Goal: Task Accomplishment & Management: Use online tool/utility

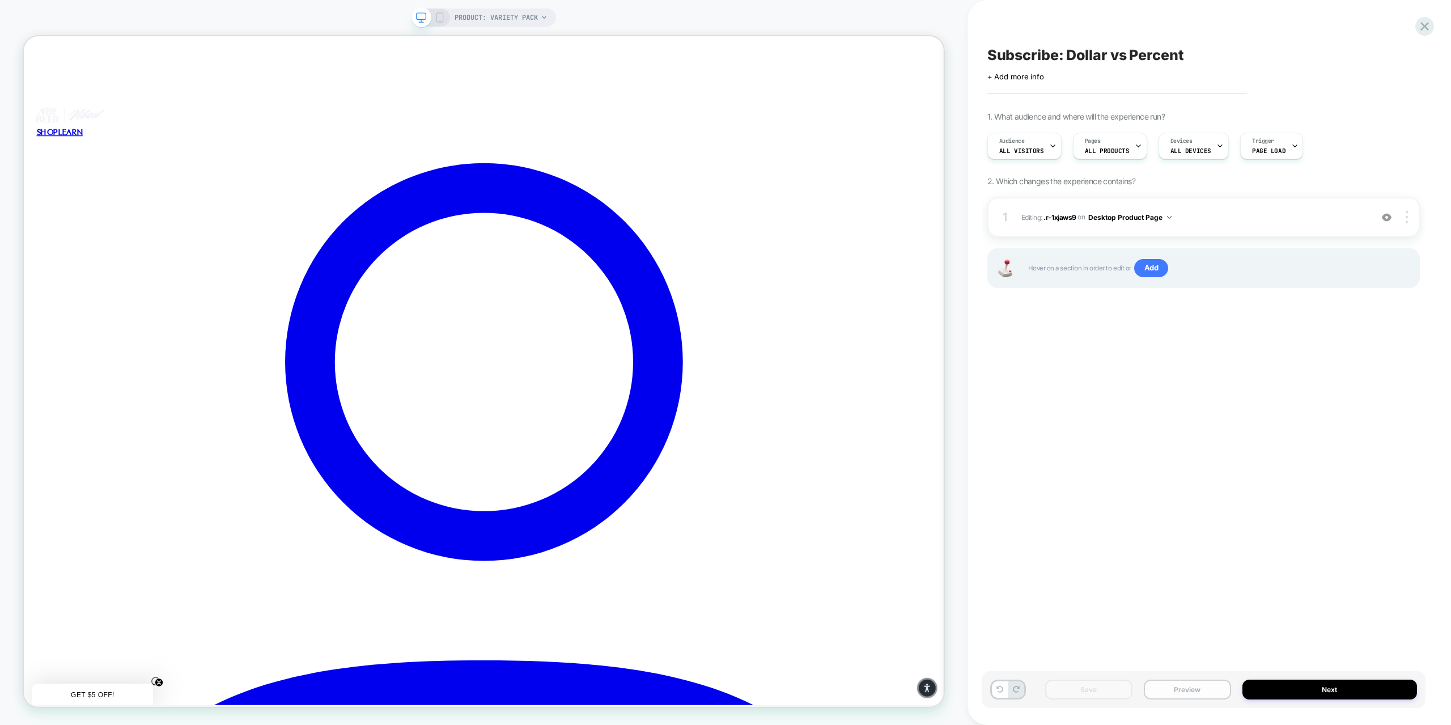
click at [1189, 692] on button "Preview" at bounding box center [1187, 690] width 87 height 20
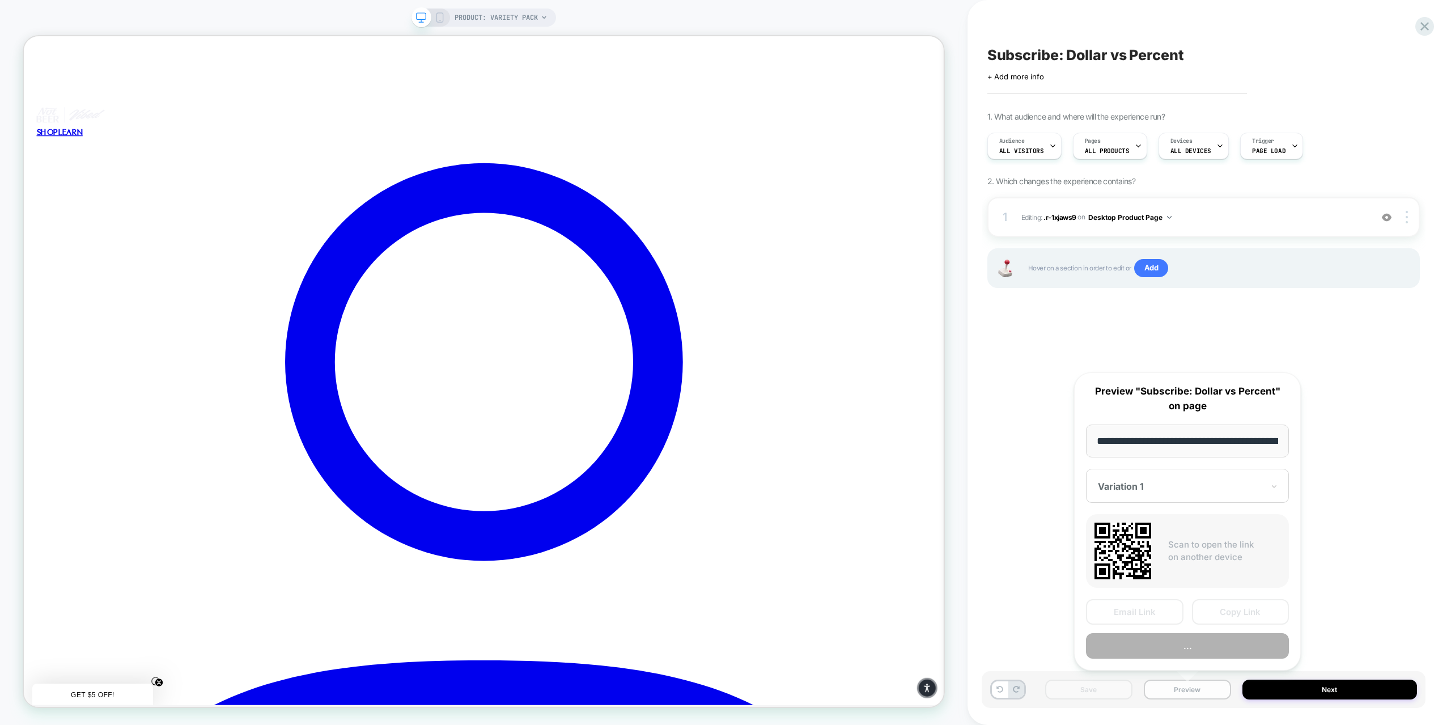
scroll to position [0, 124]
click at [1163, 646] on button "Preview" at bounding box center [1187, 646] width 203 height 26
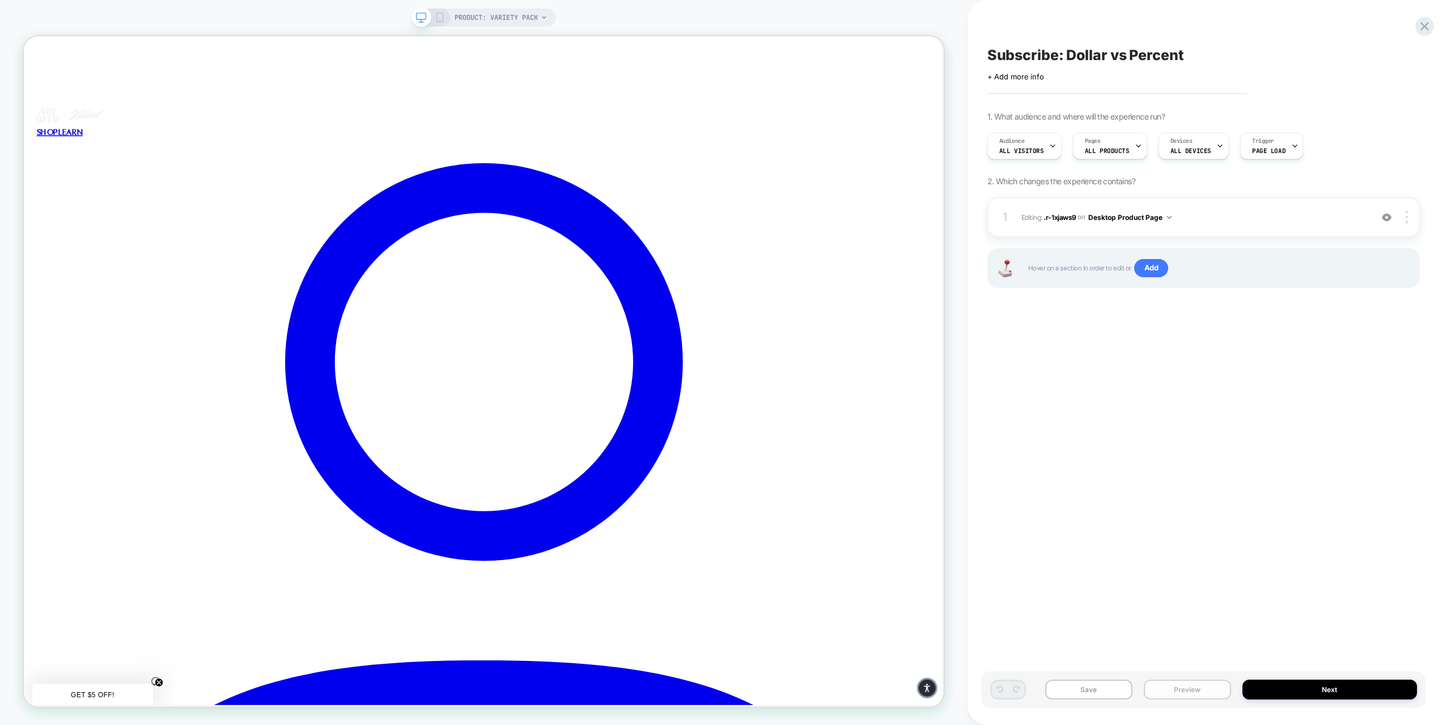
click at [1198, 692] on button "Preview" at bounding box center [1187, 690] width 87 height 20
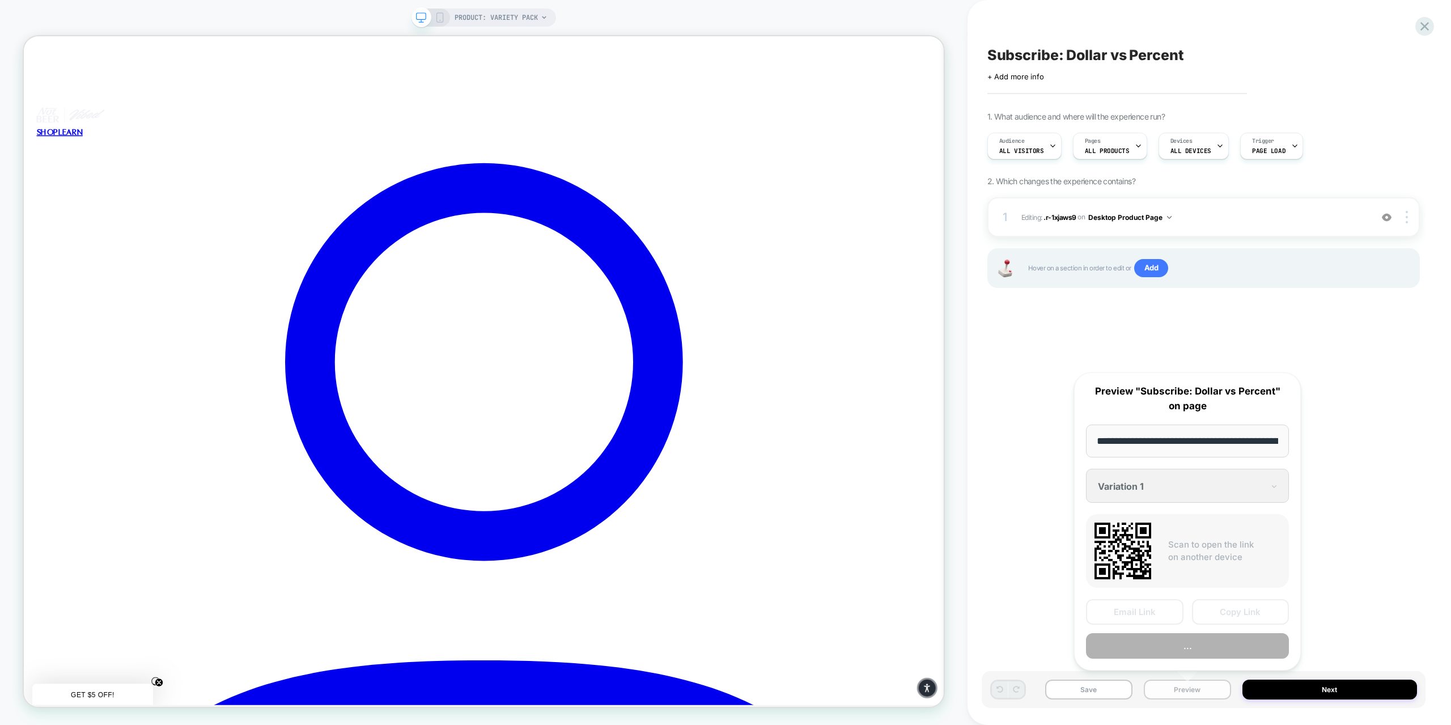
scroll to position [0, 124]
click at [1167, 648] on button "Preview" at bounding box center [1187, 646] width 203 height 26
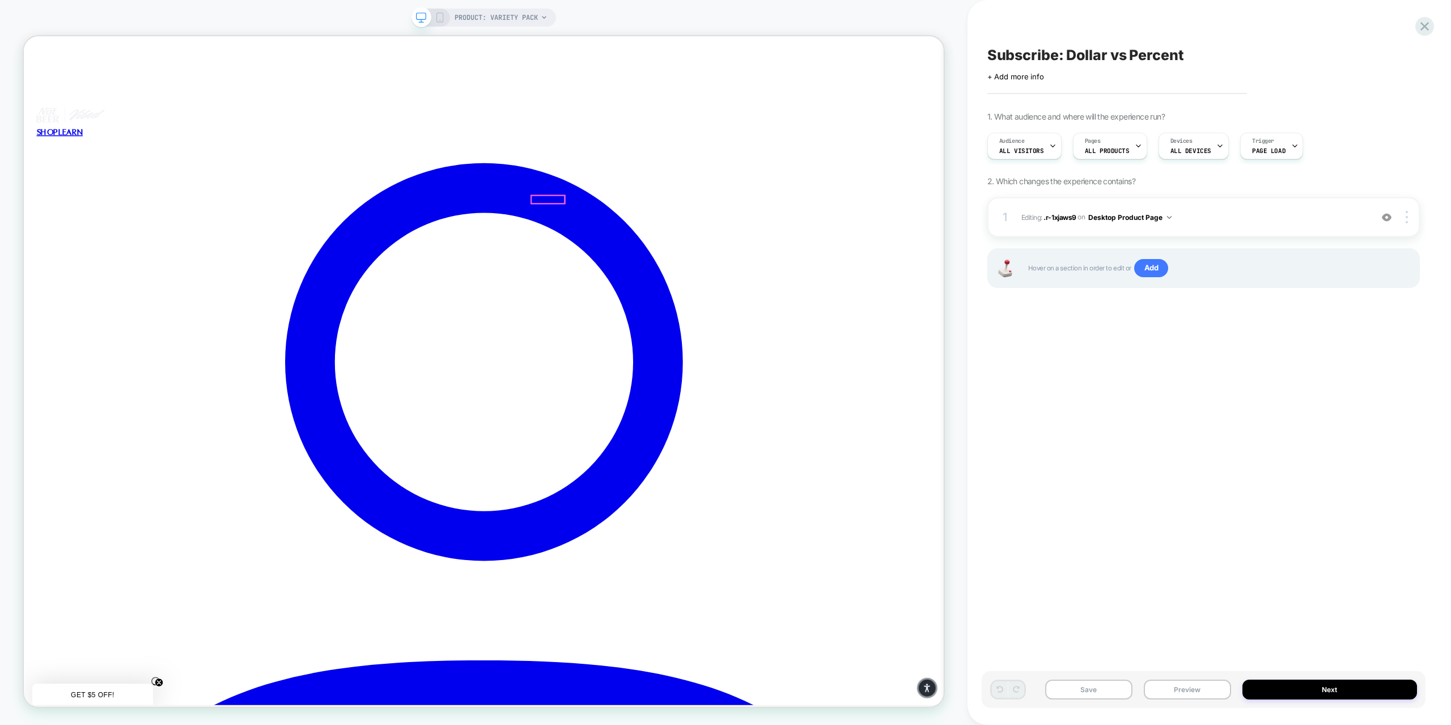
click at [746, 326] on div at bounding box center [747, 328] width 177 height 11
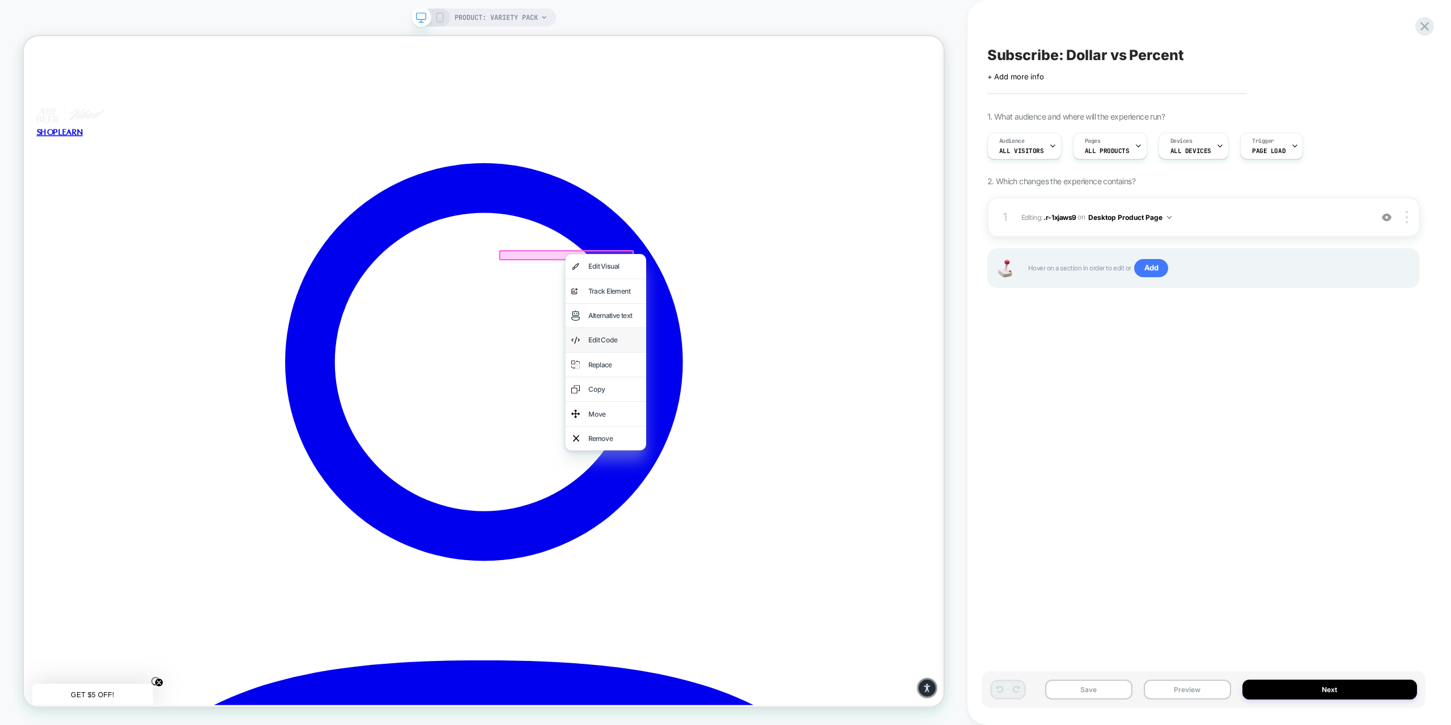
click at [784, 438] on div "Edit Code" at bounding box center [811, 441] width 69 height 16
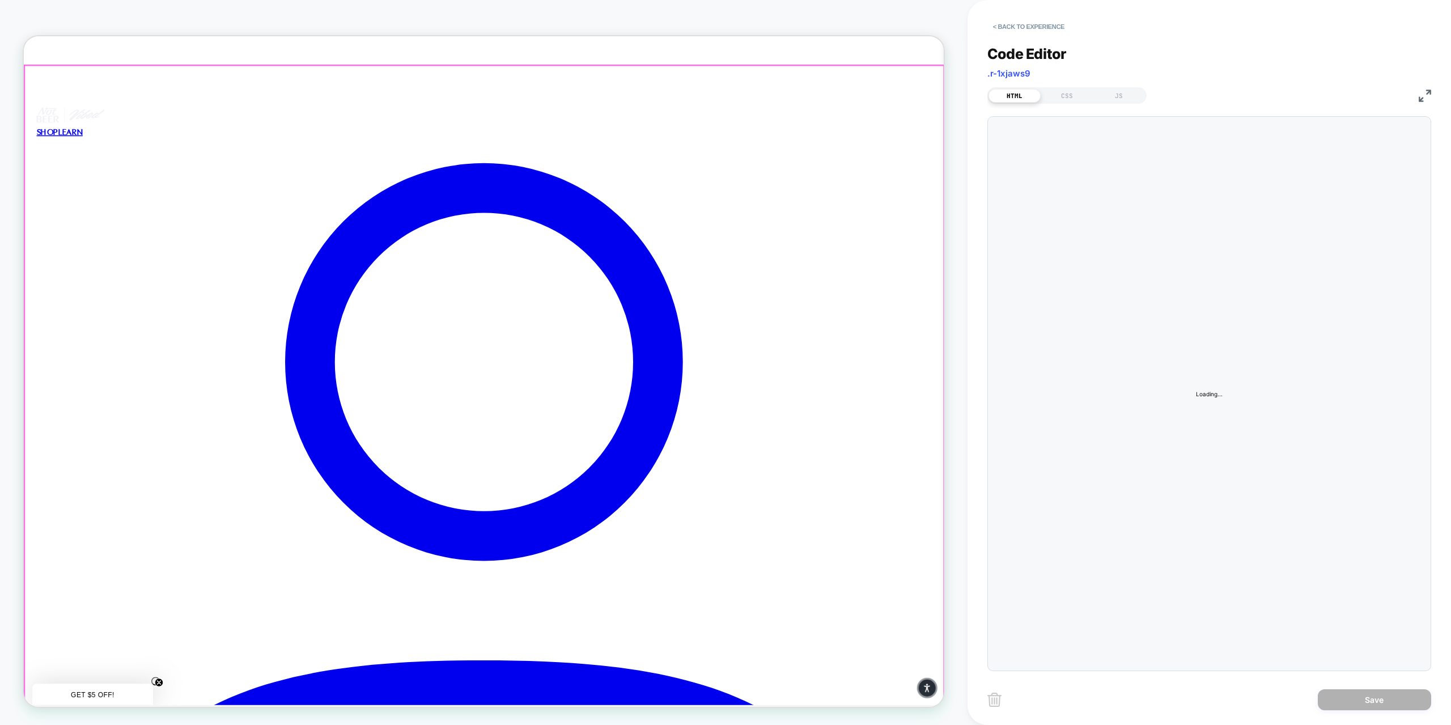
scroll to position [0, 0]
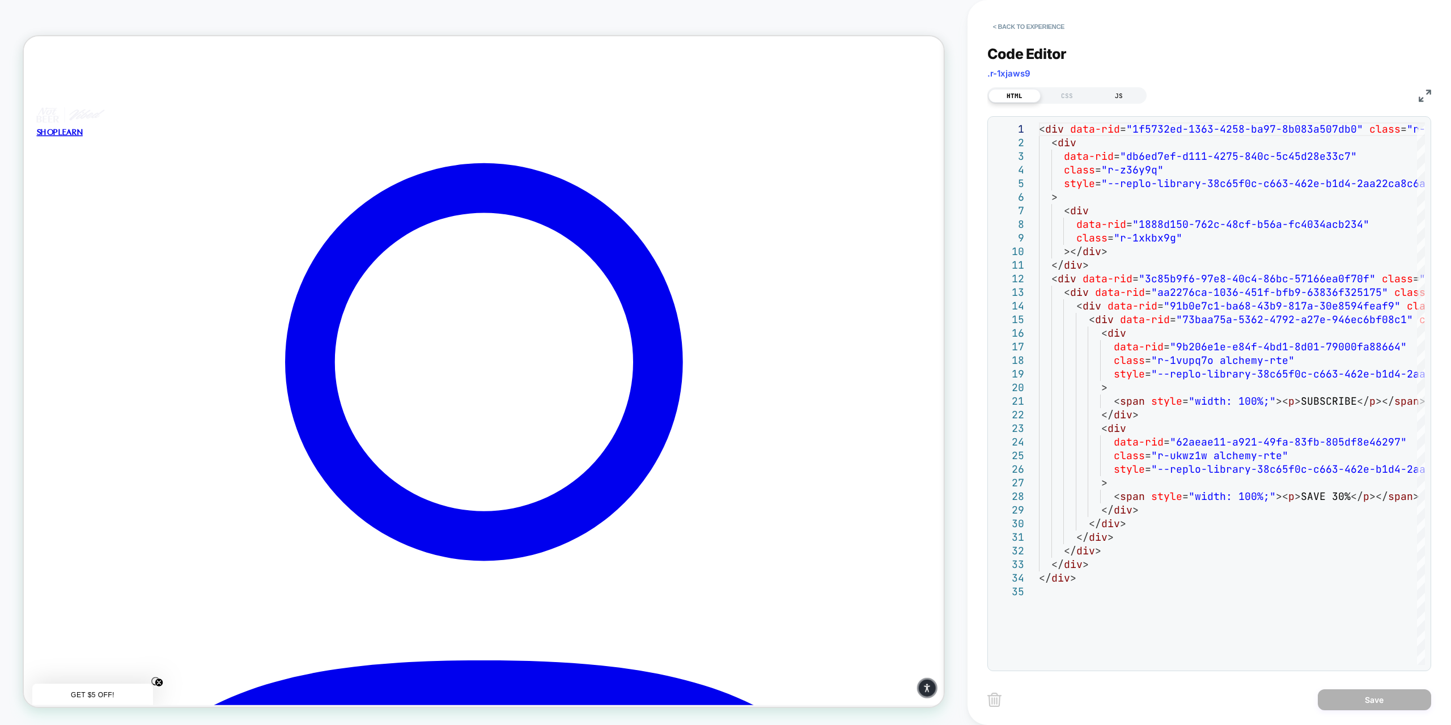
click at [1115, 100] on div "JS" at bounding box center [1119, 96] width 52 height 14
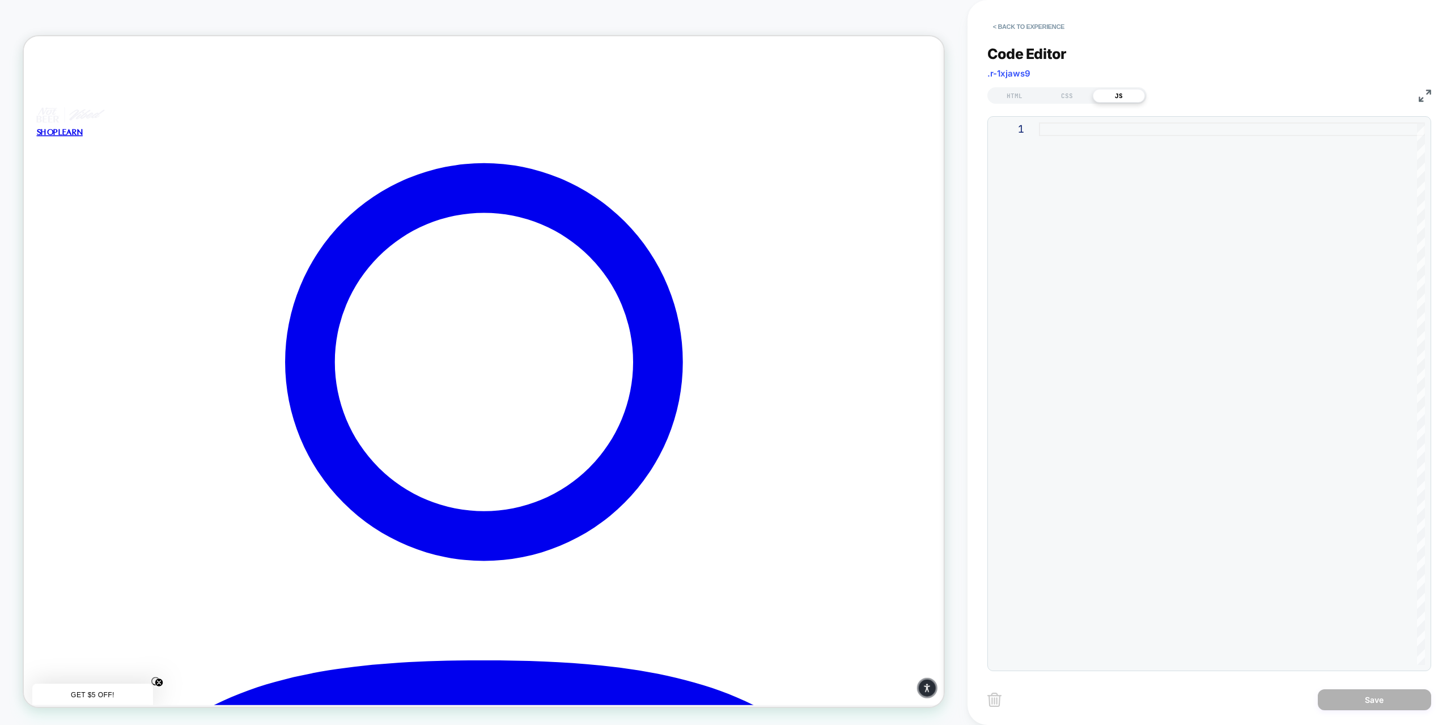
click at [1061, 131] on div at bounding box center [1232, 393] width 386 height 542
type textarea "**********"
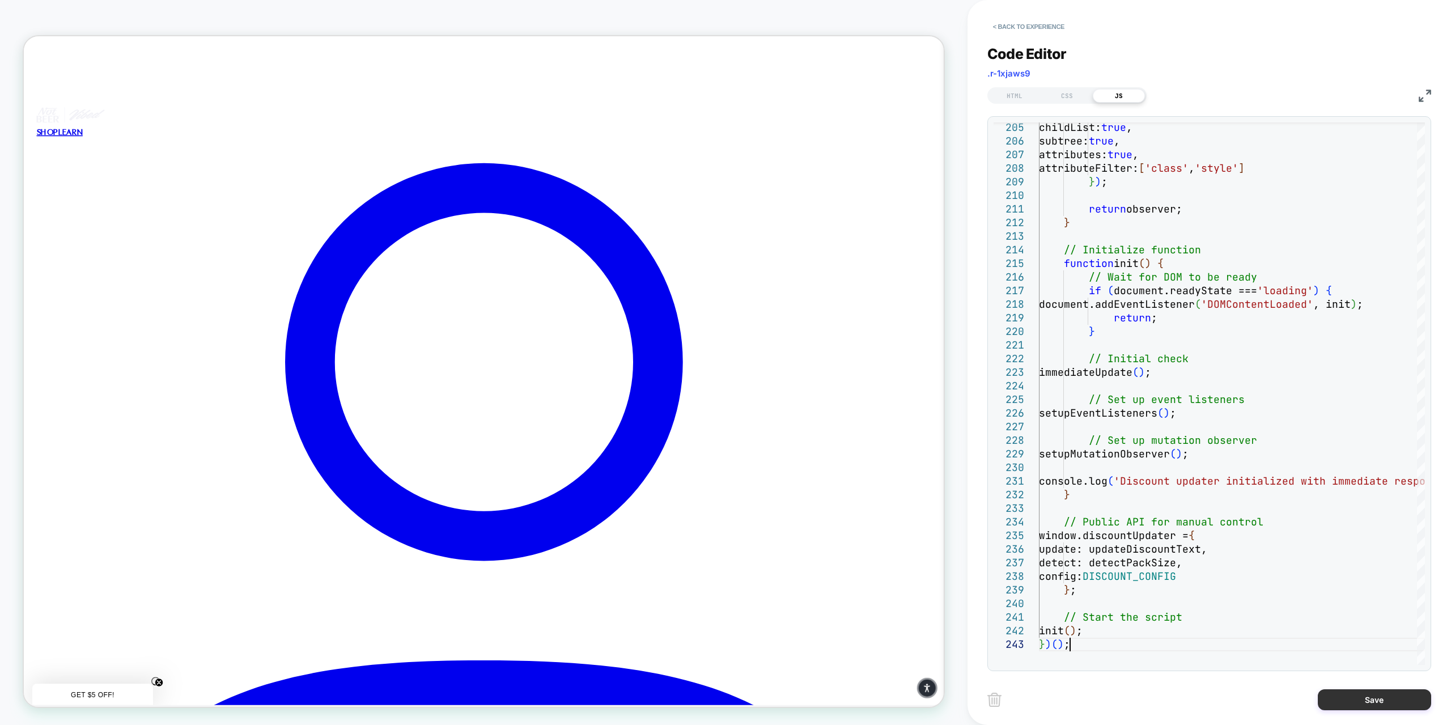
click at [1368, 702] on button "Save" at bounding box center [1374, 699] width 113 height 21
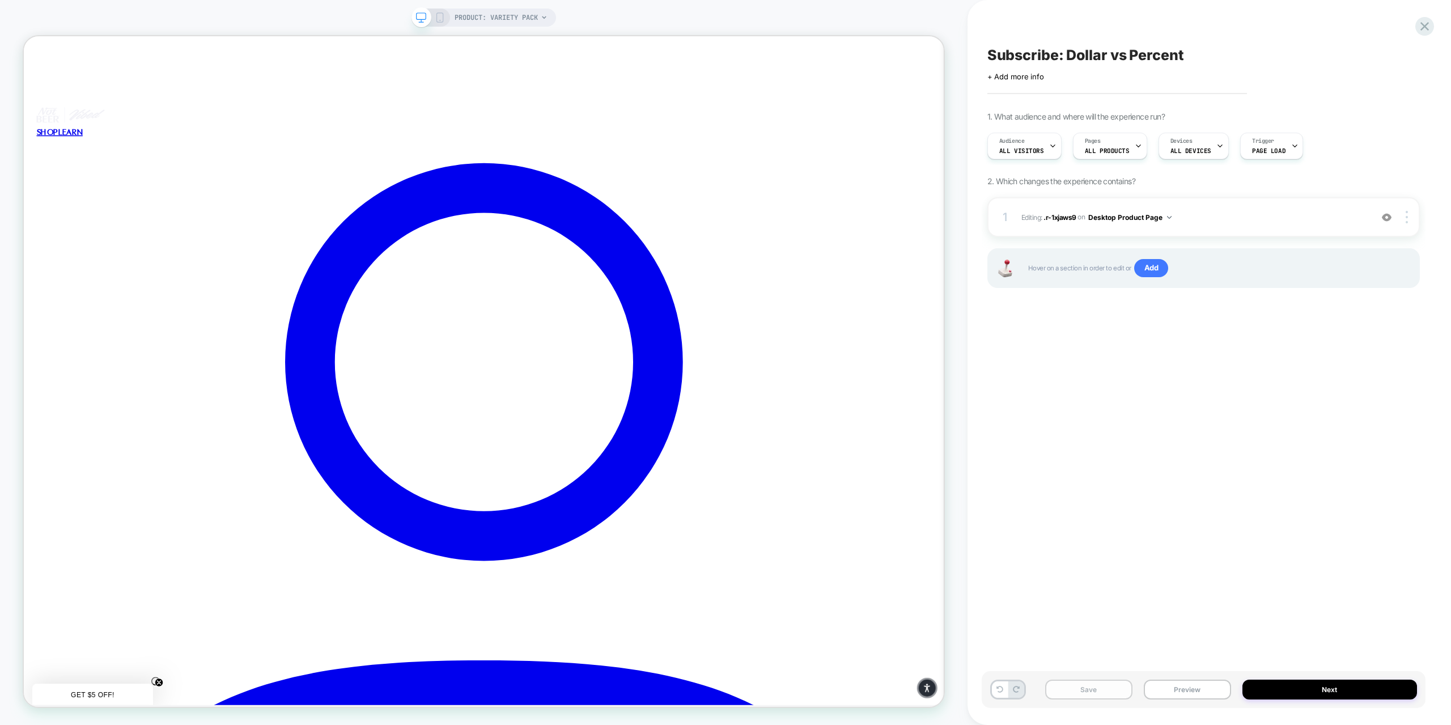
click at [1081, 685] on button "Save" at bounding box center [1088, 690] width 87 height 20
click at [746, 333] on div at bounding box center [747, 328] width 177 height 11
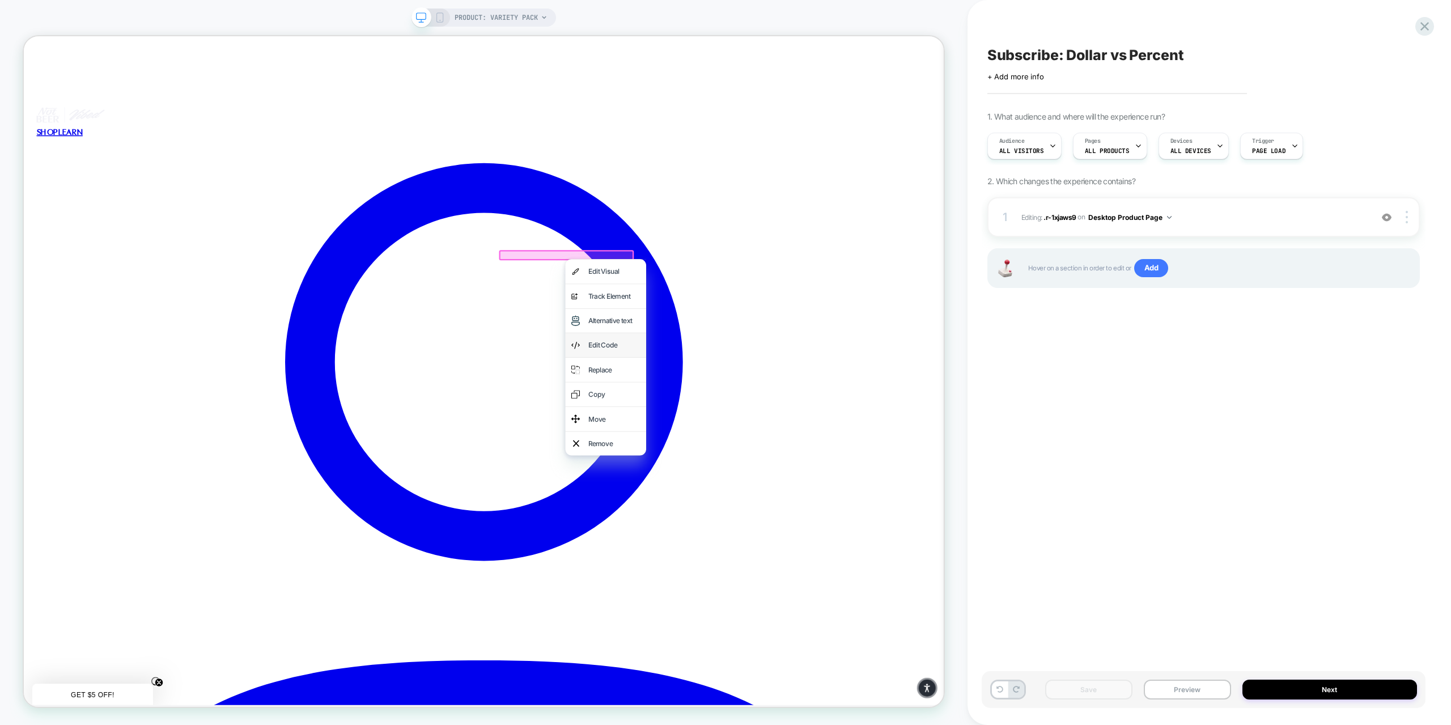
click at [792, 450] on div "Edit Code" at bounding box center [811, 448] width 69 height 16
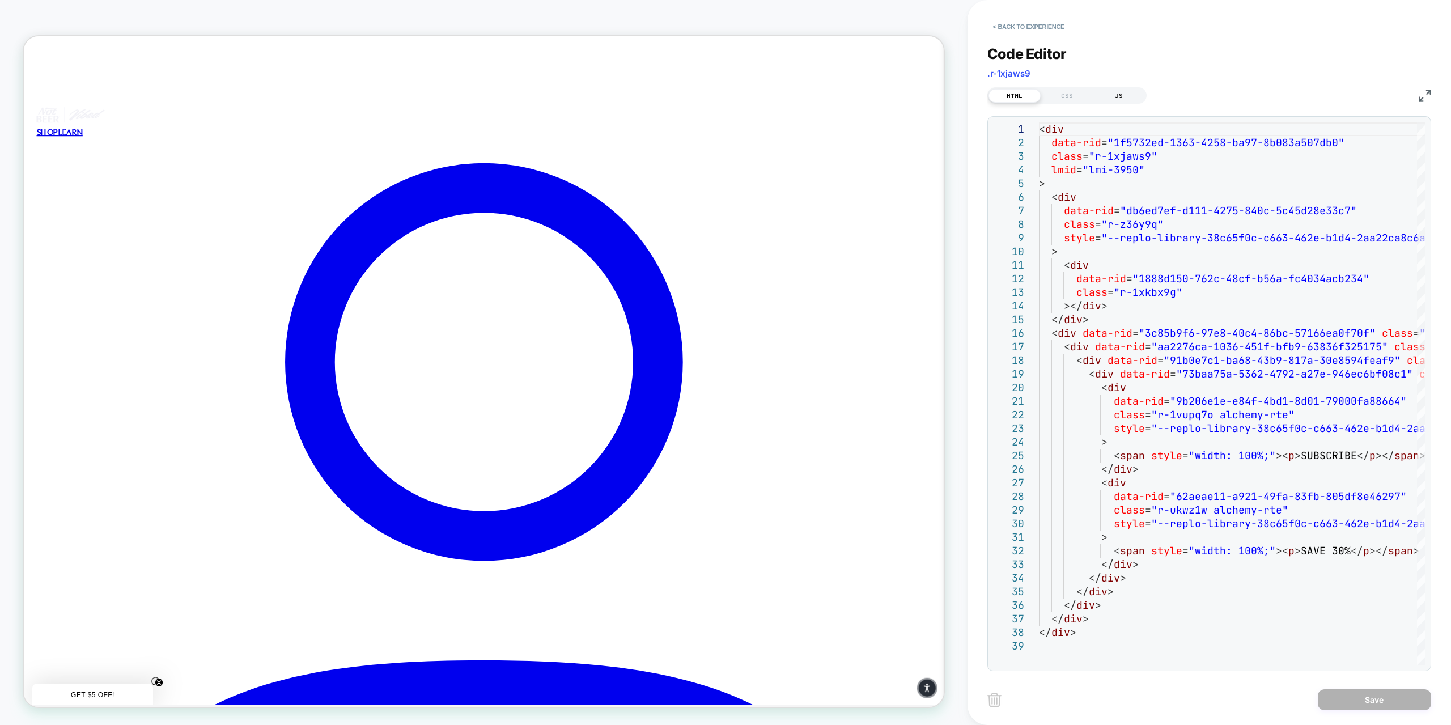
click at [1115, 97] on div "JS" at bounding box center [1119, 96] width 52 height 14
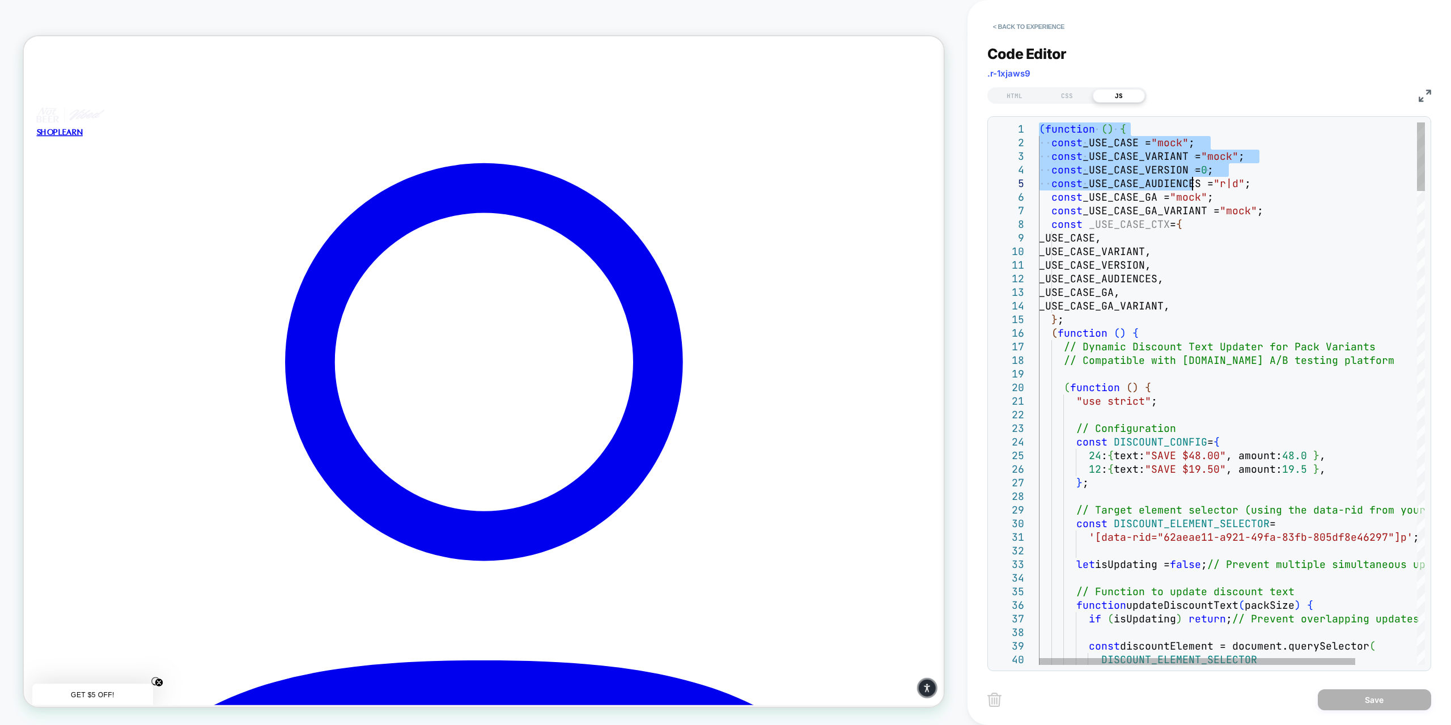
drag, startPoint x: 1040, startPoint y: 129, endPoint x: 1187, endPoint y: 190, distance: 160.1
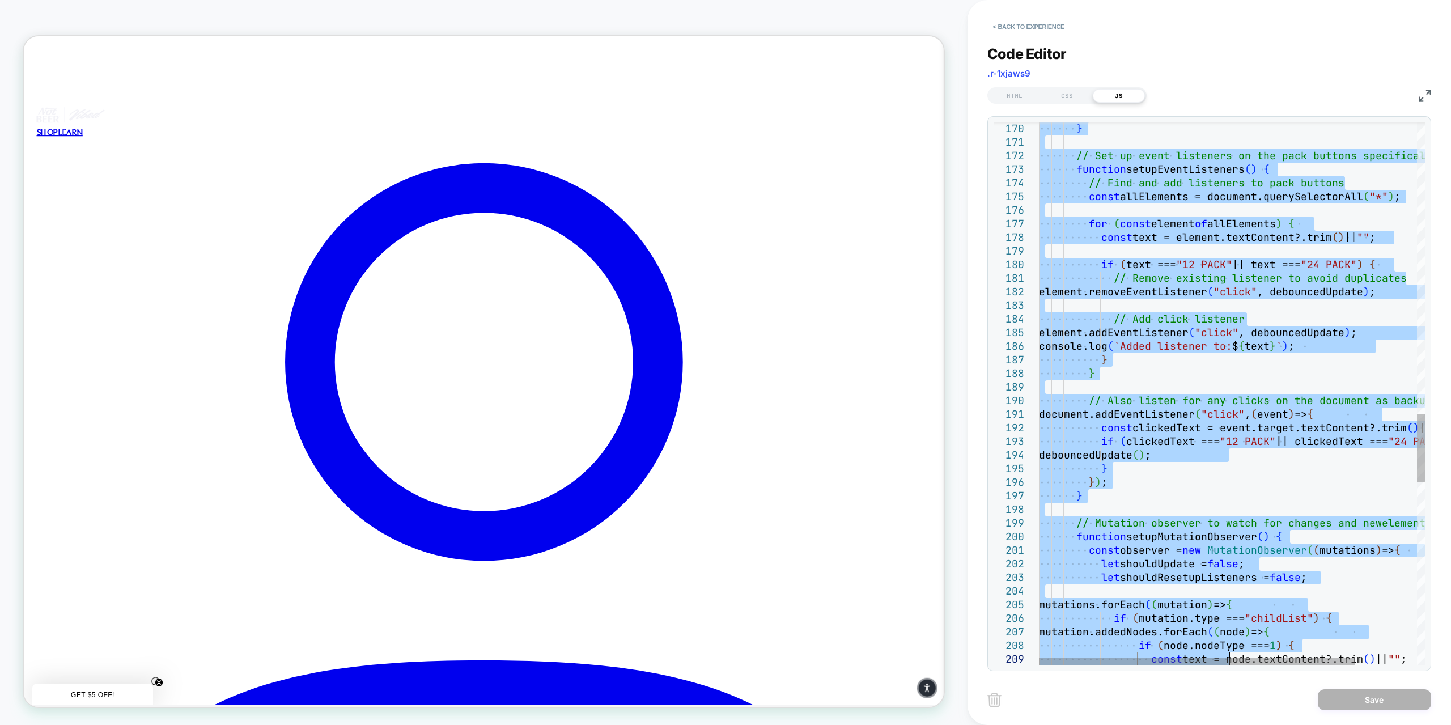
type textarea "**********"
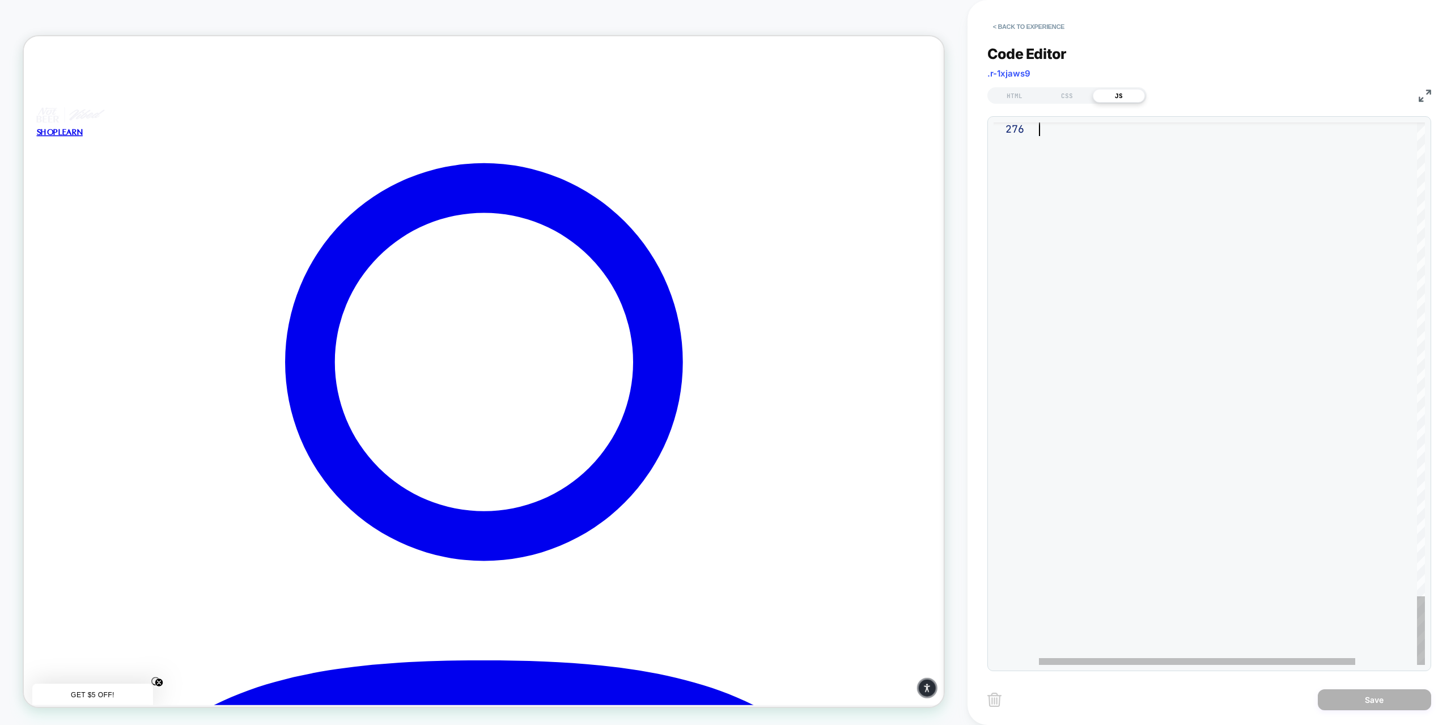
drag, startPoint x: 1041, startPoint y: 127, endPoint x: 1207, endPoint y: 745, distance: 640.3
type textarea "**********"
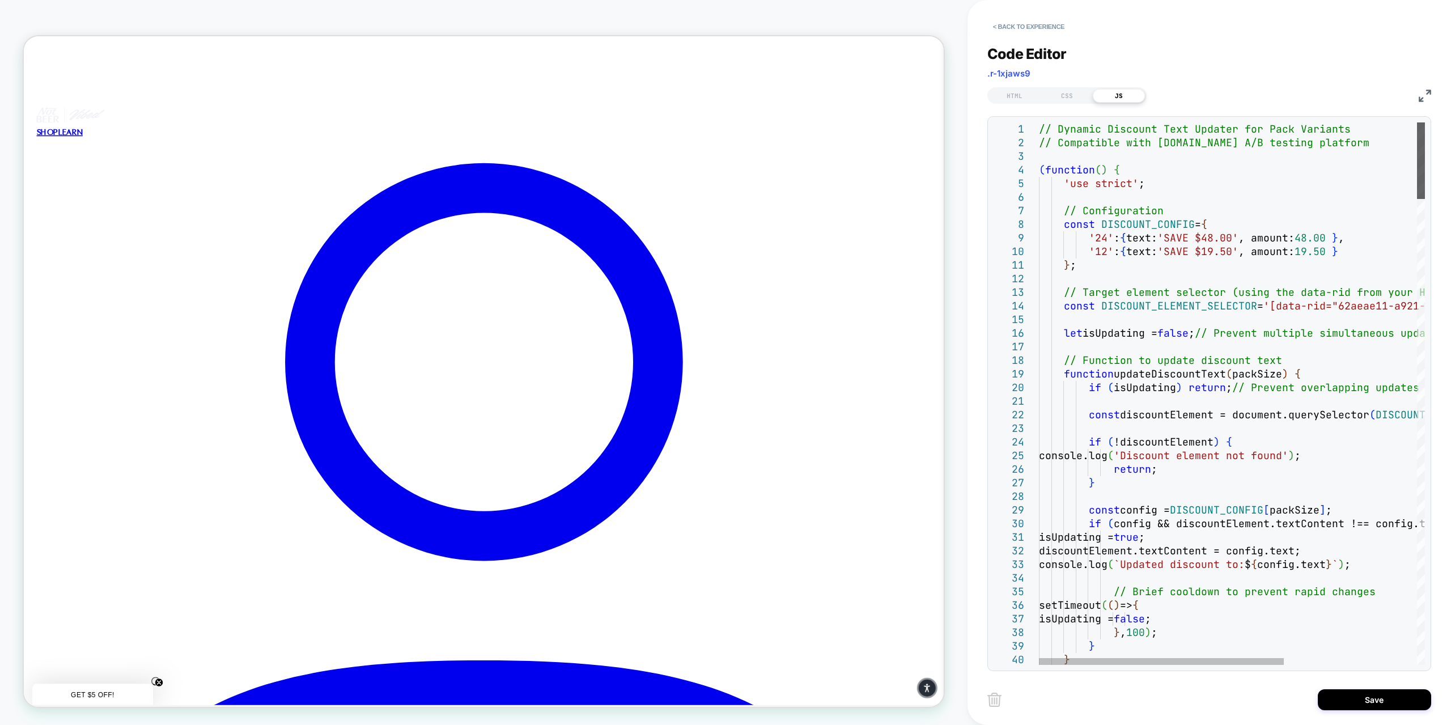
click at [1425, 122] on div at bounding box center [1421, 160] width 8 height 77
click at [1359, 698] on button "Save" at bounding box center [1374, 699] width 113 height 21
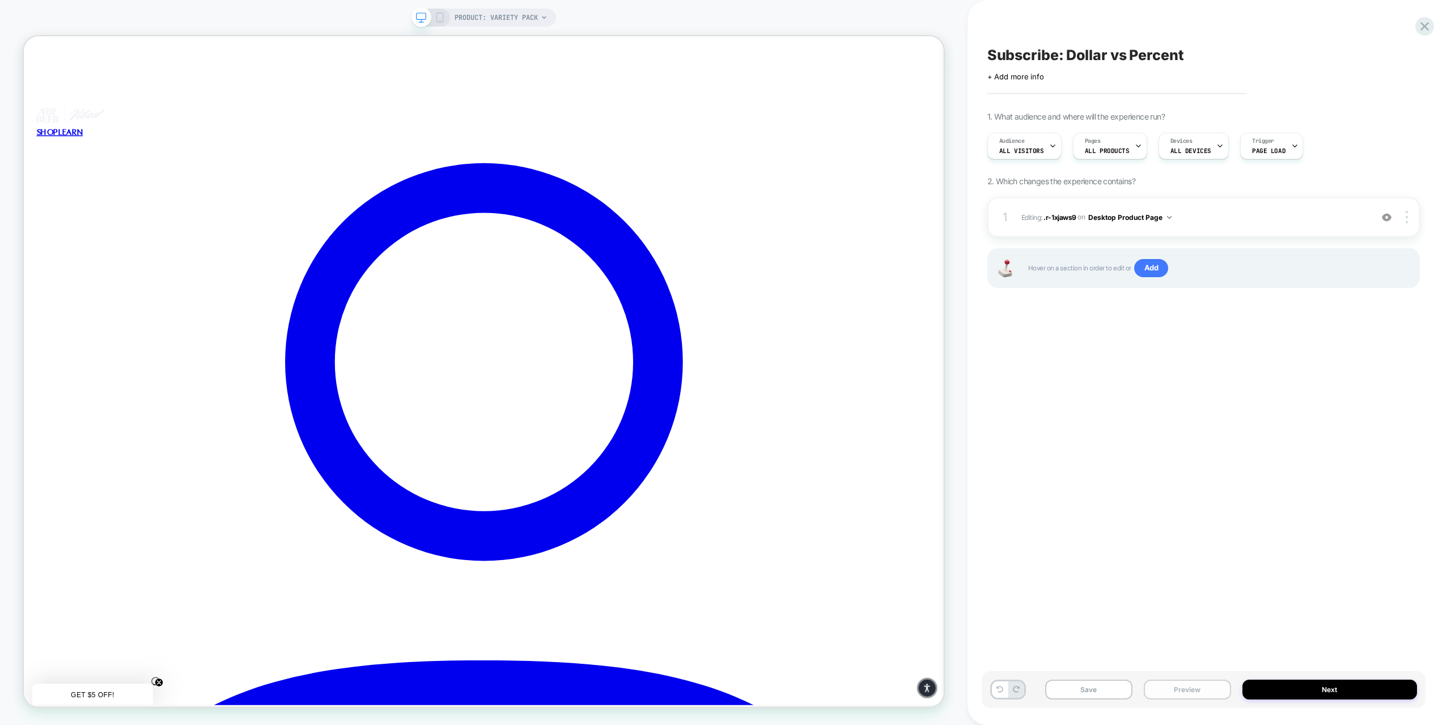
click at [1189, 689] on button "Preview" at bounding box center [1187, 690] width 87 height 20
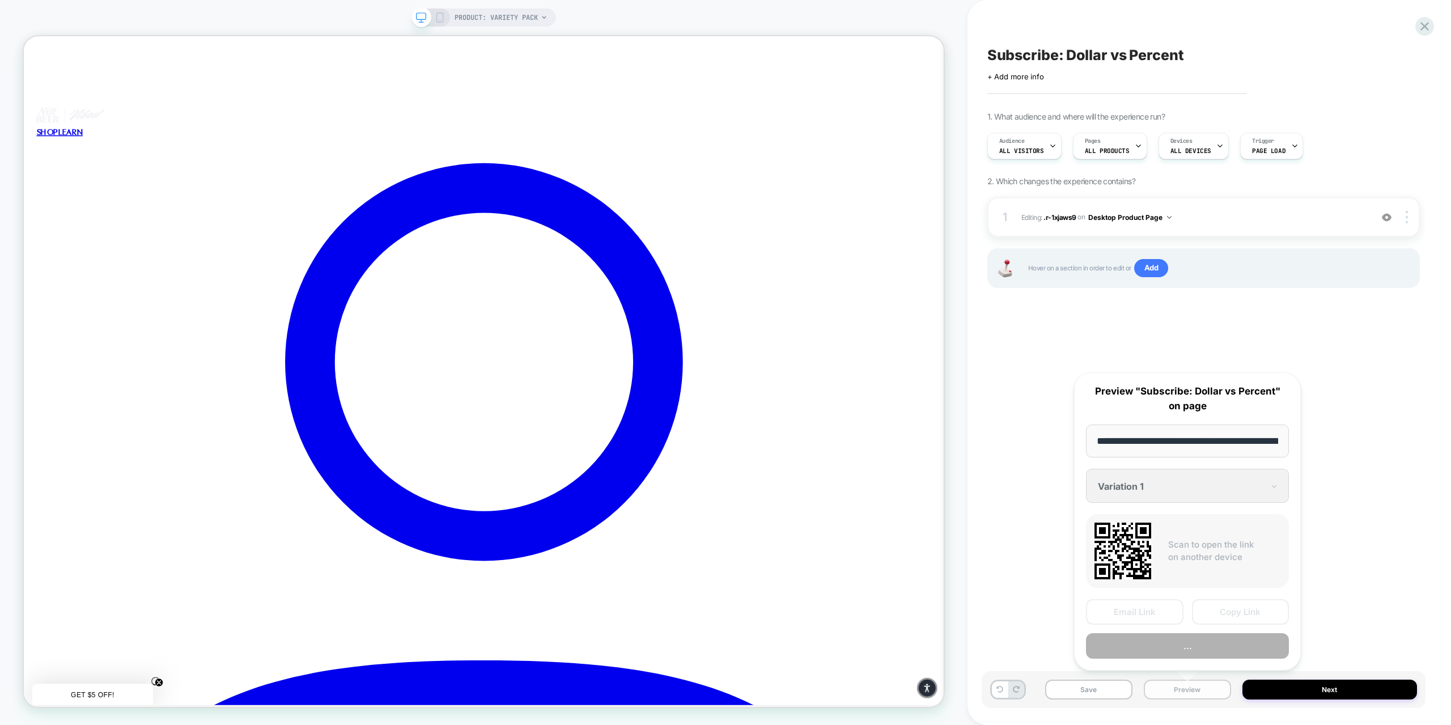
scroll to position [0, 124]
click at [1185, 639] on button "Preview" at bounding box center [1187, 646] width 203 height 26
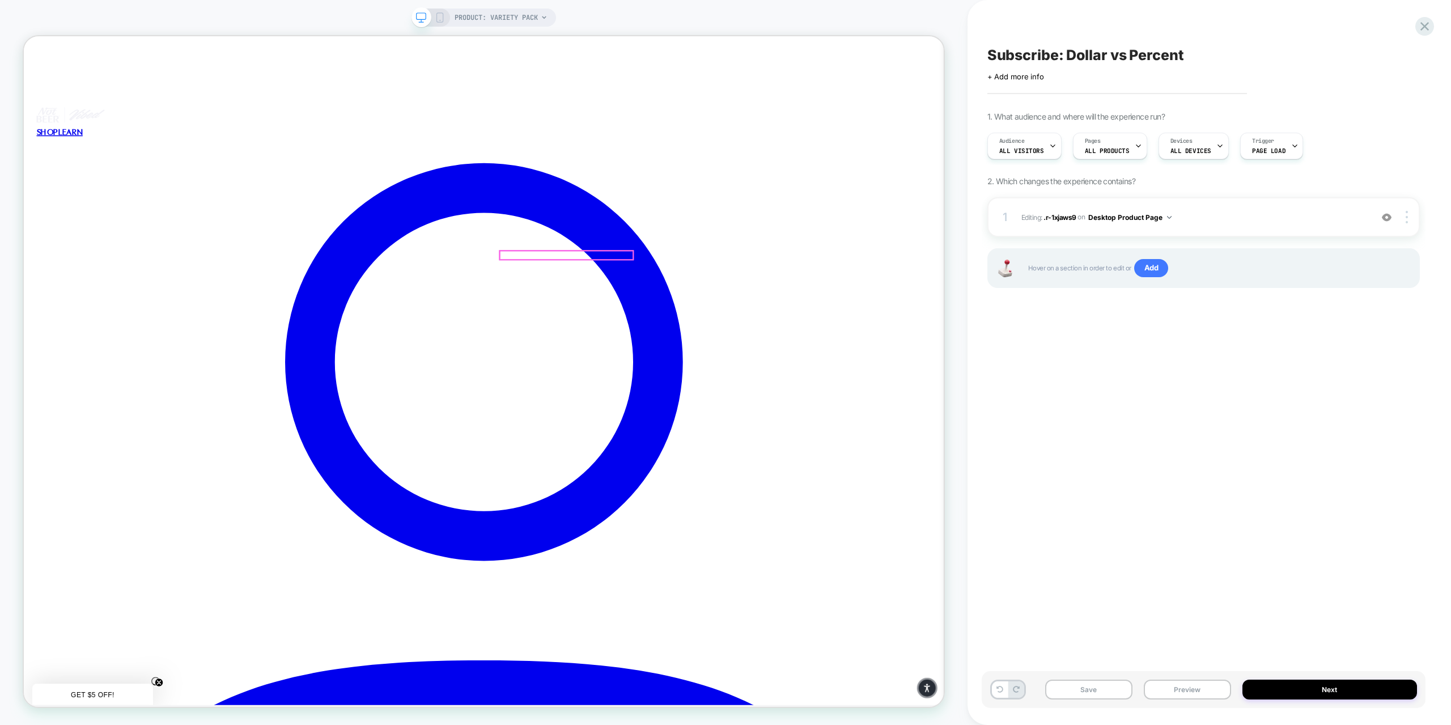
click at [743, 328] on div at bounding box center [747, 328] width 177 height 11
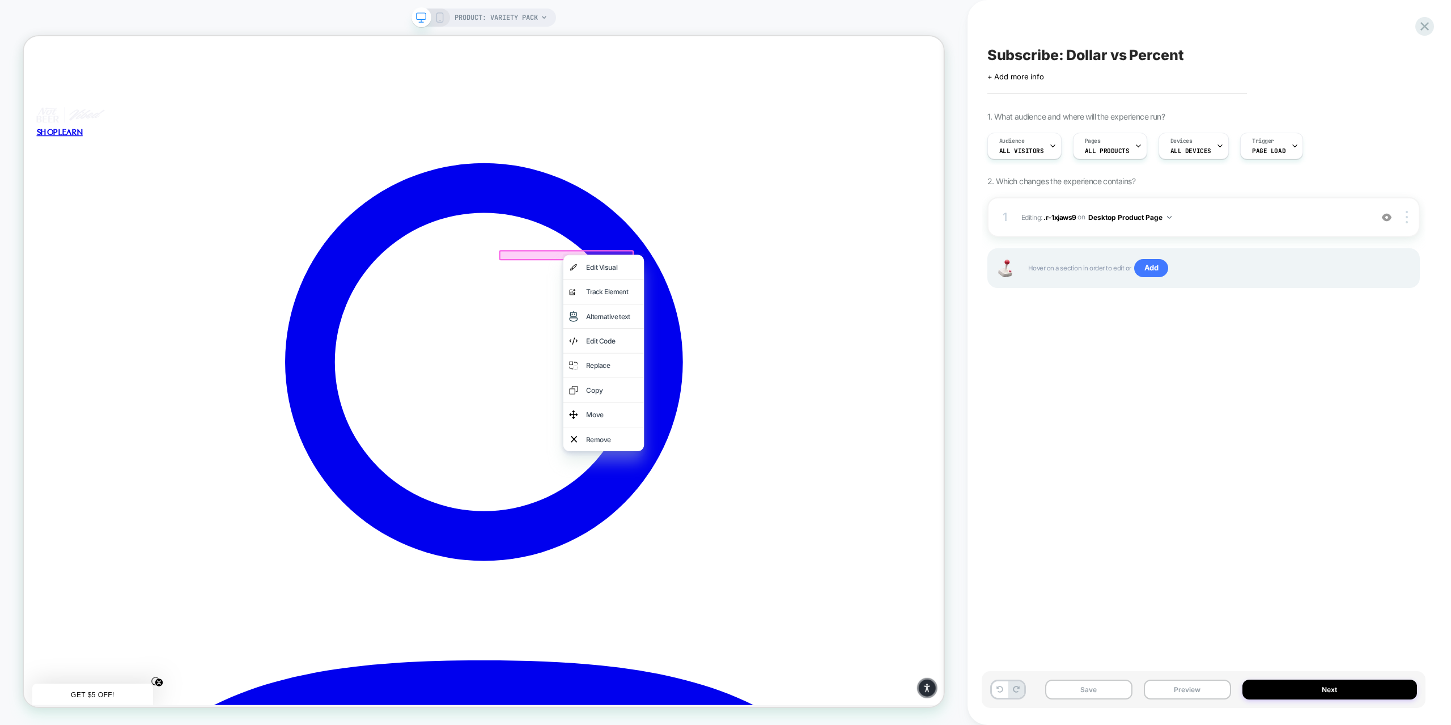
drag, startPoint x: 774, startPoint y: 444, endPoint x: 762, endPoint y: 431, distance: 17.3
click at [774, 444] on div "Edit Code" at bounding box center [808, 442] width 69 height 16
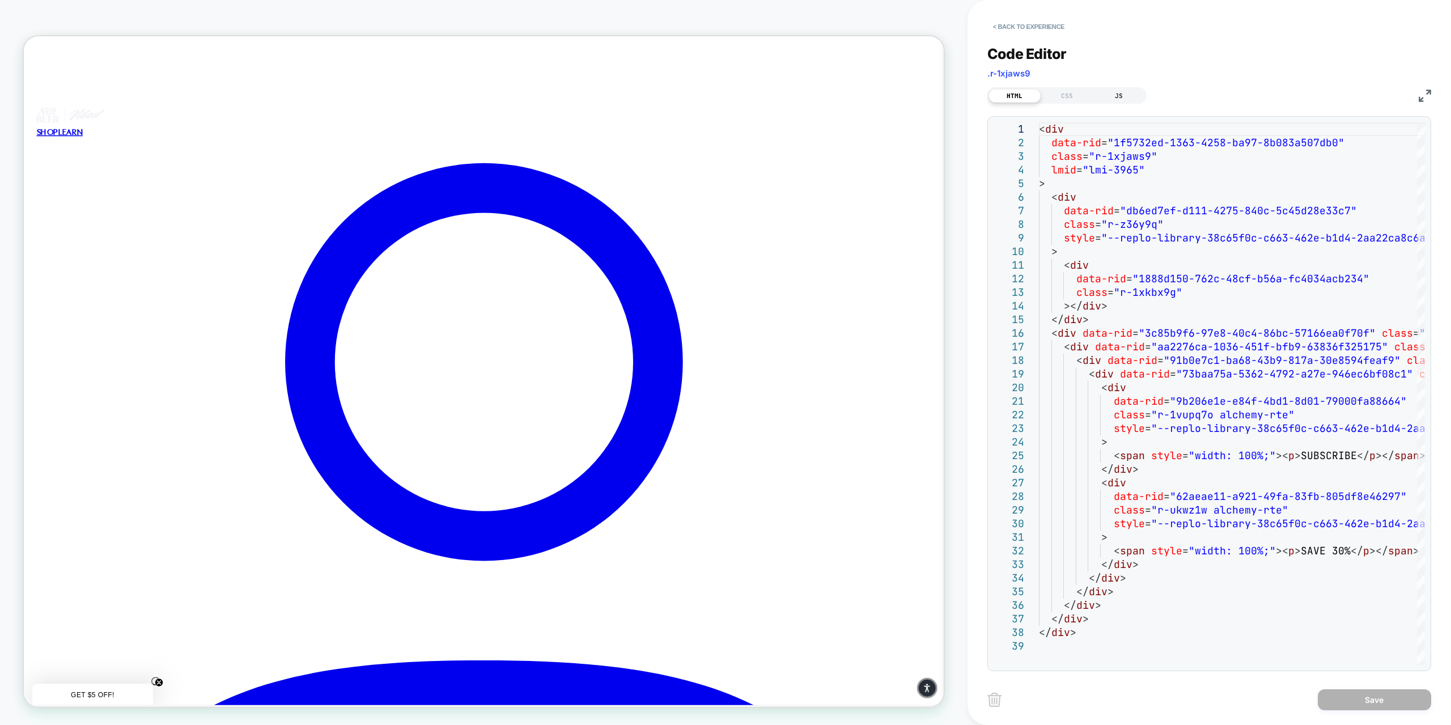
click at [1118, 95] on div "JS" at bounding box center [1119, 96] width 52 height 14
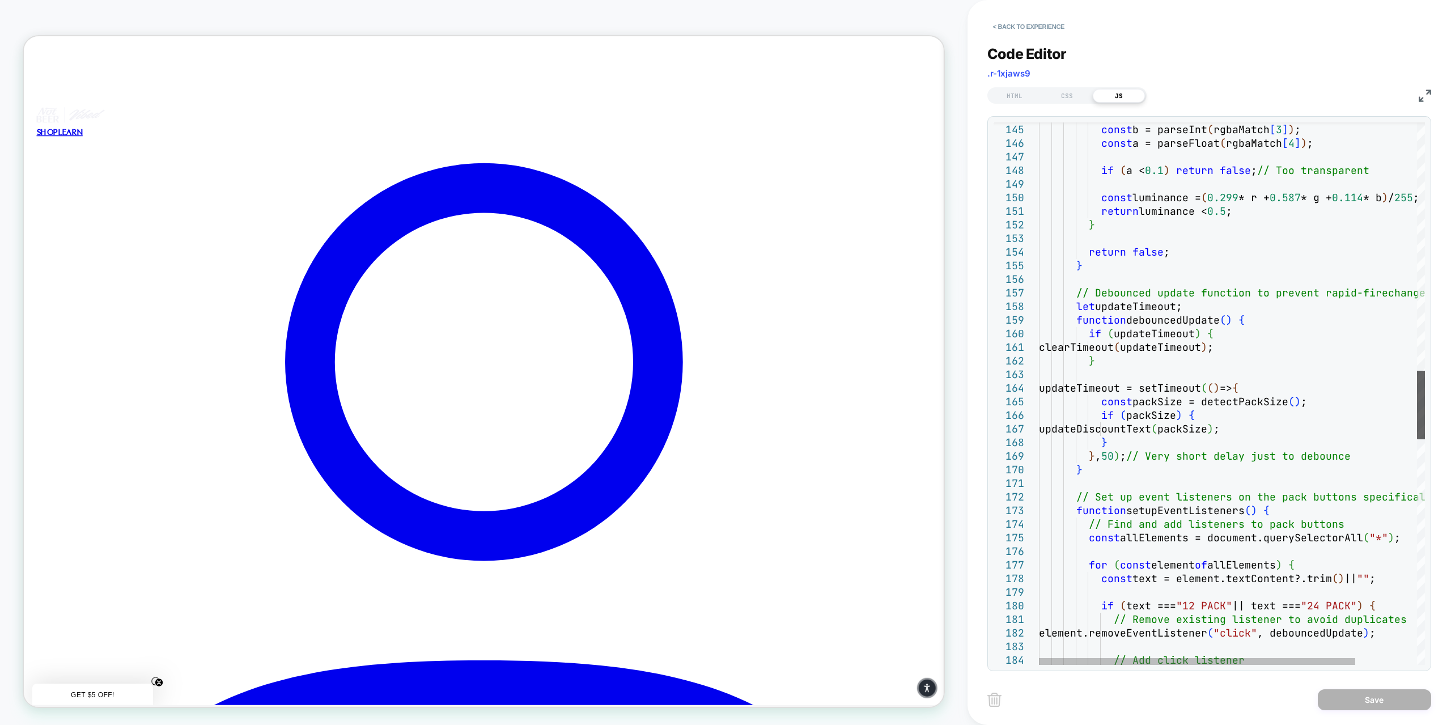
click at [1425, 371] on div at bounding box center [1421, 405] width 8 height 69
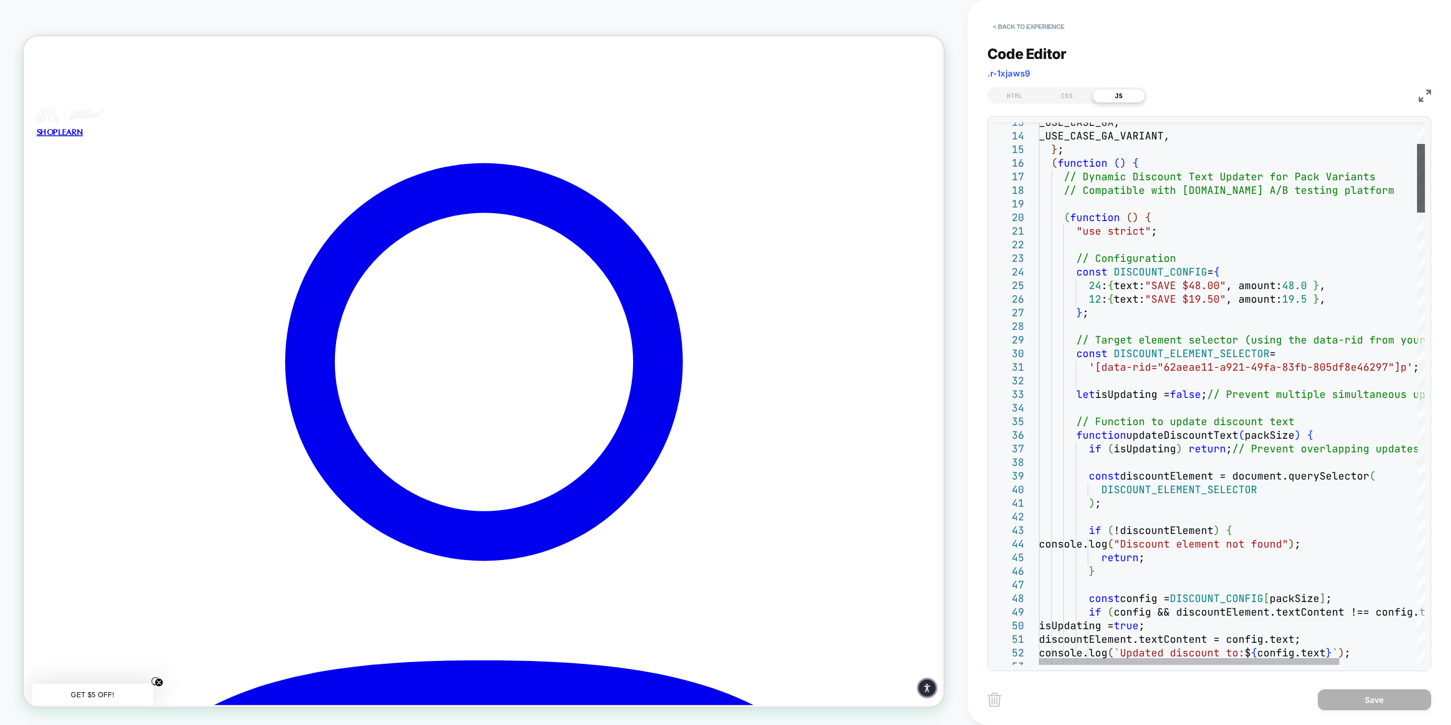
click at [1425, 144] on div at bounding box center [1421, 178] width 8 height 69
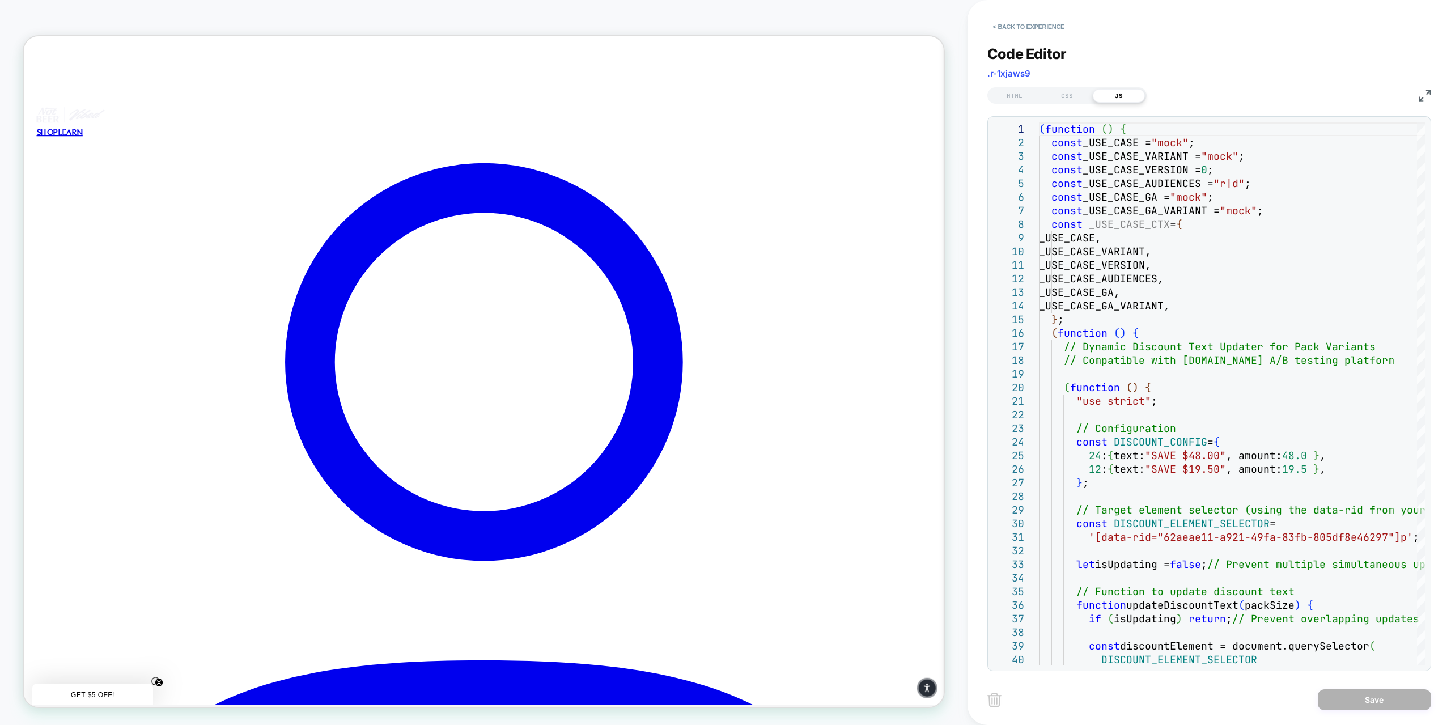
click at [1429, 118] on div "33 34 35 36 37 38 39 40 22 23 24 25 26 27 28 29 30 31 32 13 14 15 16 17 18 19 2…" at bounding box center [1209, 393] width 444 height 555
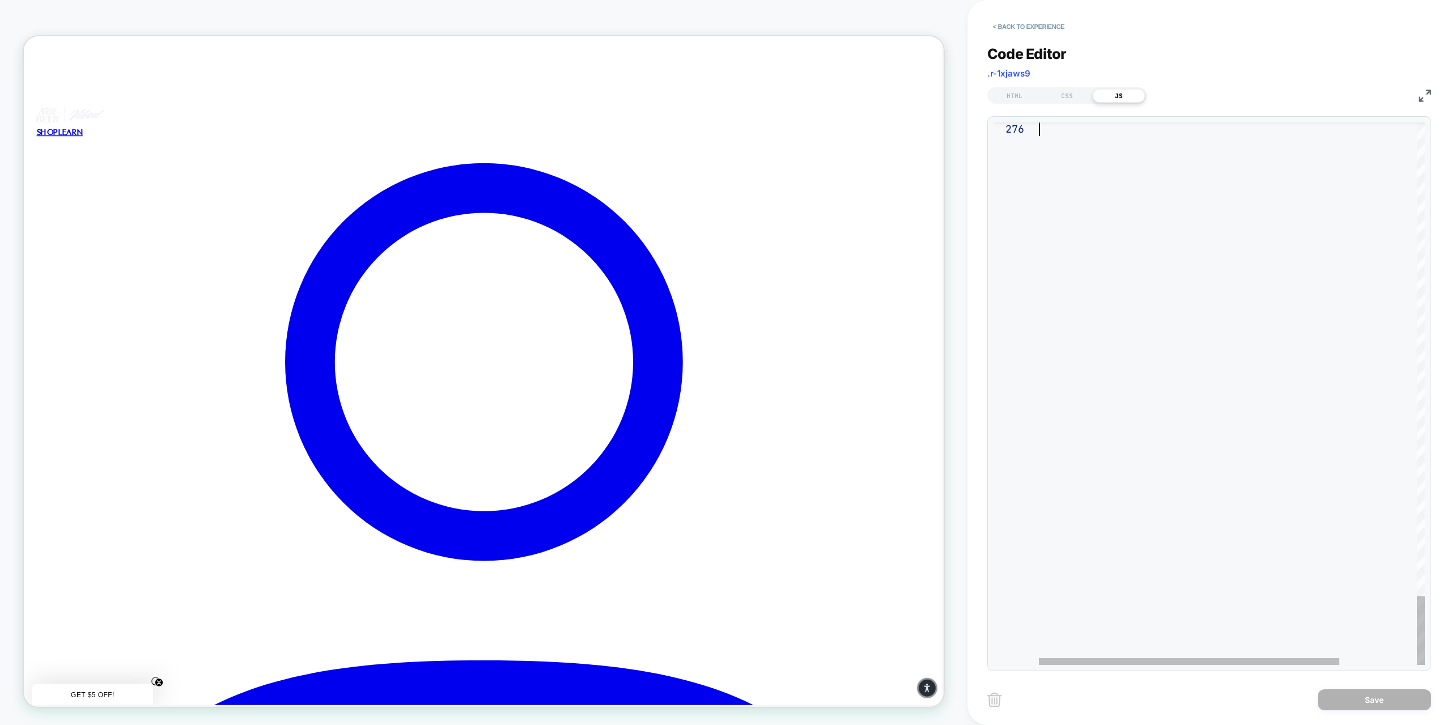
drag, startPoint x: 1040, startPoint y: 126, endPoint x: 1266, endPoint y: 746, distance: 660.0
type textarea "**********"
click at [1380, 694] on button "Save" at bounding box center [1374, 699] width 113 height 21
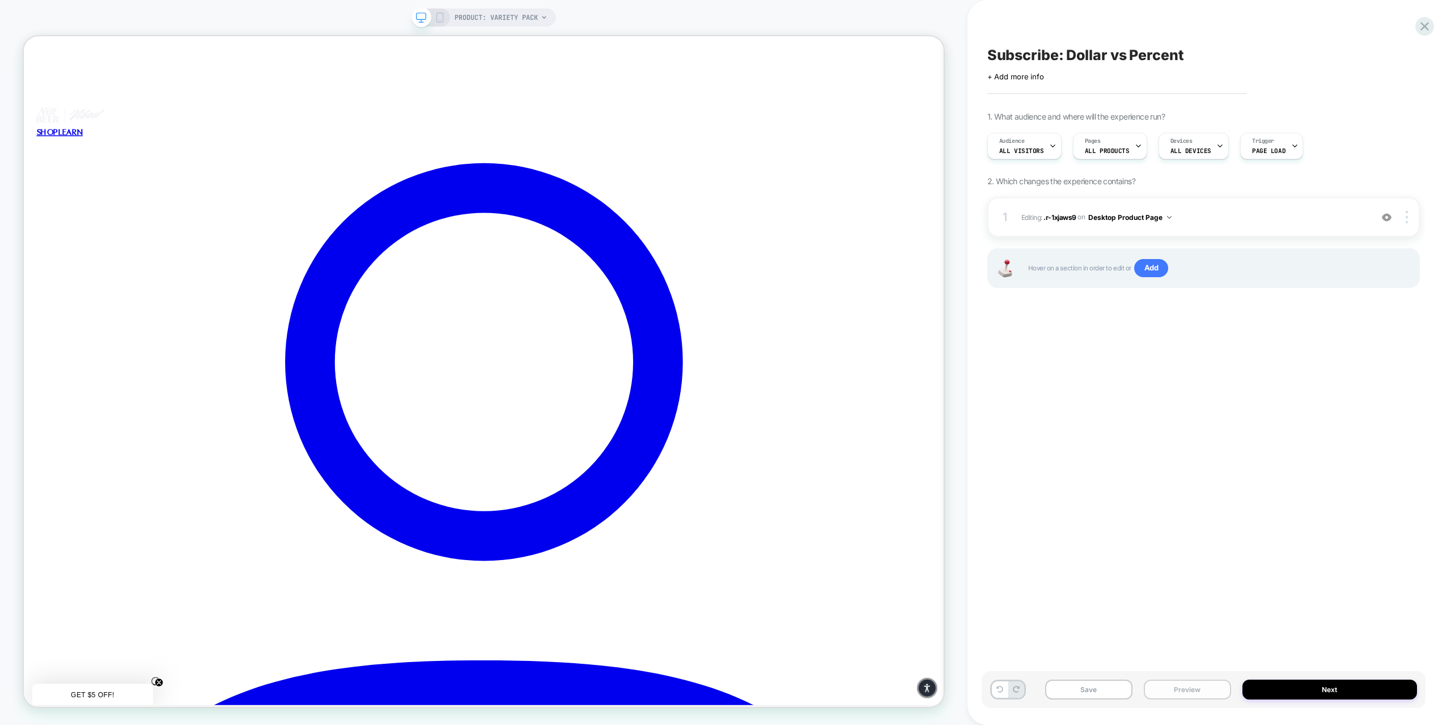
click at [1182, 694] on button "Preview" at bounding box center [1187, 690] width 87 height 20
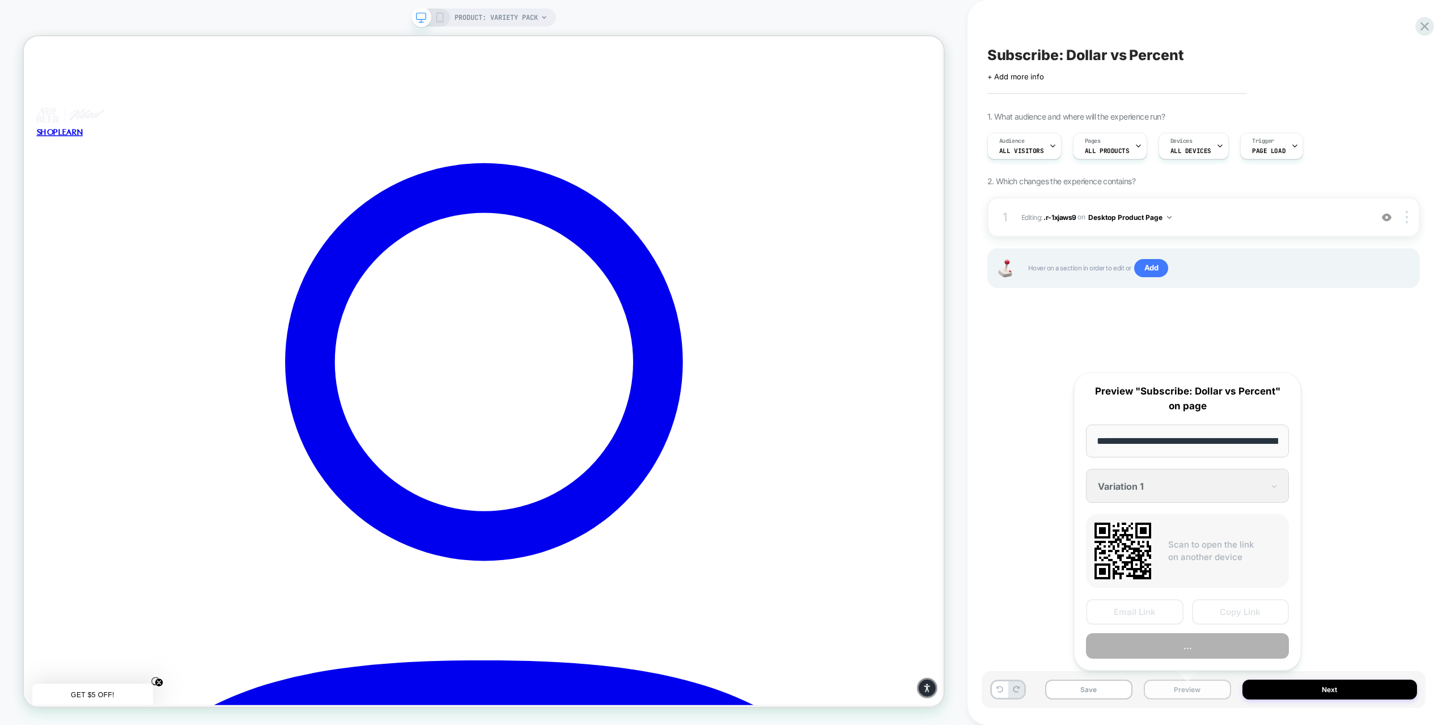
scroll to position [0, 124]
click at [1163, 647] on button "Preview" at bounding box center [1187, 646] width 203 height 26
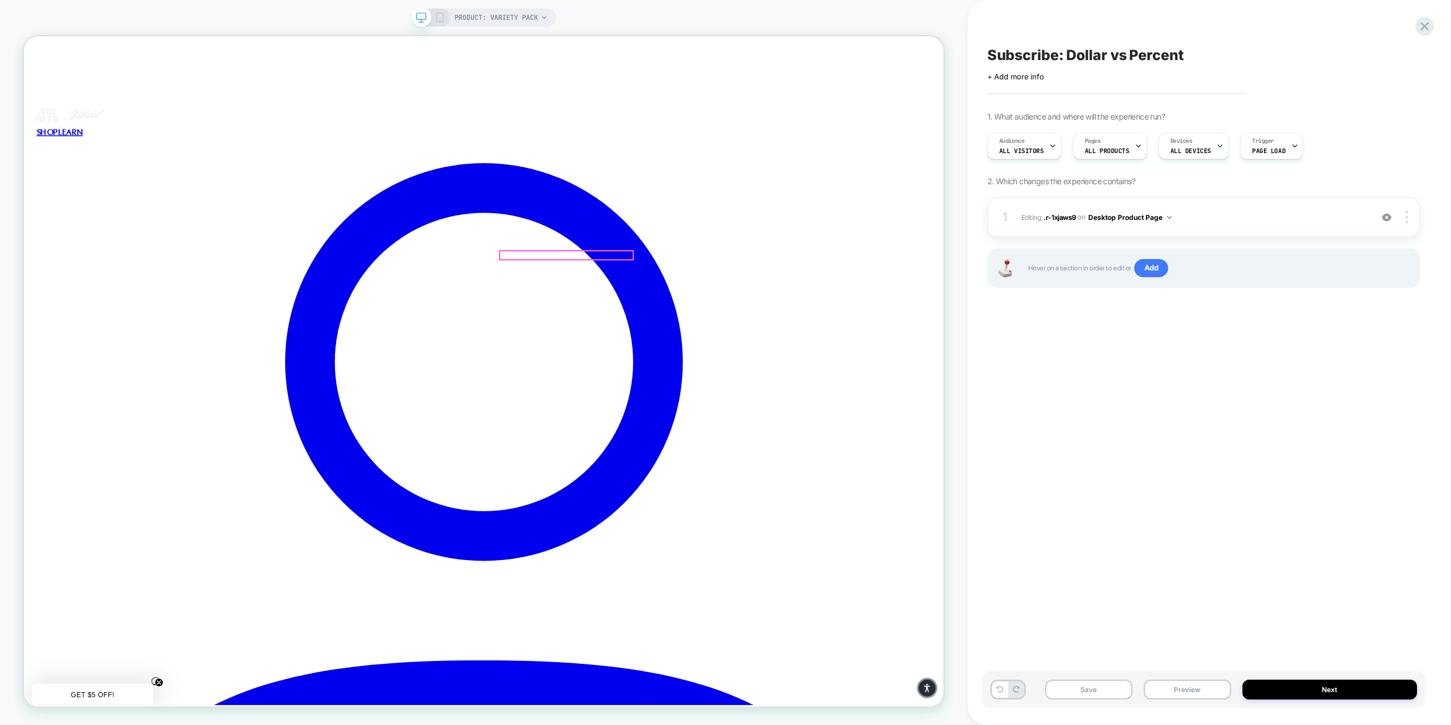
click at [748, 327] on div at bounding box center [747, 328] width 177 height 11
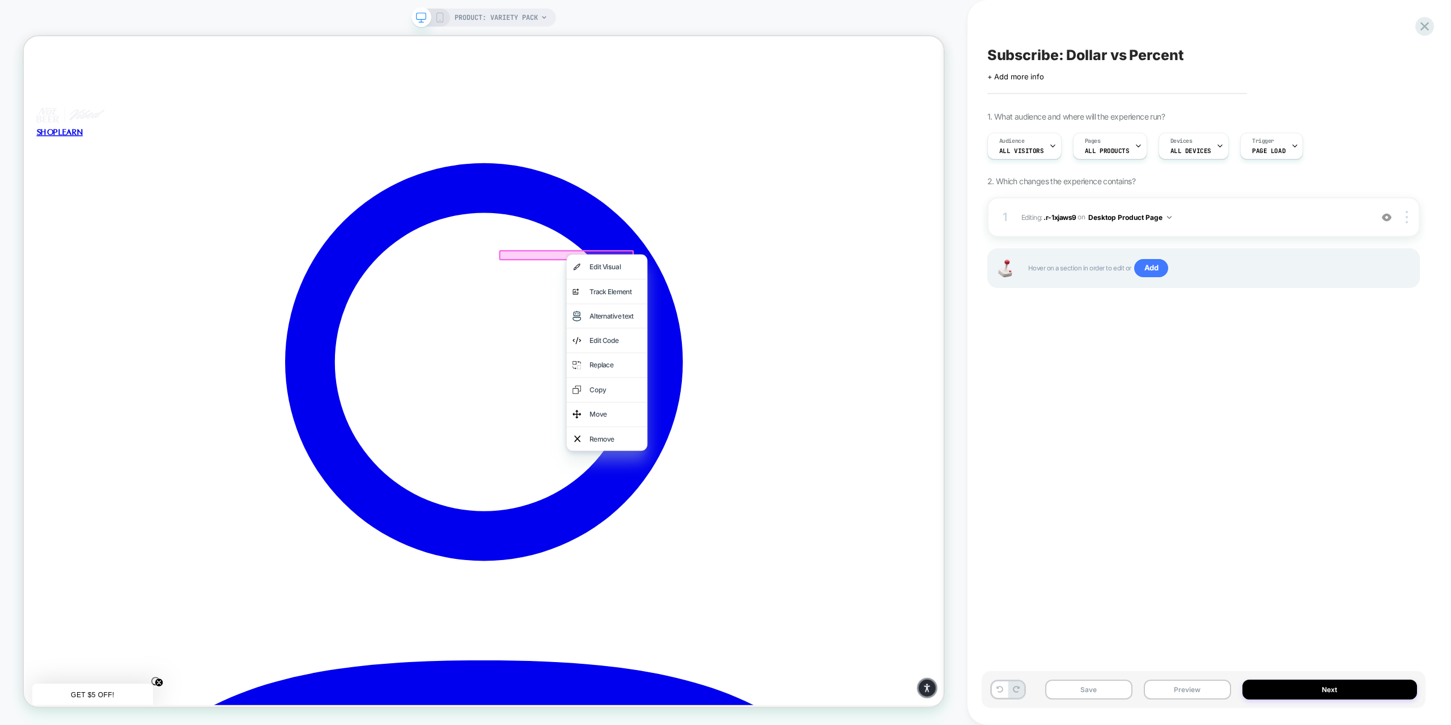
click at [790, 441] on div "Edit Code" at bounding box center [812, 442] width 69 height 16
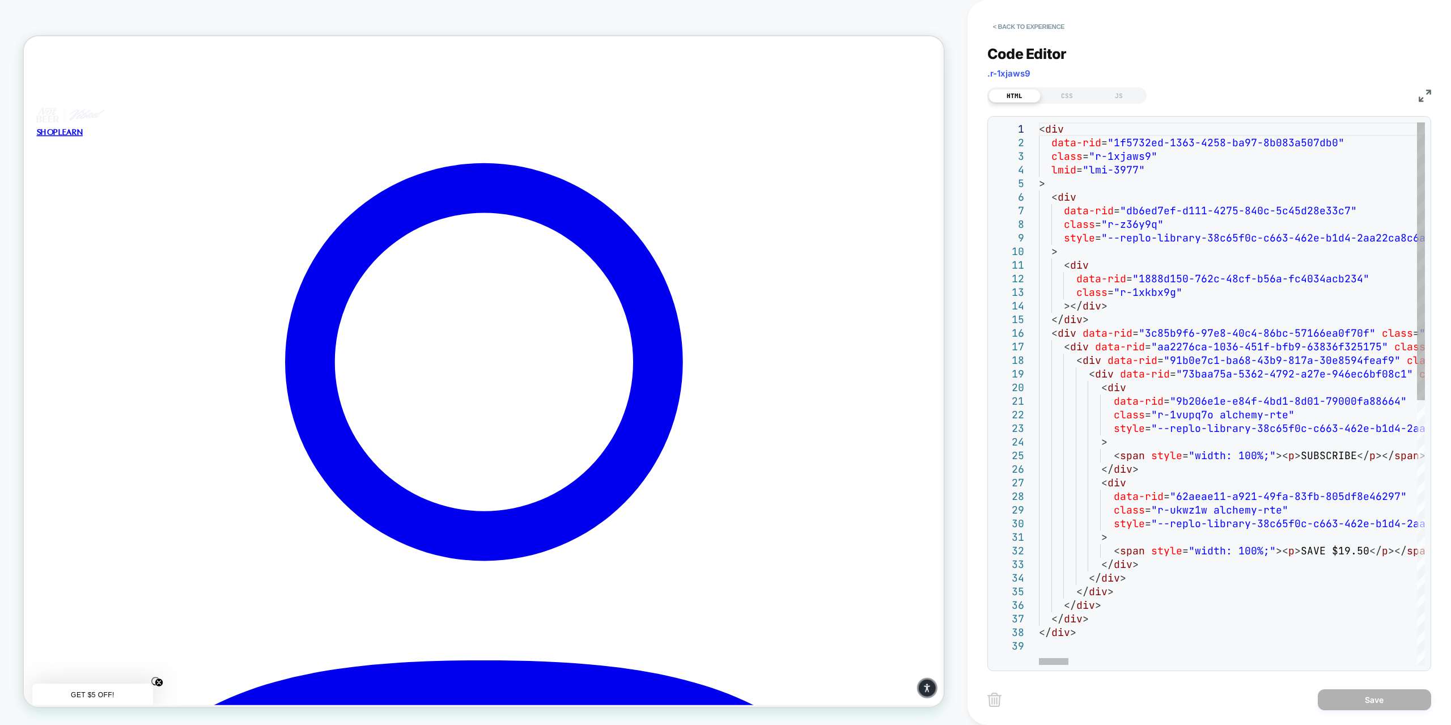
scroll to position [0, 0]
drag, startPoint x: 1039, startPoint y: 128, endPoint x: 1130, endPoint y: 197, distance: 114.0
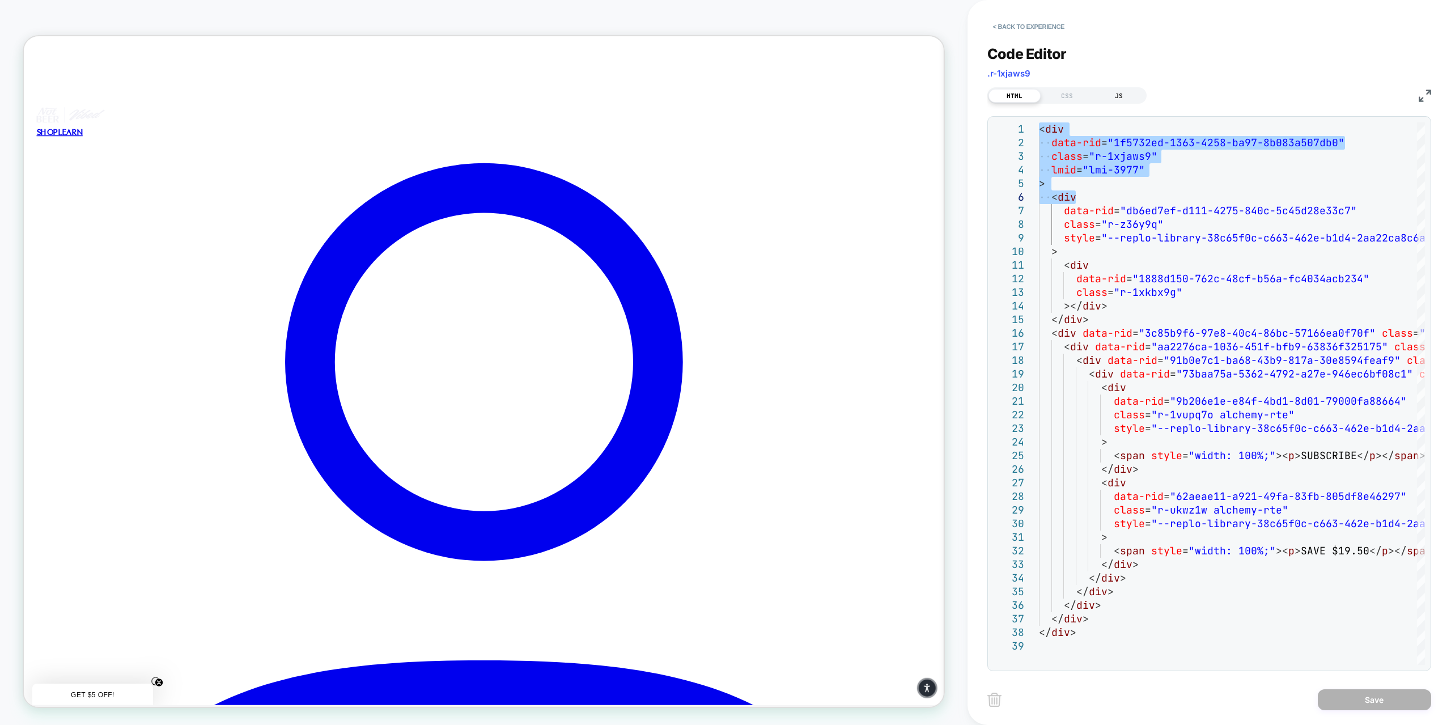
click at [1119, 101] on div "JS" at bounding box center [1119, 96] width 52 height 14
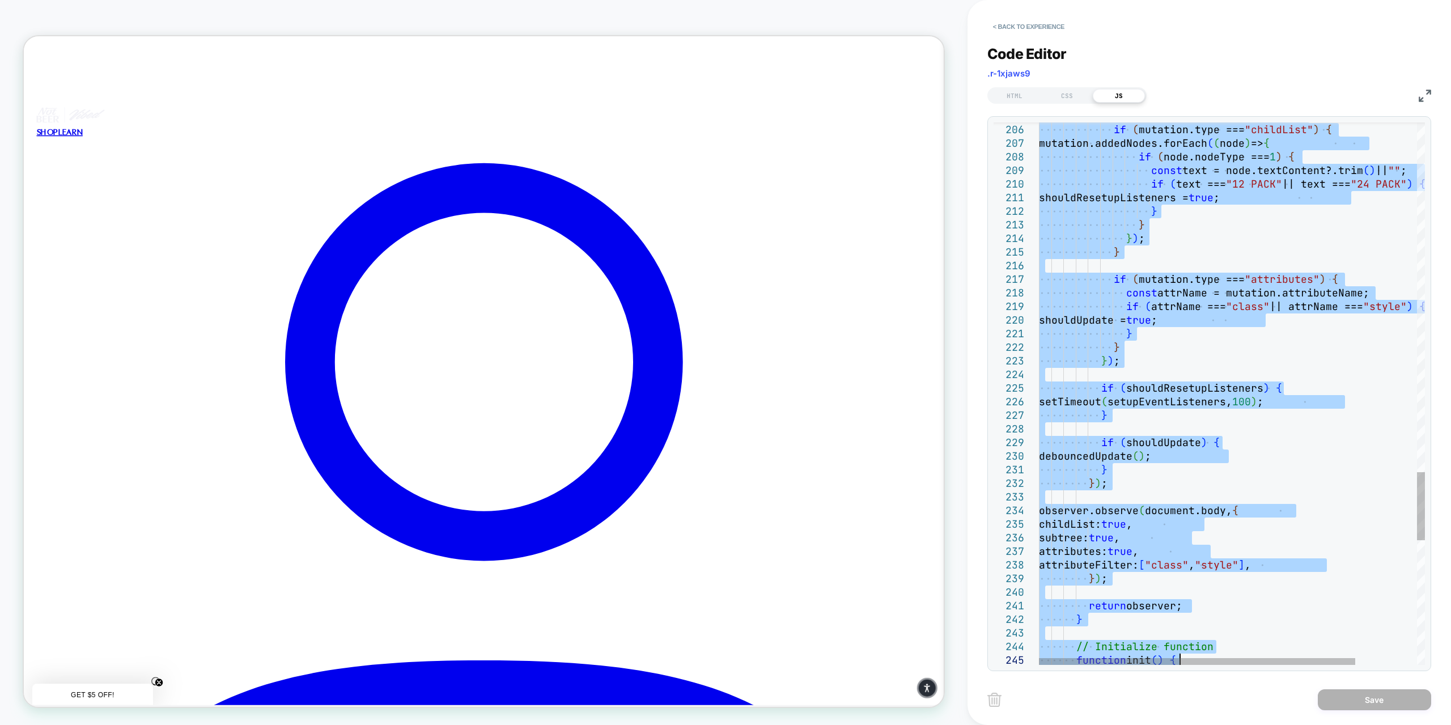
type textarea "**********"
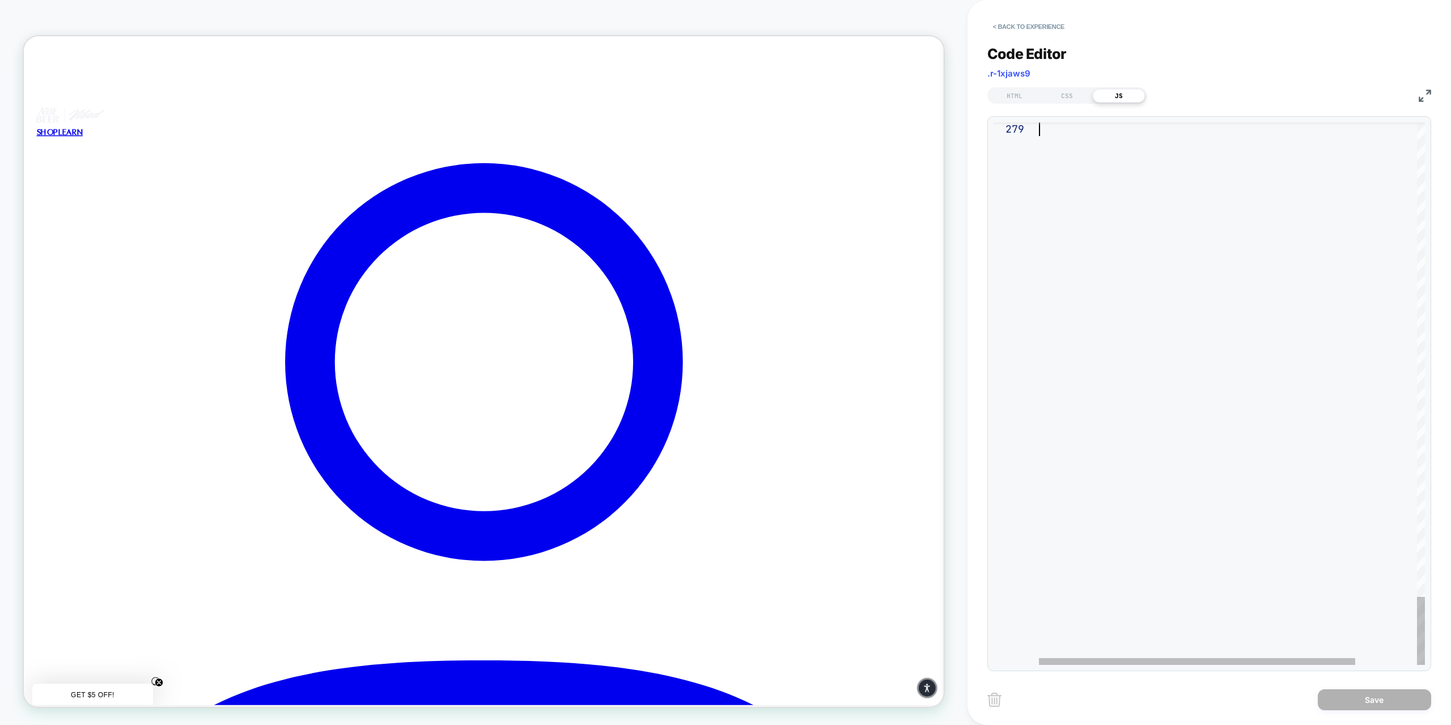
drag, startPoint x: 1041, startPoint y: 126, endPoint x: 1321, endPoint y: 707, distance: 644.7
type textarea "**********"
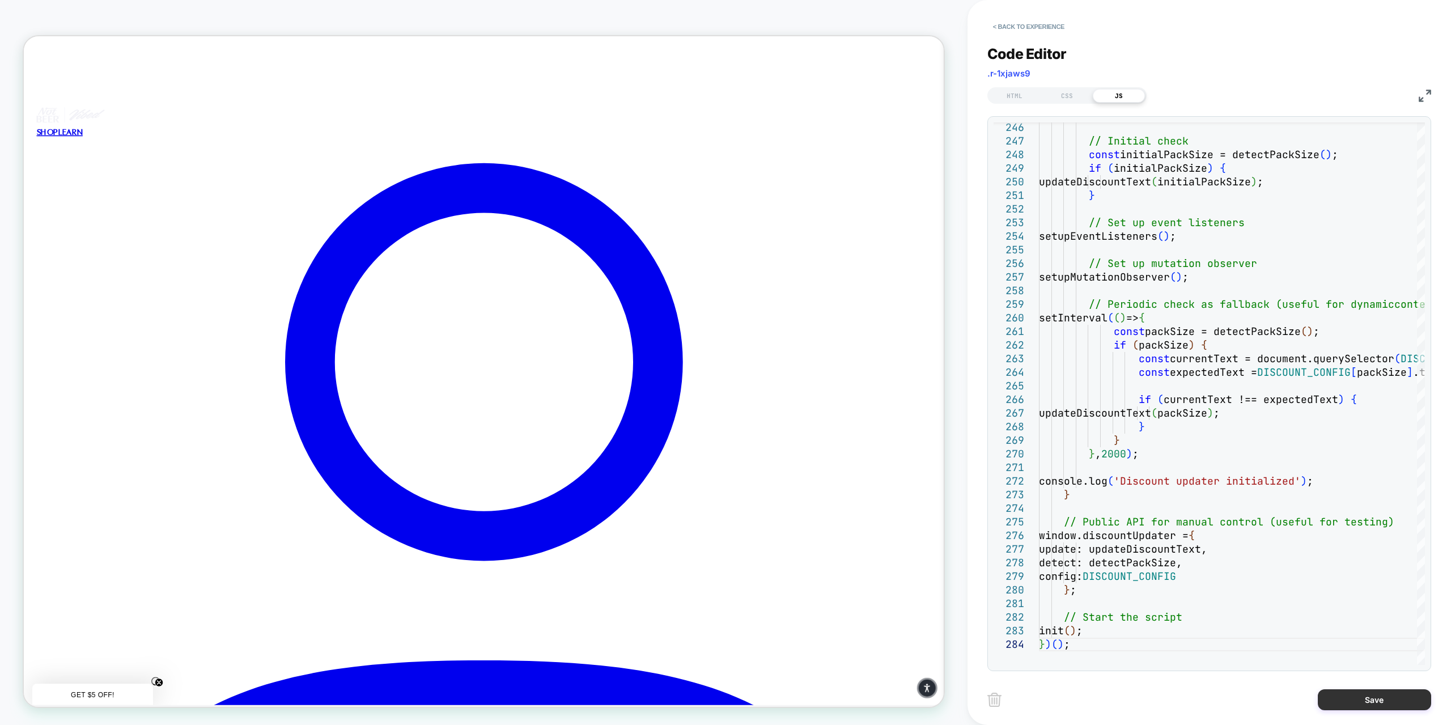
click at [1350, 698] on button "Save" at bounding box center [1374, 699] width 113 height 21
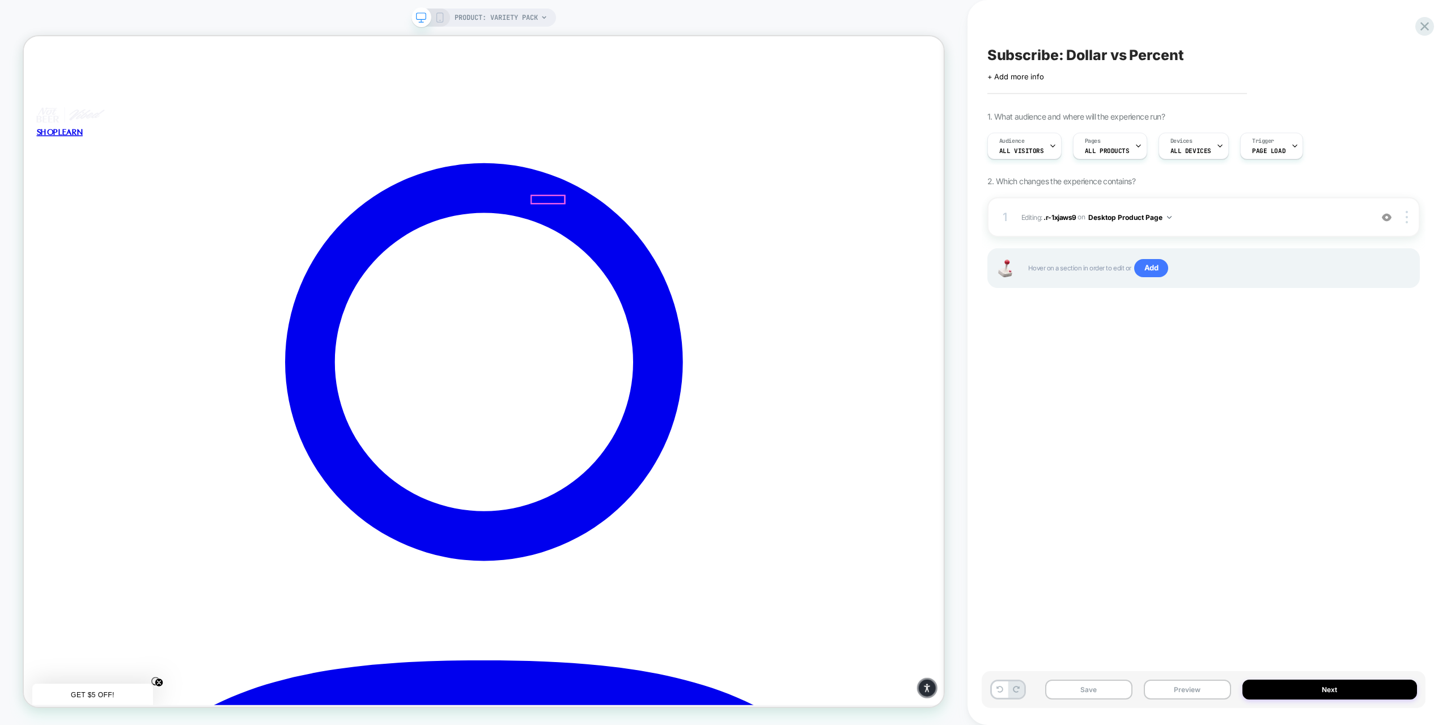
click at [681, 249] on div at bounding box center [796, 260] width 291 height 22
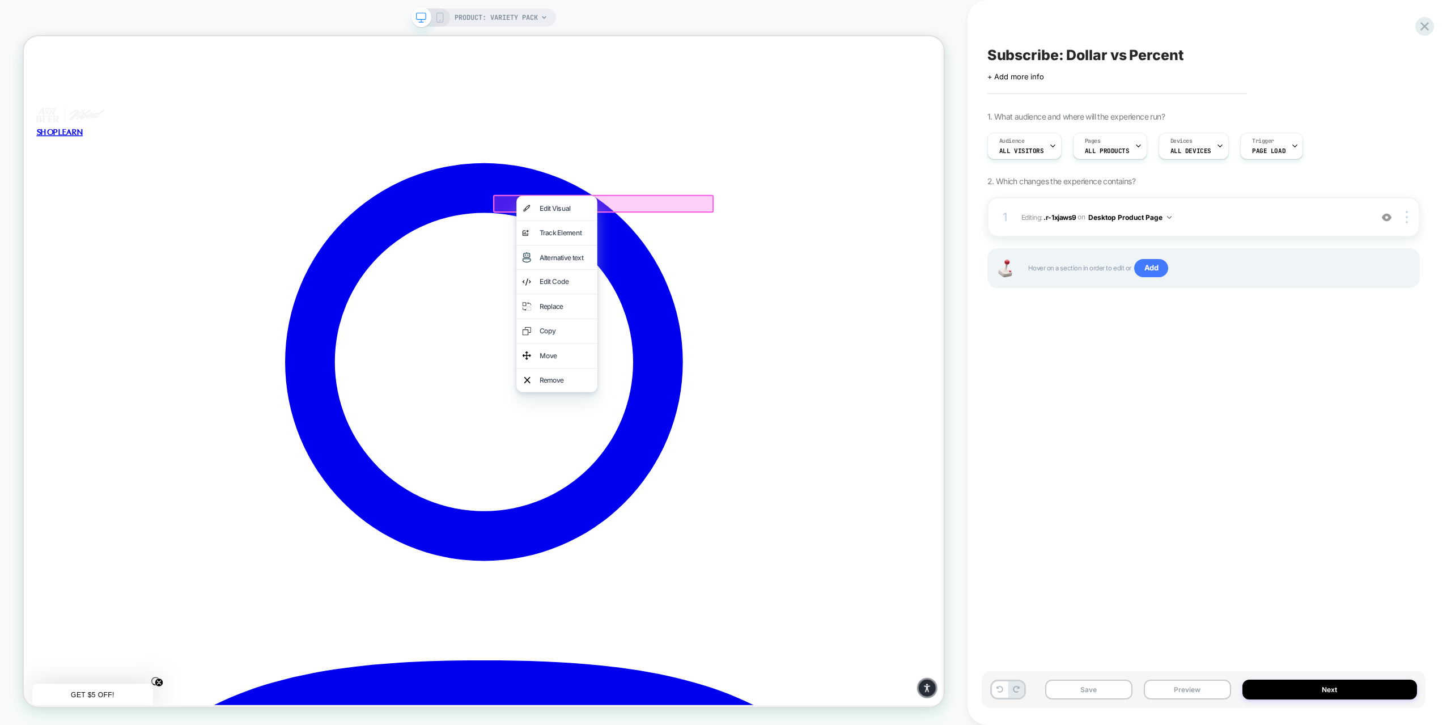
click at [672, 254] on div at bounding box center [797, 260] width 294 height 24
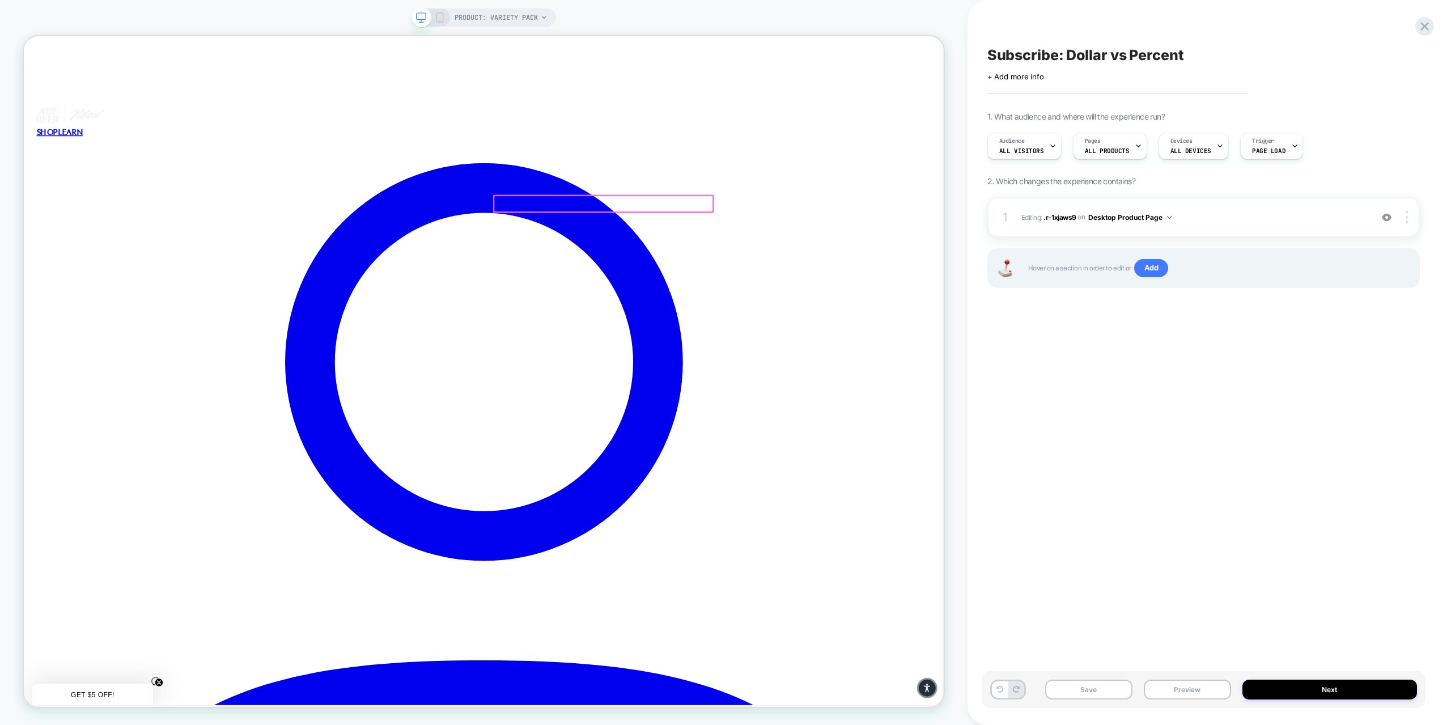
click at [672, 254] on div at bounding box center [796, 260] width 291 height 22
click at [669, 253] on div at bounding box center [797, 260] width 294 height 24
click at [669, 253] on div at bounding box center [796, 260] width 291 height 22
click at [668, 253] on div at bounding box center [797, 260] width 294 height 24
click at [1186, 693] on button "Preview" at bounding box center [1187, 690] width 87 height 20
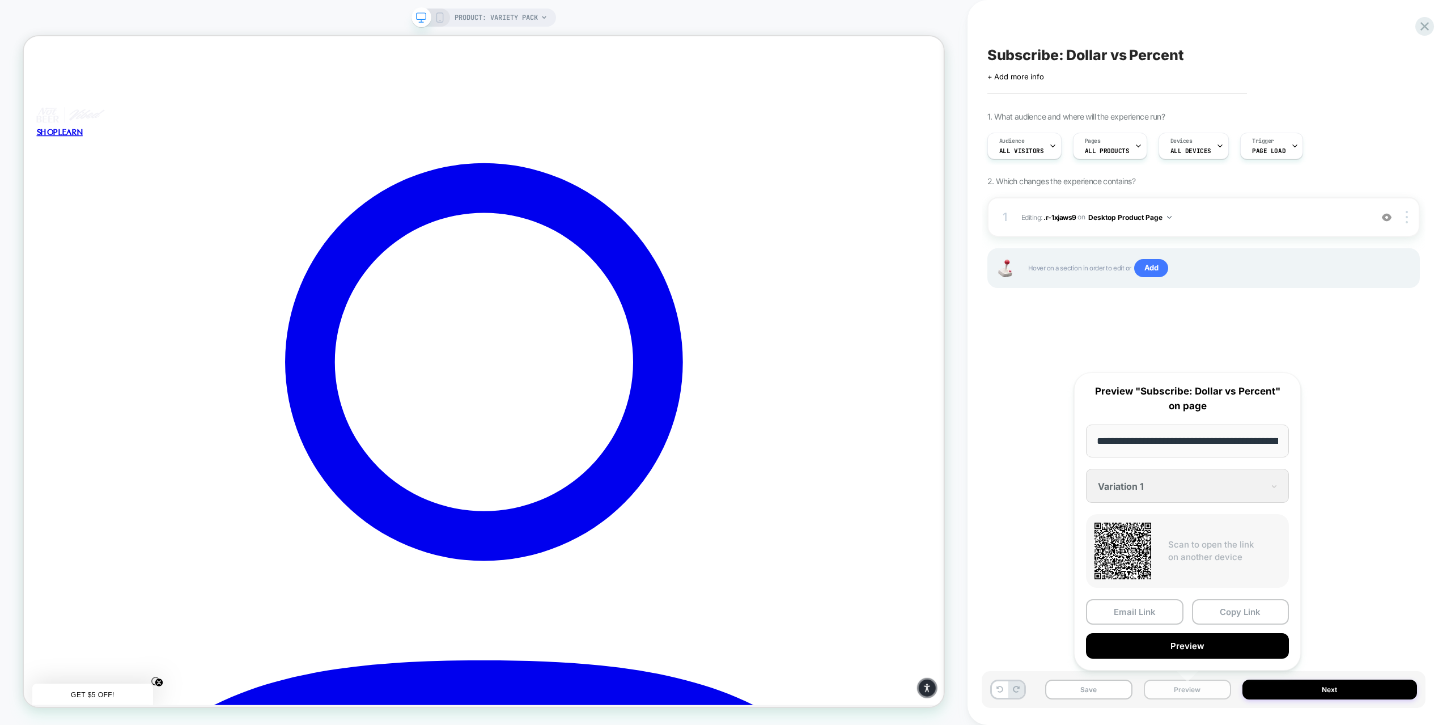
scroll to position [0, 124]
click at [1147, 644] on button "Preview" at bounding box center [1187, 646] width 203 height 26
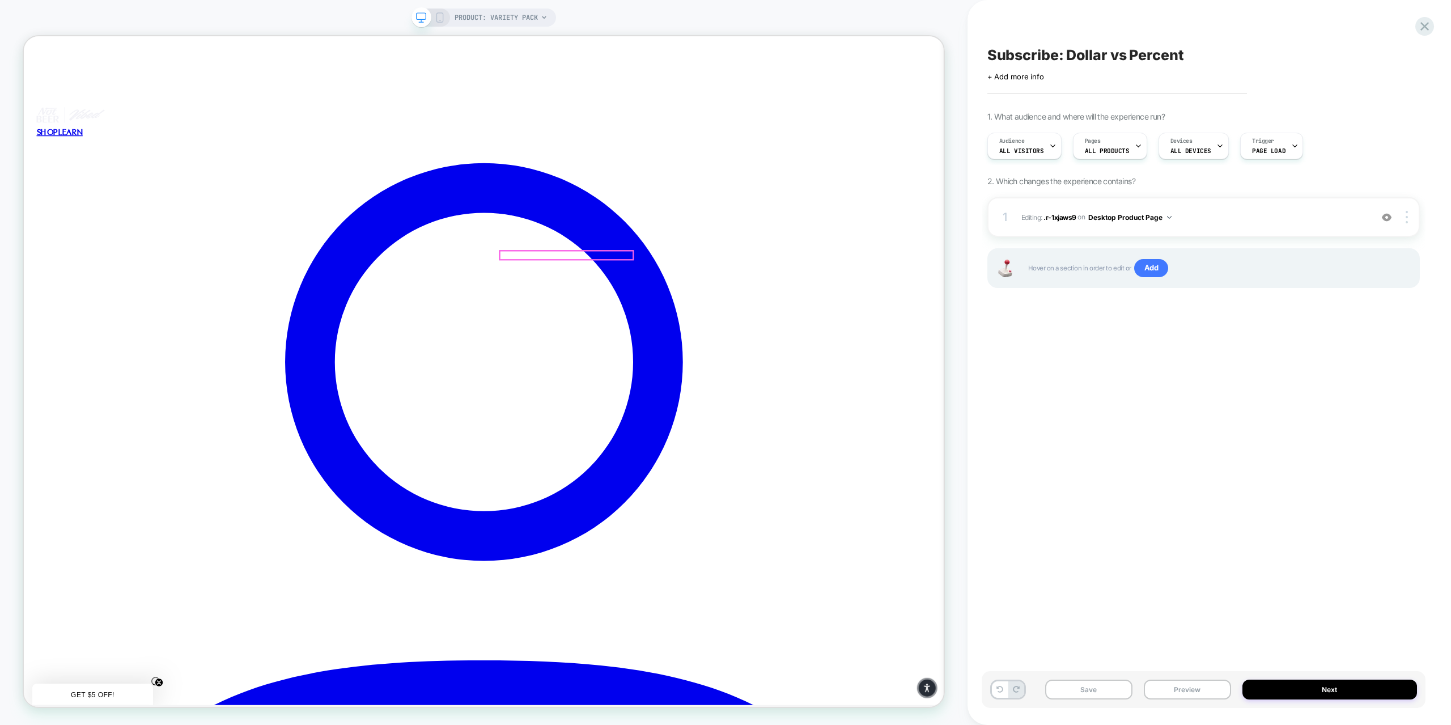
click at [751, 330] on div at bounding box center [747, 328] width 177 height 11
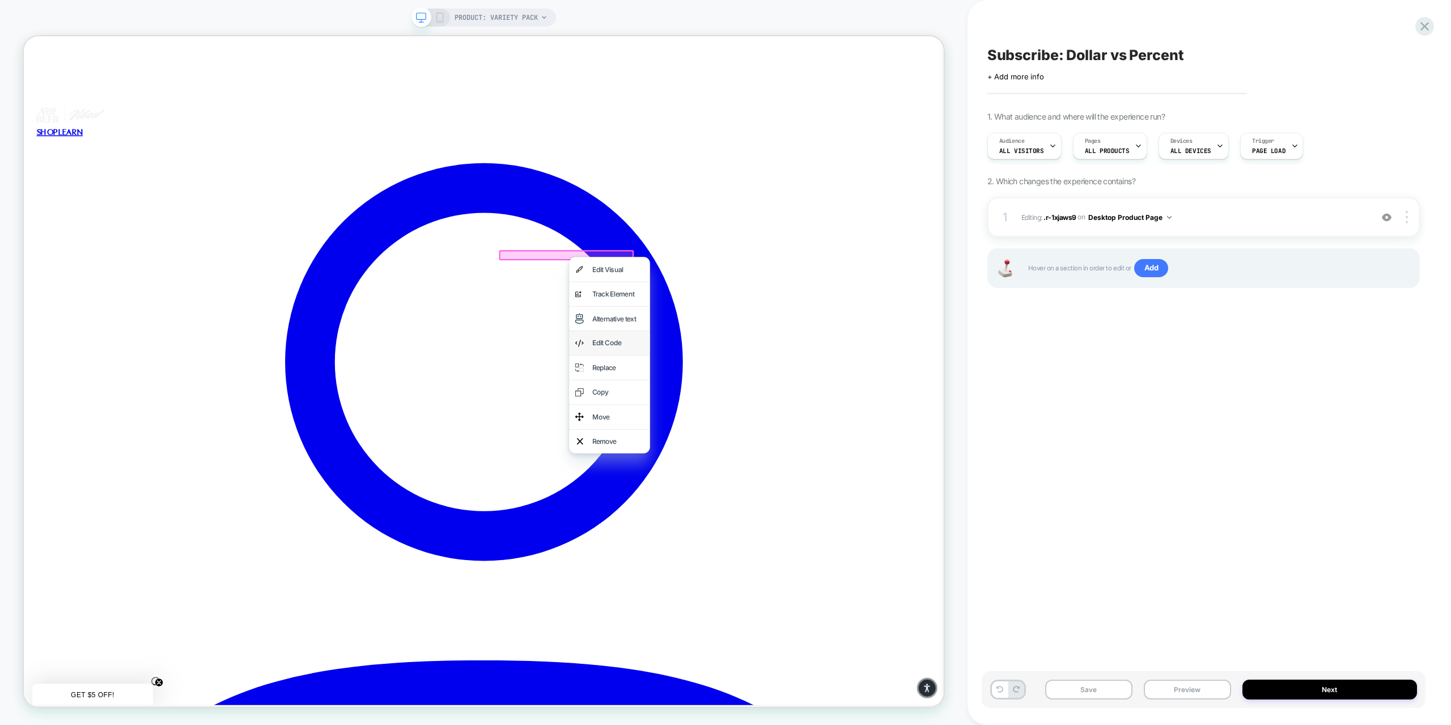
click at [804, 444] on div "Edit Code" at bounding box center [816, 445] width 69 height 16
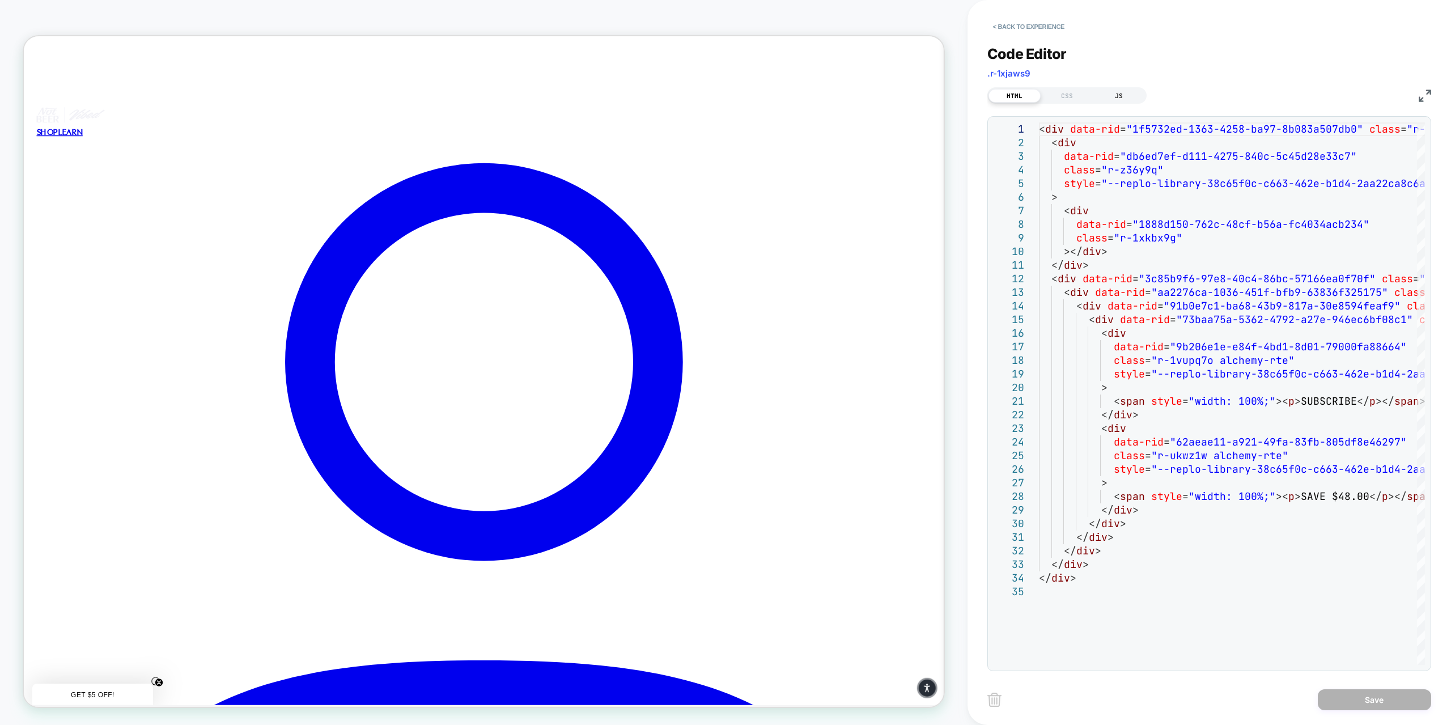
click at [1118, 98] on div "JS" at bounding box center [1119, 96] width 52 height 14
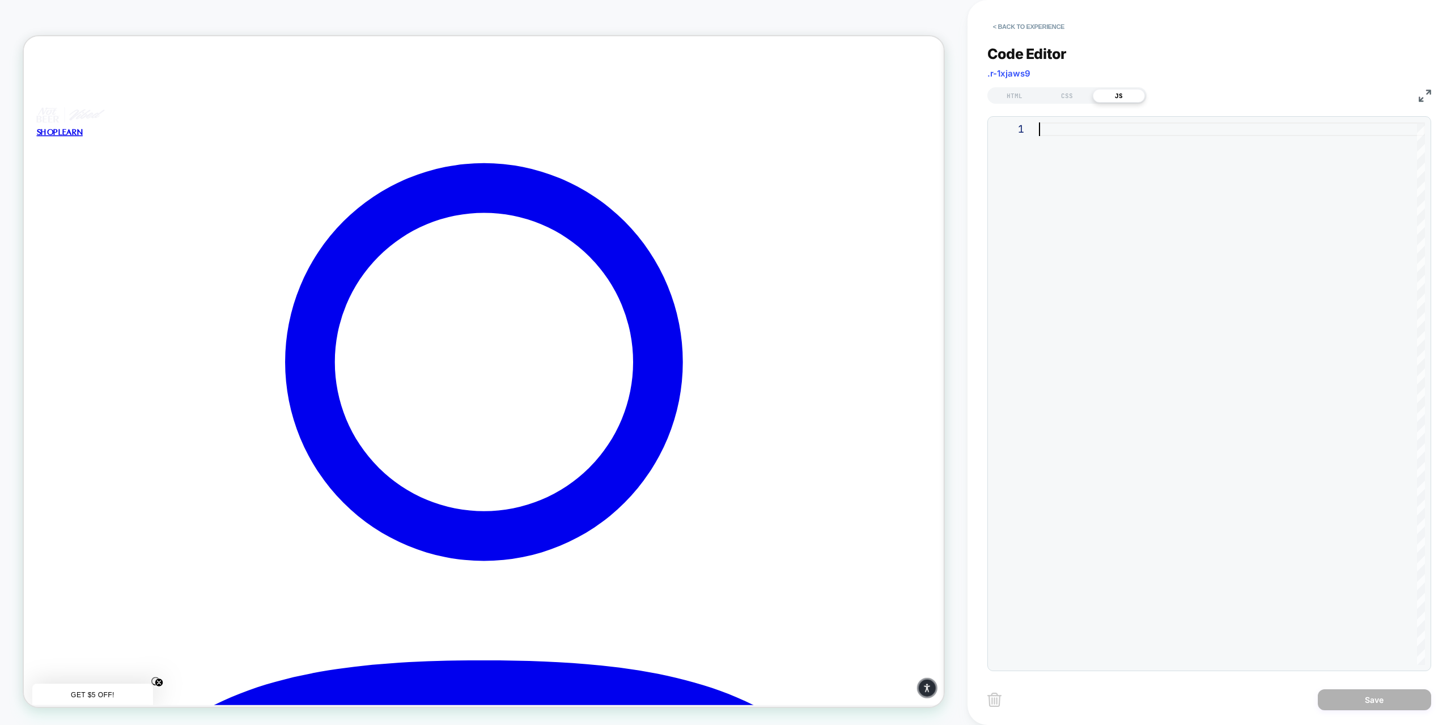
click at [1063, 125] on div at bounding box center [1232, 393] width 386 height 542
type textarea "**********"
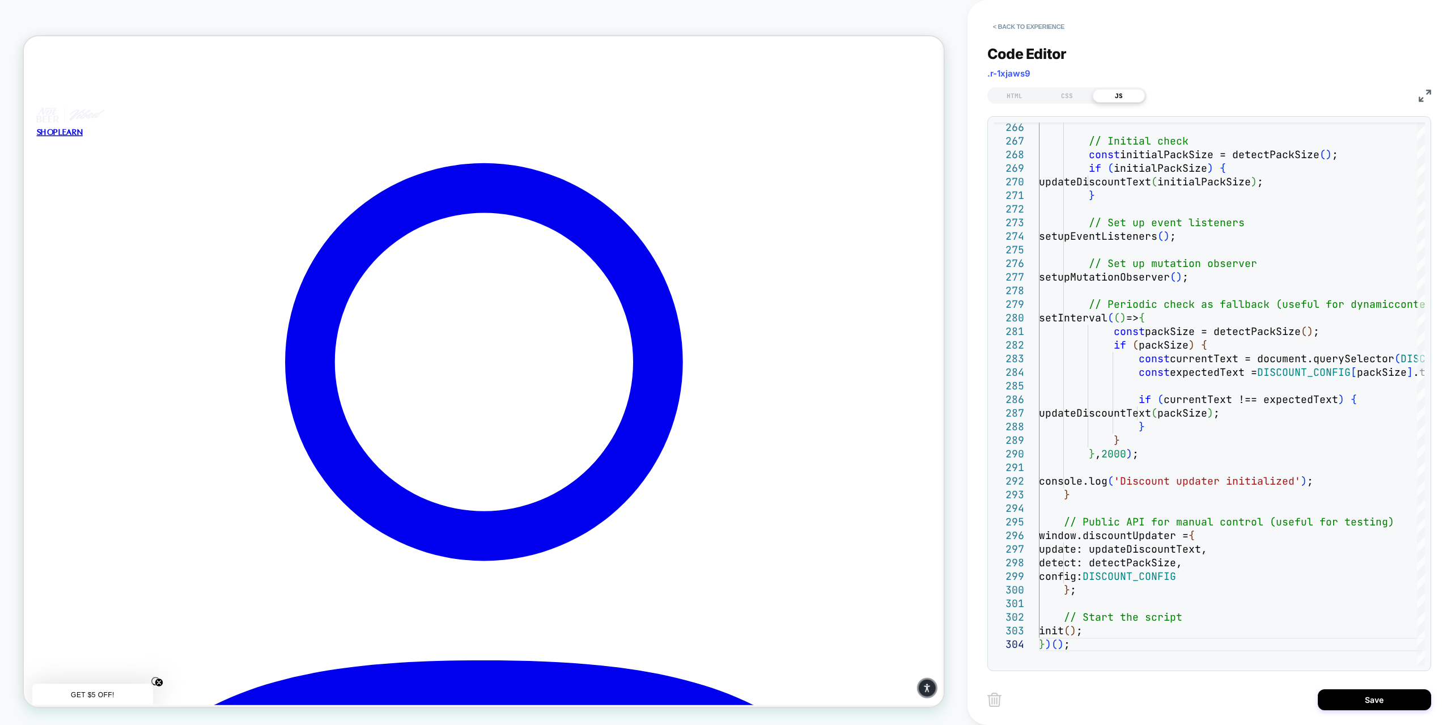
click at [1139, 695] on div "Save" at bounding box center [1209, 699] width 444 height 28
drag, startPoint x: 1378, startPoint y: 704, endPoint x: 1371, endPoint y: 706, distance: 8.1
click at [1378, 705] on button "Save" at bounding box center [1374, 699] width 113 height 21
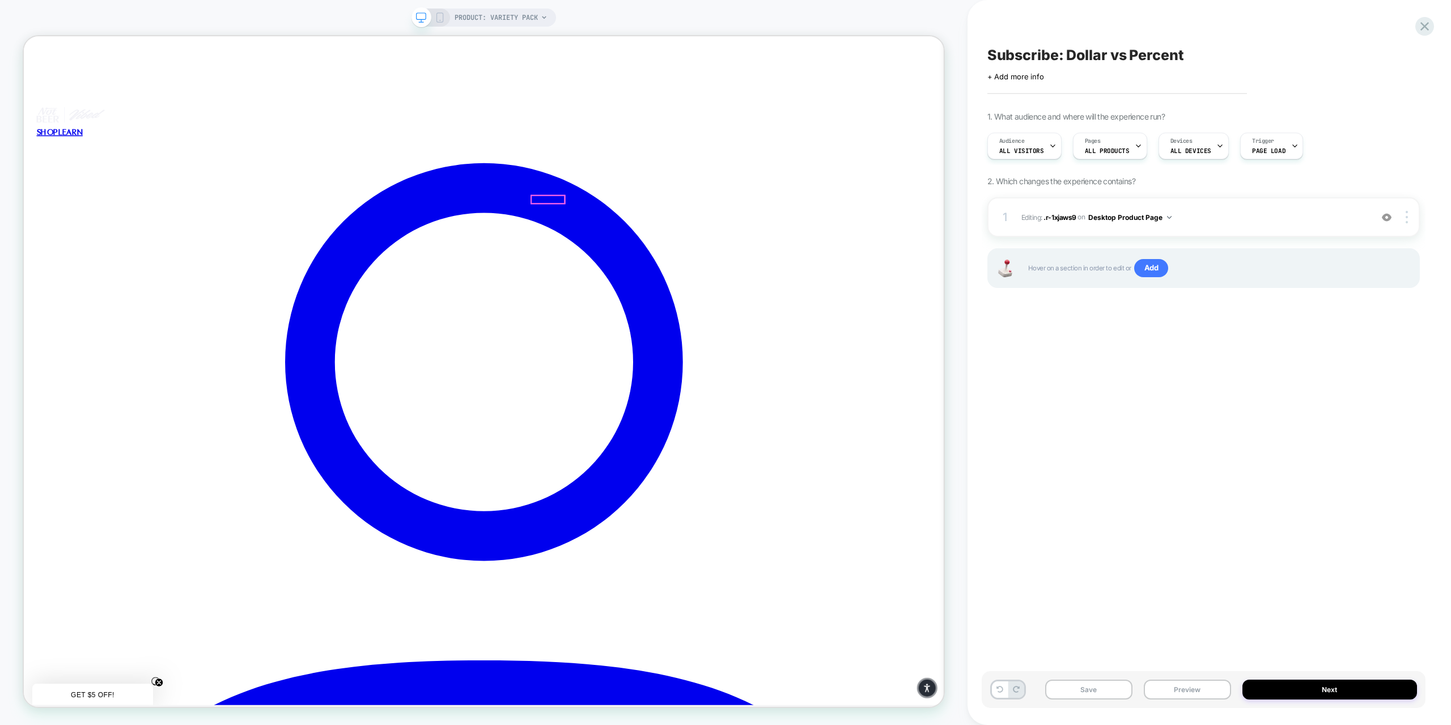
click at [753, 329] on div at bounding box center [747, 328] width 177 height 11
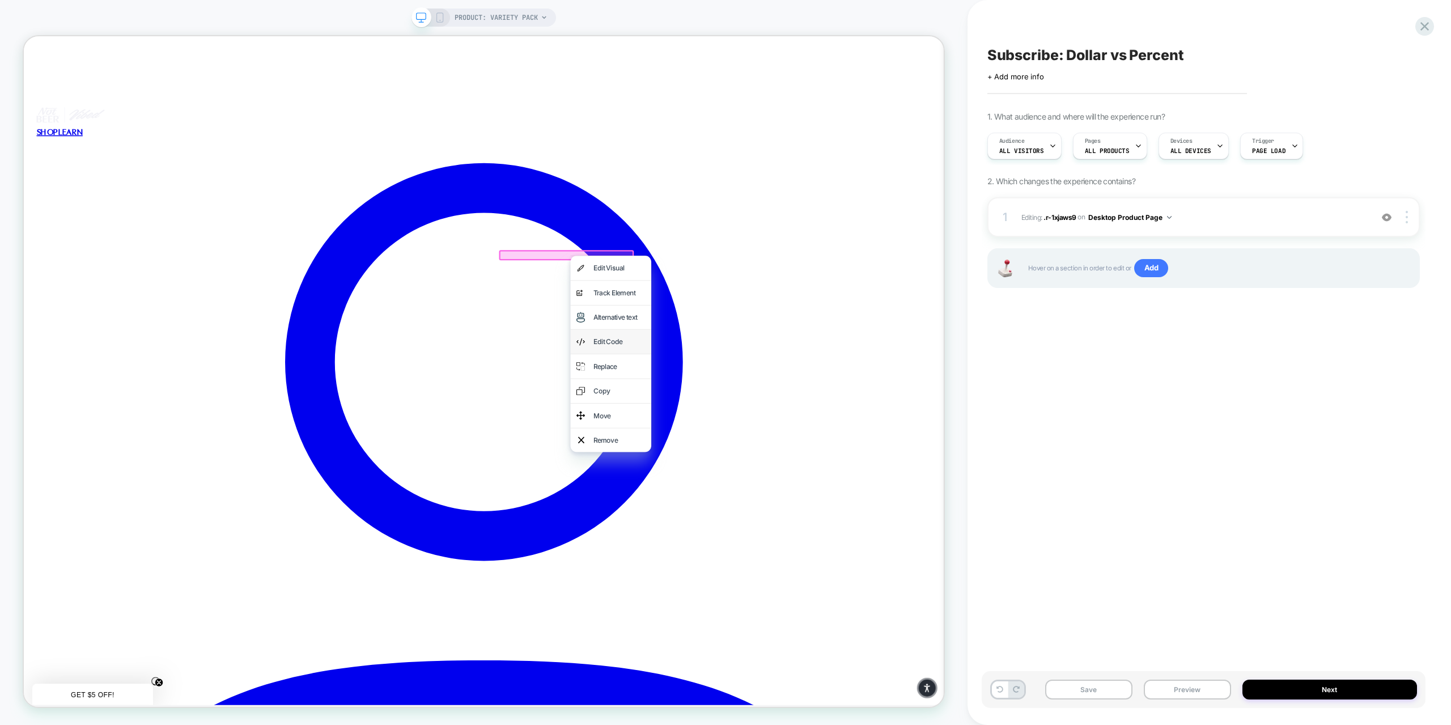
click at [788, 448] on div "Edit Code" at bounding box center [817, 443] width 69 height 16
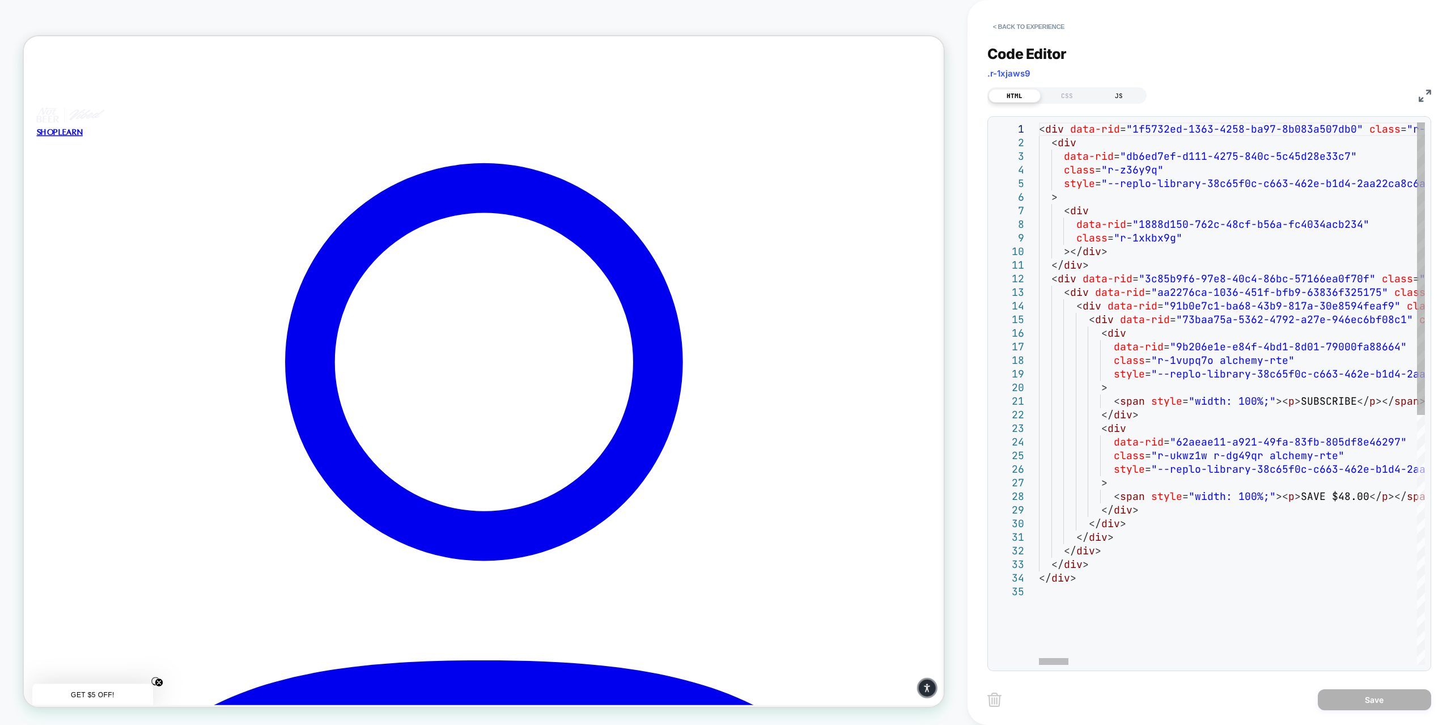
click at [1120, 96] on div "JS" at bounding box center [1119, 96] width 52 height 14
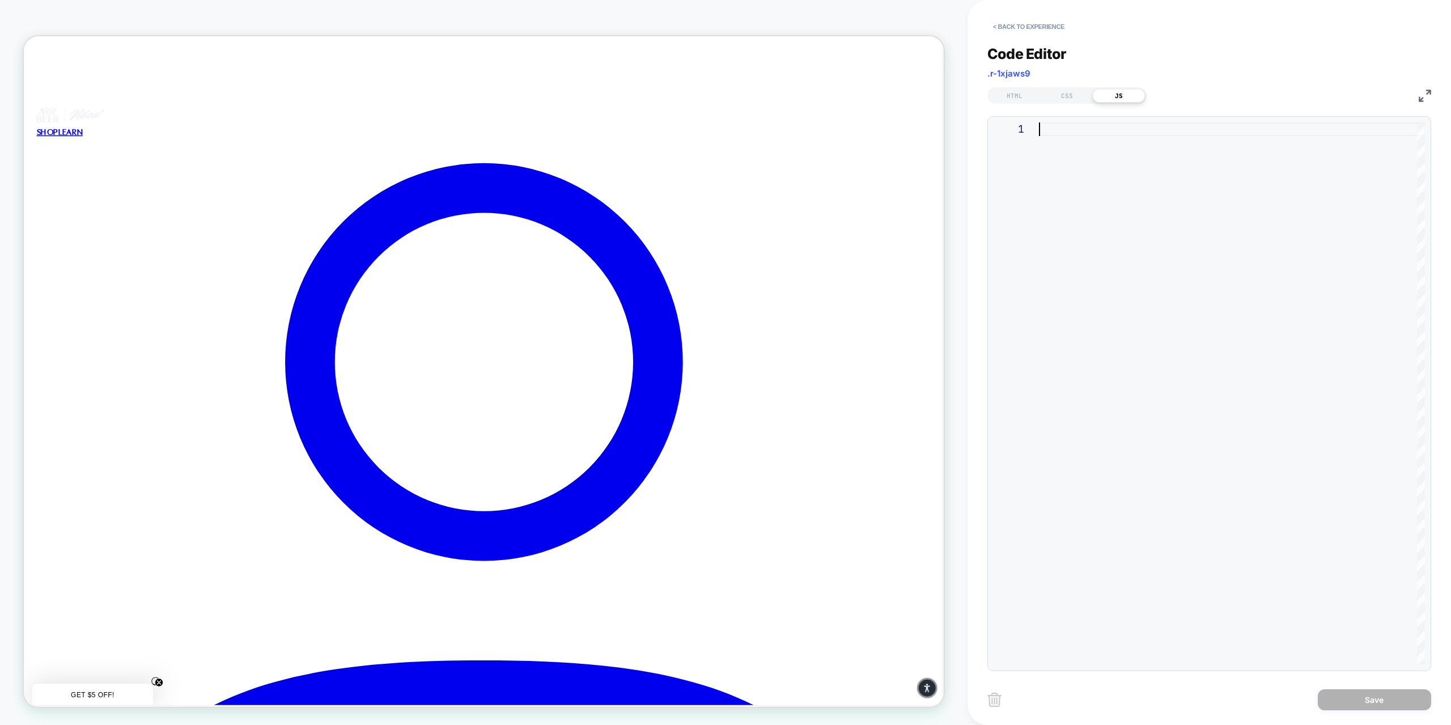
click at [1110, 130] on div at bounding box center [1232, 393] width 386 height 542
type textarea "**********"
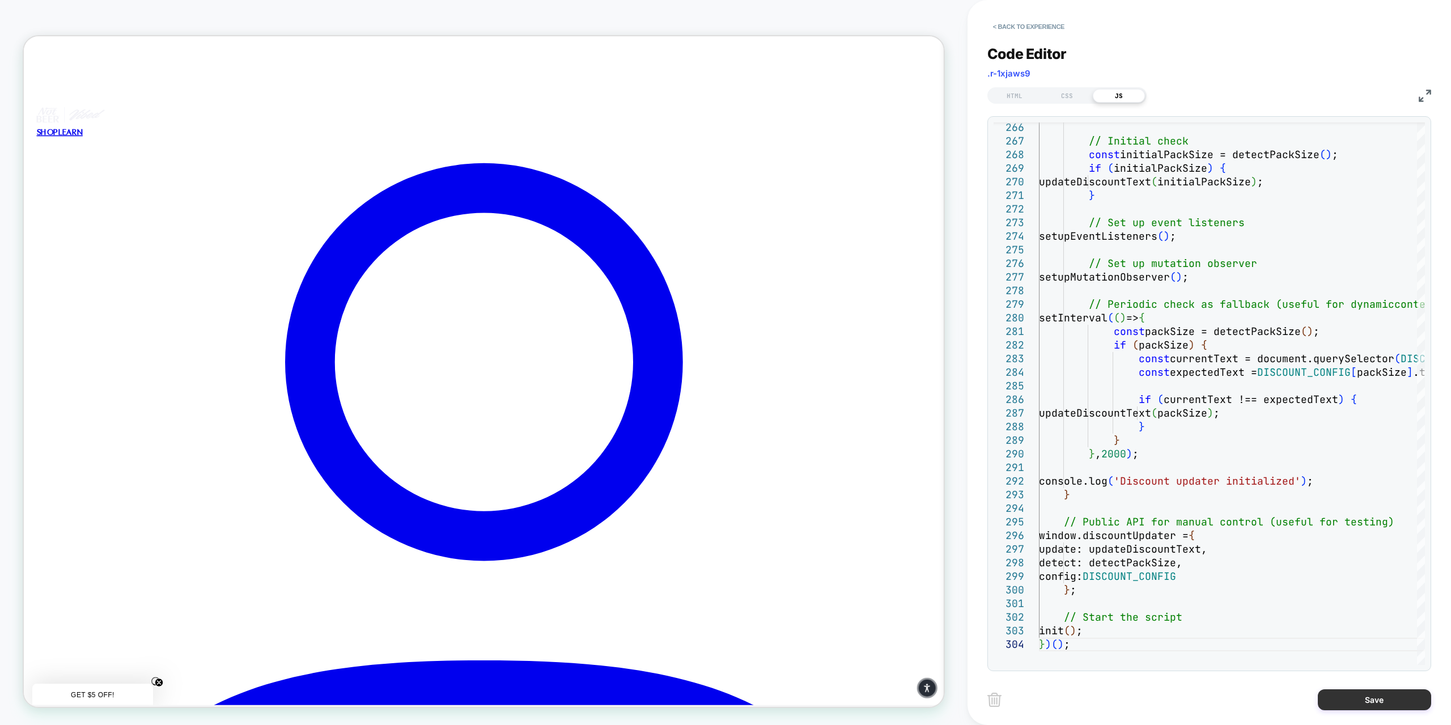
click at [1385, 698] on button "Save" at bounding box center [1374, 699] width 113 height 21
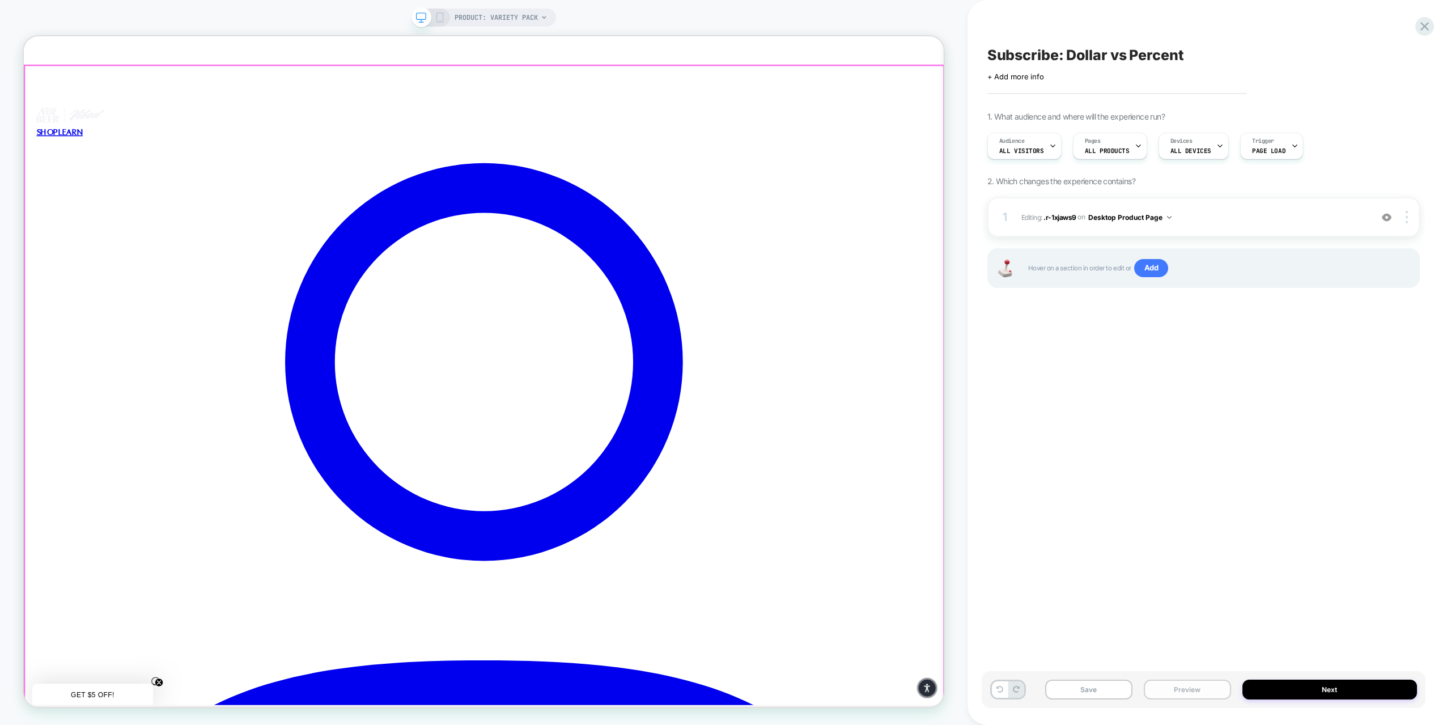
click at [1187, 686] on button "Preview" at bounding box center [1187, 690] width 87 height 20
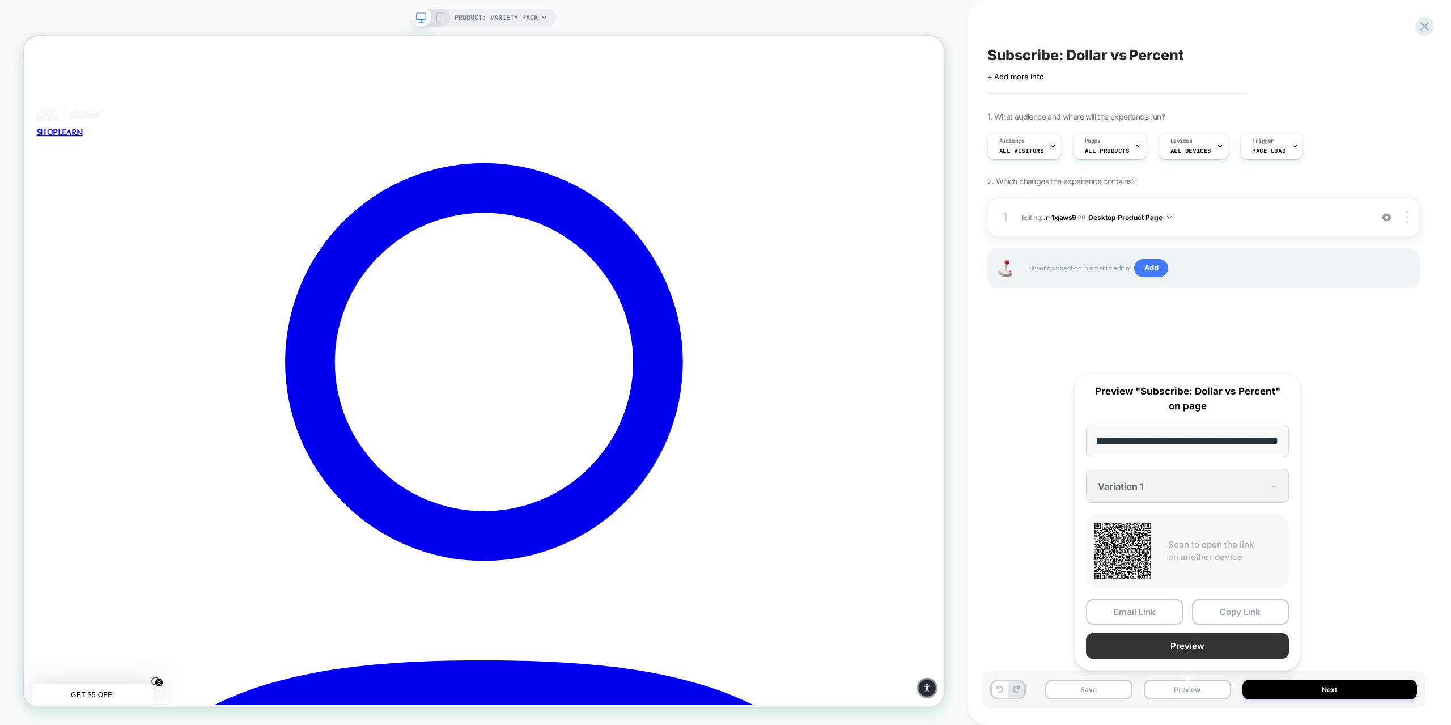
click at [1163, 647] on button "Preview" at bounding box center [1187, 646] width 203 height 26
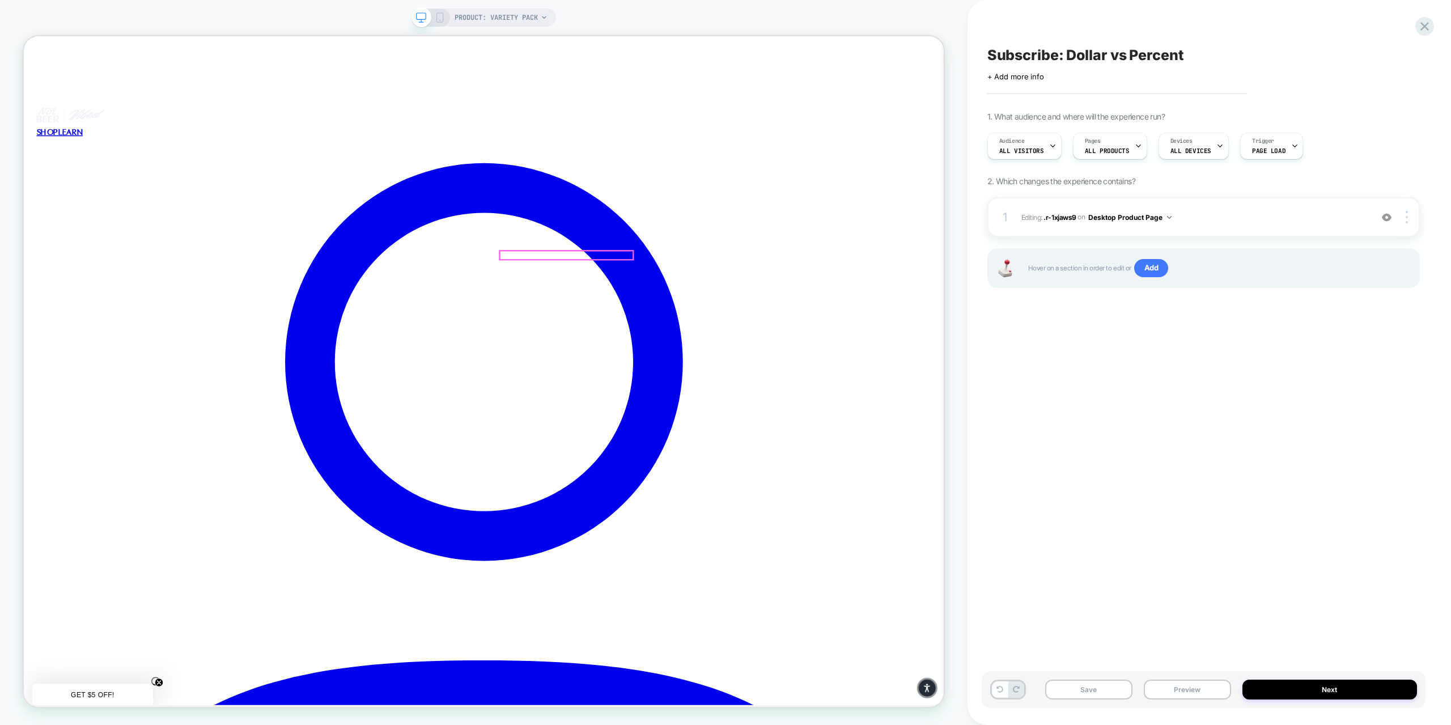
click at [751, 328] on div at bounding box center [747, 328] width 177 height 11
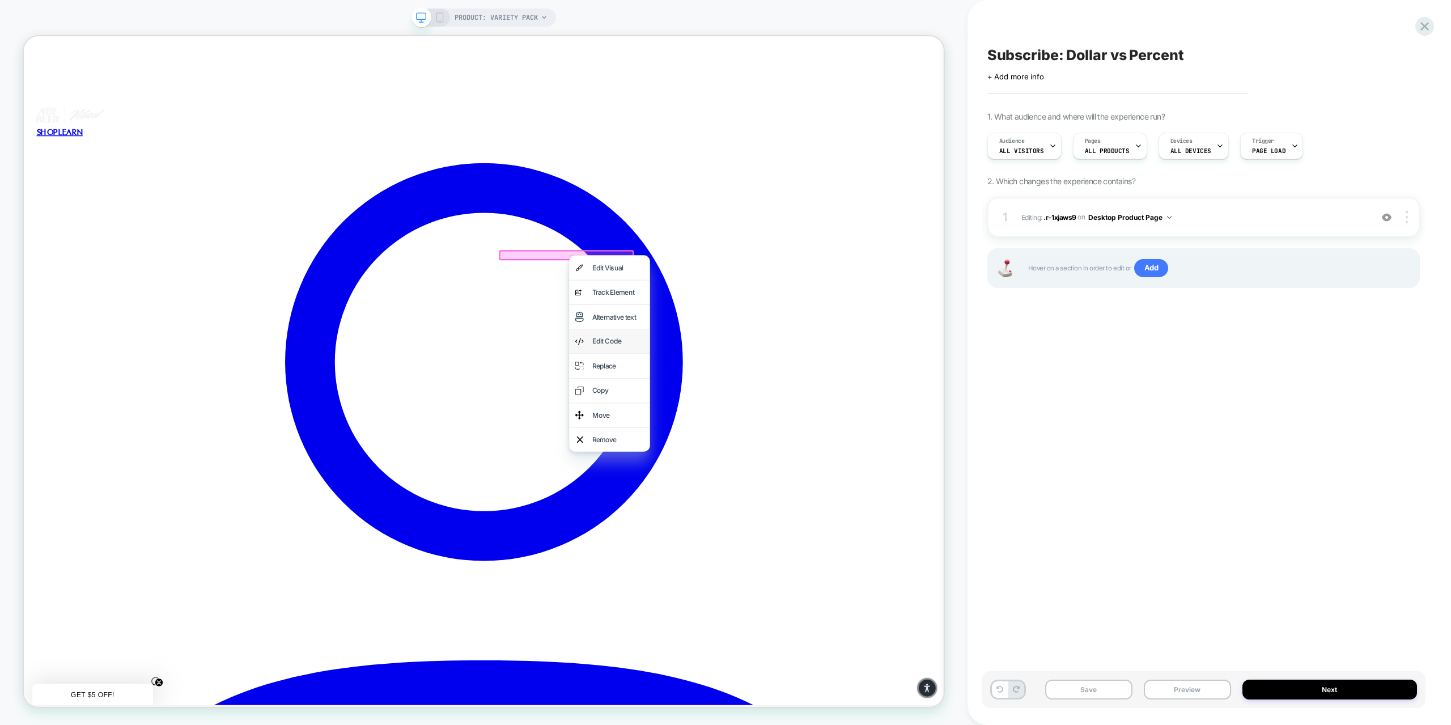
click at [780, 446] on div "Edit Code" at bounding box center [805, 443] width 108 height 32
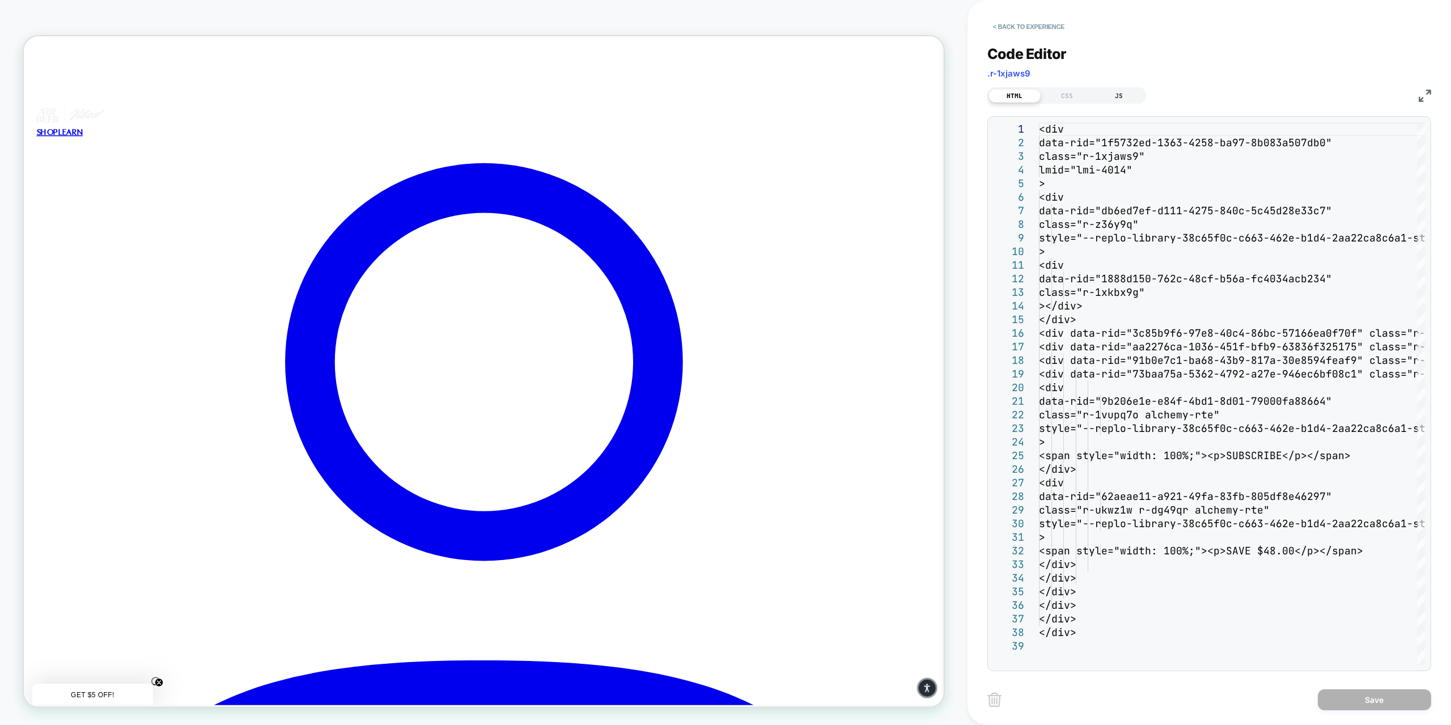
click at [1116, 97] on div "JS" at bounding box center [1119, 96] width 52 height 14
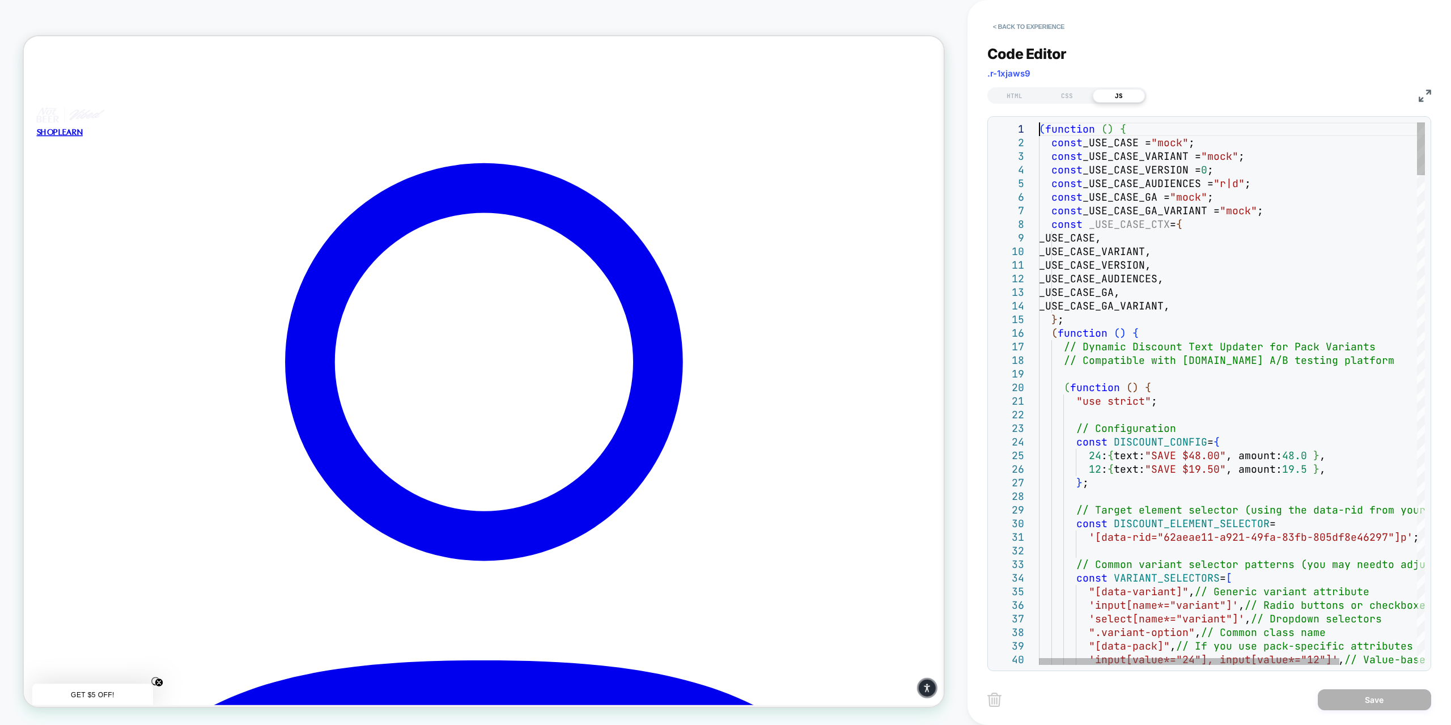
scroll to position [0, 0]
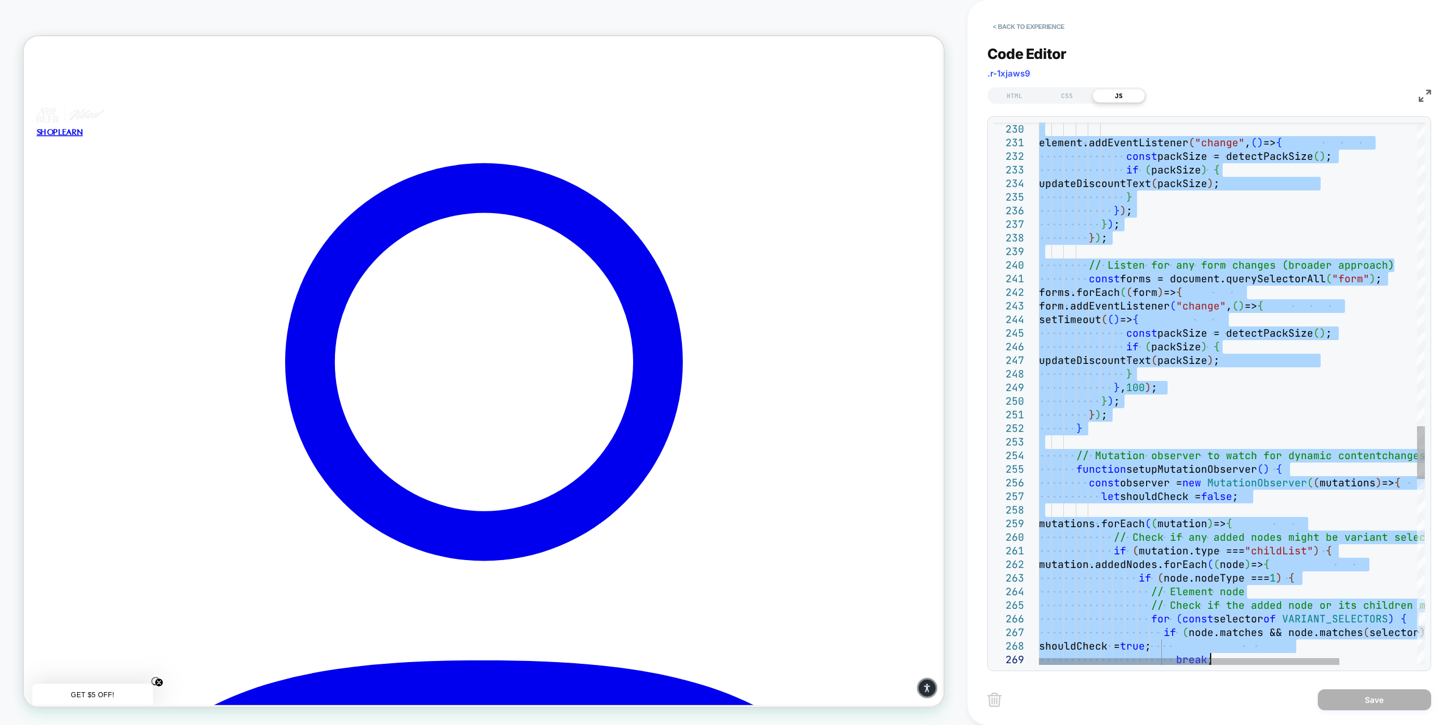
type textarea "**********"
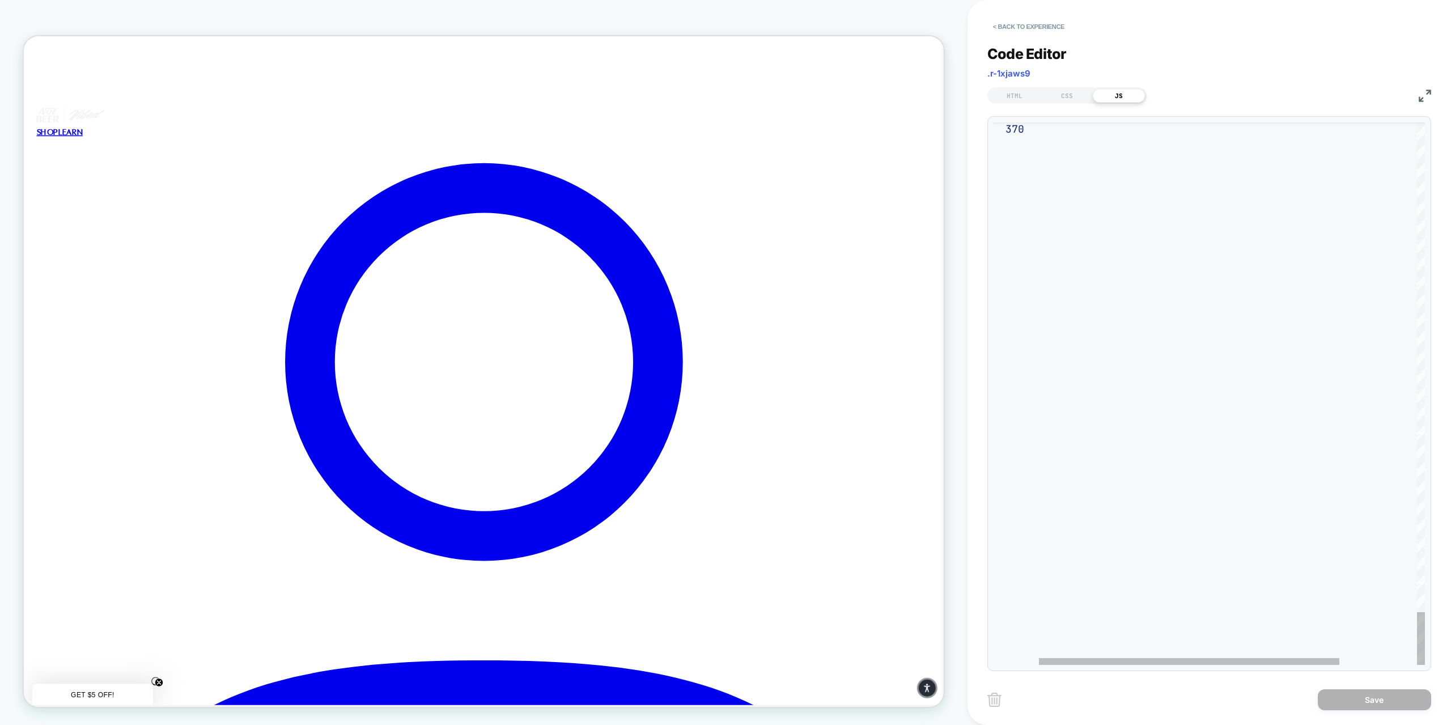
drag, startPoint x: 1041, startPoint y: 125, endPoint x: 1286, endPoint y: 747, distance: 668.8
type textarea "**********"
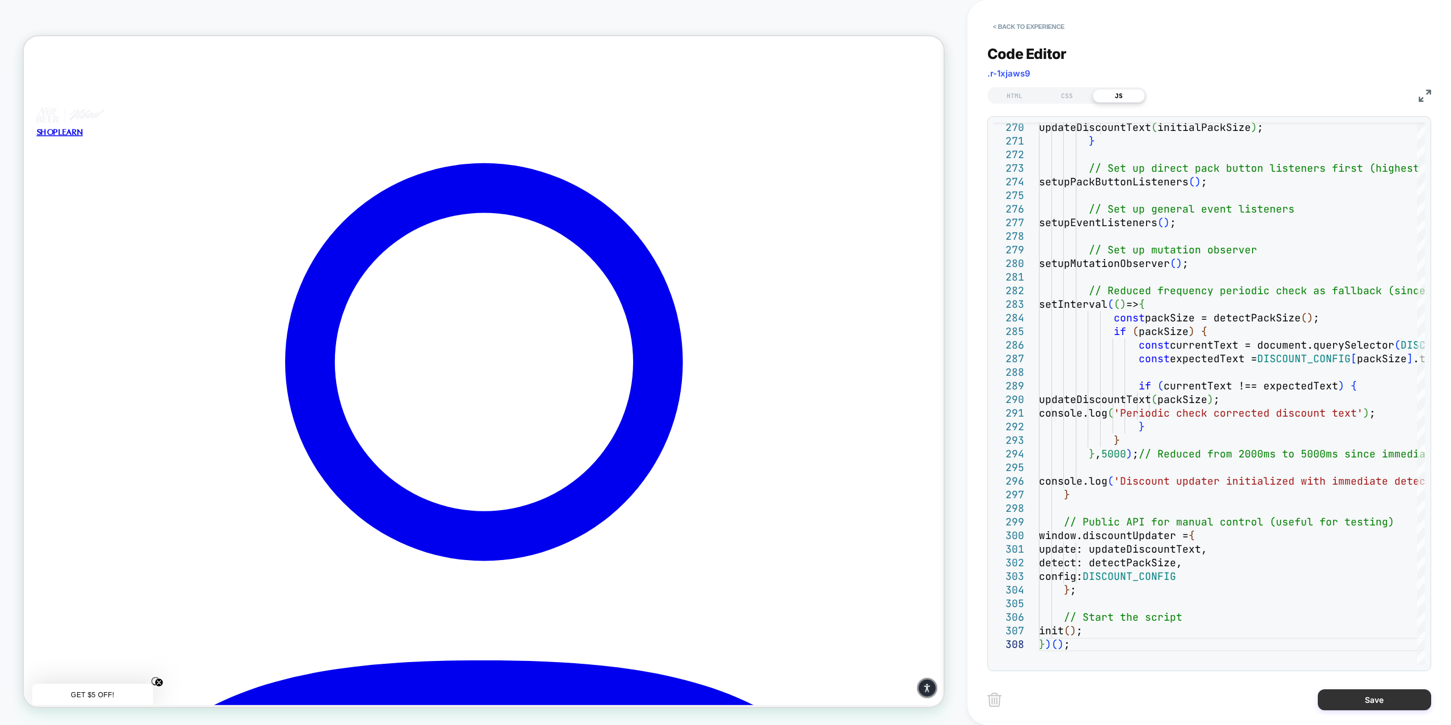
click at [1338, 705] on button "Save" at bounding box center [1374, 699] width 113 height 21
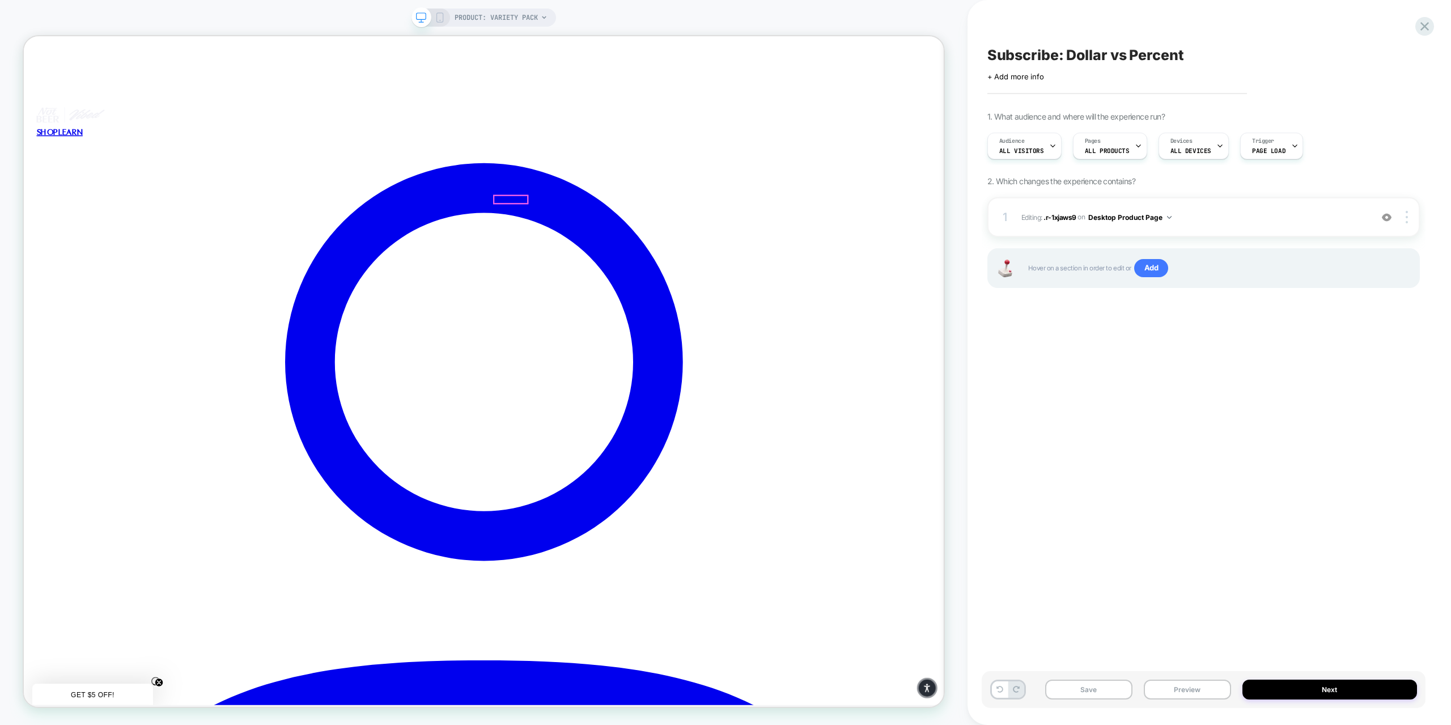
click at [756, 326] on div at bounding box center [747, 328] width 177 height 11
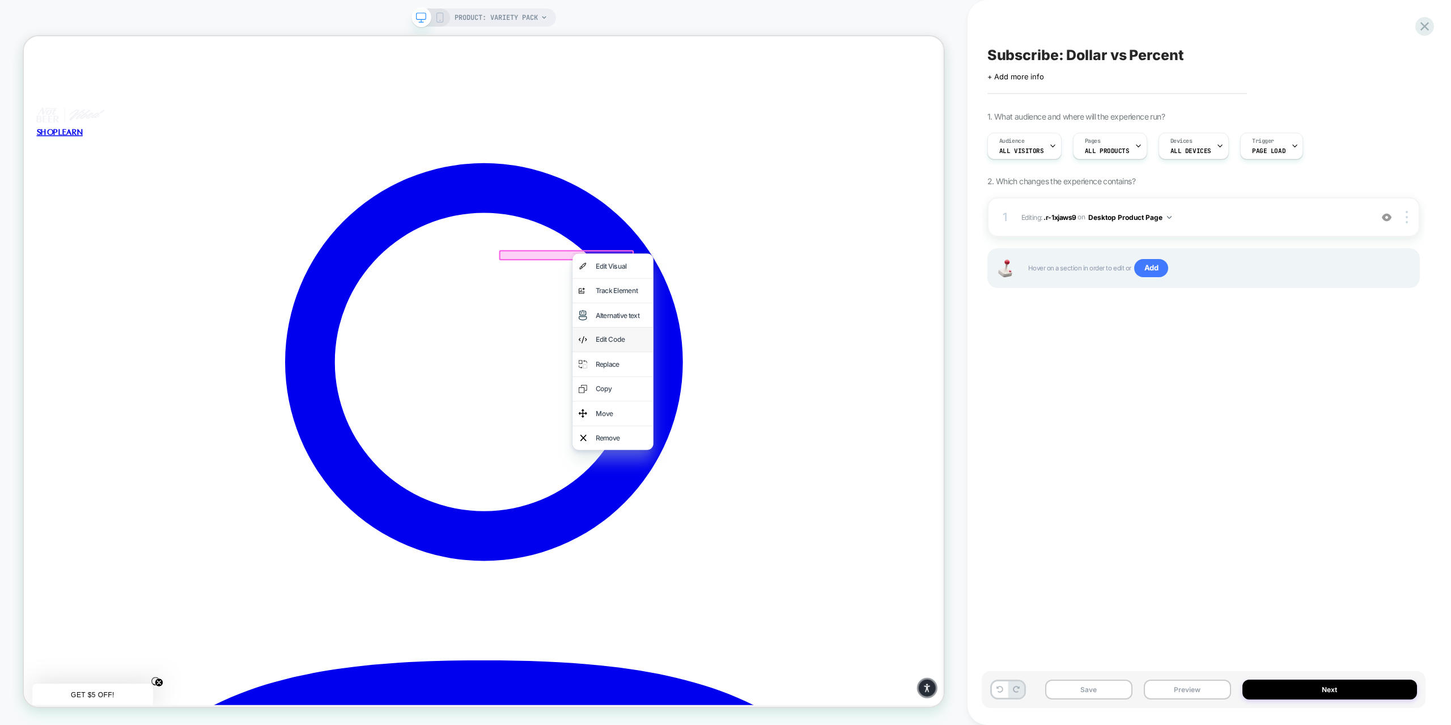
click at [813, 446] on div "Edit Code" at bounding box center [820, 440] width 69 height 16
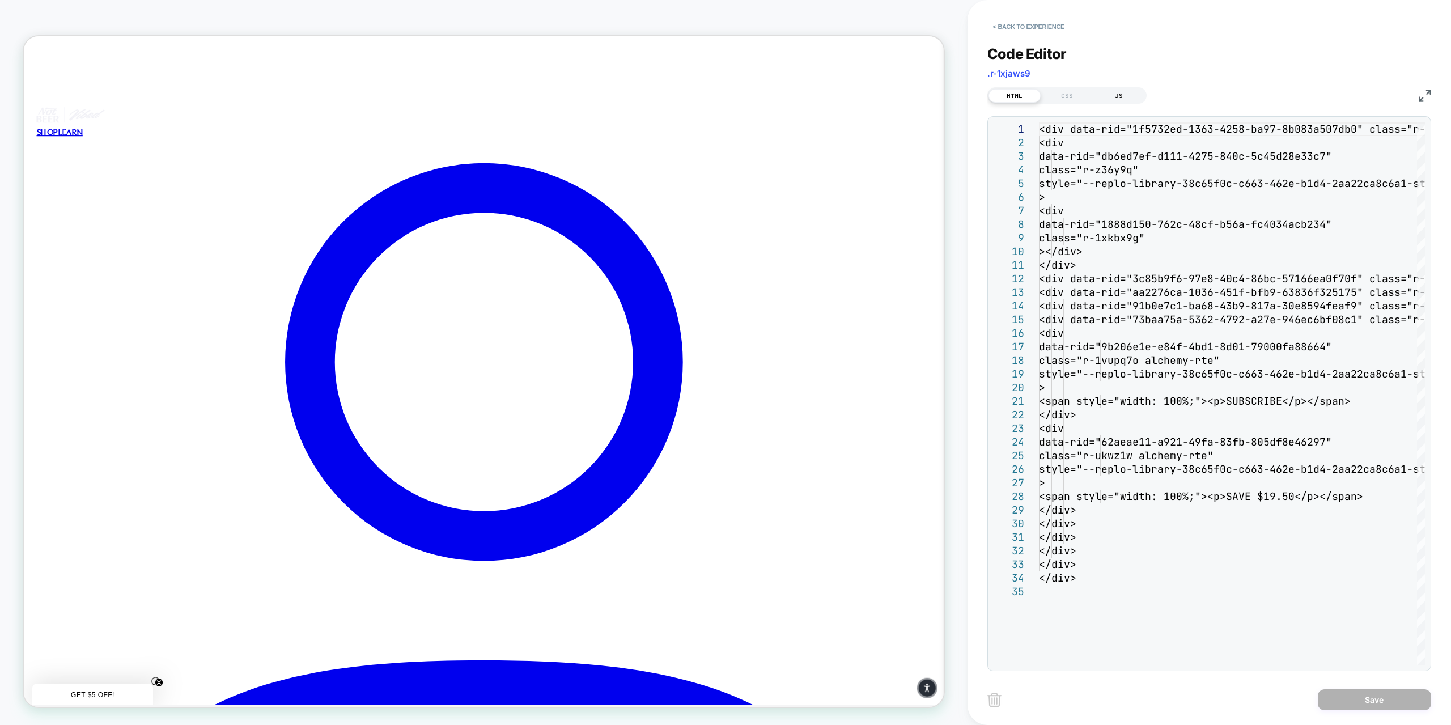
click at [1107, 93] on div "JS" at bounding box center [1119, 96] width 52 height 14
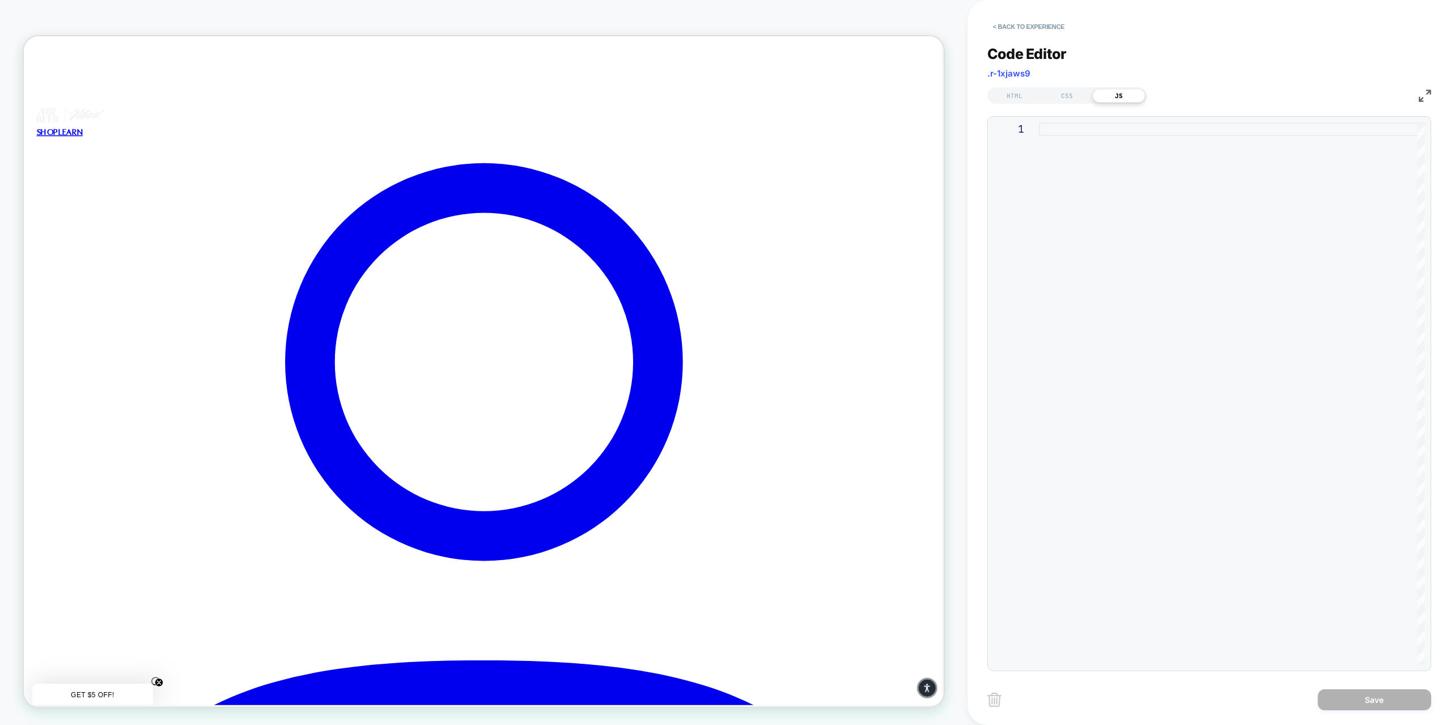
click at [1046, 129] on div at bounding box center [1232, 393] width 386 height 542
type textarea "**********"
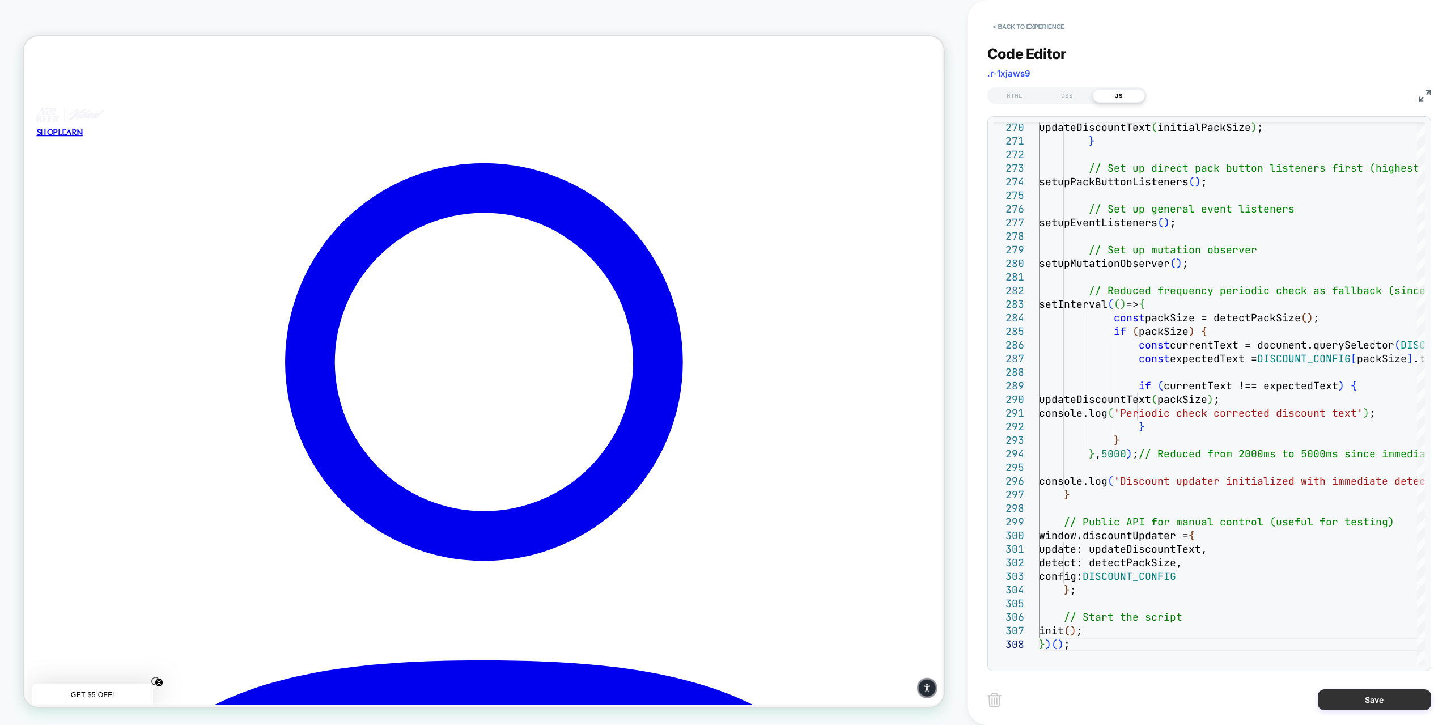
click at [1352, 702] on button "Save" at bounding box center [1374, 699] width 113 height 21
click at [1370, 697] on button "Save" at bounding box center [1374, 699] width 113 height 21
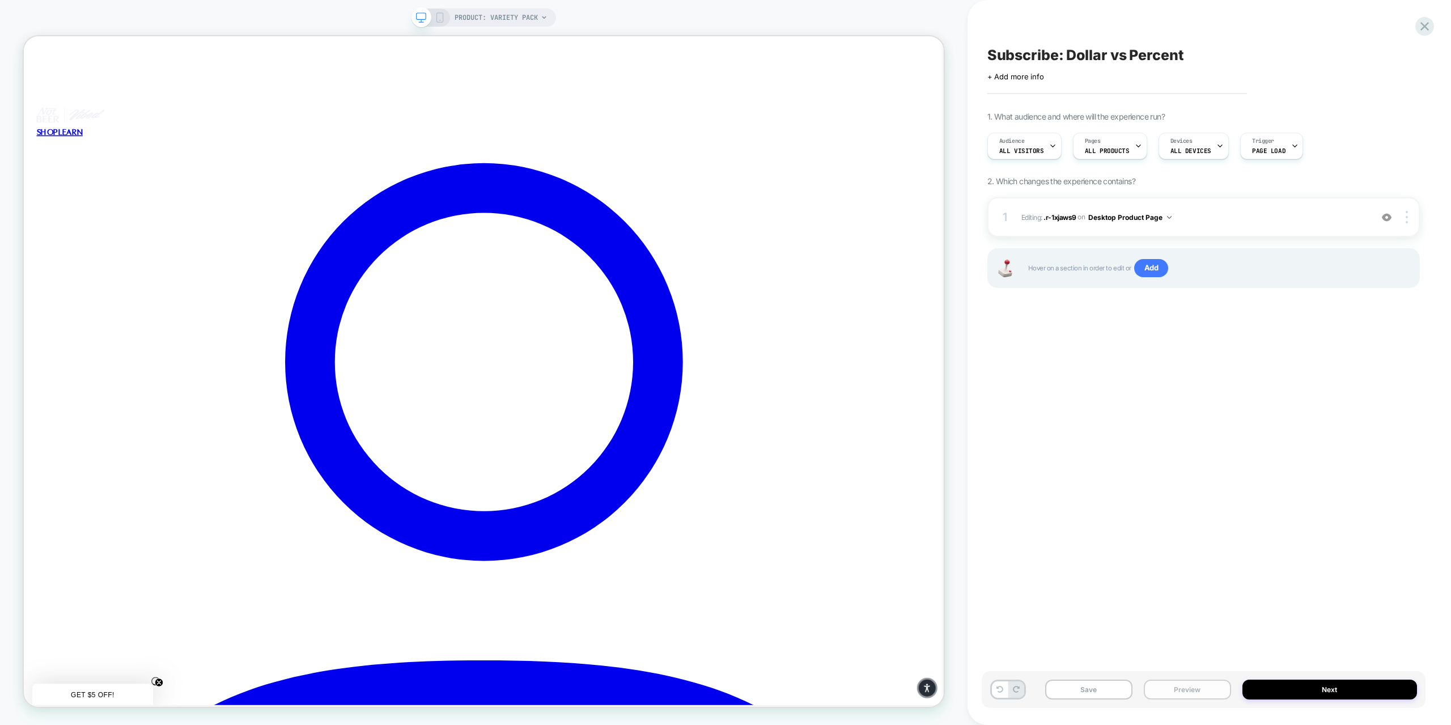
click at [1163, 690] on button "Preview" at bounding box center [1187, 690] width 87 height 20
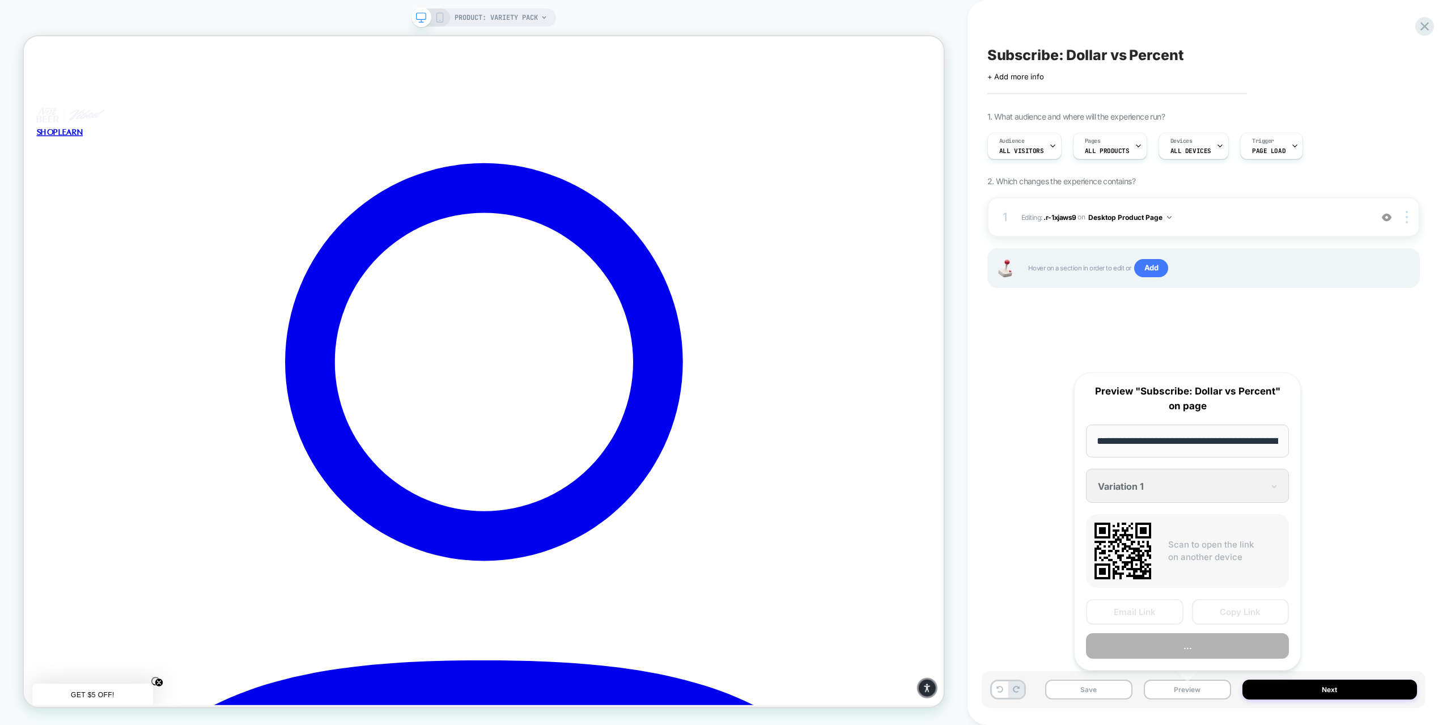
scroll to position [0, 124]
click at [1139, 642] on button "Preview" at bounding box center [1187, 646] width 203 height 26
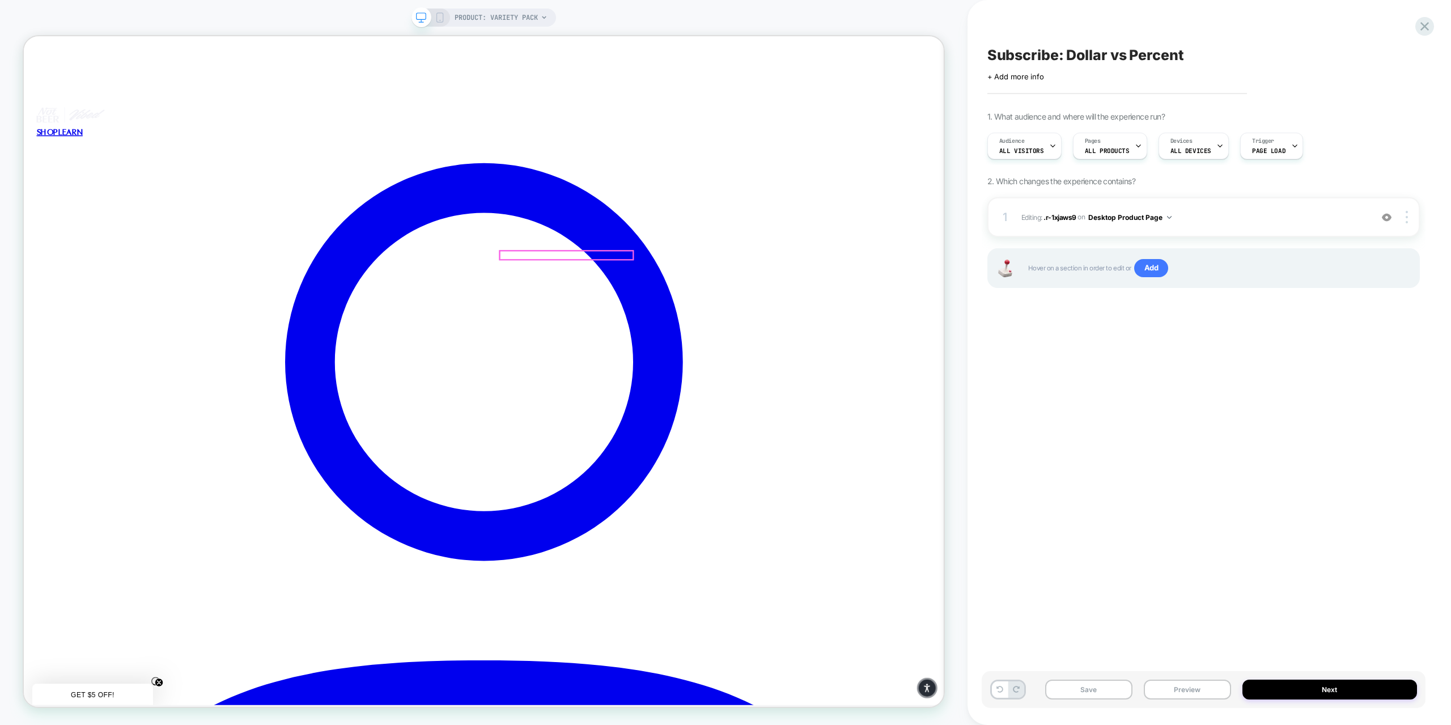
click at [754, 326] on div at bounding box center [747, 328] width 177 height 11
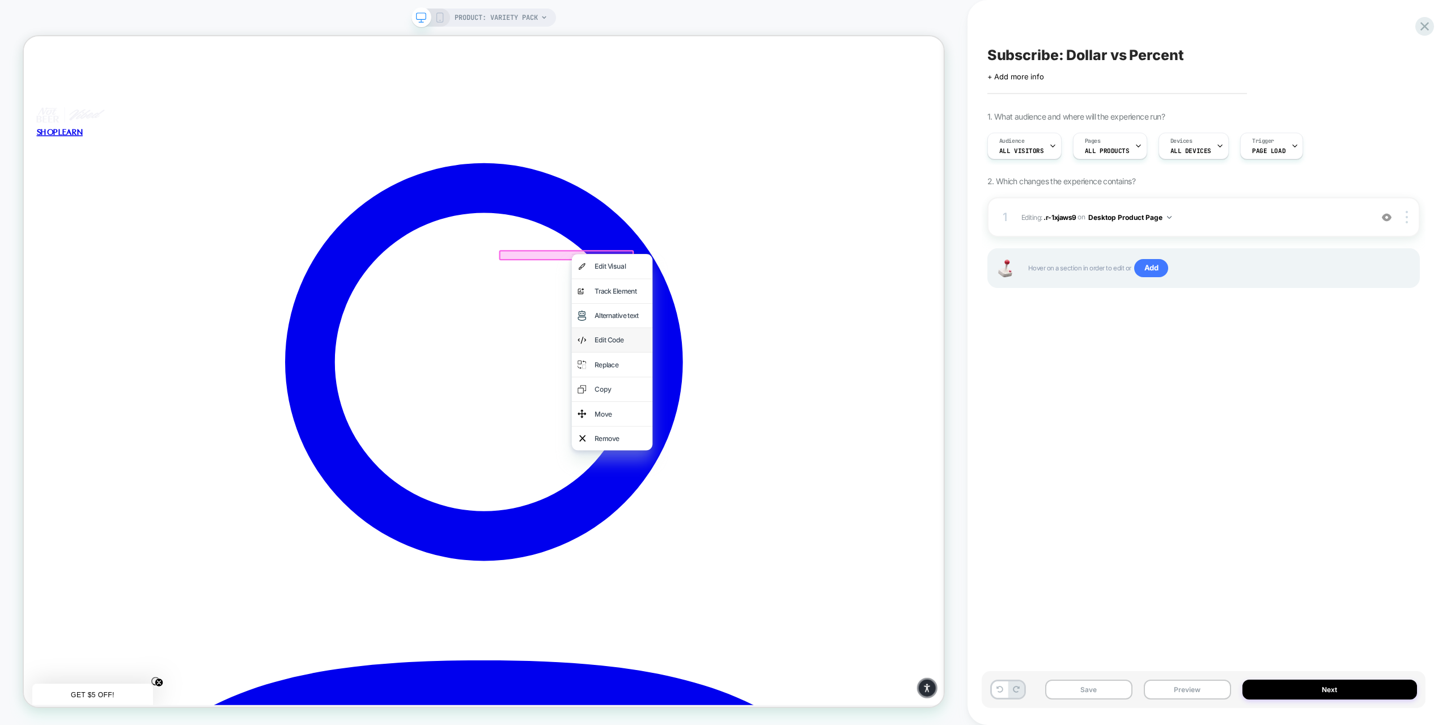
click at [802, 437] on div "Edit Code" at bounding box center [819, 441] width 69 height 16
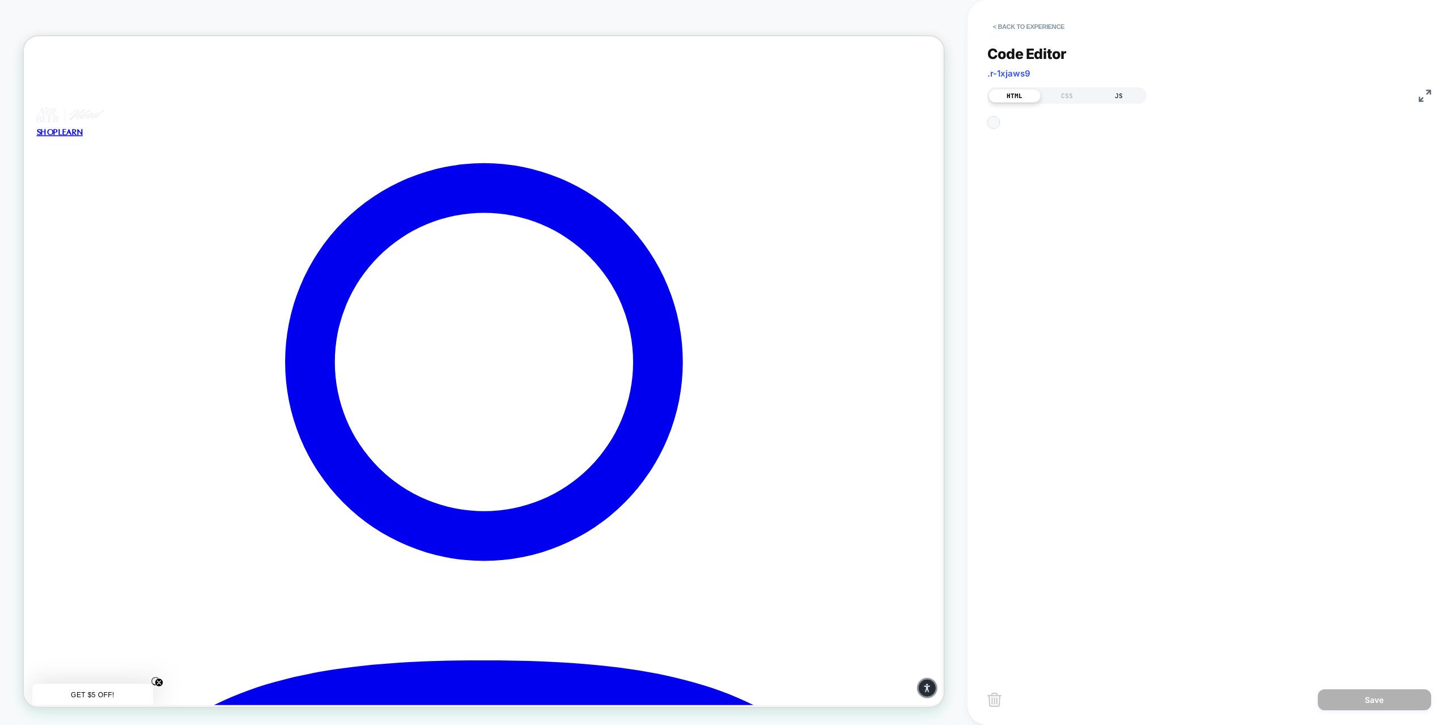
click at [1127, 95] on div "JS" at bounding box center [1119, 96] width 52 height 14
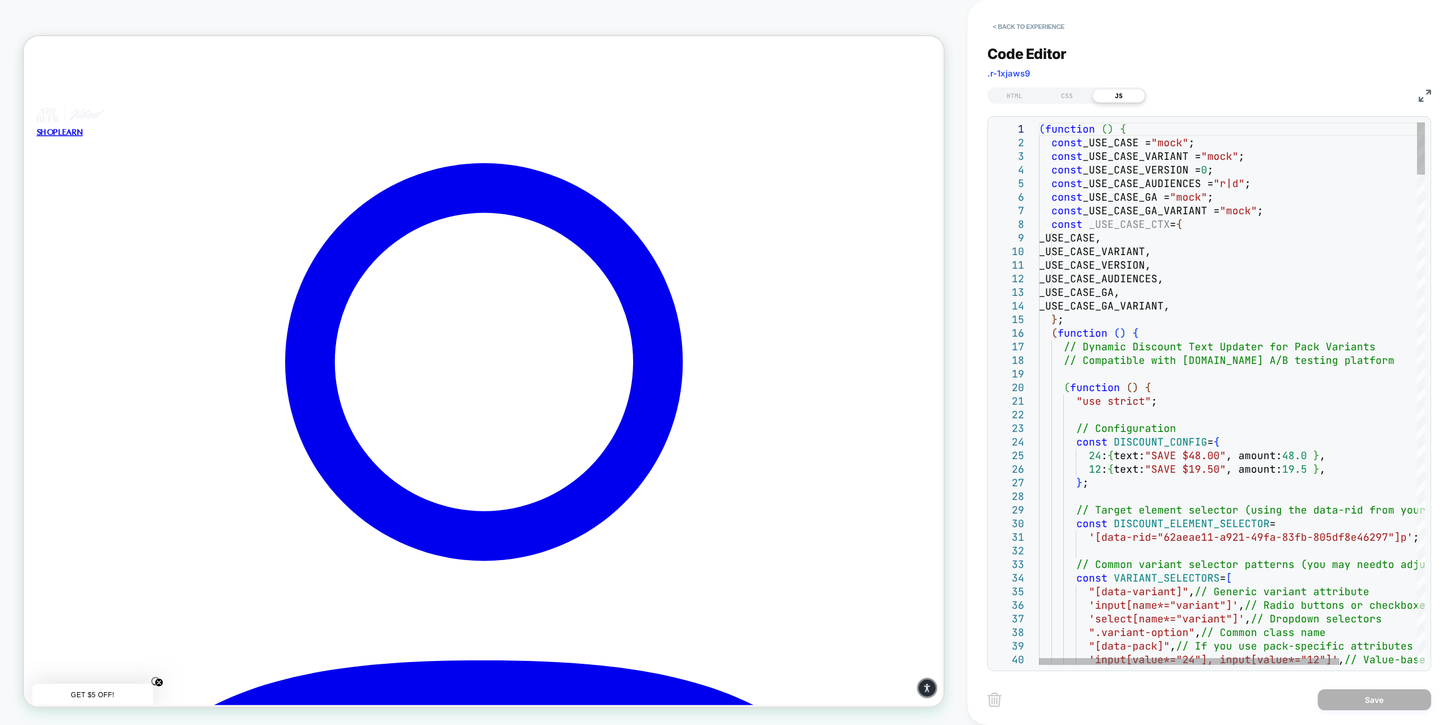
scroll to position [0, 0]
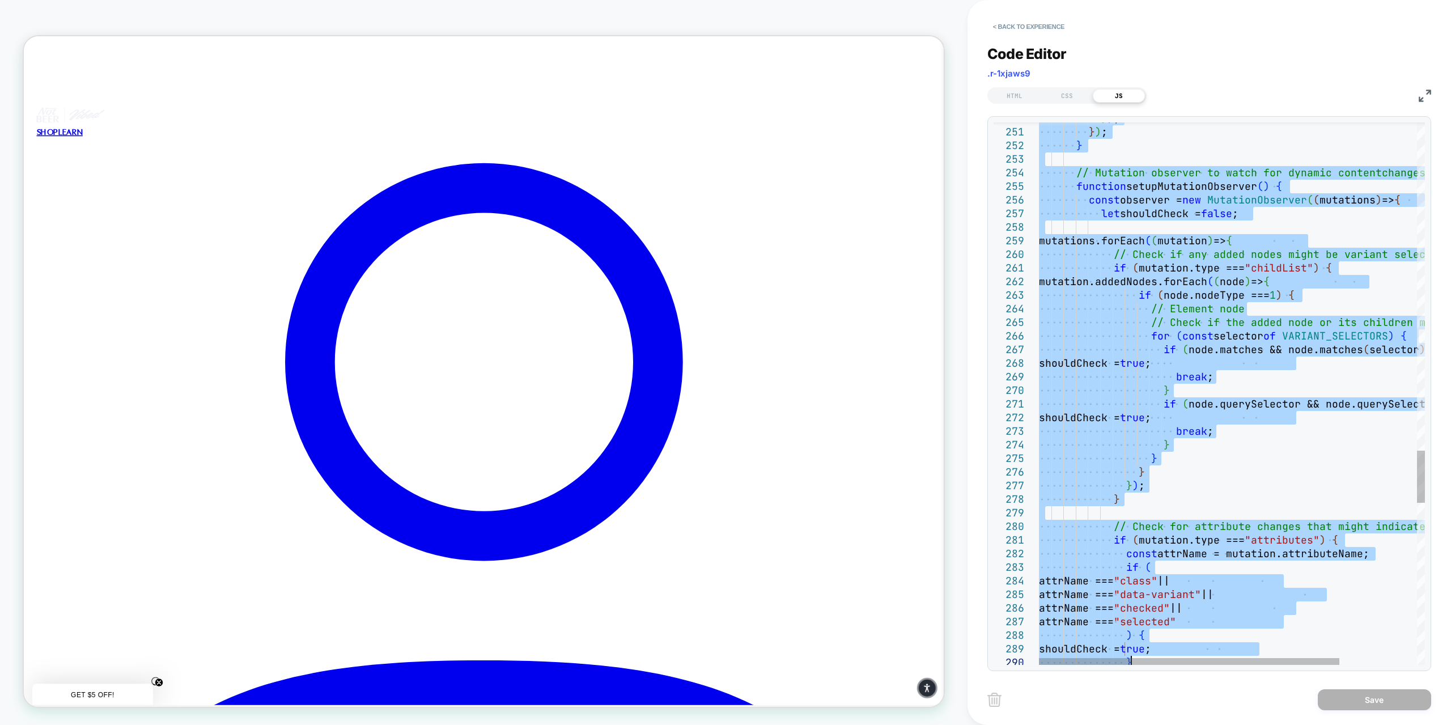
type textarea "**********"
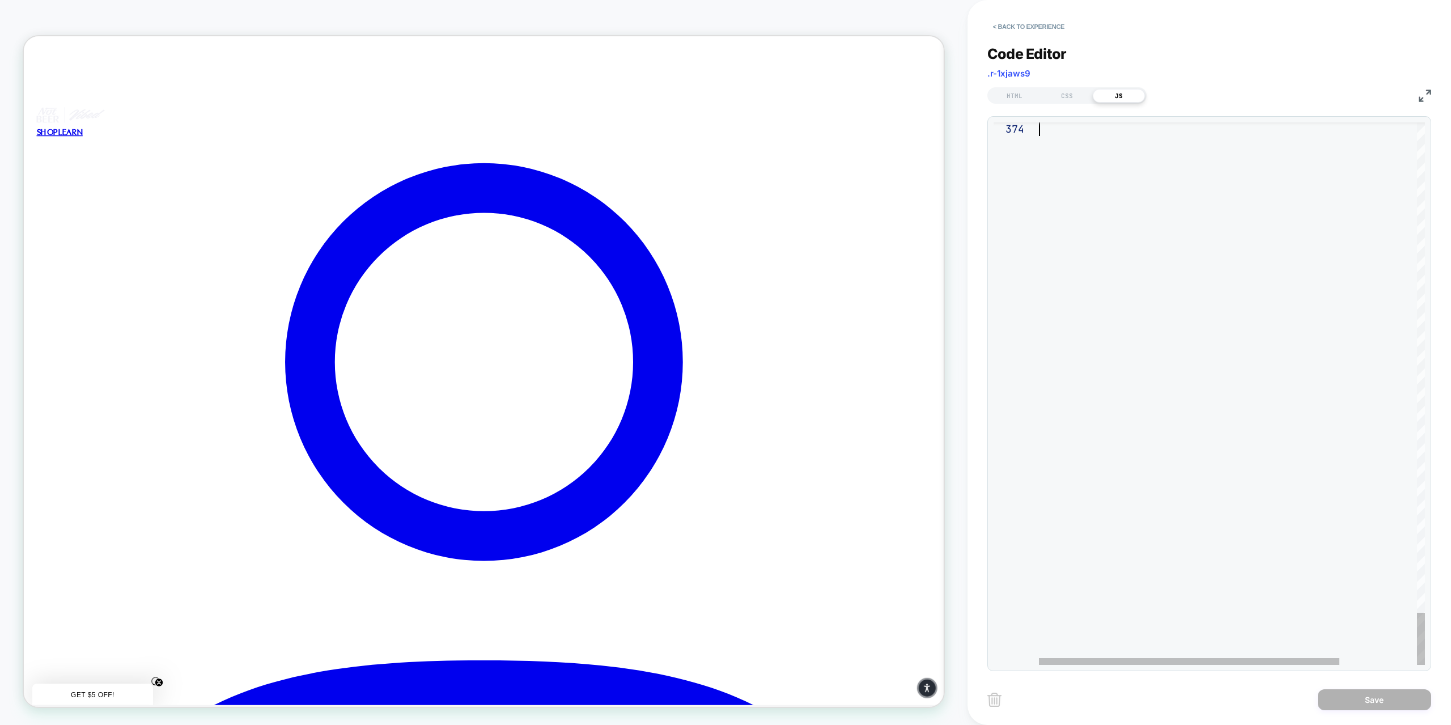
drag, startPoint x: 1040, startPoint y: 129, endPoint x: 1345, endPoint y: 745, distance: 686.9
type textarea "**********"
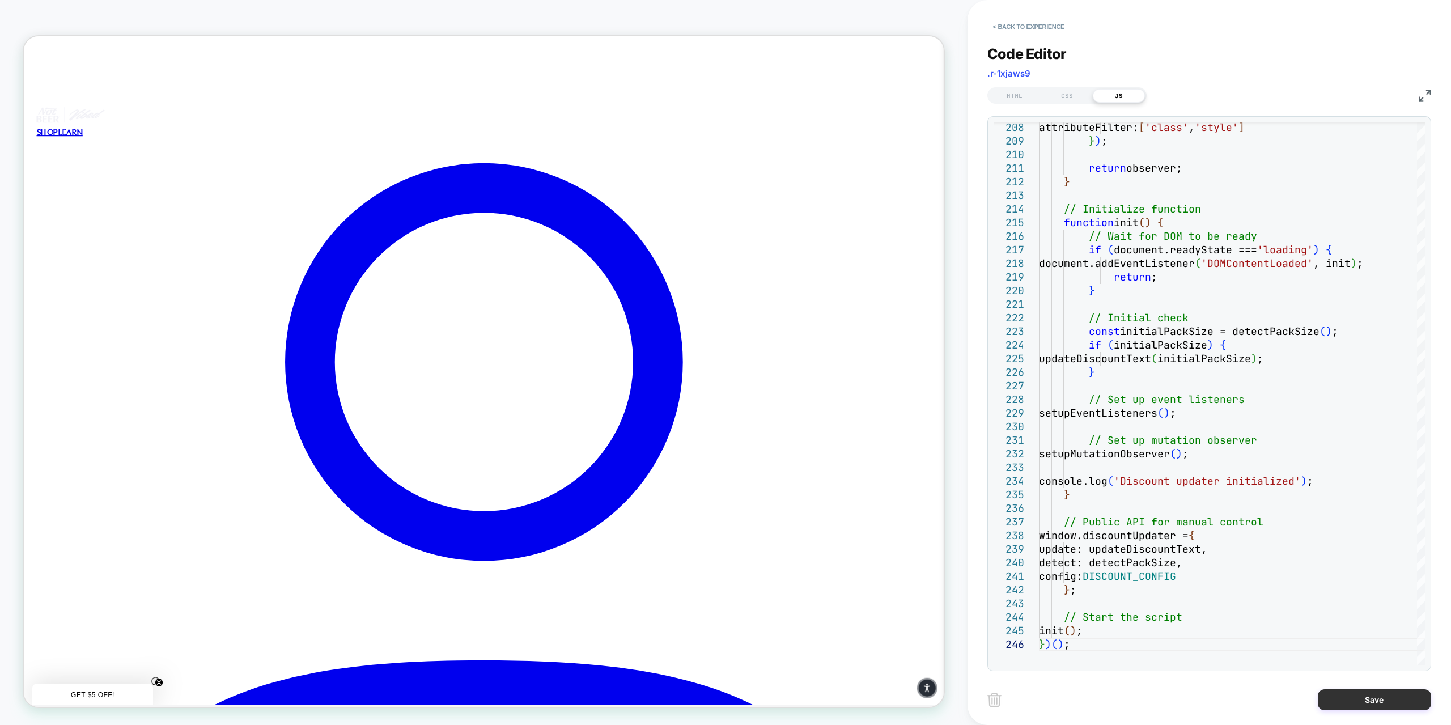
drag, startPoint x: 1363, startPoint y: 701, endPoint x: 735, endPoint y: 209, distance: 797.9
click at [1363, 701] on button "Save" at bounding box center [1374, 699] width 113 height 21
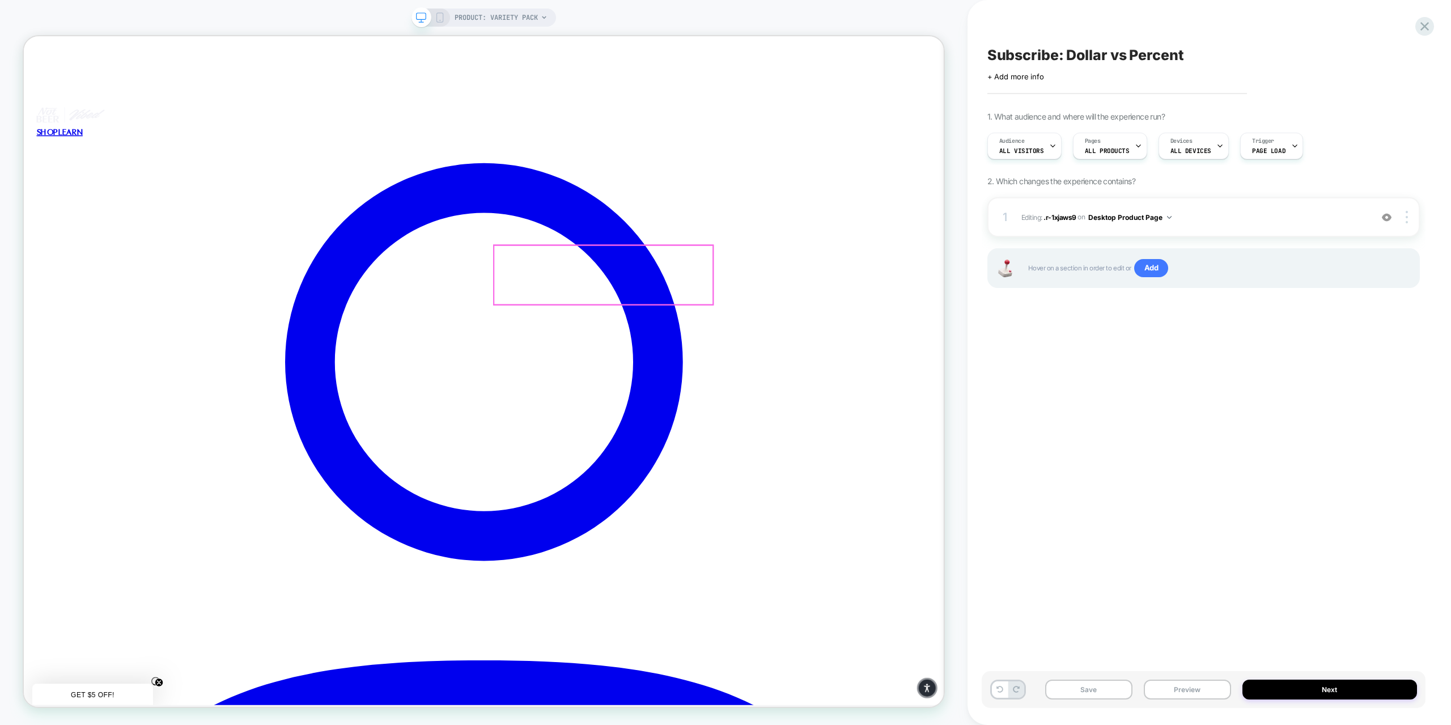
click at [750, 326] on div at bounding box center [747, 328] width 177 height 11
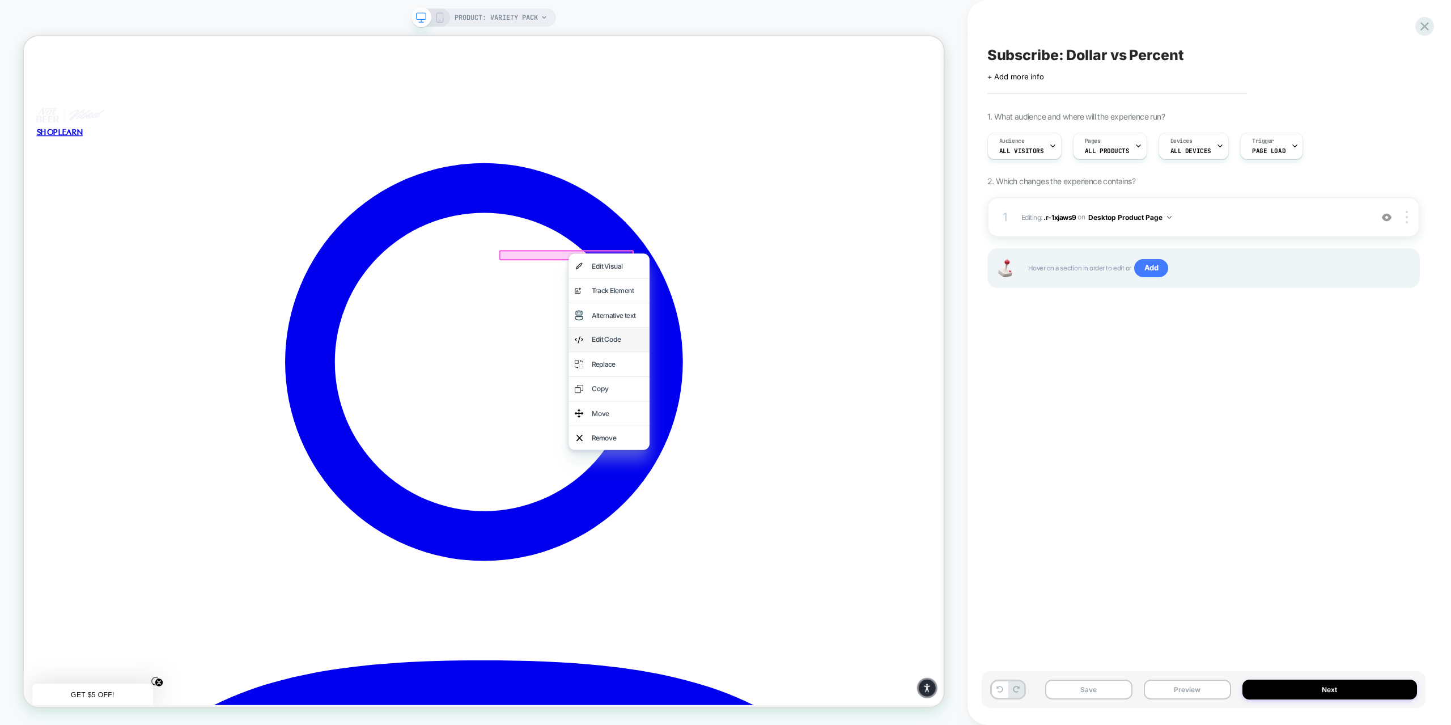
click at [791, 441] on div "Edit Code" at bounding box center [815, 440] width 69 height 16
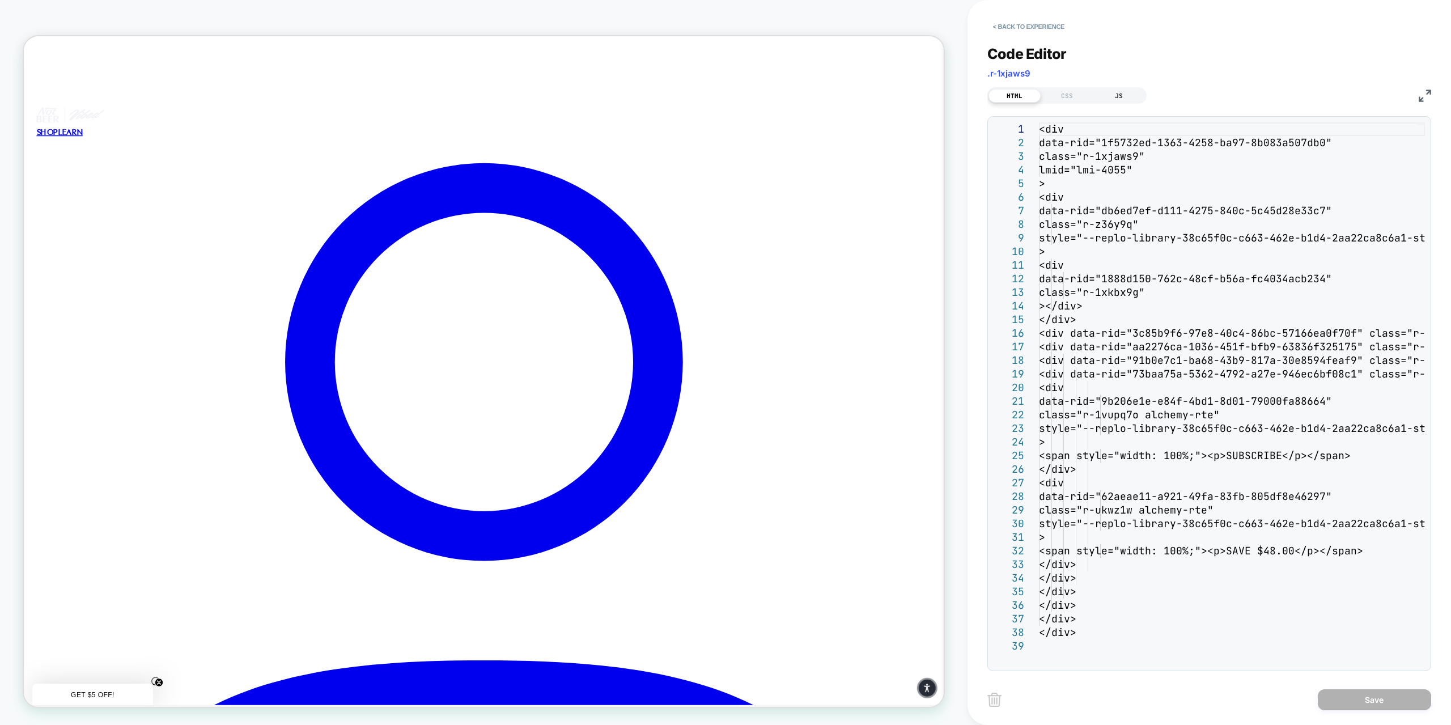
click at [1124, 99] on div "JS" at bounding box center [1119, 96] width 52 height 14
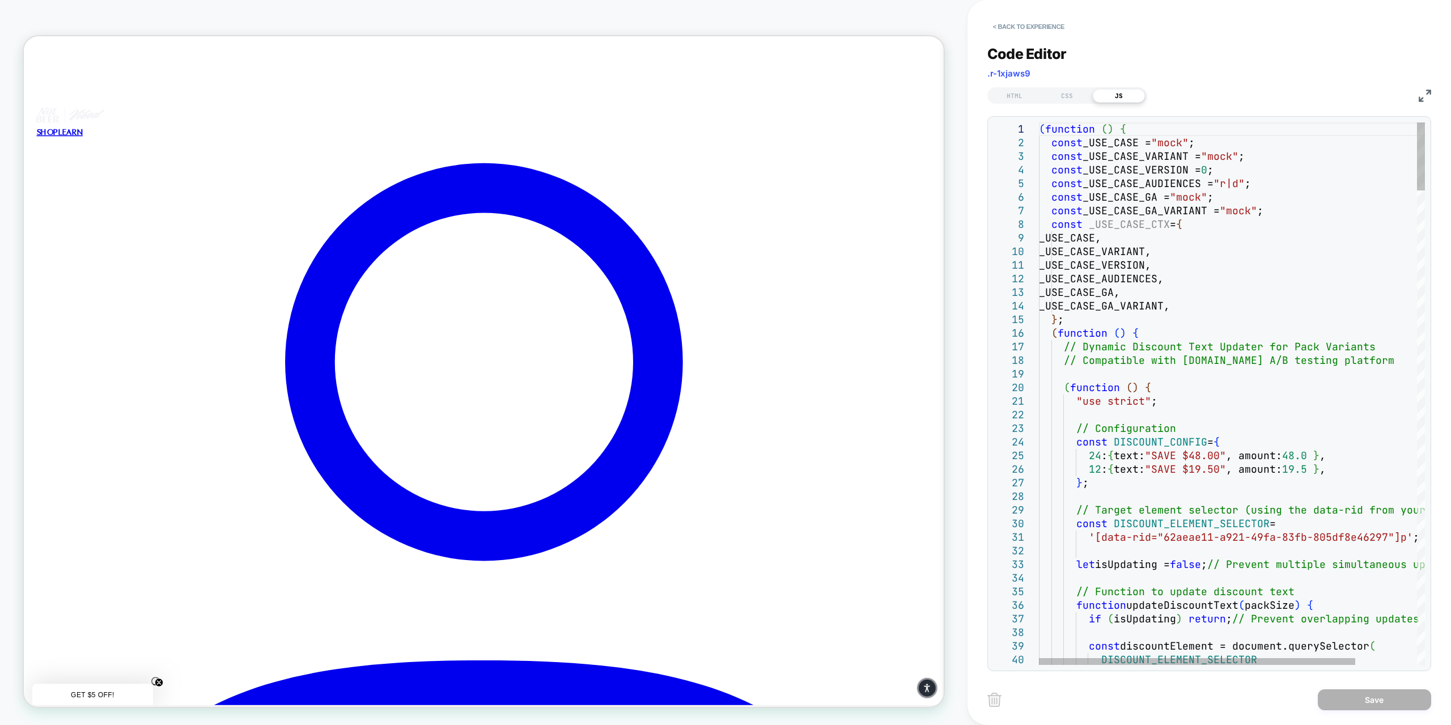
drag, startPoint x: 1038, startPoint y: 128, endPoint x: 1206, endPoint y: 316, distance: 252.1
drag, startPoint x: 1042, startPoint y: 129, endPoint x: 1074, endPoint y: 133, distance: 32.6
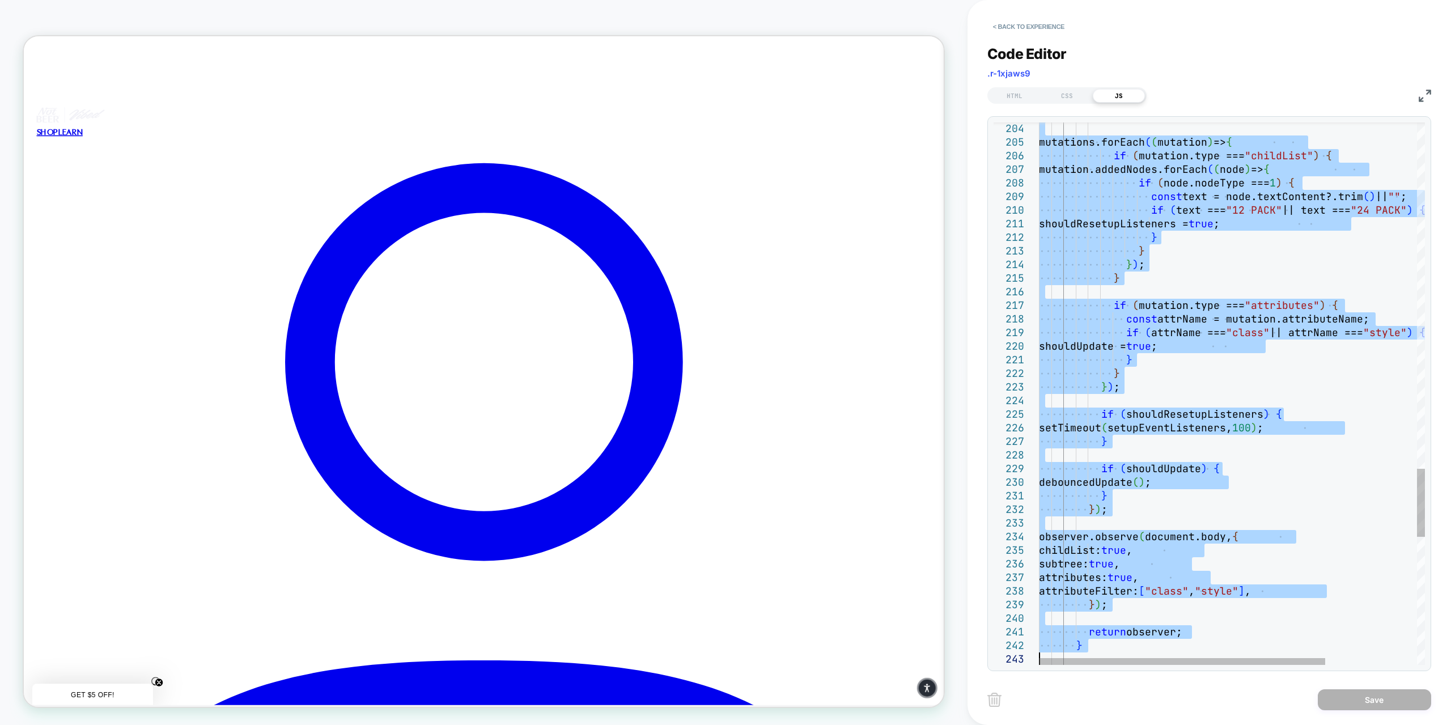
type textarea "**********"
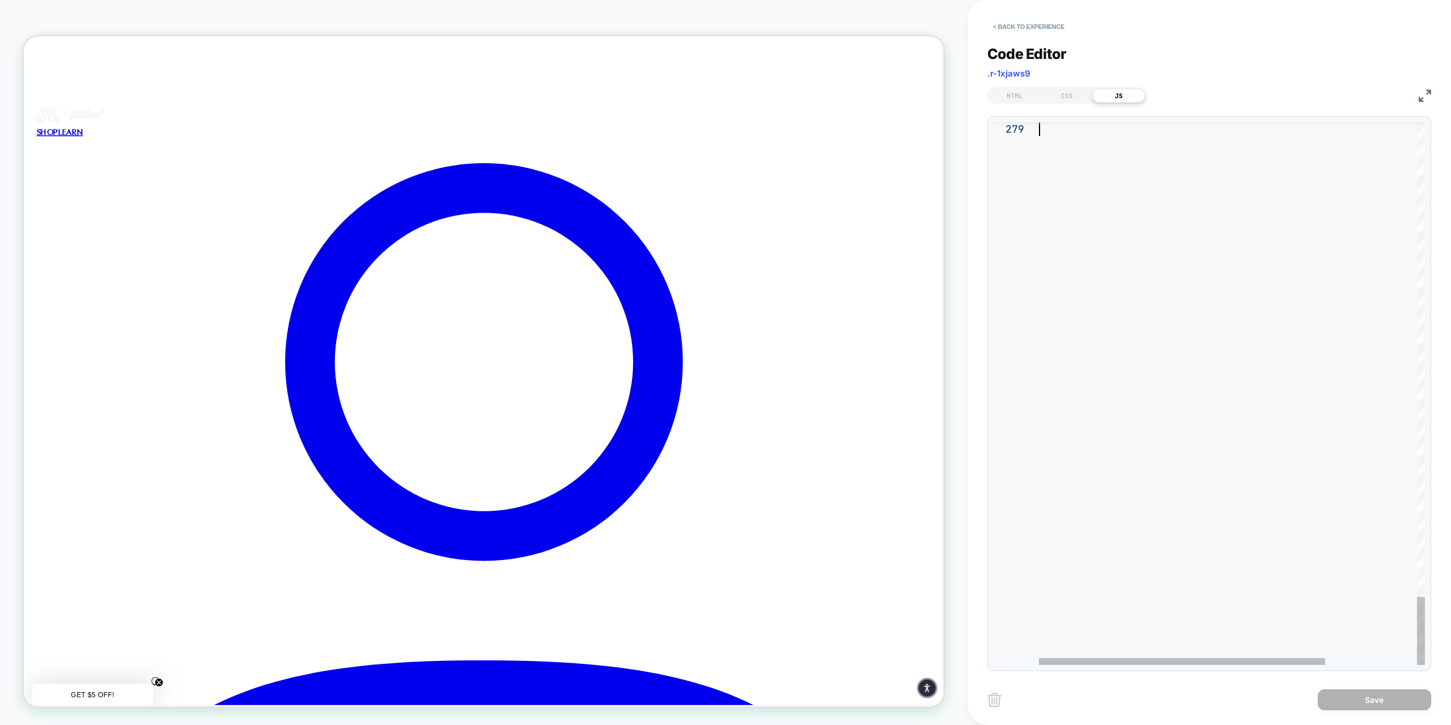
drag, startPoint x: 1040, startPoint y: 129, endPoint x: 1382, endPoint y: 705, distance: 669.2
type textarea "**********"
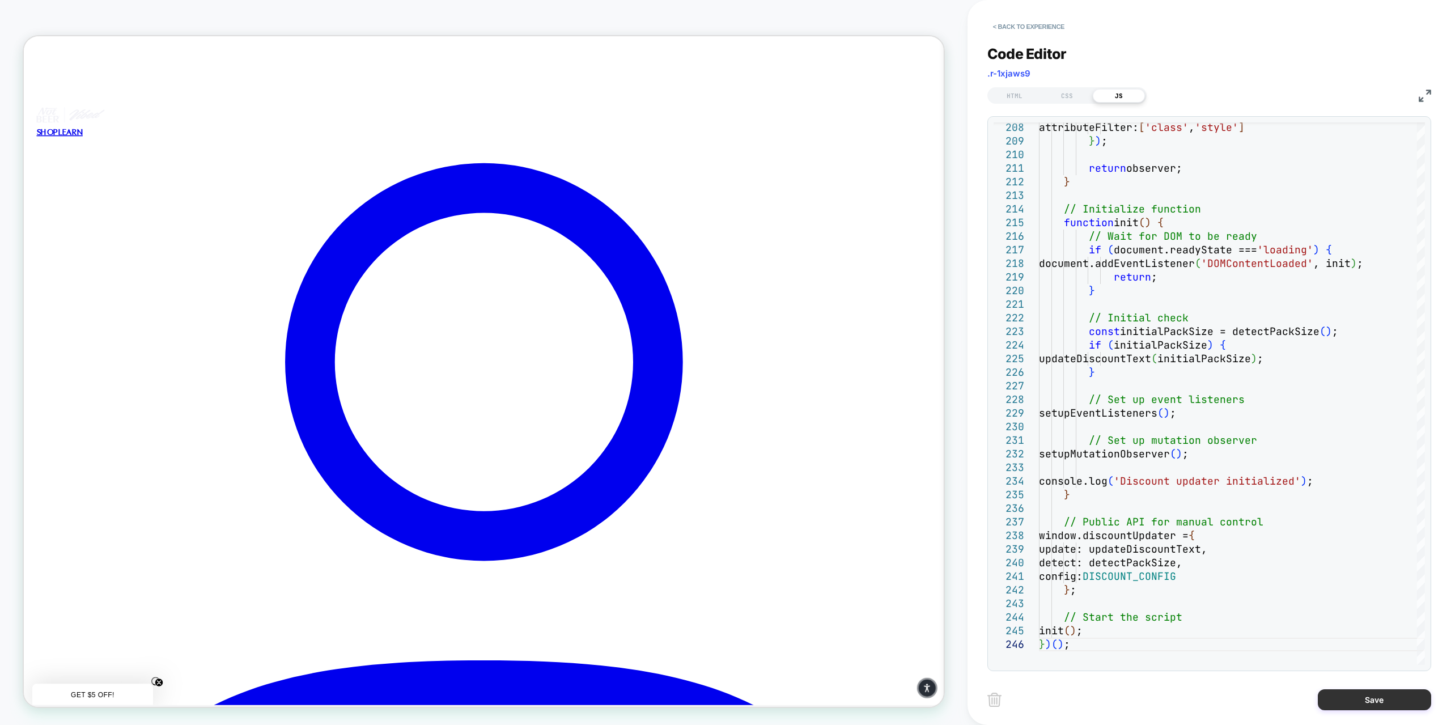
drag, startPoint x: 1347, startPoint y: 695, endPoint x: 1075, endPoint y: 528, distance: 318.9
click at [1347, 695] on button "Save" at bounding box center [1374, 699] width 113 height 21
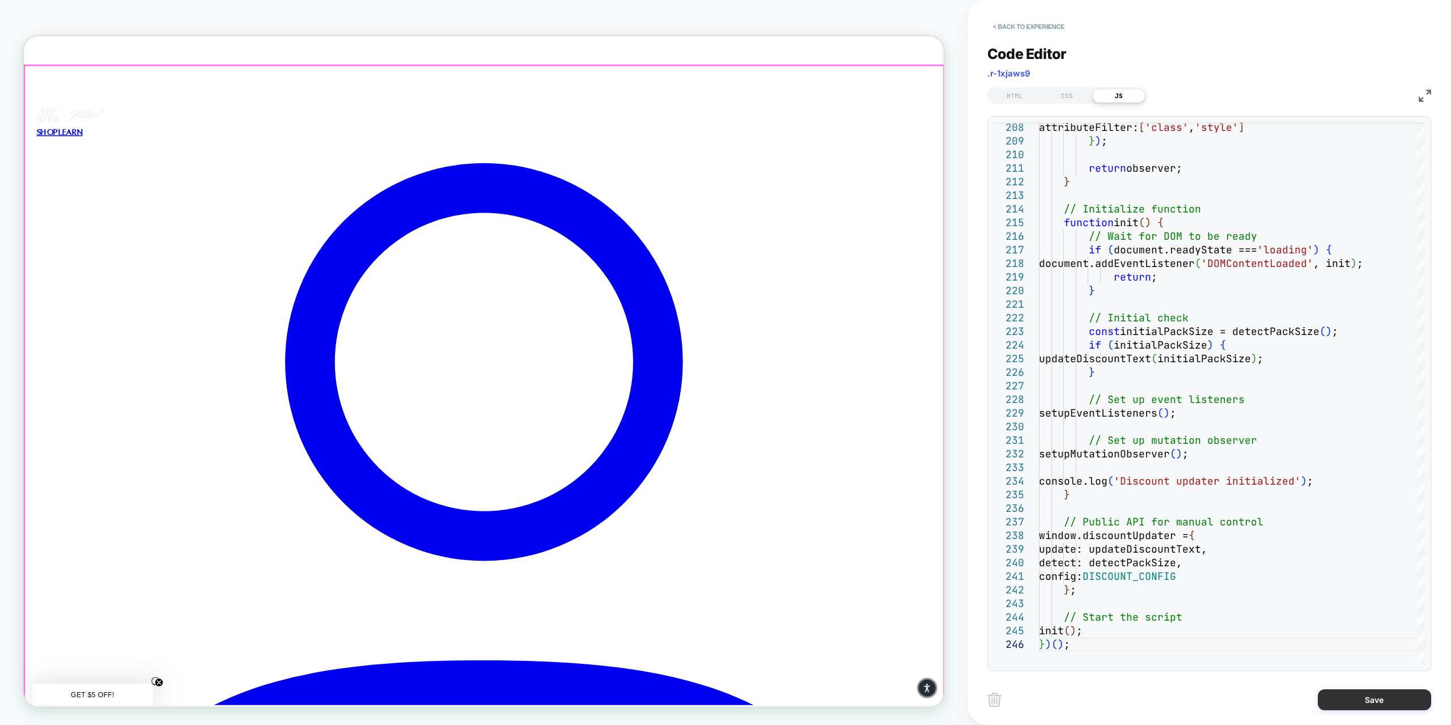
click at [1356, 703] on button "Save" at bounding box center [1374, 699] width 113 height 21
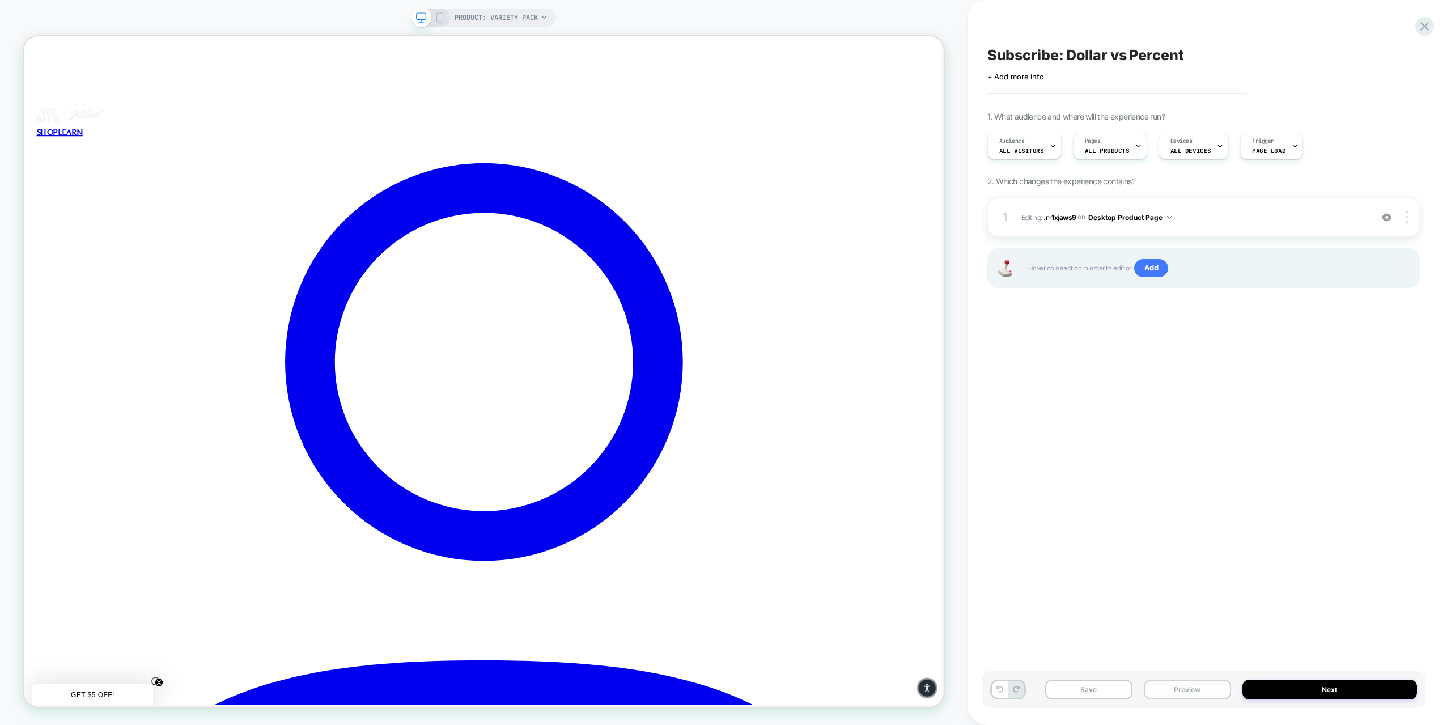
click at [1177, 685] on button "Preview" at bounding box center [1187, 690] width 87 height 20
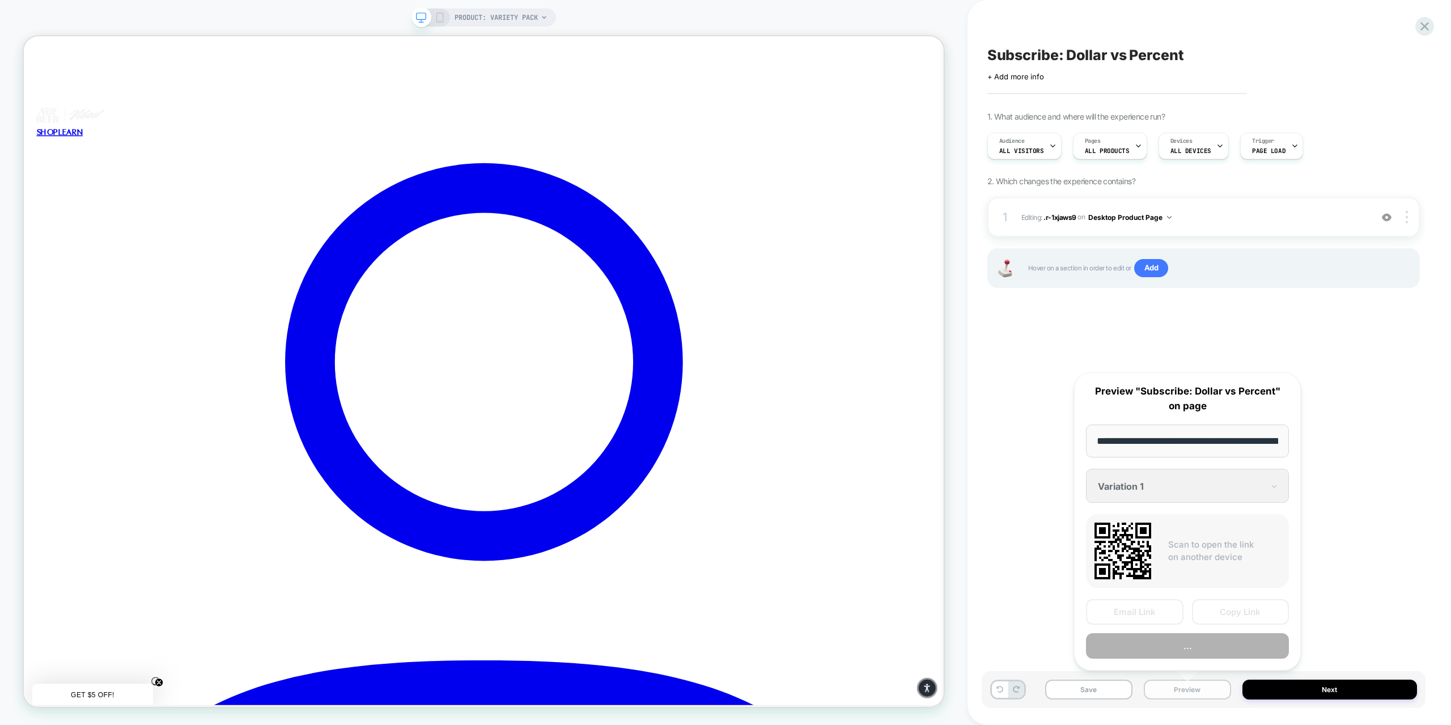
scroll to position [0, 124]
click at [1179, 634] on button "Preview" at bounding box center [1187, 646] width 203 height 26
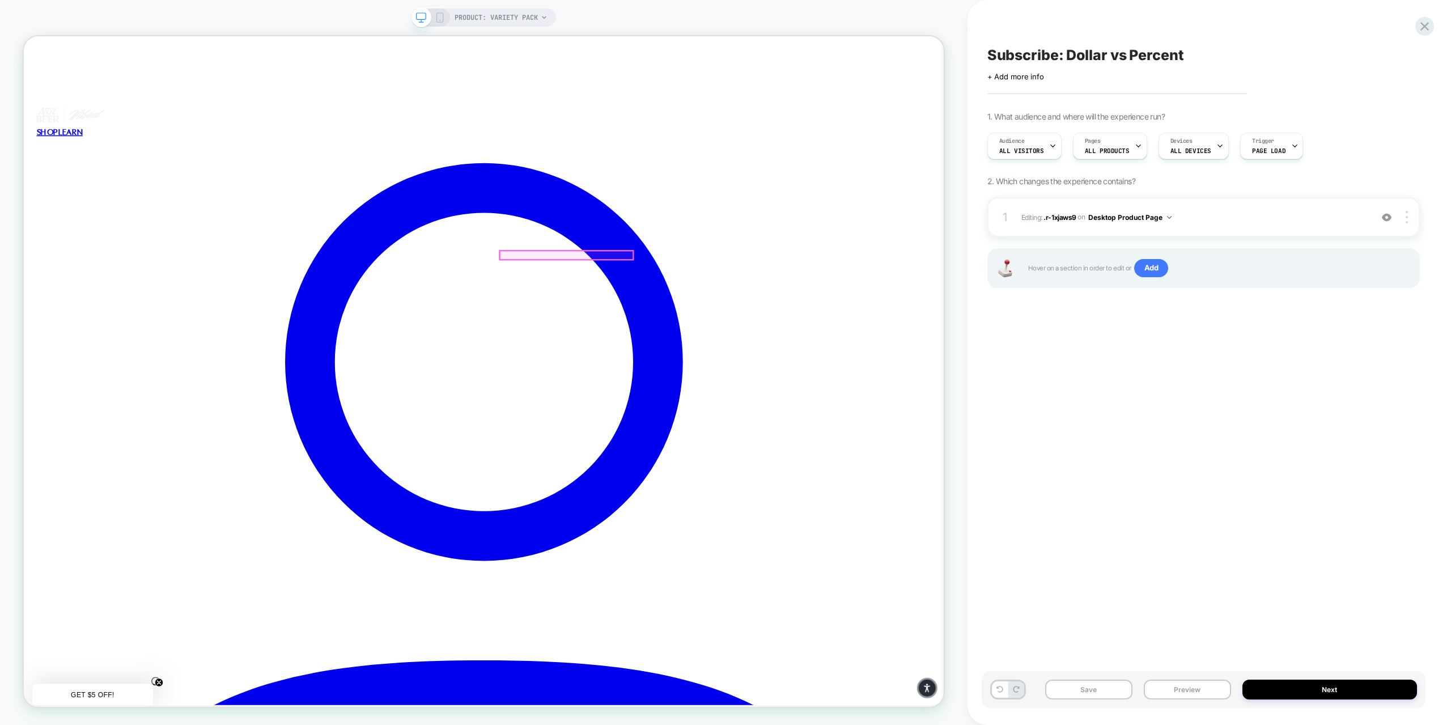
click at [733, 327] on div at bounding box center [747, 328] width 177 height 11
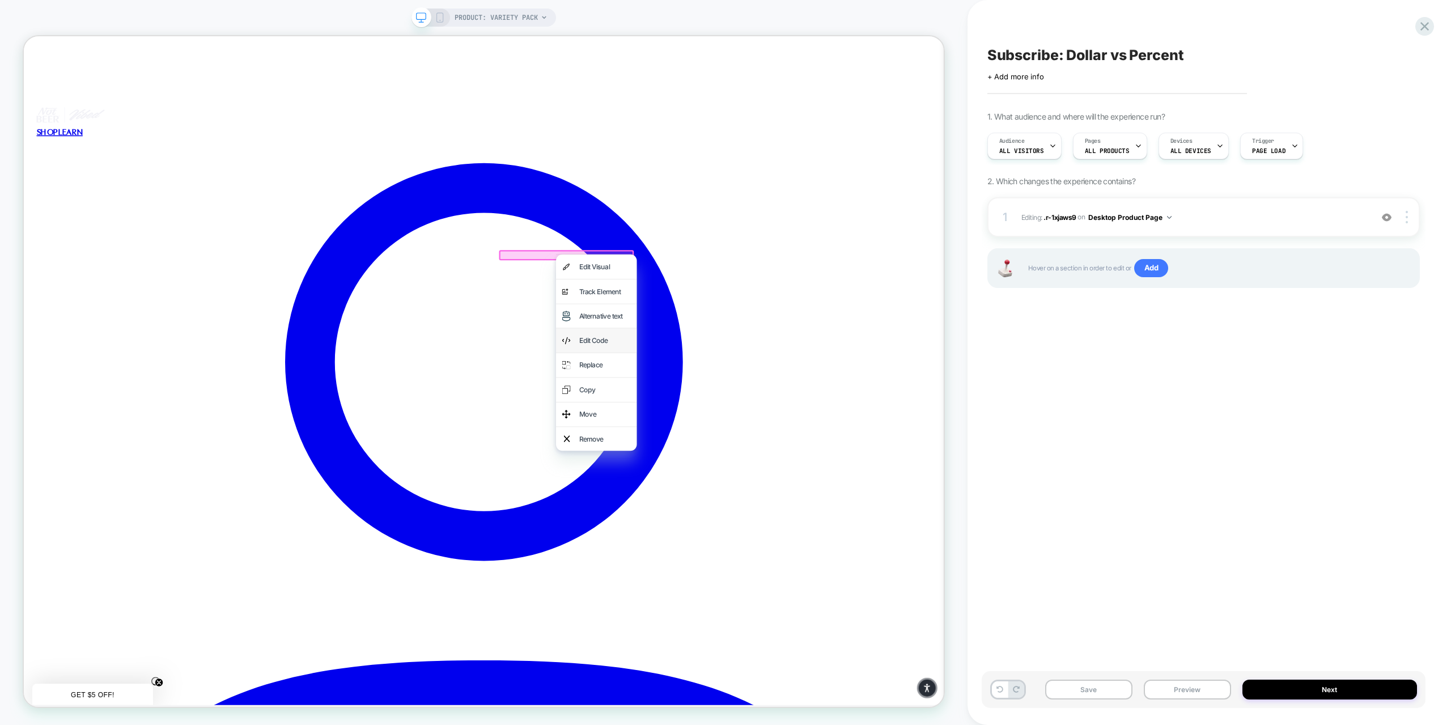
click at [770, 439] on div "Edit Code" at bounding box center [798, 442] width 69 height 16
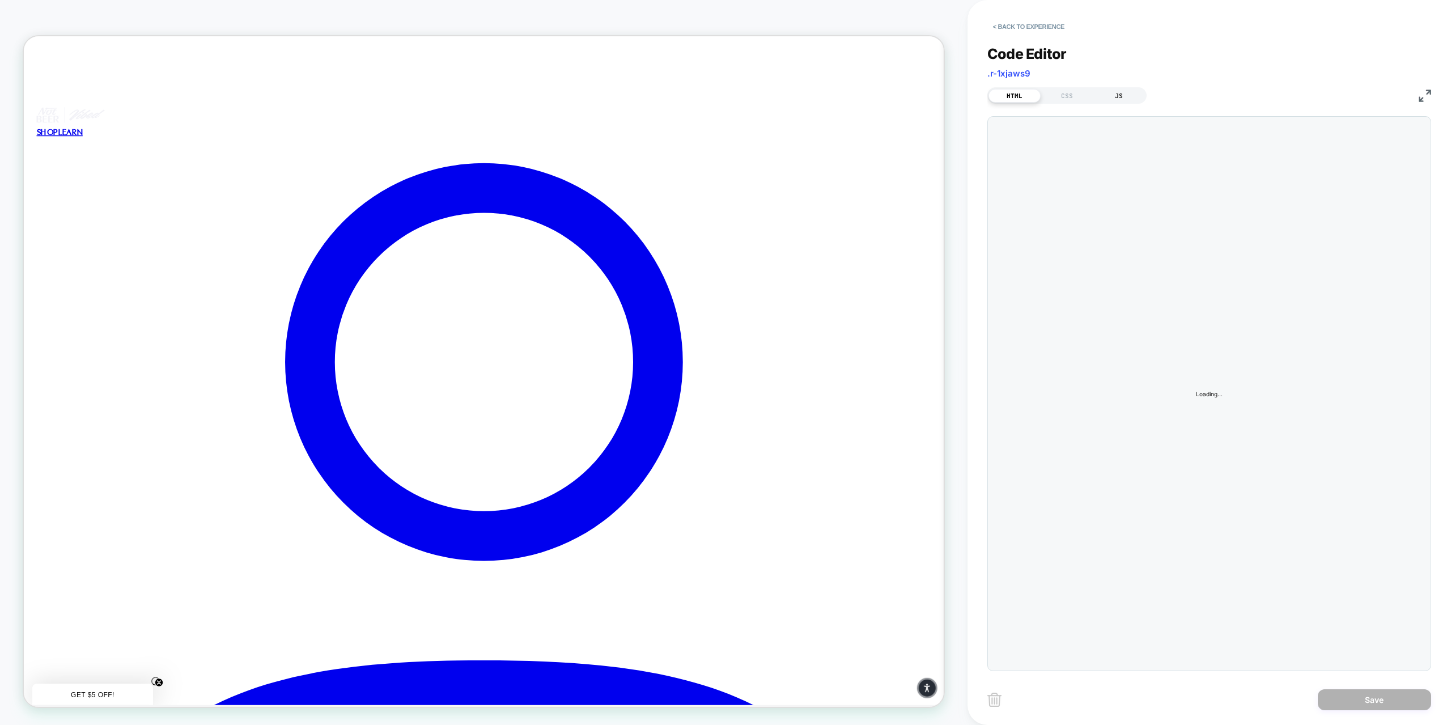
click at [1125, 92] on div "JS" at bounding box center [1119, 96] width 52 height 14
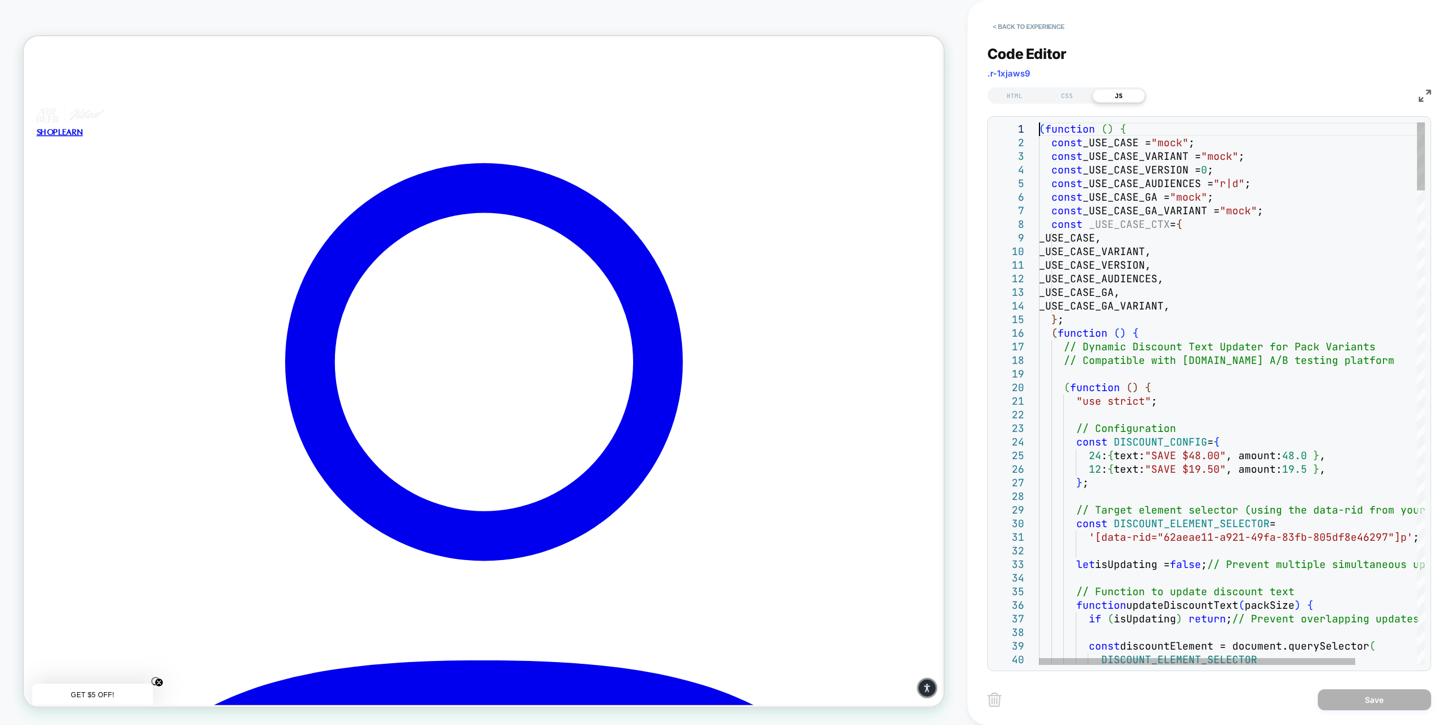
scroll to position [0, 0]
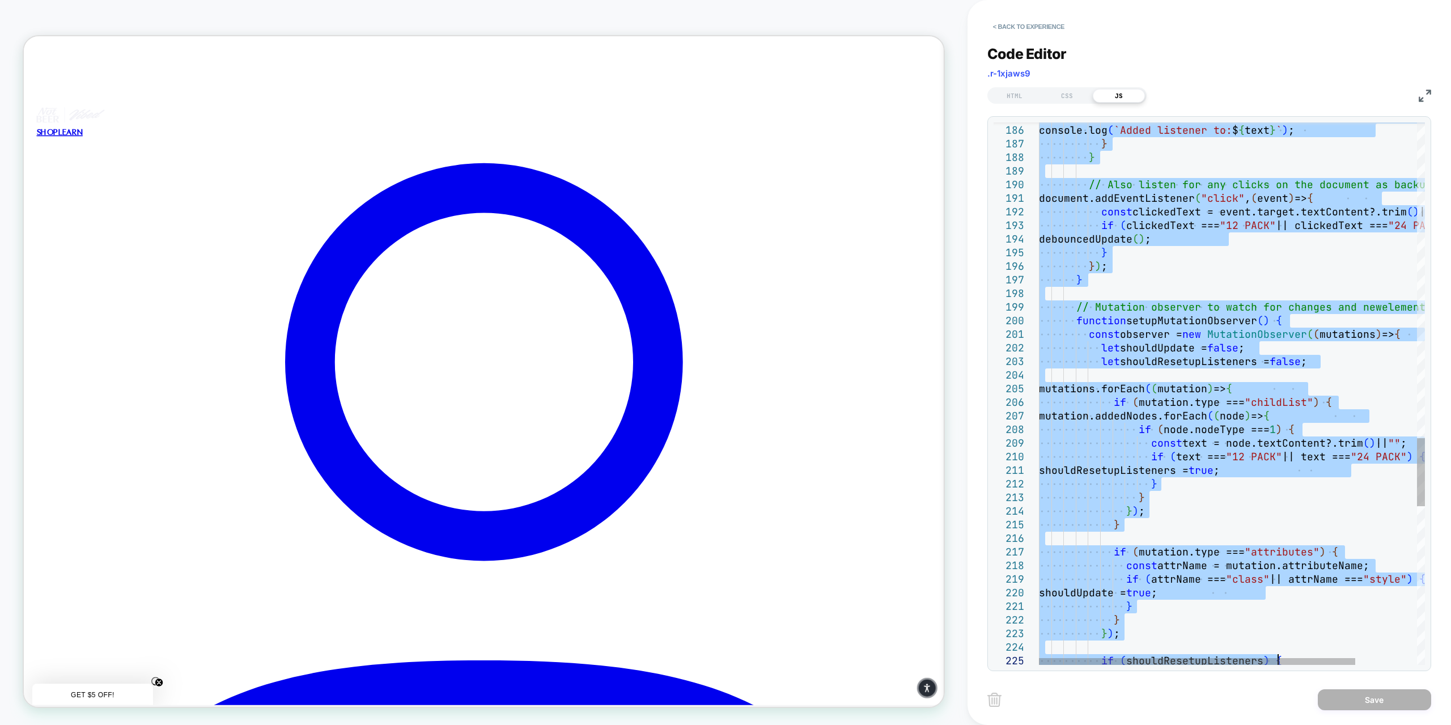
type textarea "**********"
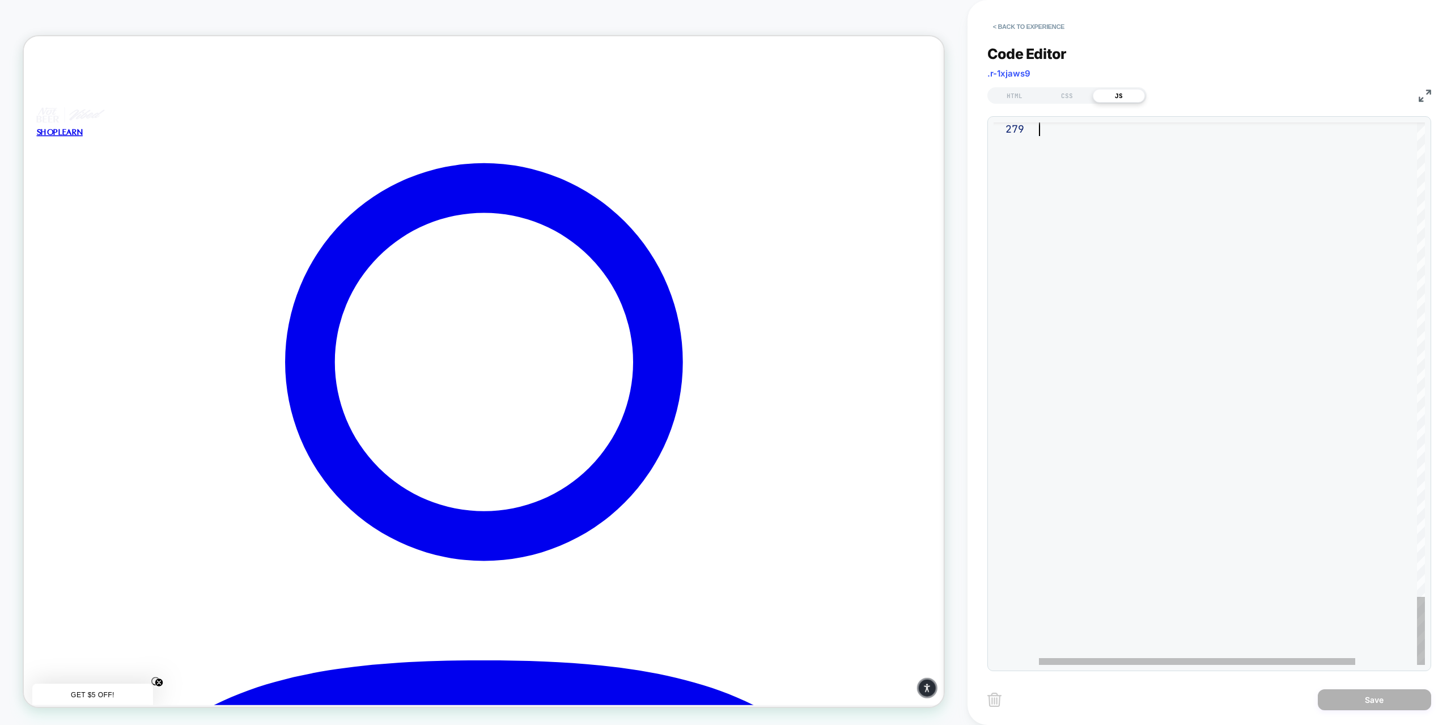
drag, startPoint x: 1040, startPoint y: 128, endPoint x: 1345, endPoint y: 666, distance: 618.3
type textarea "**********"
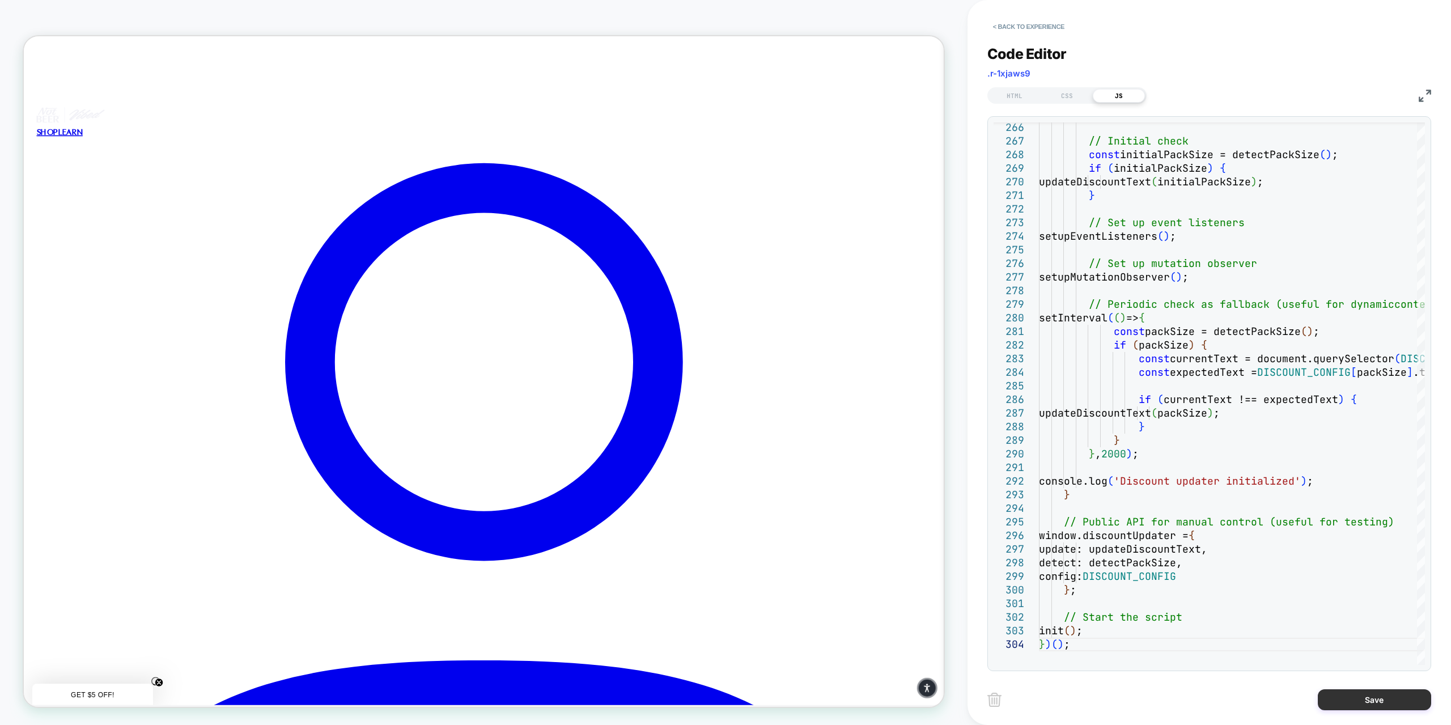
drag, startPoint x: 1366, startPoint y: 698, endPoint x: 1192, endPoint y: 408, distance: 338.4
click at [1366, 698] on button "Save" at bounding box center [1374, 699] width 113 height 21
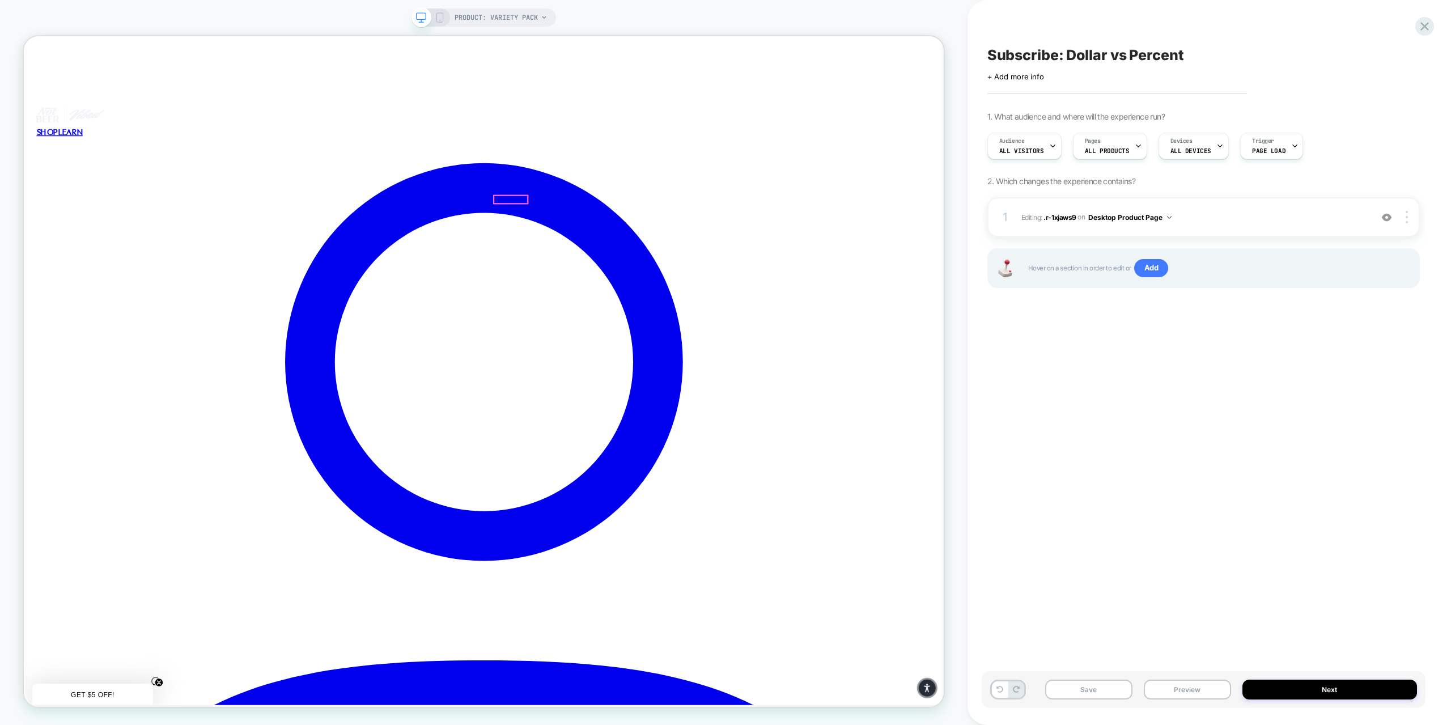
drag, startPoint x: 757, startPoint y: 326, endPoint x: 820, endPoint y: 438, distance: 128.4
click at [758, 327] on div at bounding box center [747, 328] width 177 height 11
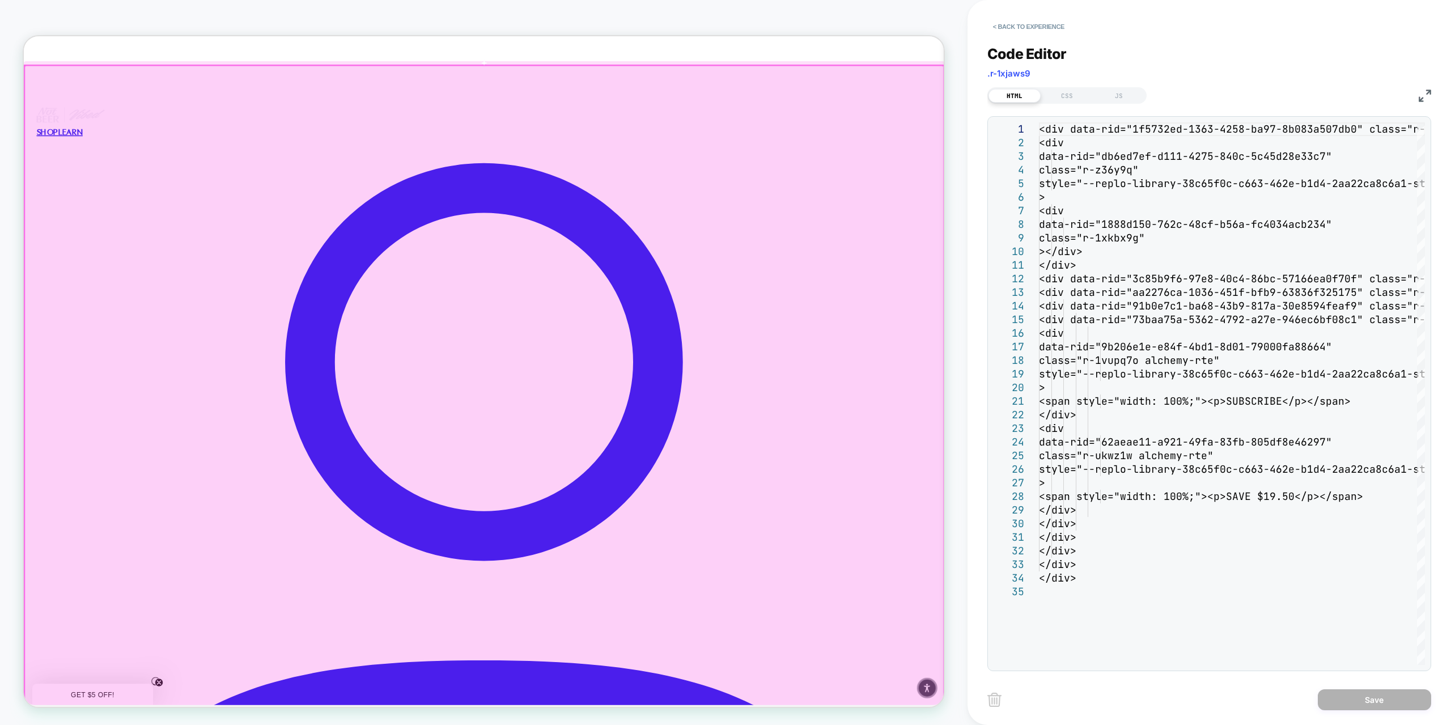
drag, startPoint x: 1126, startPoint y: 92, endPoint x: 1112, endPoint y: 119, distance: 30.2
click at [1125, 92] on div "JS" at bounding box center [1119, 96] width 52 height 14
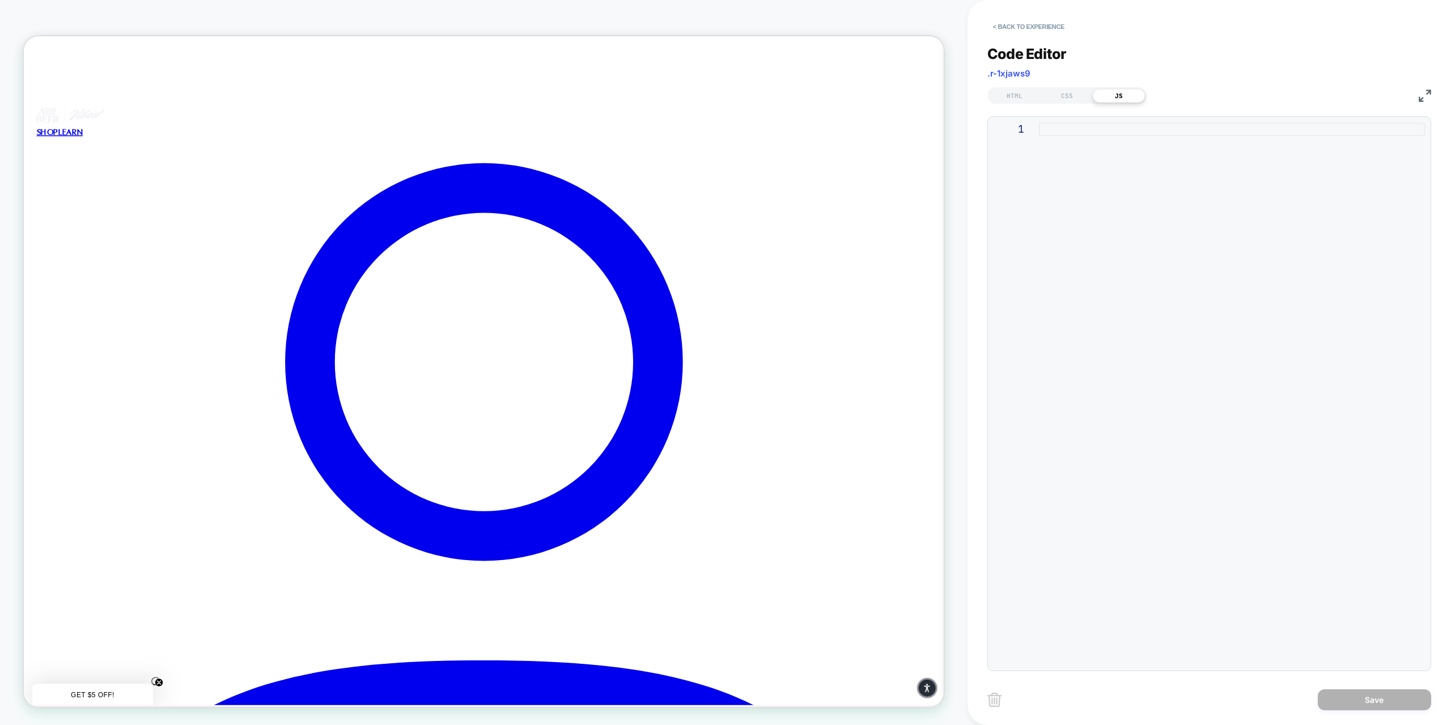
click at [1050, 126] on div at bounding box center [1232, 393] width 386 height 542
type textarea "**********"
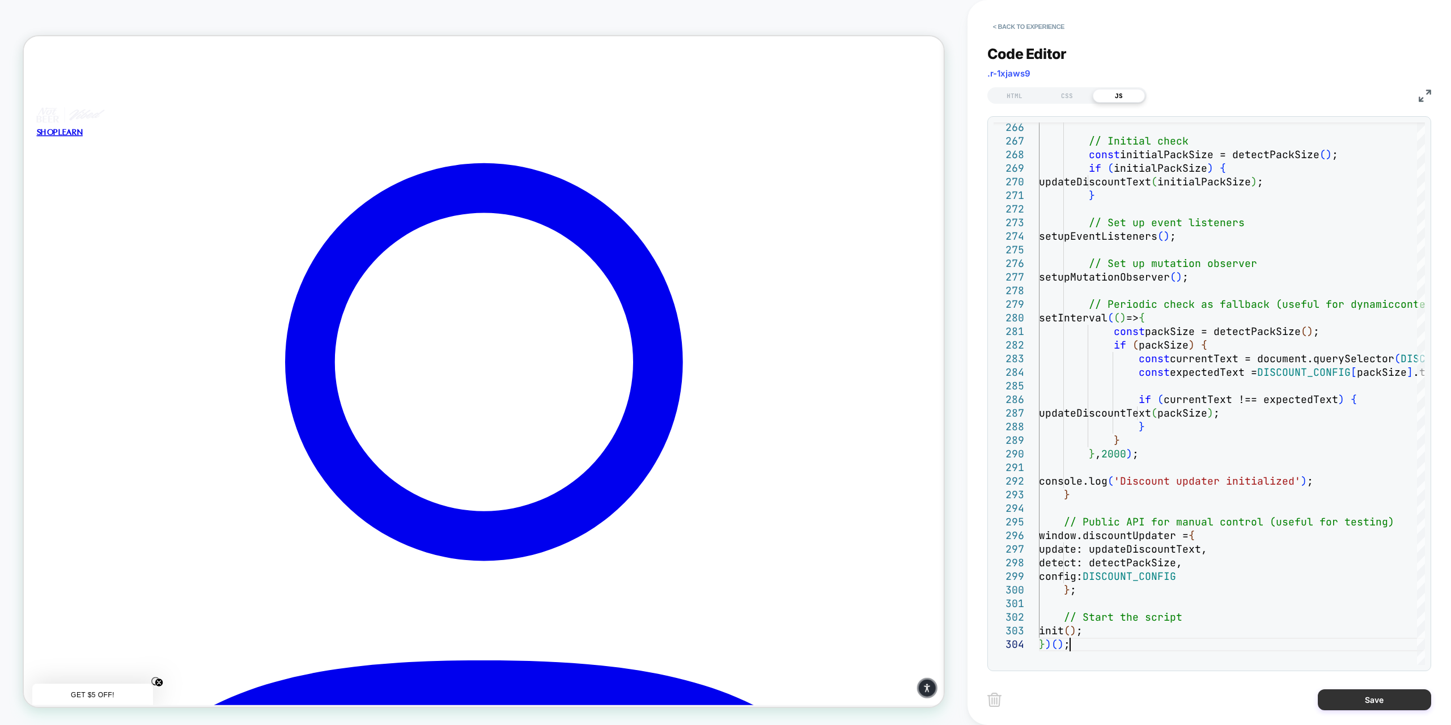
click at [1359, 694] on button "Save" at bounding box center [1374, 699] width 113 height 21
click at [1355, 694] on button "Save" at bounding box center [1374, 699] width 113 height 21
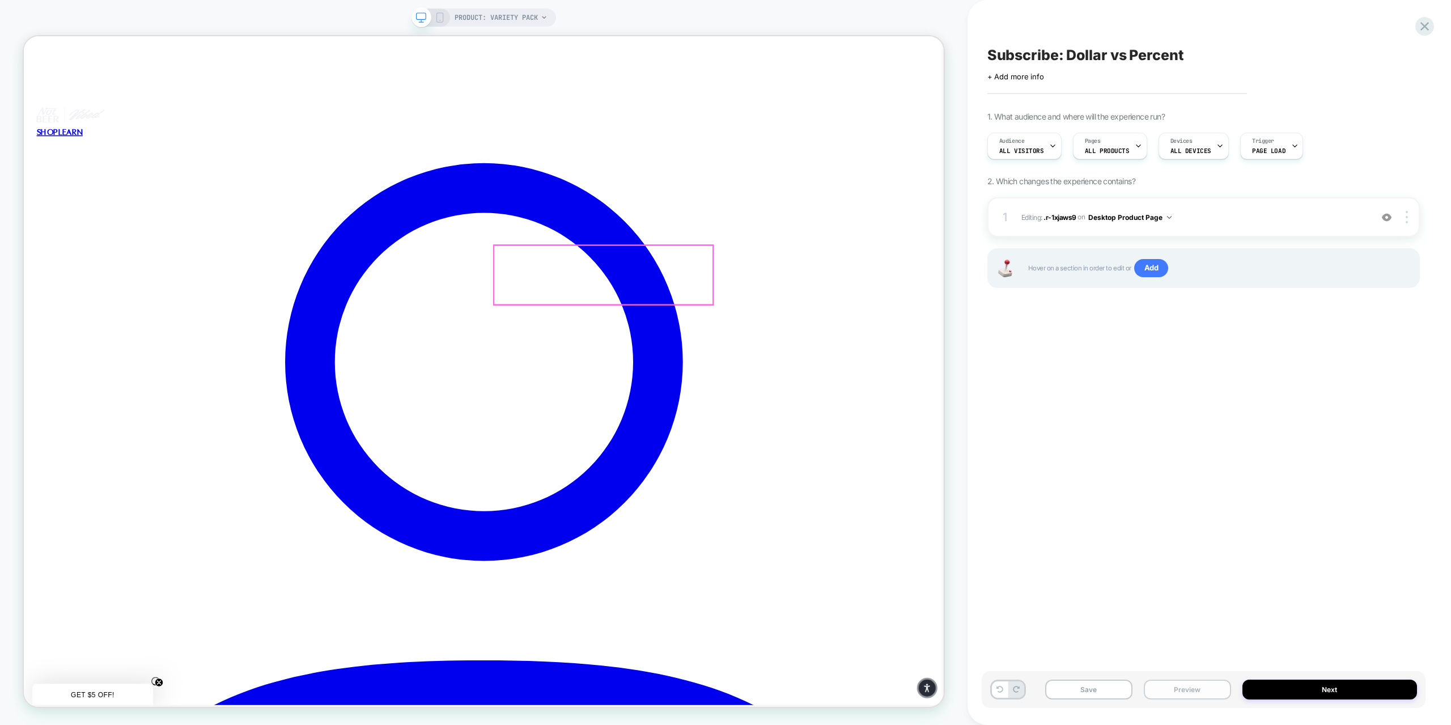
click at [1185, 692] on button "Preview" at bounding box center [1187, 690] width 87 height 20
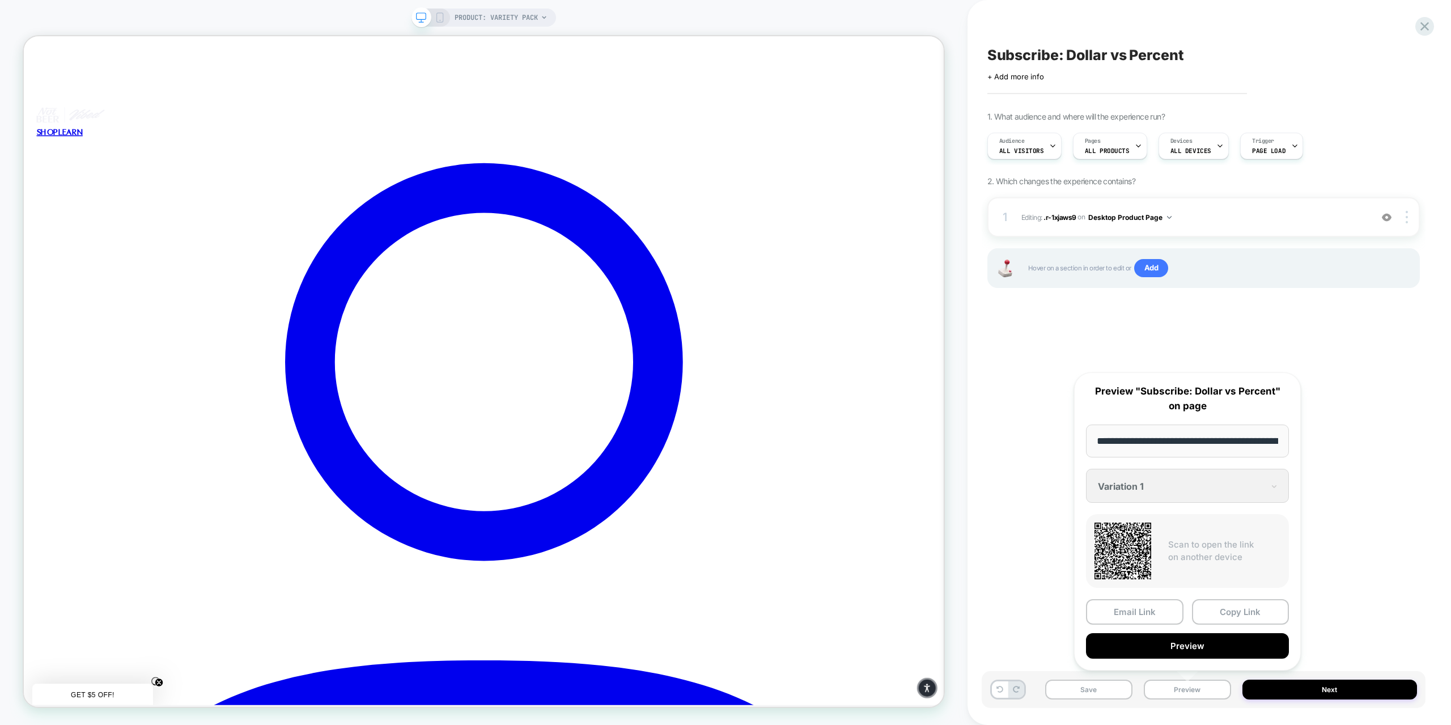
scroll to position [0, 124]
click at [1160, 646] on button "Preview" at bounding box center [1187, 646] width 203 height 26
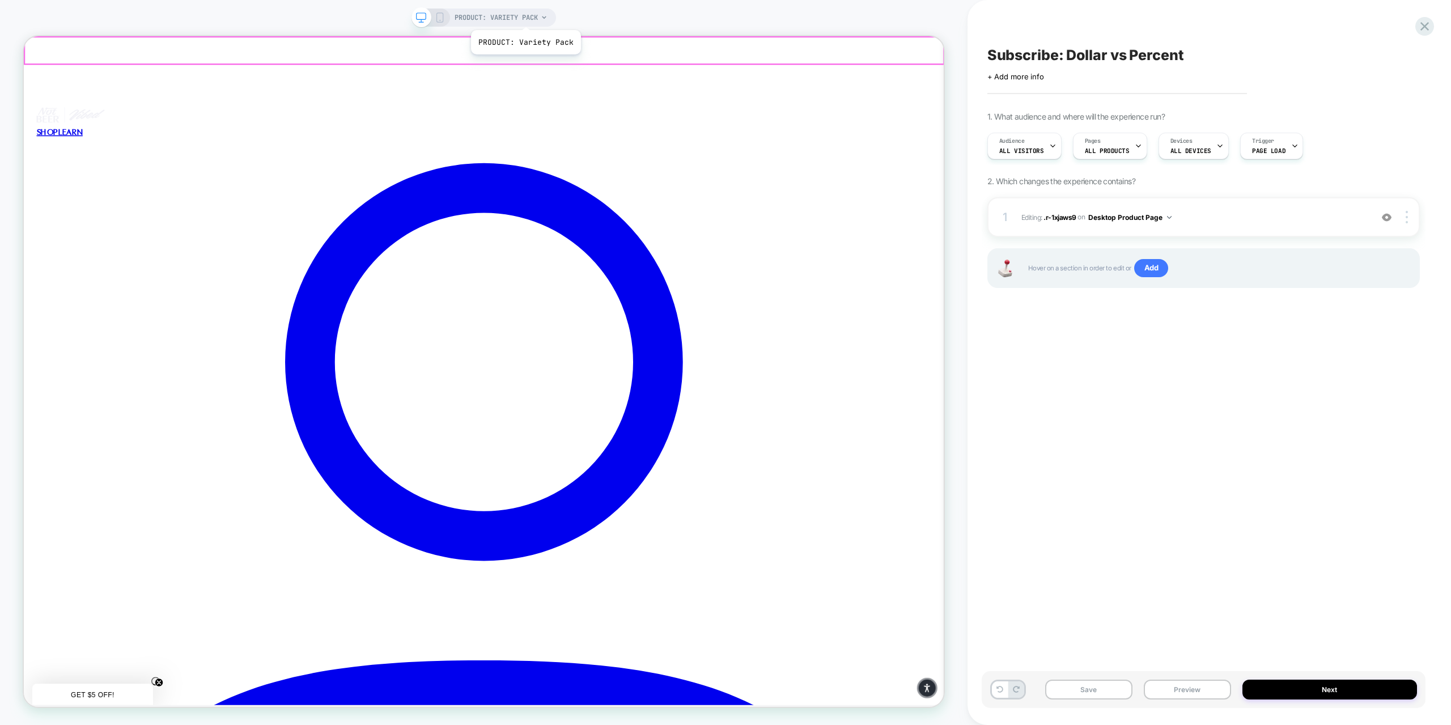
click at [525, 16] on span "PRODUCT: Variety Pack" at bounding box center [496, 18] width 83 height 18
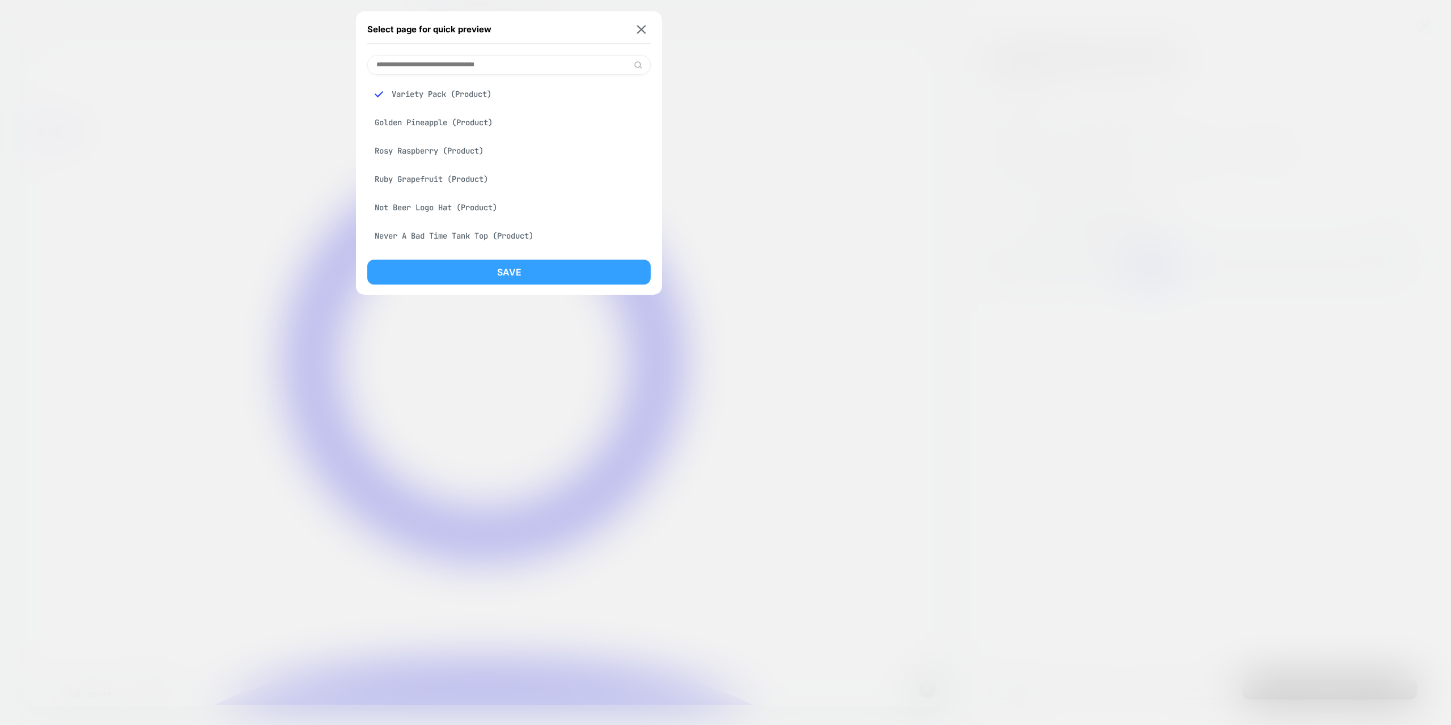
click at [593, 269] on button "Save" at bounding box center [508, 272] width 283 height 25
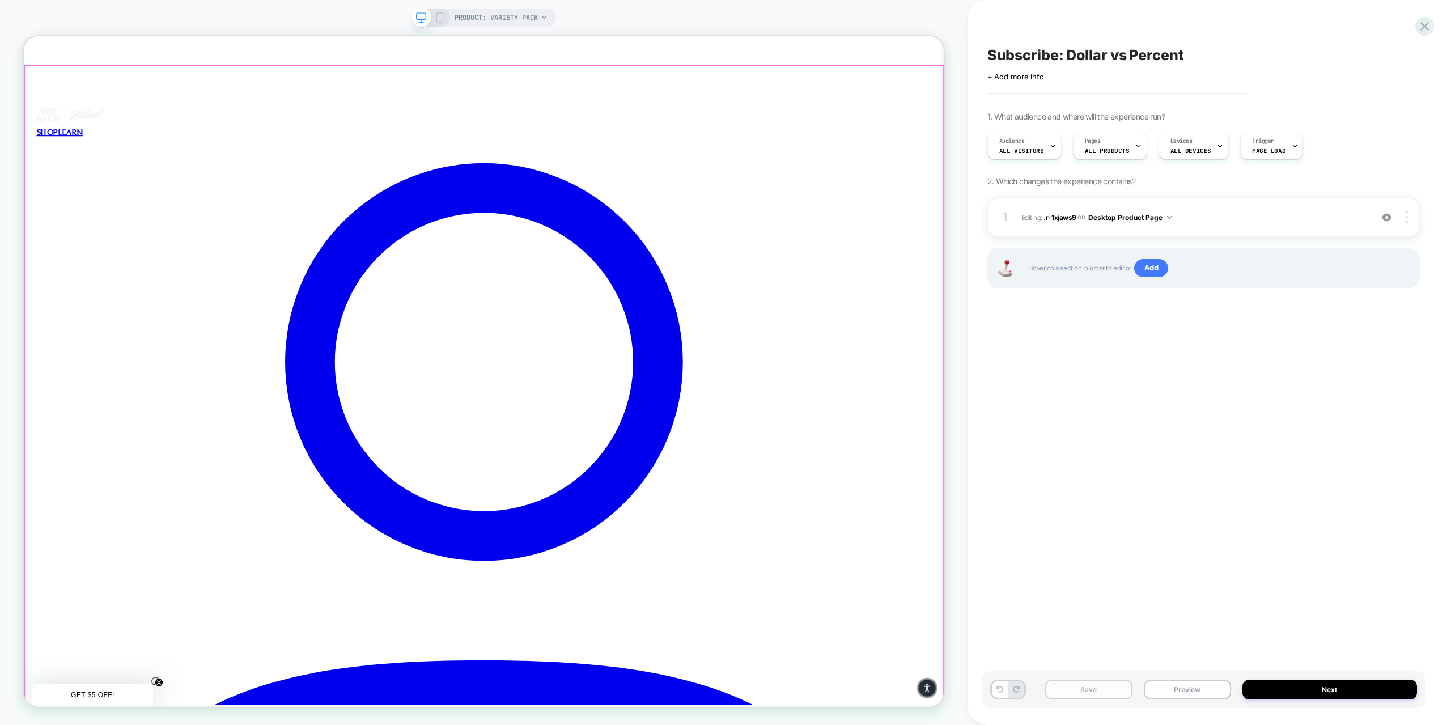
click at [1075, 691] on button "Save" at bounding box center [1088, 690] width 87 height 20
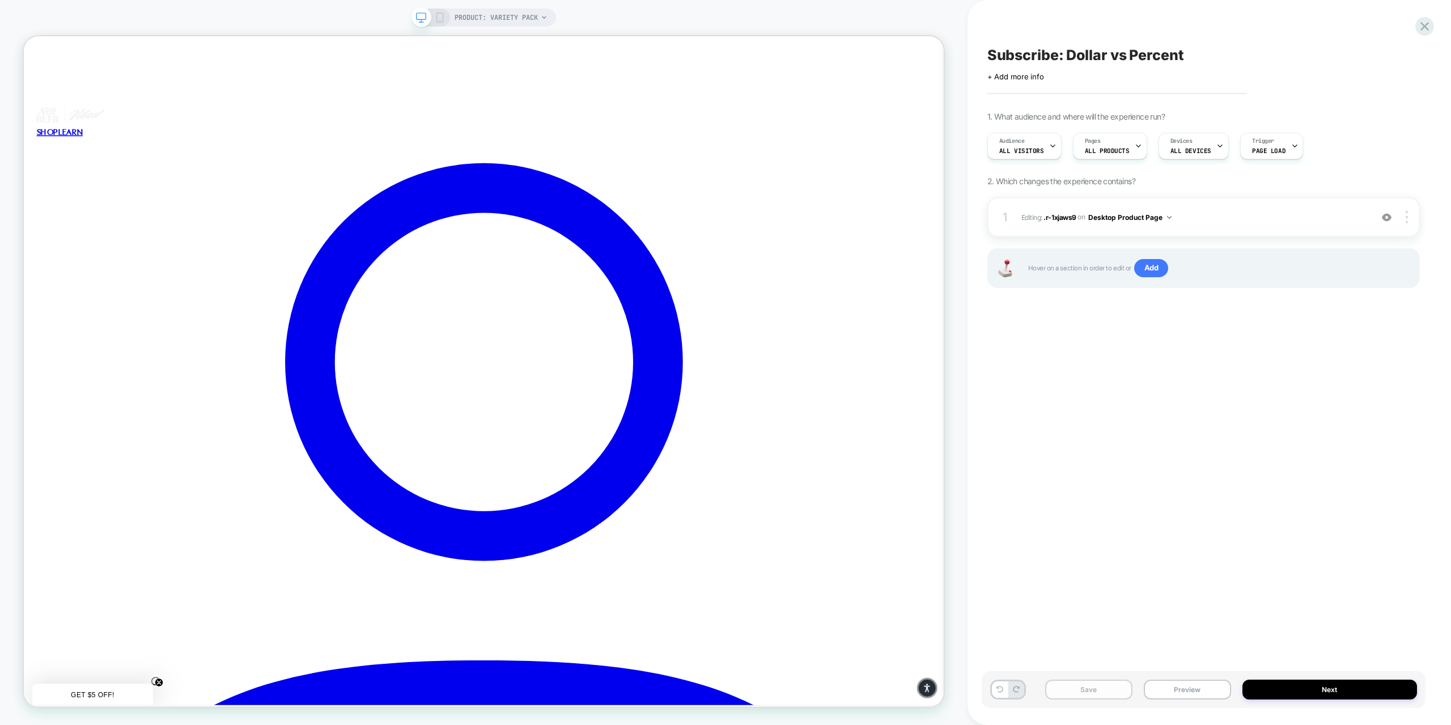
click at [1078, 687] on button "Save" at bounding box center [1088, 690] width 87 height 20
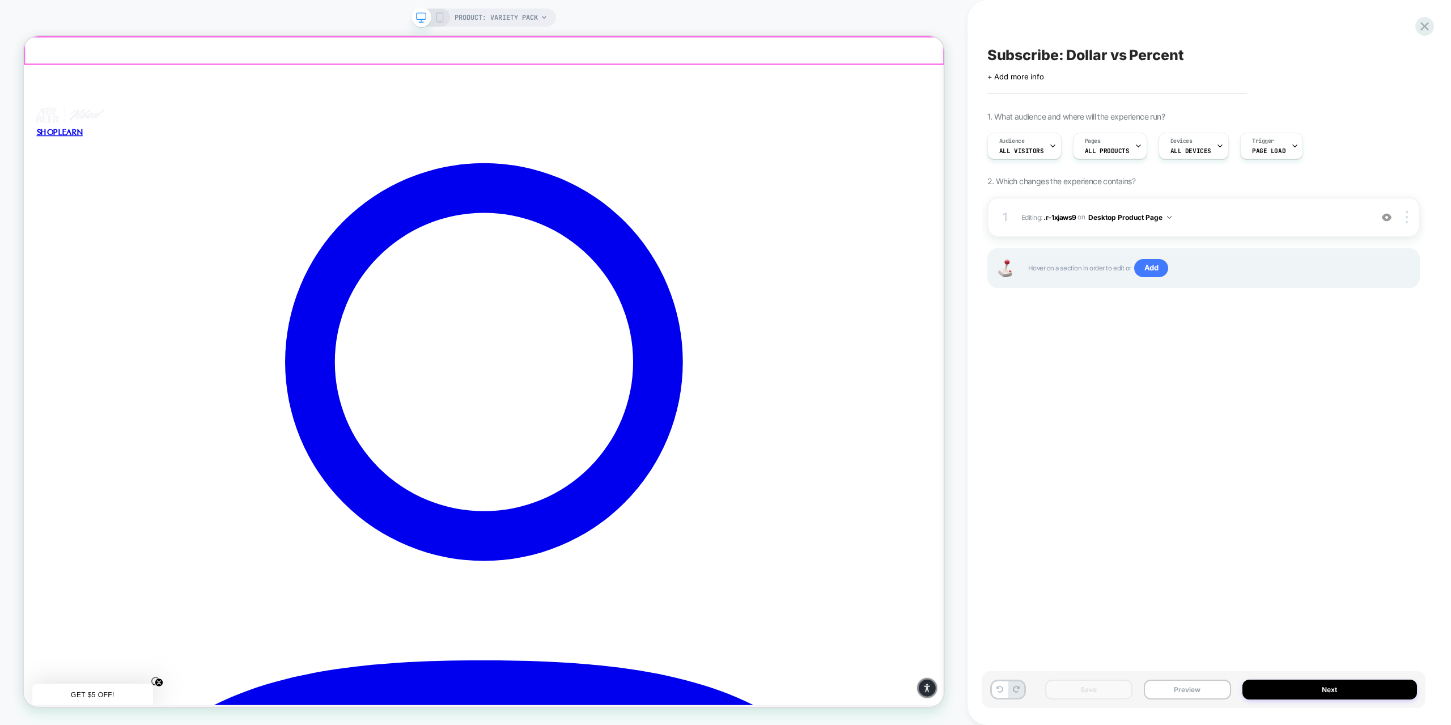
drag, startPoint x: 440, startPoint y: 18, endPoint x: 652, endPoint y: 19, distance: 212.0
click at [440, 18] on icon at bounding box center [440, 17] width 10 height 10
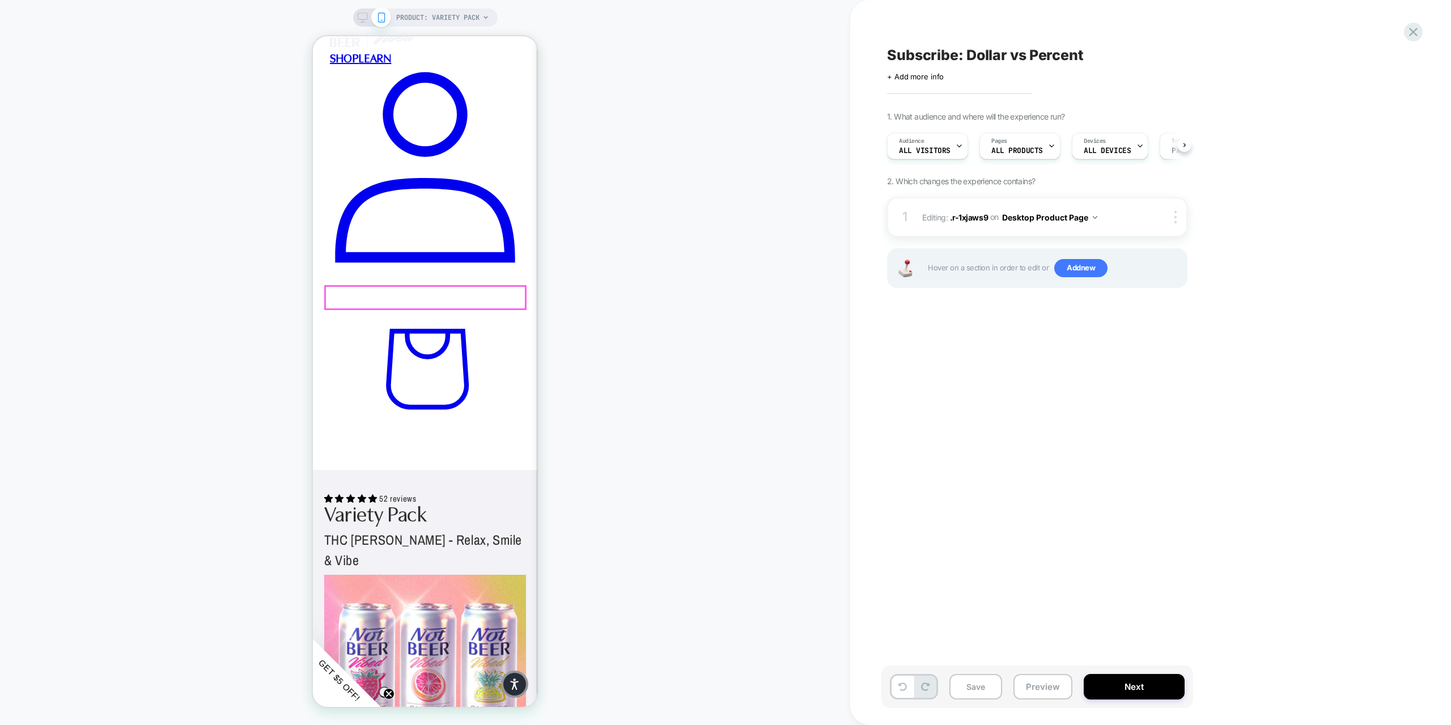
scroll to position [337, 0]
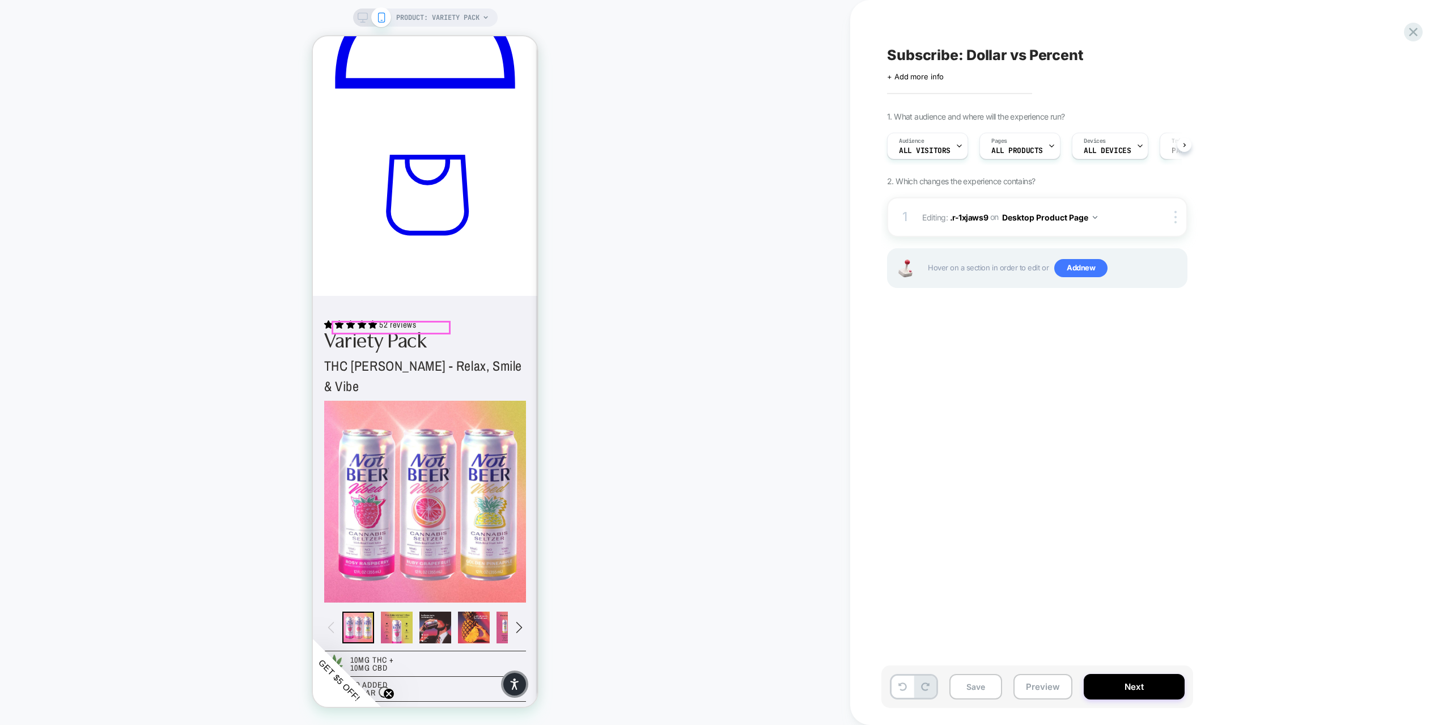
click at [427, 329] on div at bounding box center [391, 327] width 116 height 11
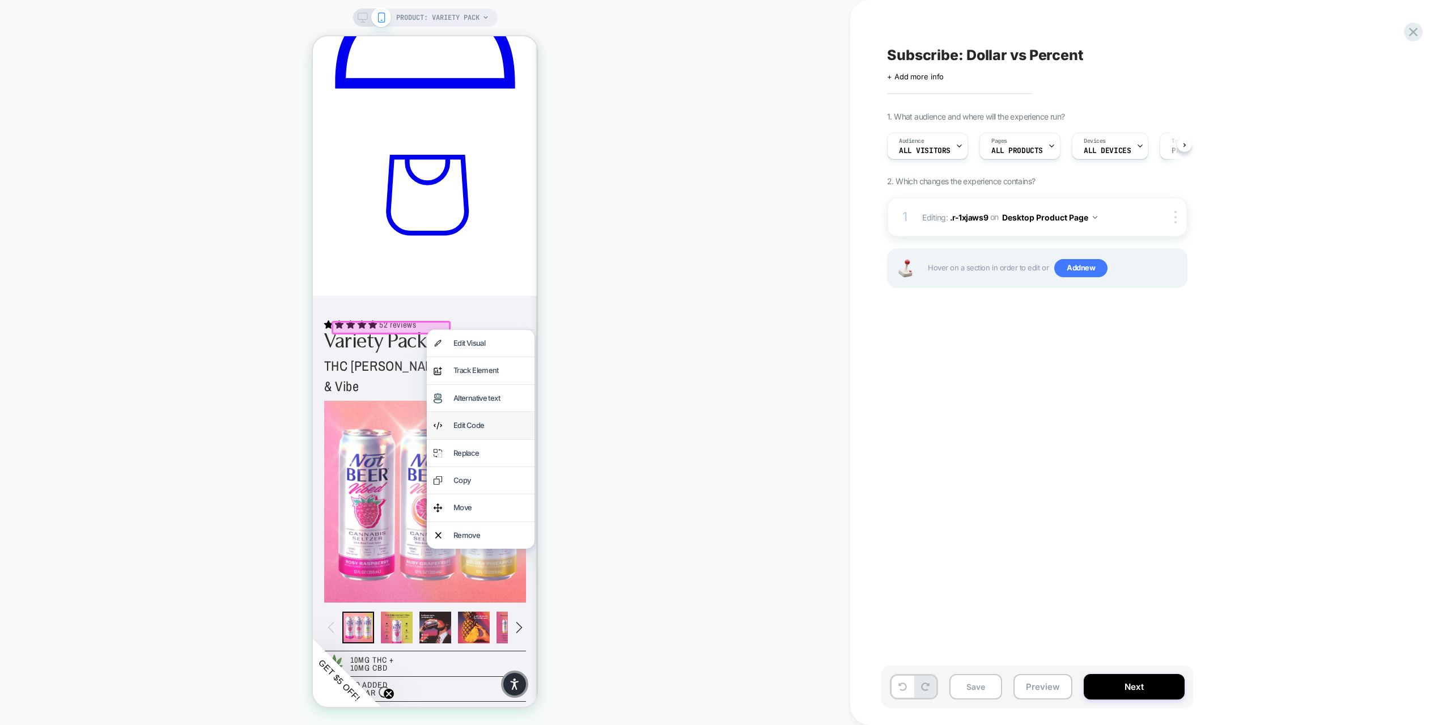
click at [482, 421] on div "Edit Code" at bounding box center [490, 425] width 74 height 13
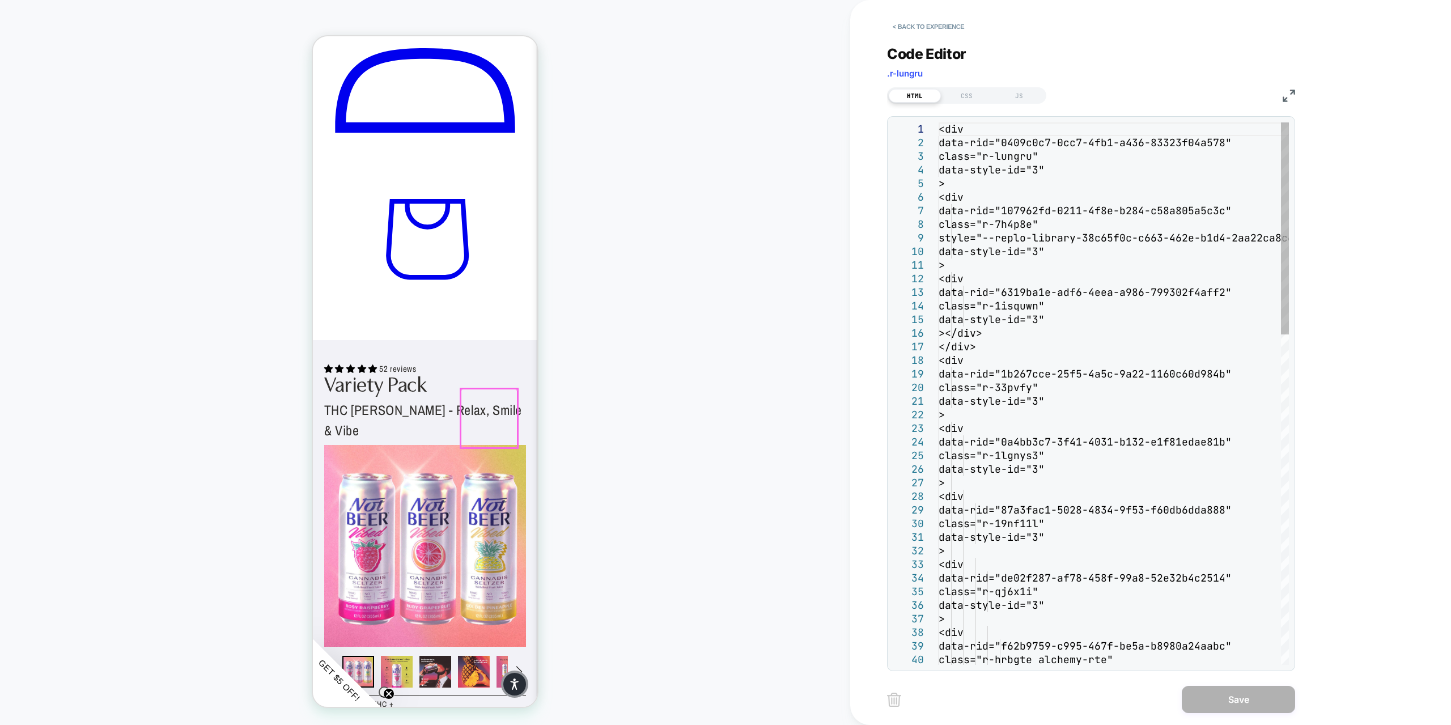
scroll to position [292, 0]
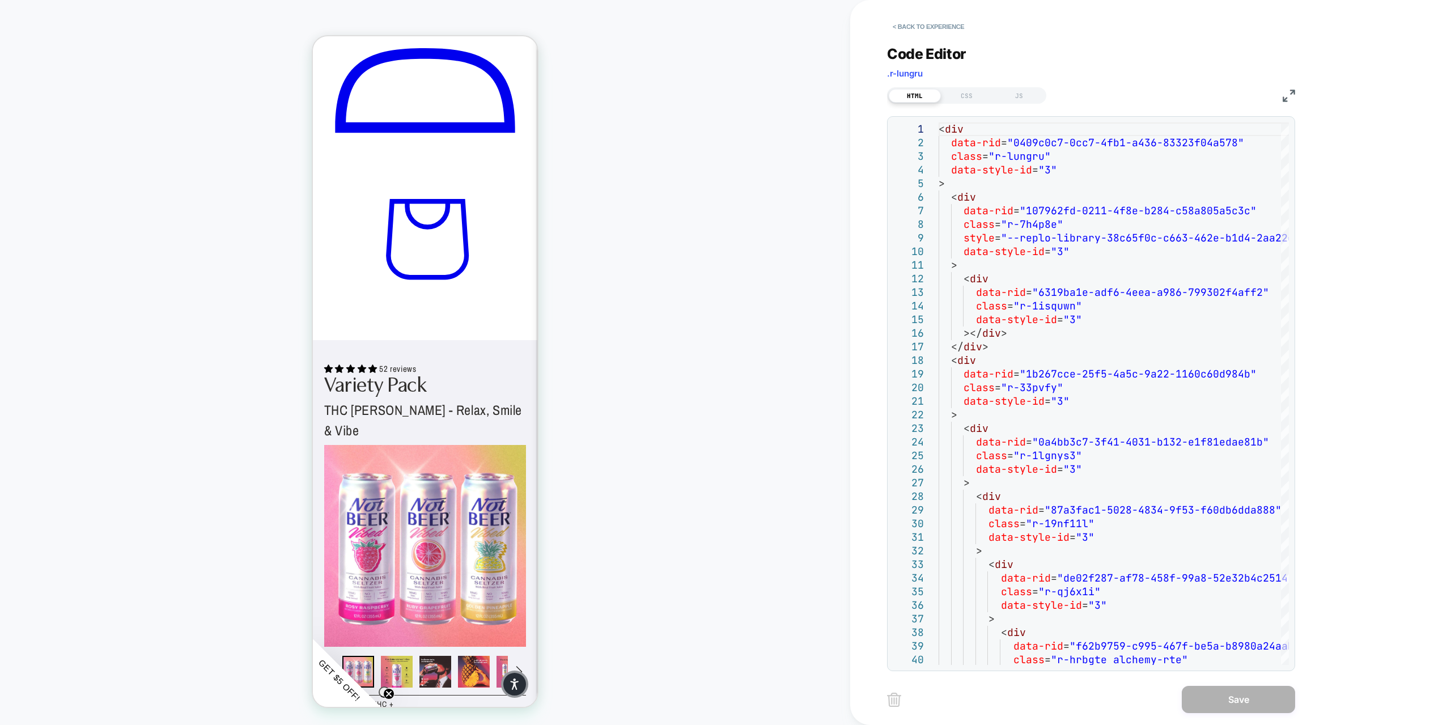
click at [1009, 85] on div "HTML CSS JS" at bounding box center [1091, 93] width 408 height 19
click at [1015, 91] on div "JS" at bounding box center [1019, 96] width 52 height 14
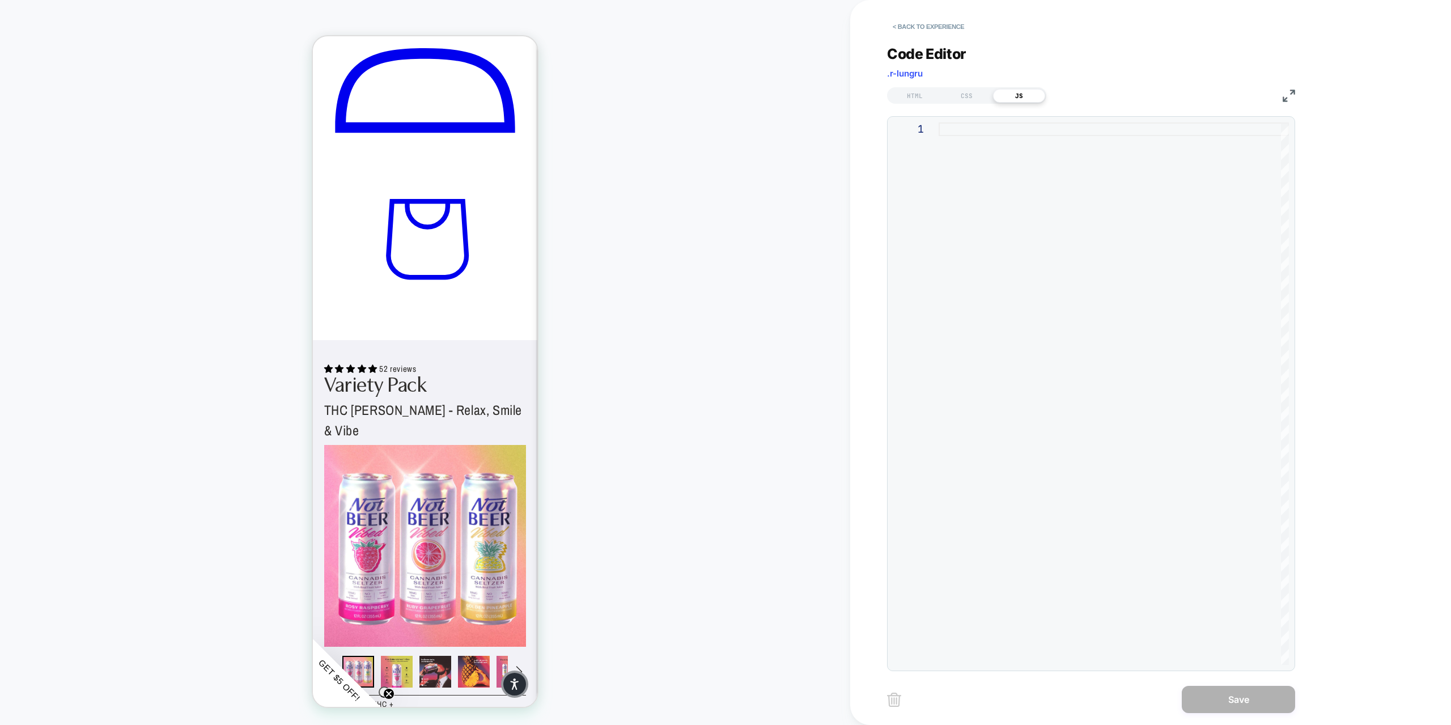
click at [994, 132] on div at bounding box center [1114, 393] width 350 height 542
type textarea "**********"
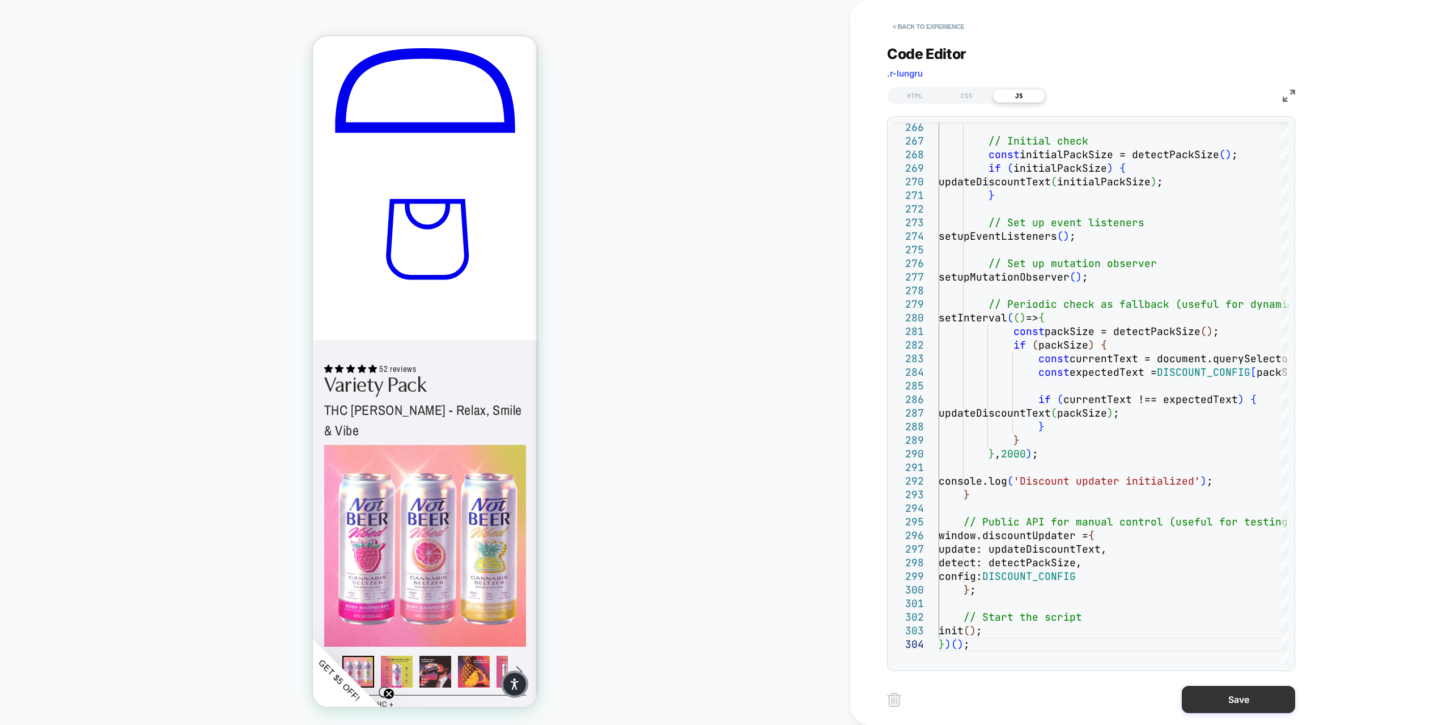
click at [1205, 705] on button "Save" at bounding box center [1238, 699] width 113 height 27
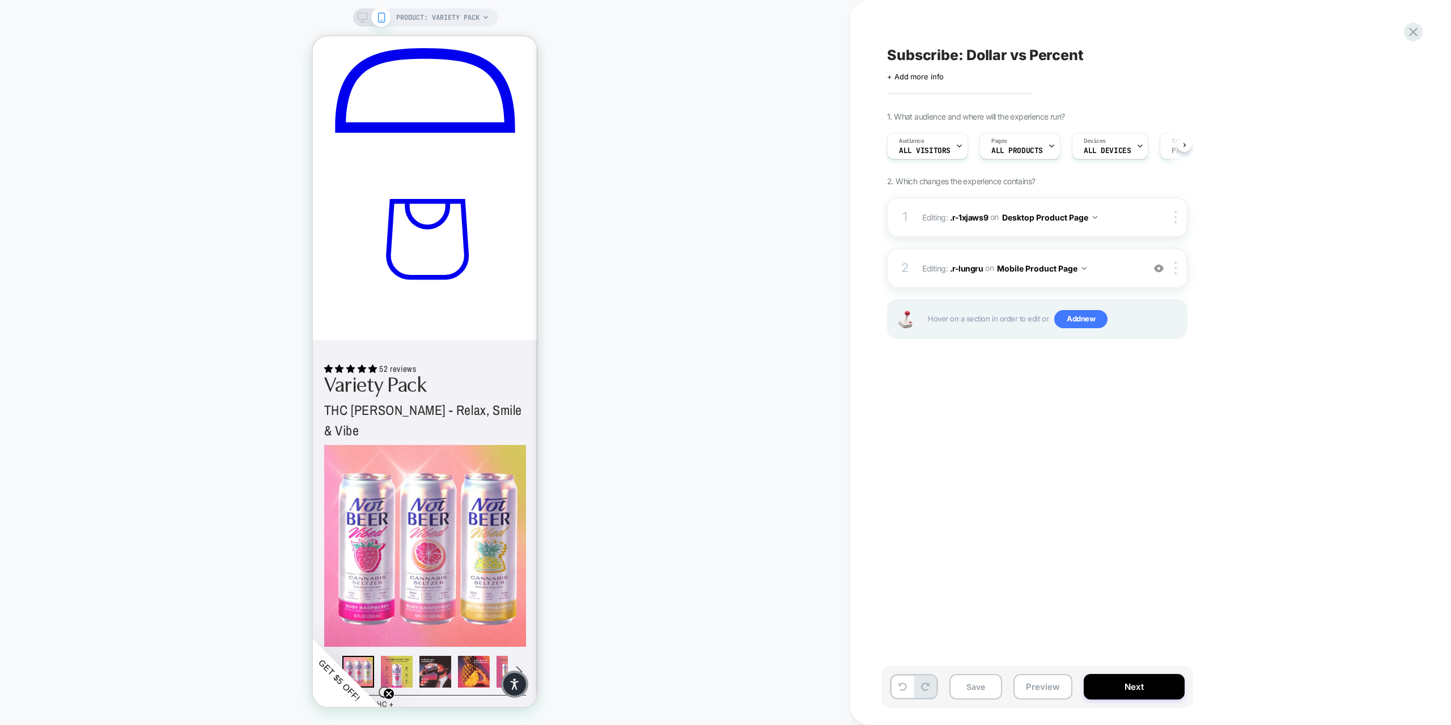
scroll to position [0, 0]
click at [426, 375] on div at bounding box center [391, 371] width 116 height 11
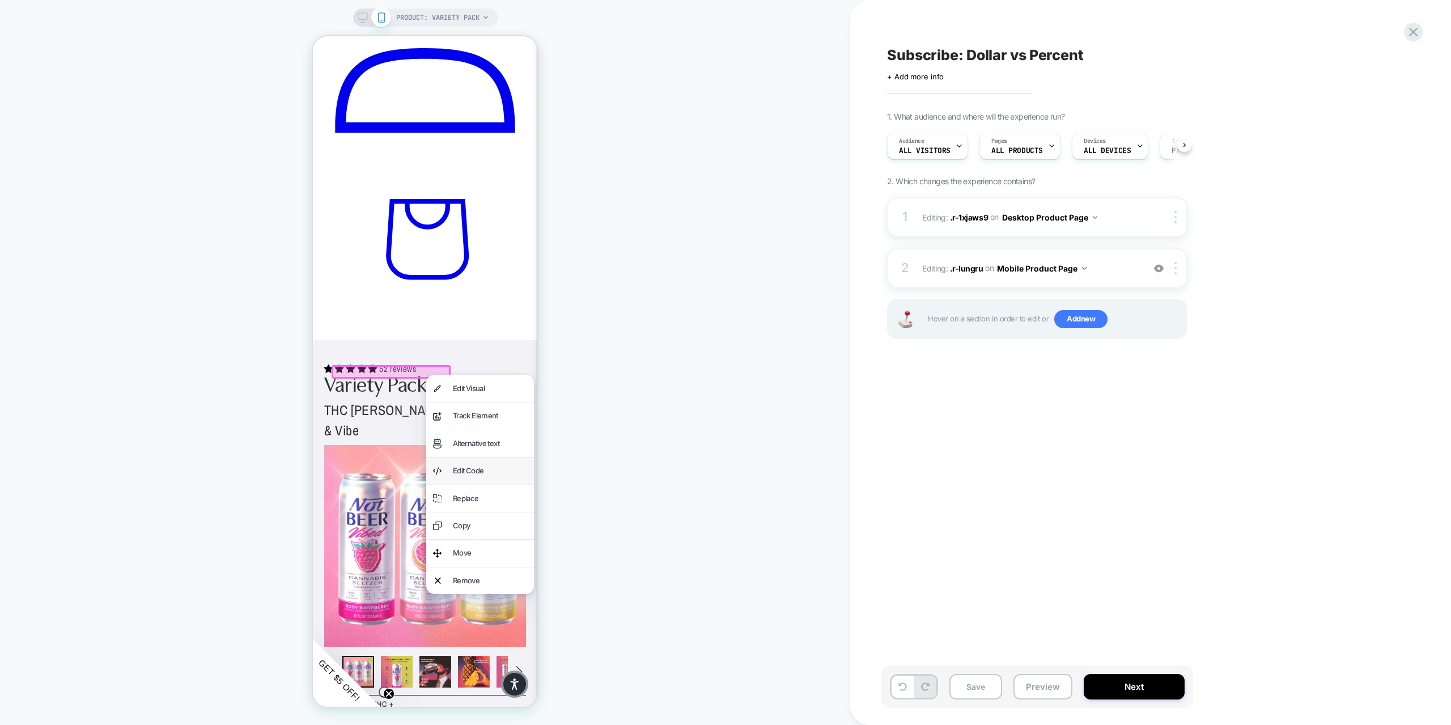
click at [464, 464] on div "Edit Code" at bounding box center [490, 470] width 74 height 13
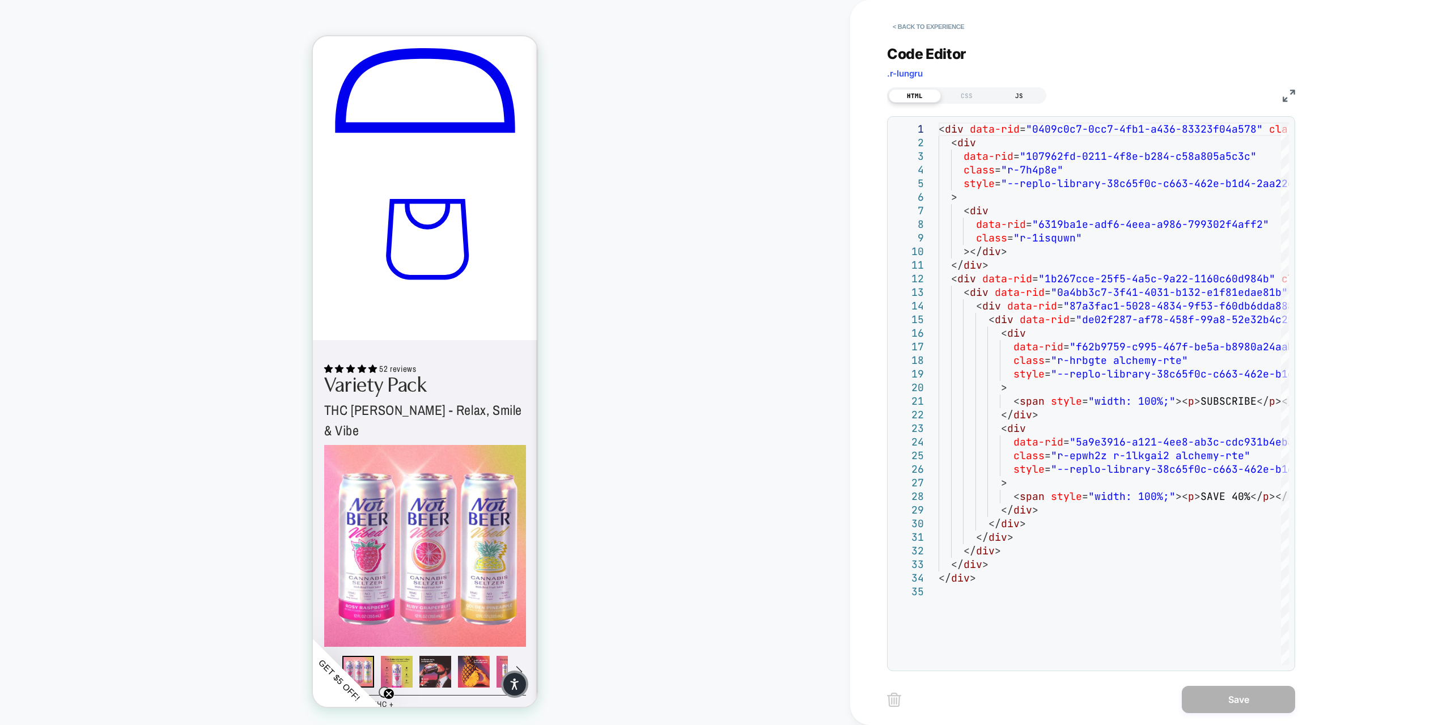
click at [1015, 97] on div "JS" at bounding box center [1019, 96] width 52 height 14
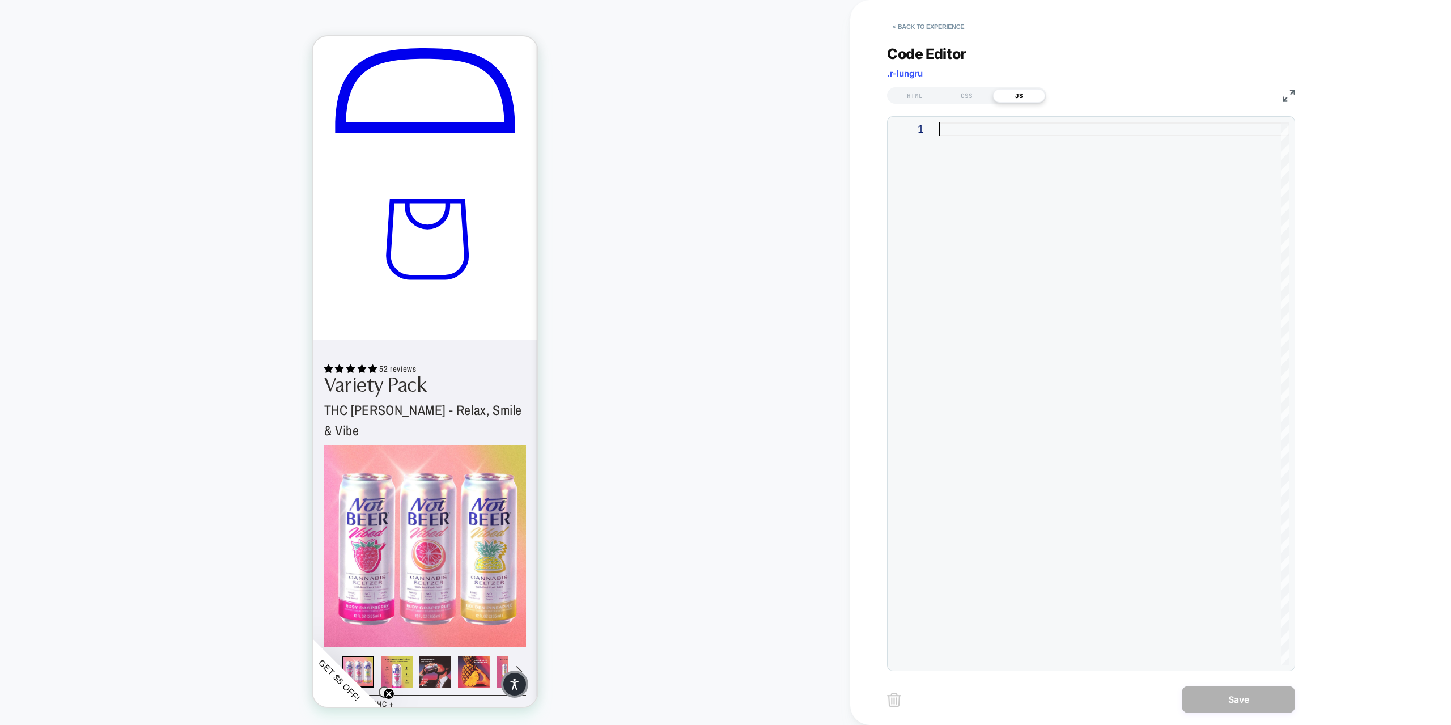
click at [996, 126] on div at bounding box center [1114, 393] width 350 height 542
type textarea "**********"
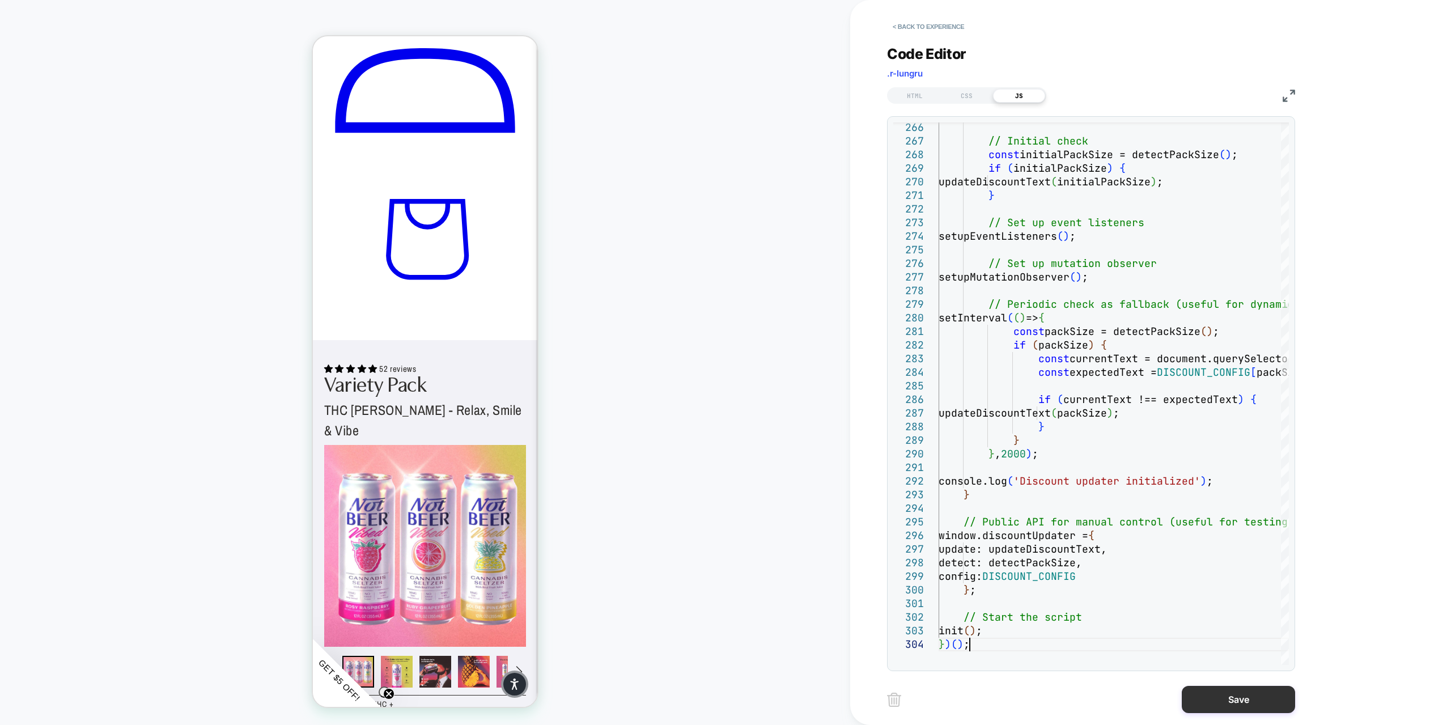
click at [1233, 702] on button "Save" at bounding box center [1238, 699] width 113 height 27
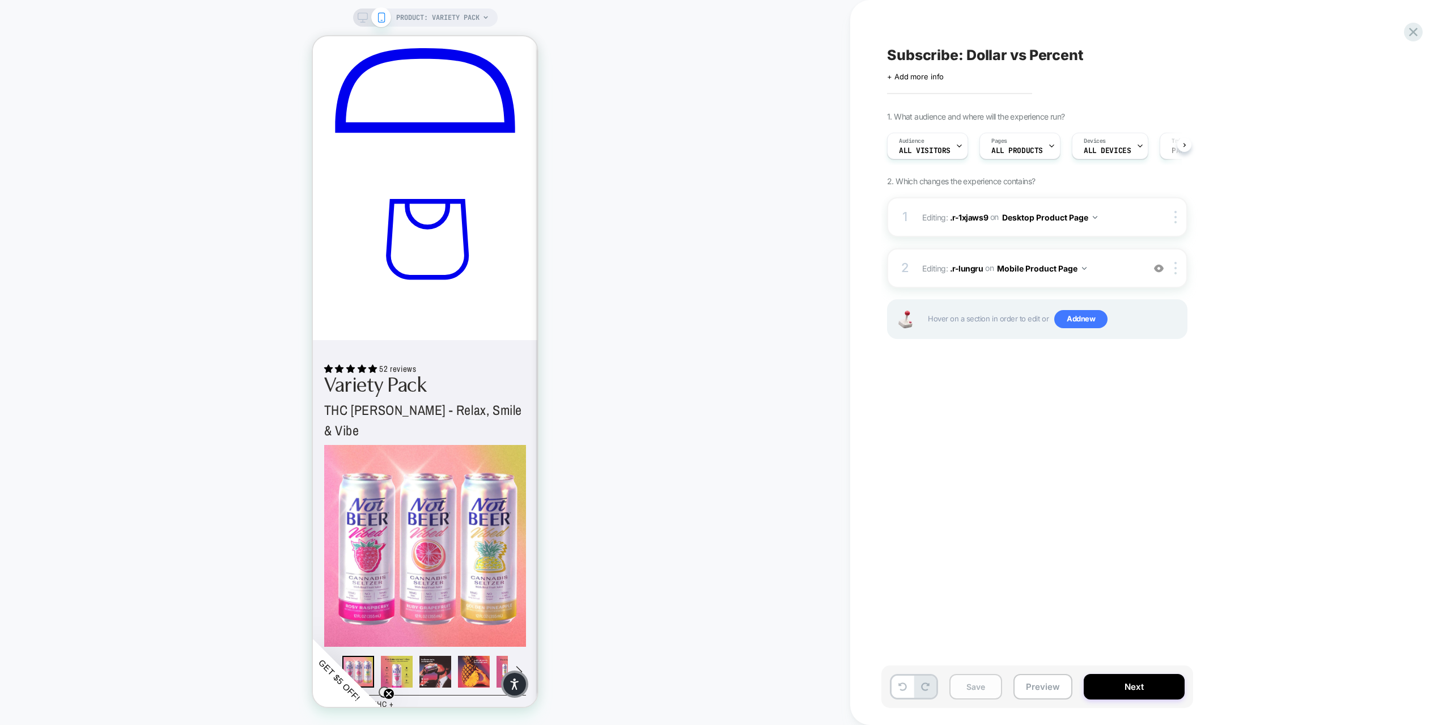
click at [984, 688] on button "Save" at bounding box center [975, 687] width 53 height 26
click at [1032, 685] on button "Preview" at bounding box center [1042, 687] width 59 height 26
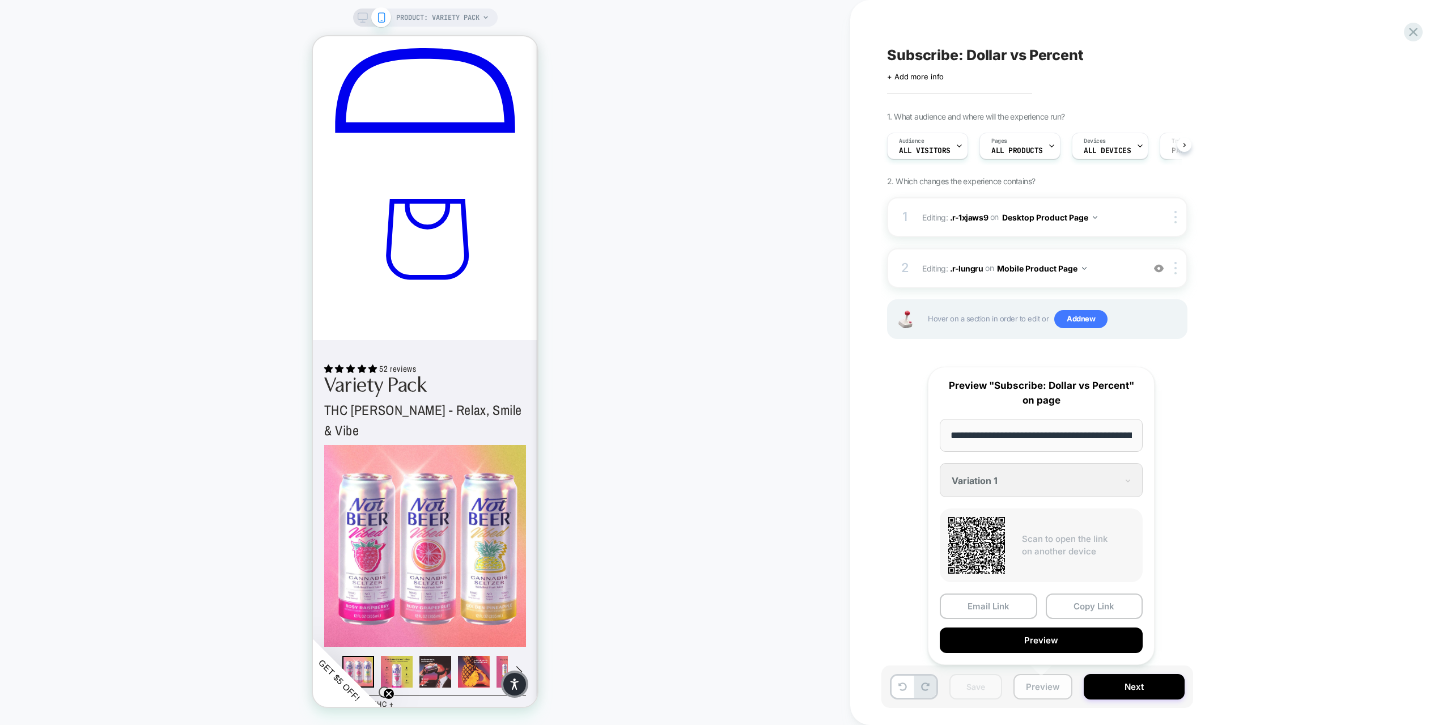
scroll to position [0, 124]
click at [1015, 642] on button "Preview" at bounding box center [1041, 640] width 203 height 26
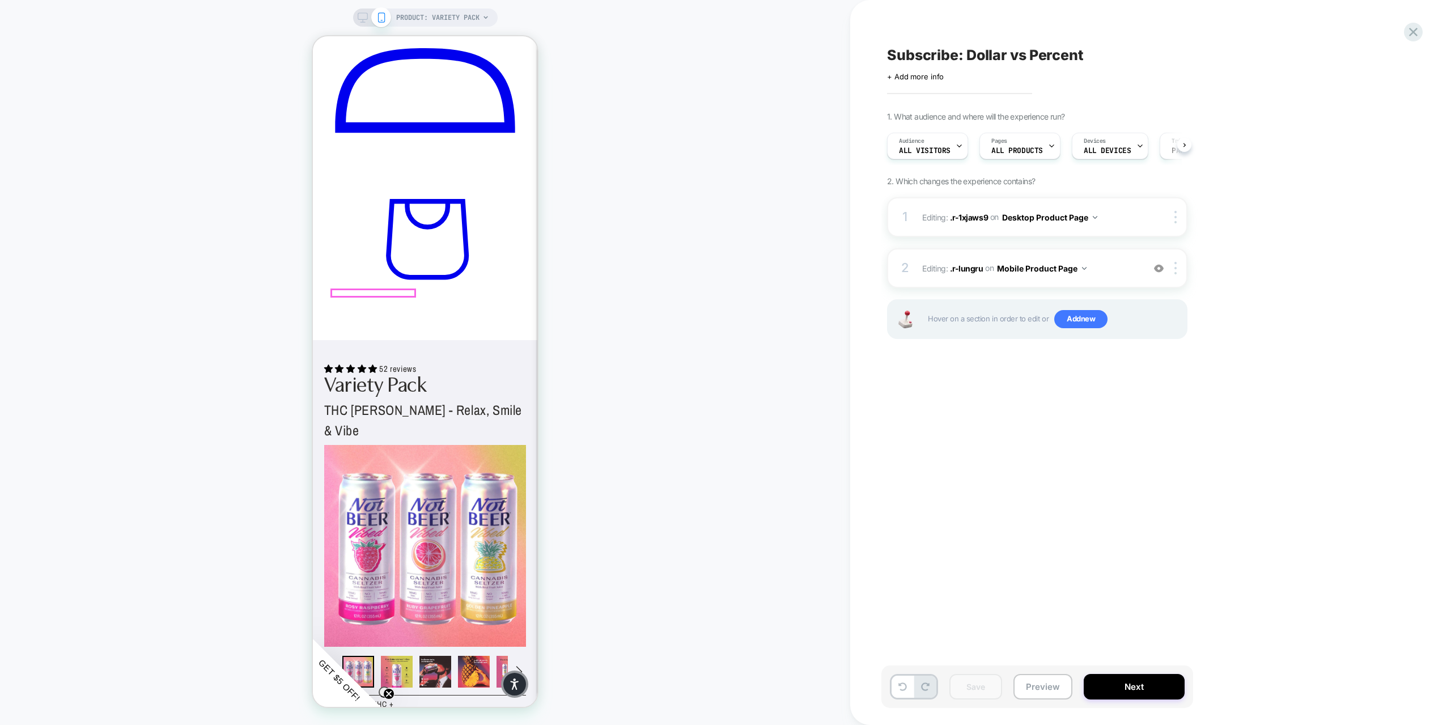
click at [414, 372] on div at bounding box center [391, 371] width 116 height 11
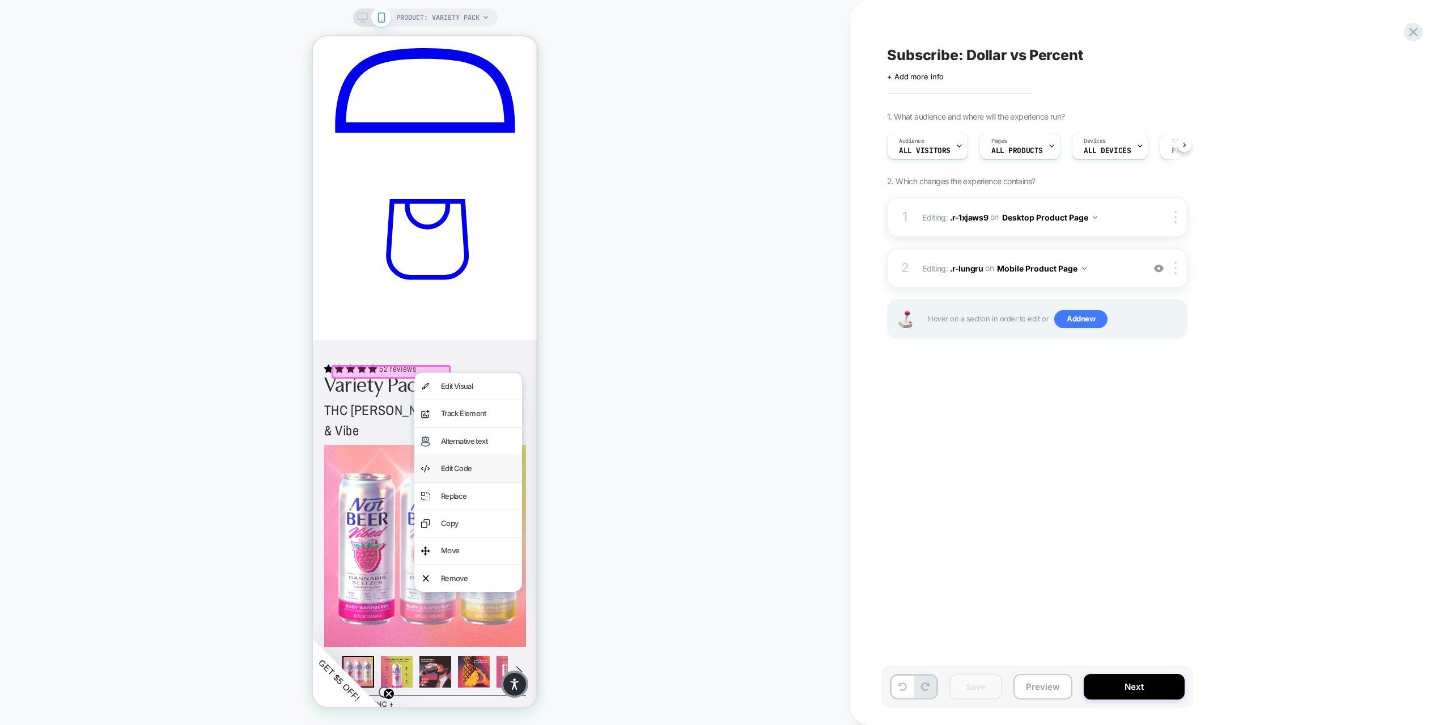
click at [461, 470] on div "Edit Code" at bounding box center [478, 468] width 74 height 13
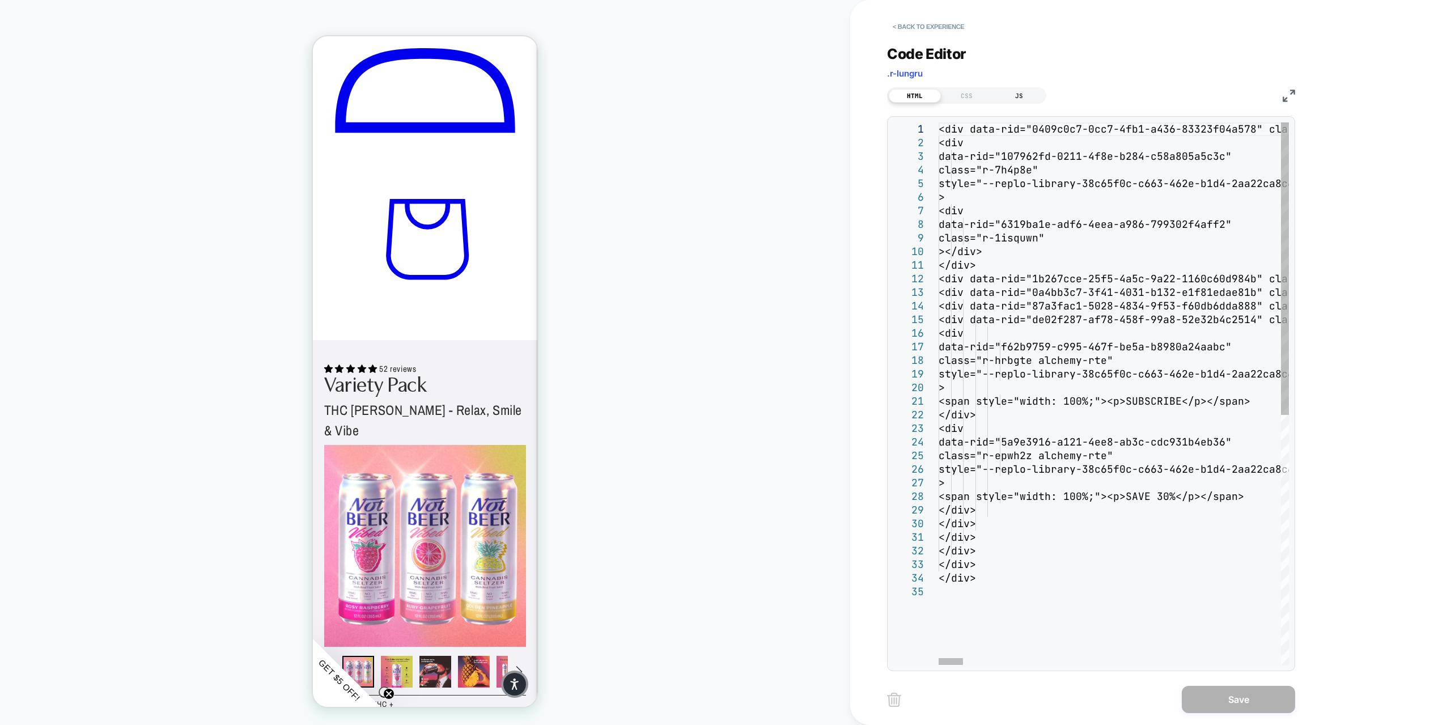
click at [1026, 93] on div "JS" at bounding box center [1019, 96] width 52 height 14
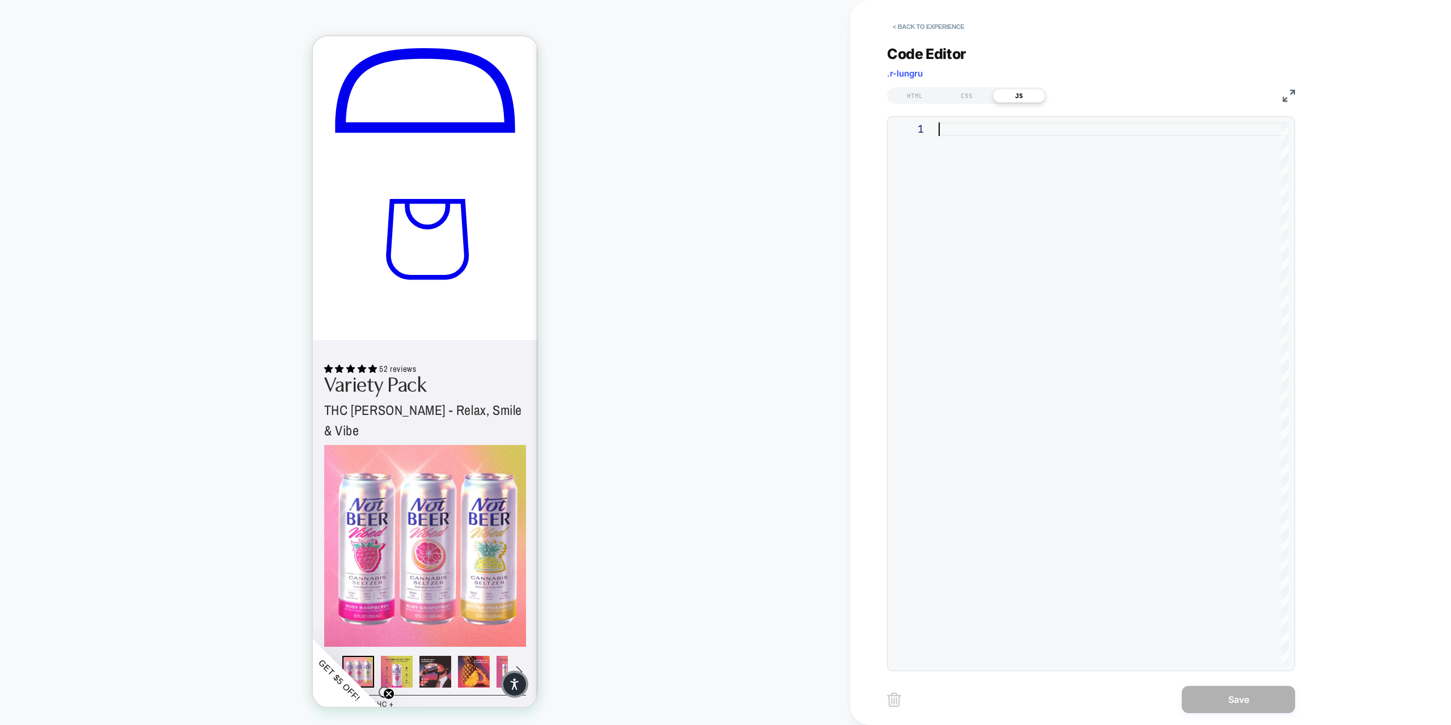
click at [961, 131] on div at bounding box center [1114, 393] width 350 height 542
type textarea "**********"
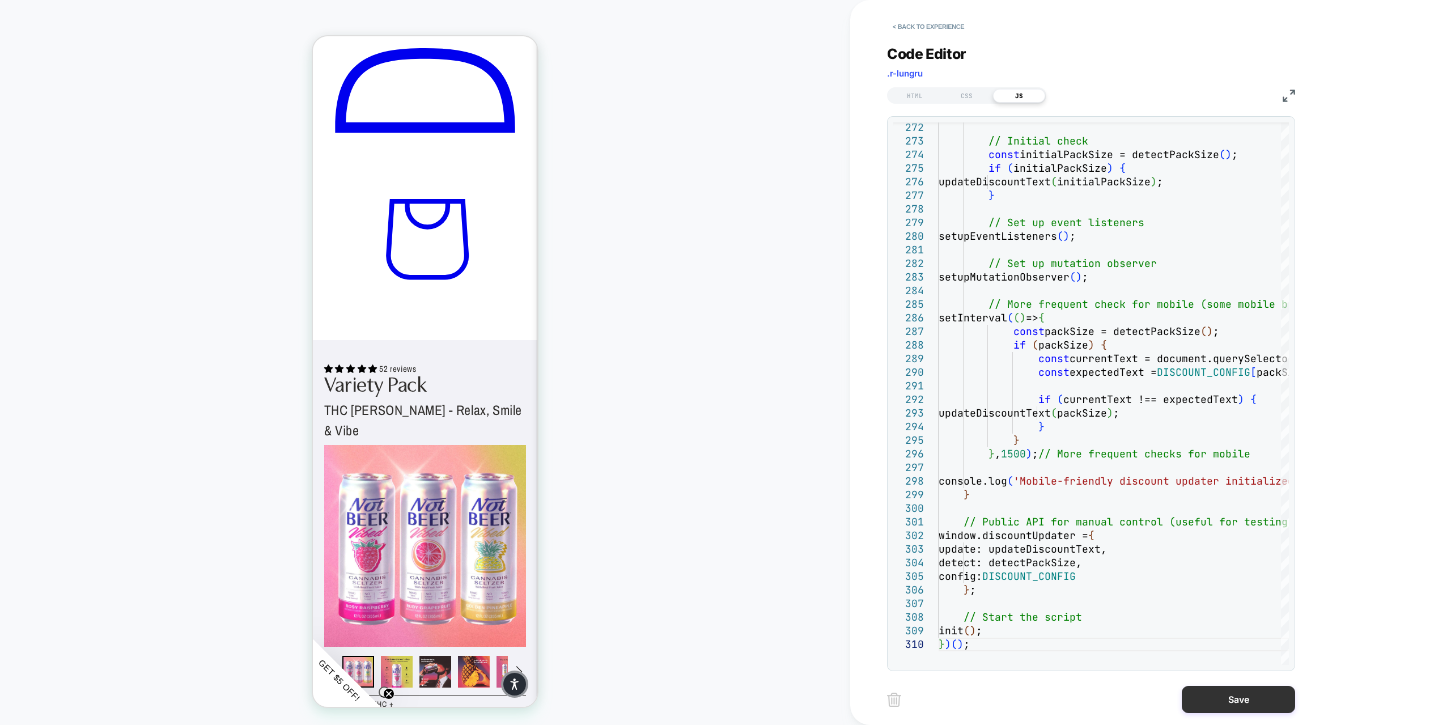
click at [1220, 698] on button "Save" at bounding box center [1238, 699] width 113 height 27
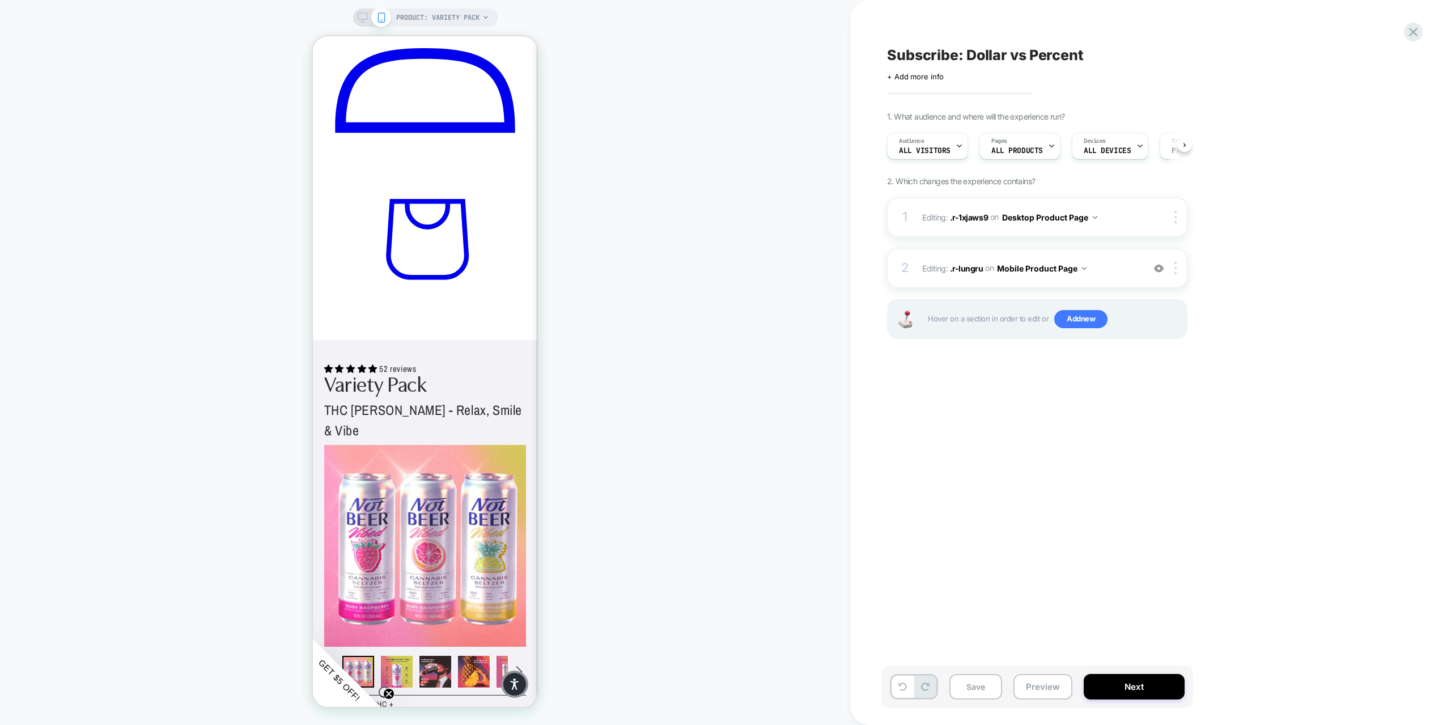
scroll to position [0, 0]
click at [474, 292] on div at bounding box center [477, 293] width 83 height 7
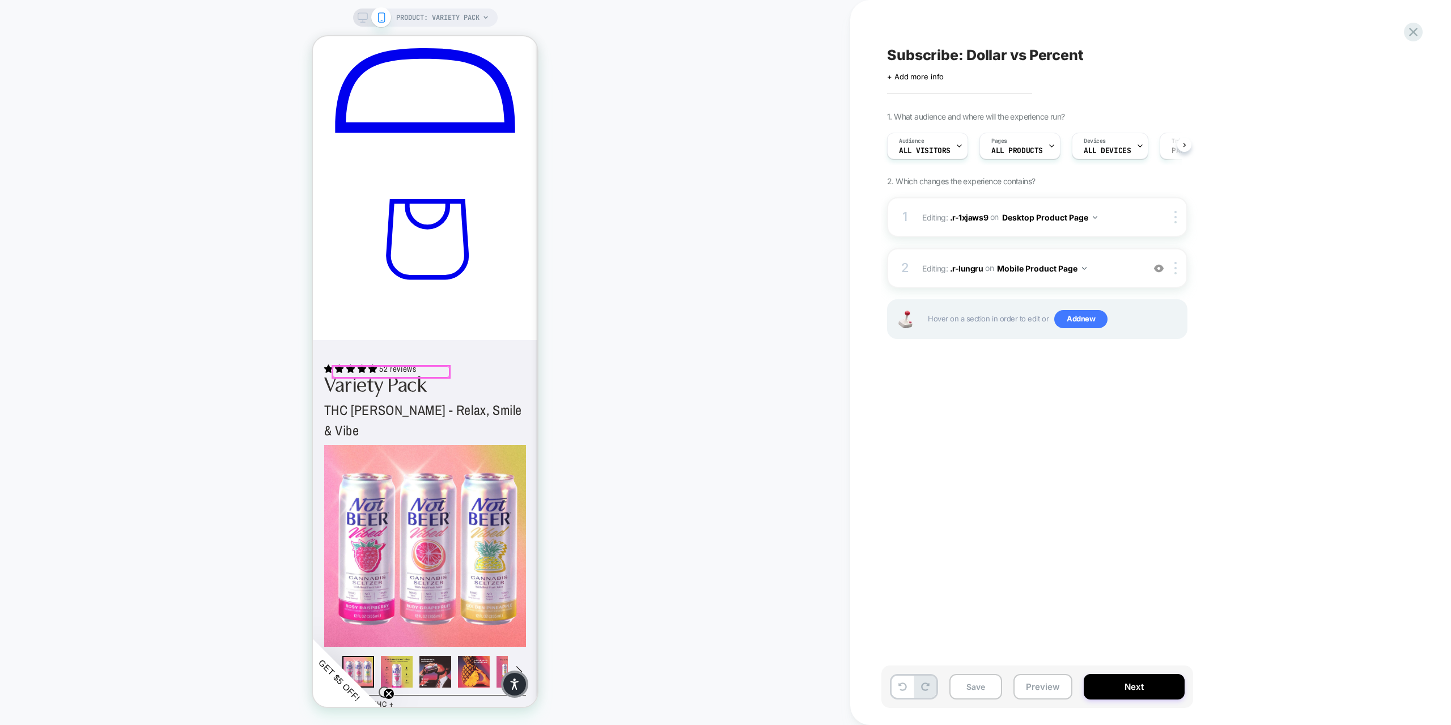
click at [409, 371] on div at bounding box center [391, 371] width 116 height 11
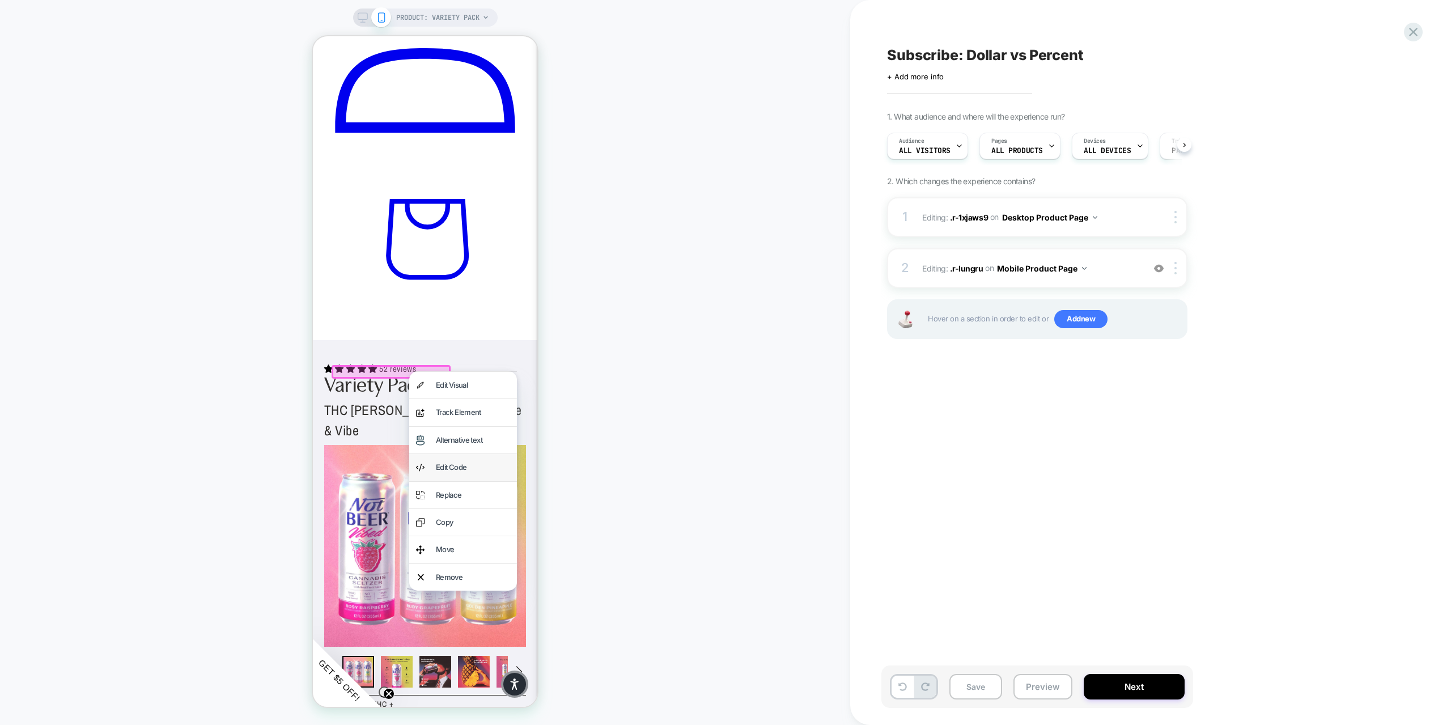
click at [443, 466] on div "Edit Code" at bounding box center [473, 467] width 74 height 13
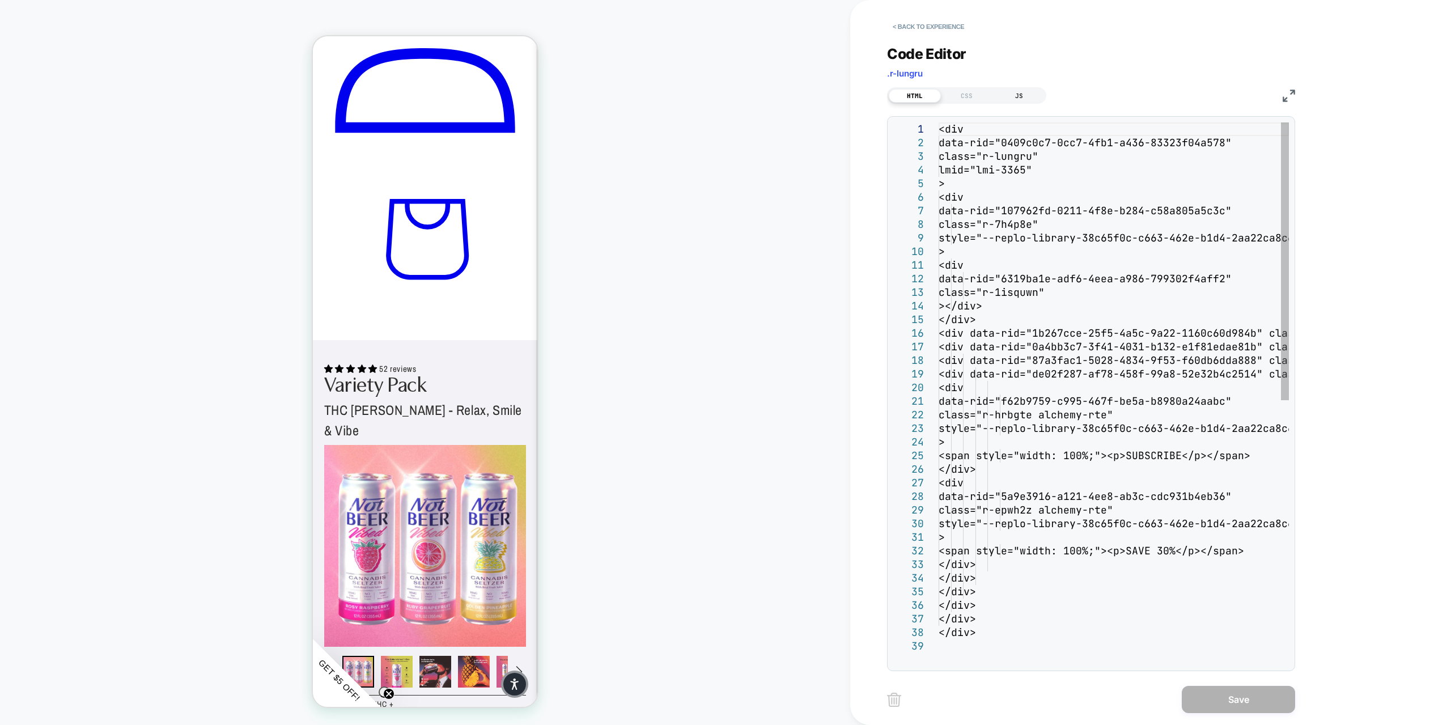
click at [1019, 91] on div "JS" at bounding box center [1019, 96] width 52 height 14
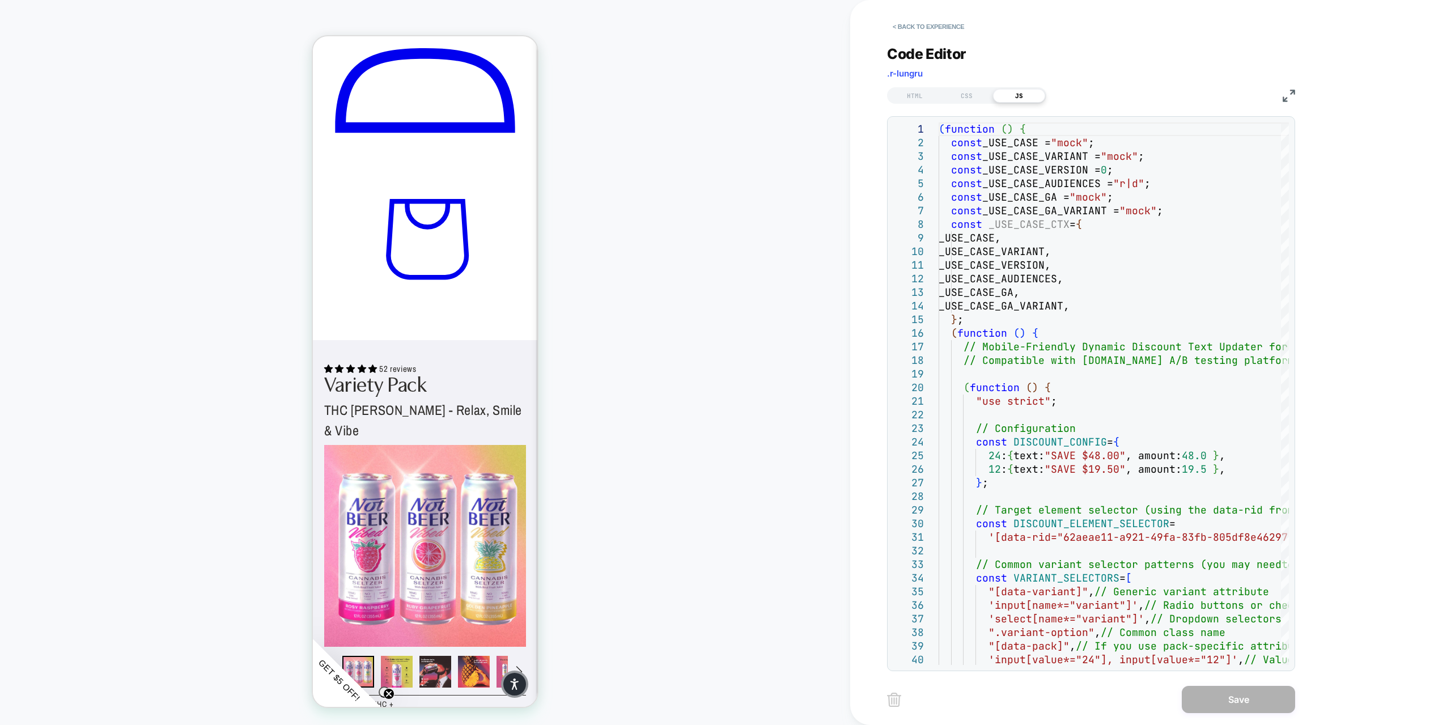
click at [901, 26] on button "< Back to experience" at bounding box center [928, 27] width 83 height 18
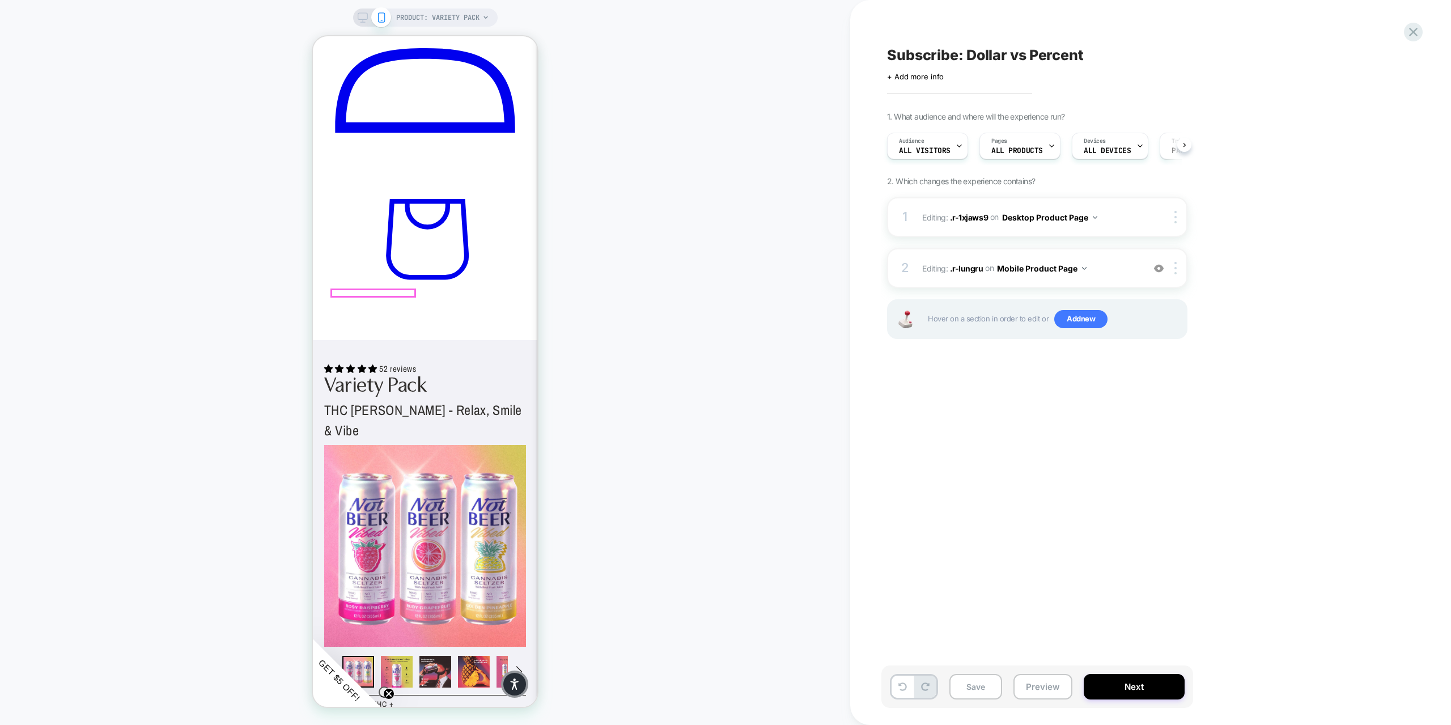
click at [421, 370] on div at bounding box center [391, 371] width 116 height 11
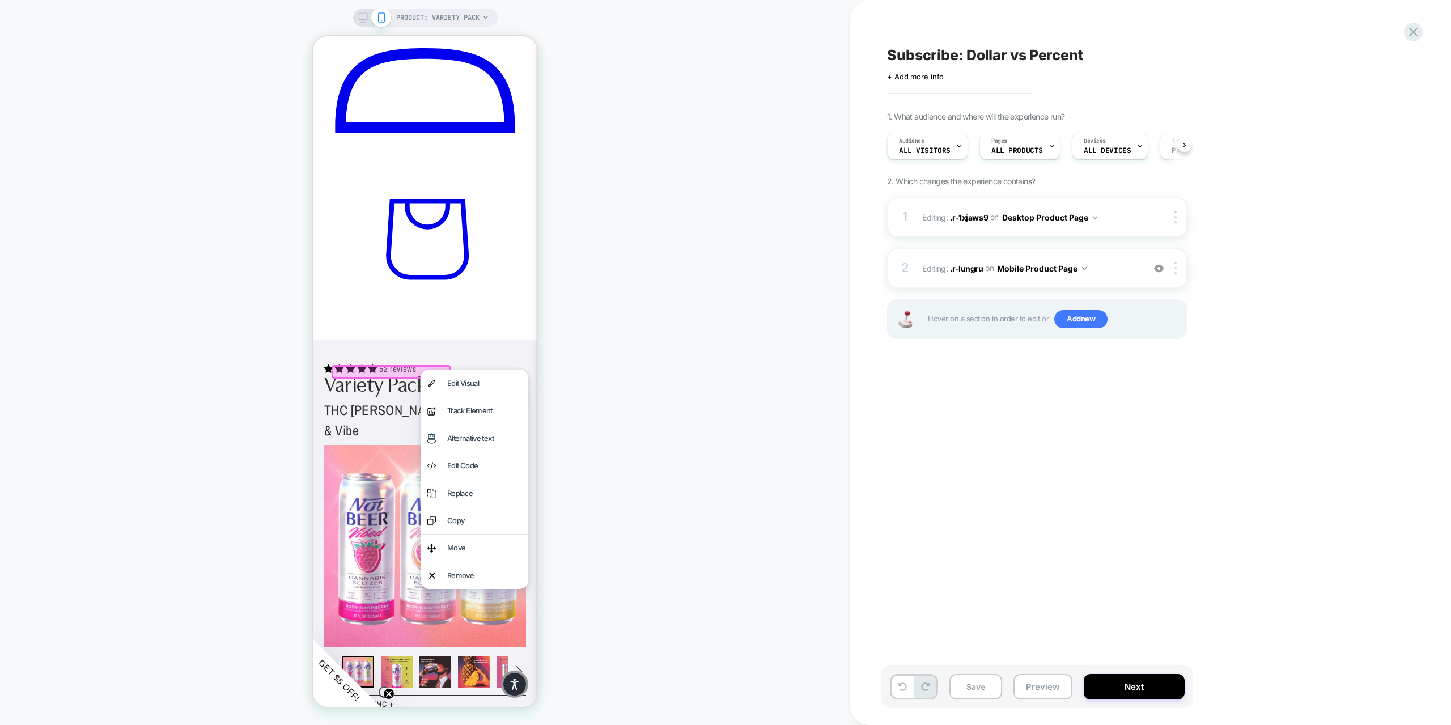
click at [470, 469] on div "Edit Code" at bounding box center [484, 465] width 74 height 13
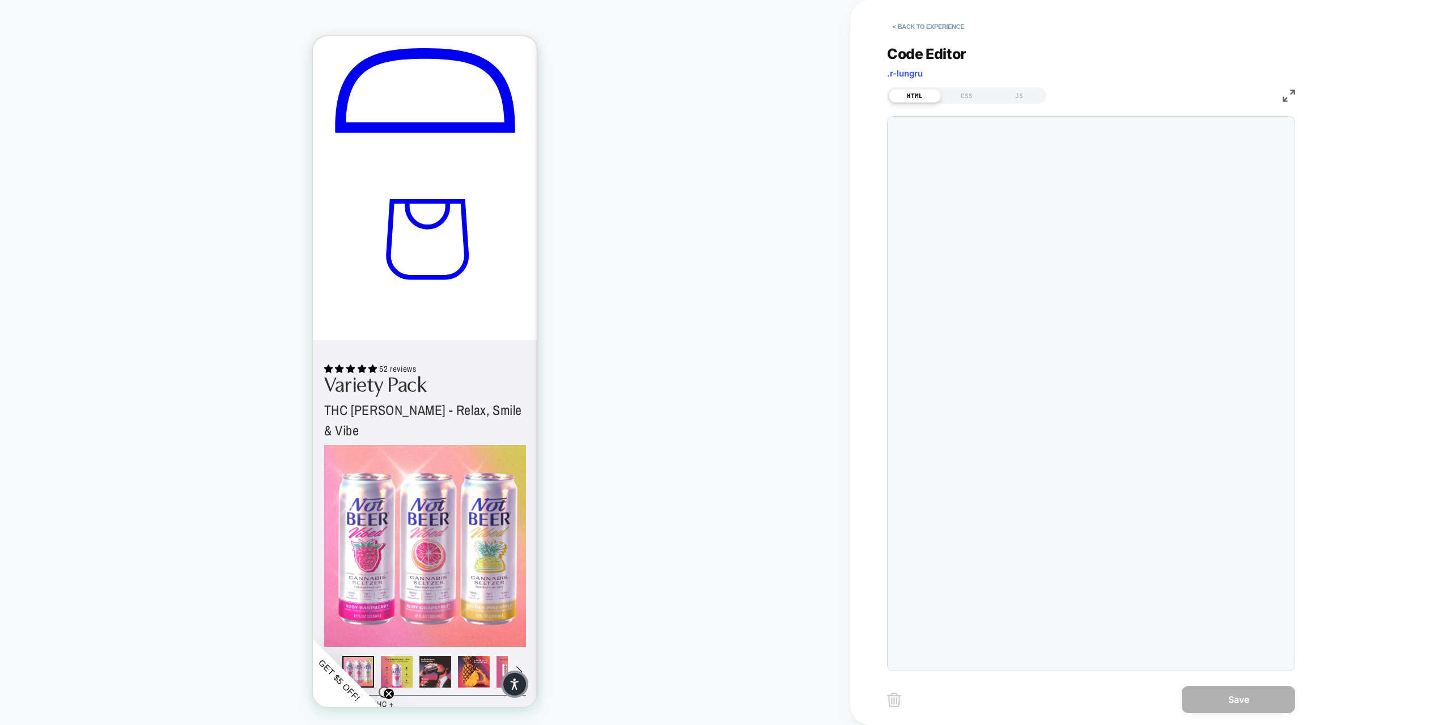
click at [1016, 93] on div "JS" at bounding box center [1019, 96] width 52 height 14
click at [950, 128] on div at bounding box center [1114, 393] width 350 height 542
type textarea "**********"
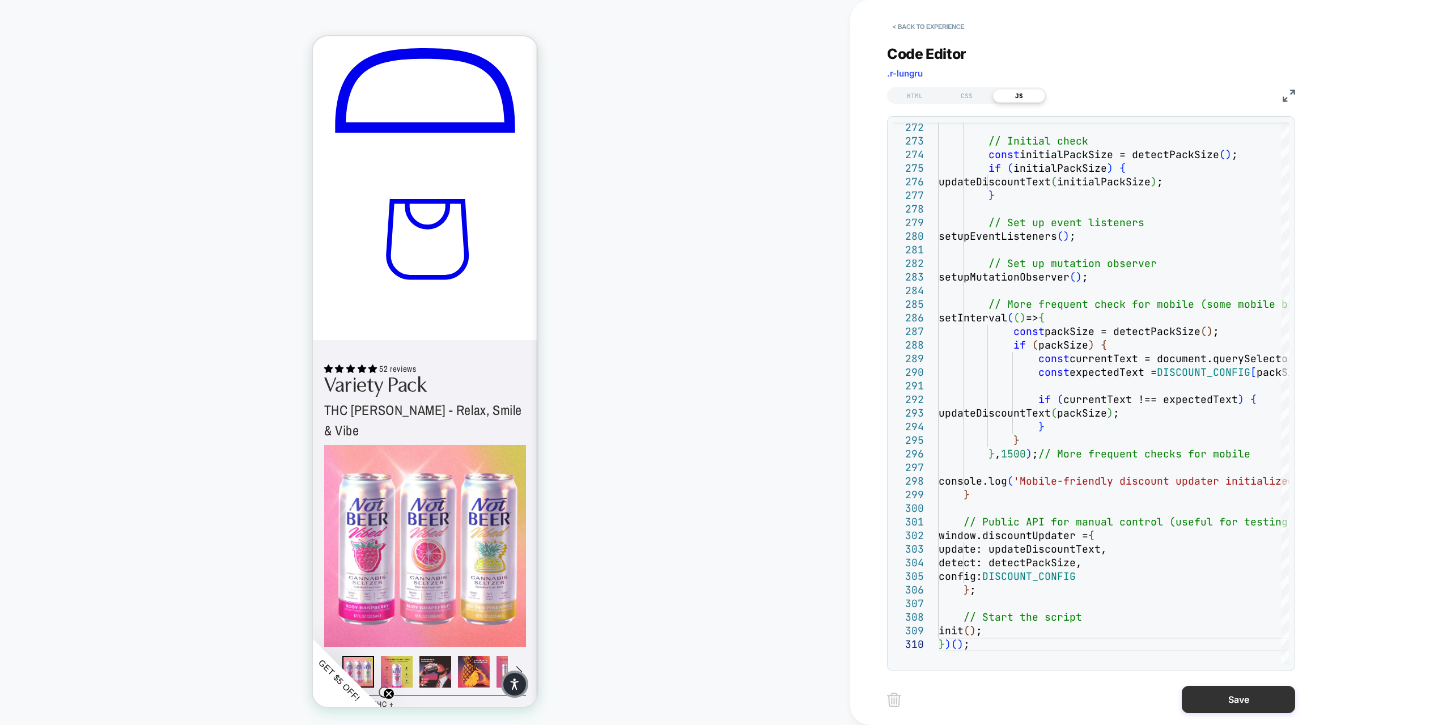
click at [1223, 695] on button "Save" at bounding box center [1238, 699] width 113 height 27
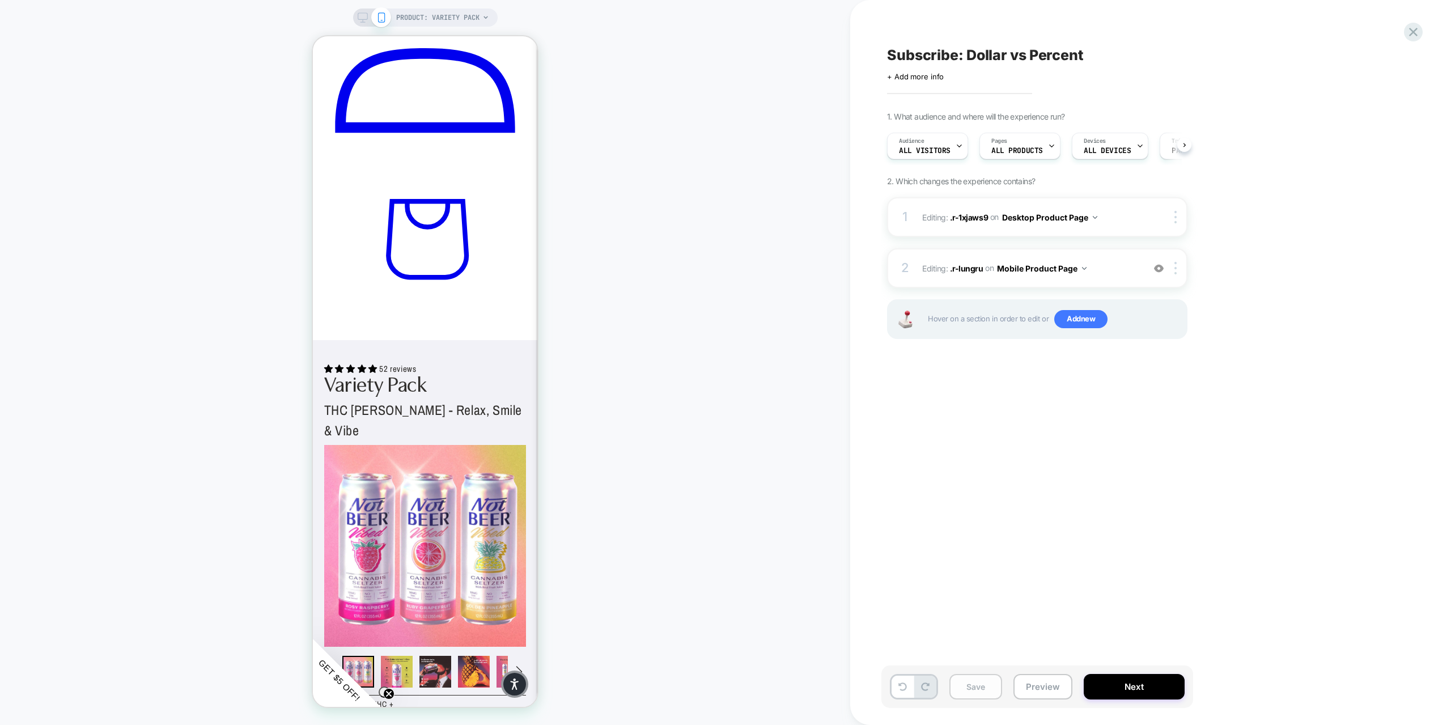
click at [975, 689] on button "Save" at bounding box center [975, 687] width 53 height 26
click at [373, 291] on div at bounding box center [373, 293] width 83 height 7
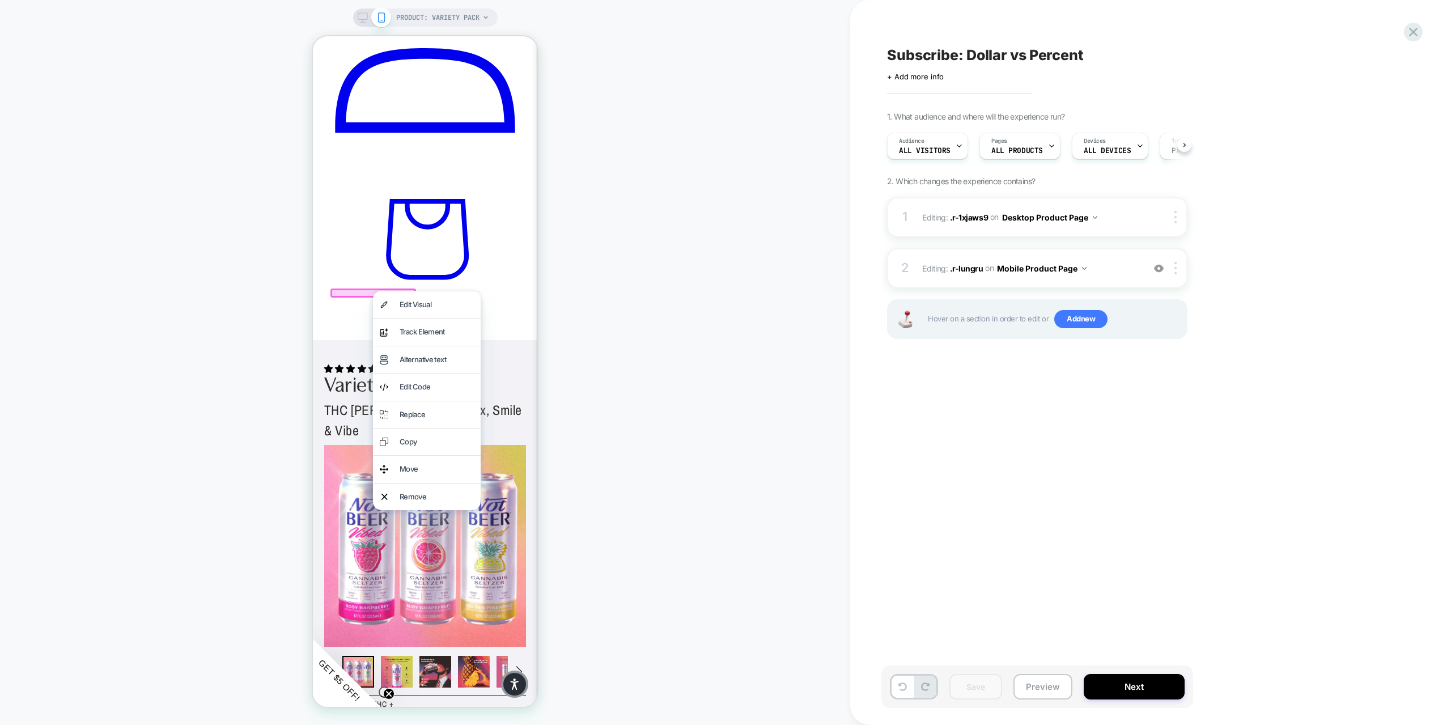
click at [366, 291] on div at bounding box center [373, 293] width 86 height 9
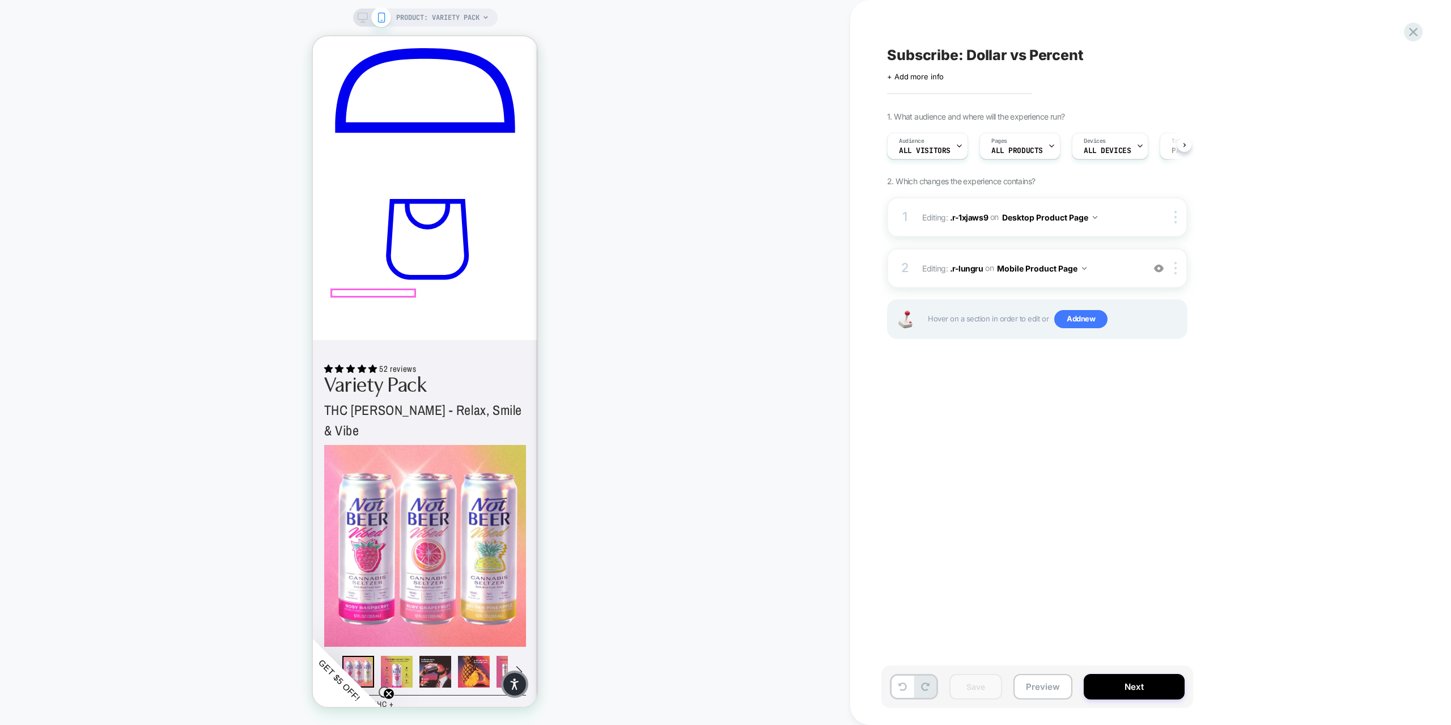
click at [366, 291] on div at bounding box center [373, 293] width 83 height 7
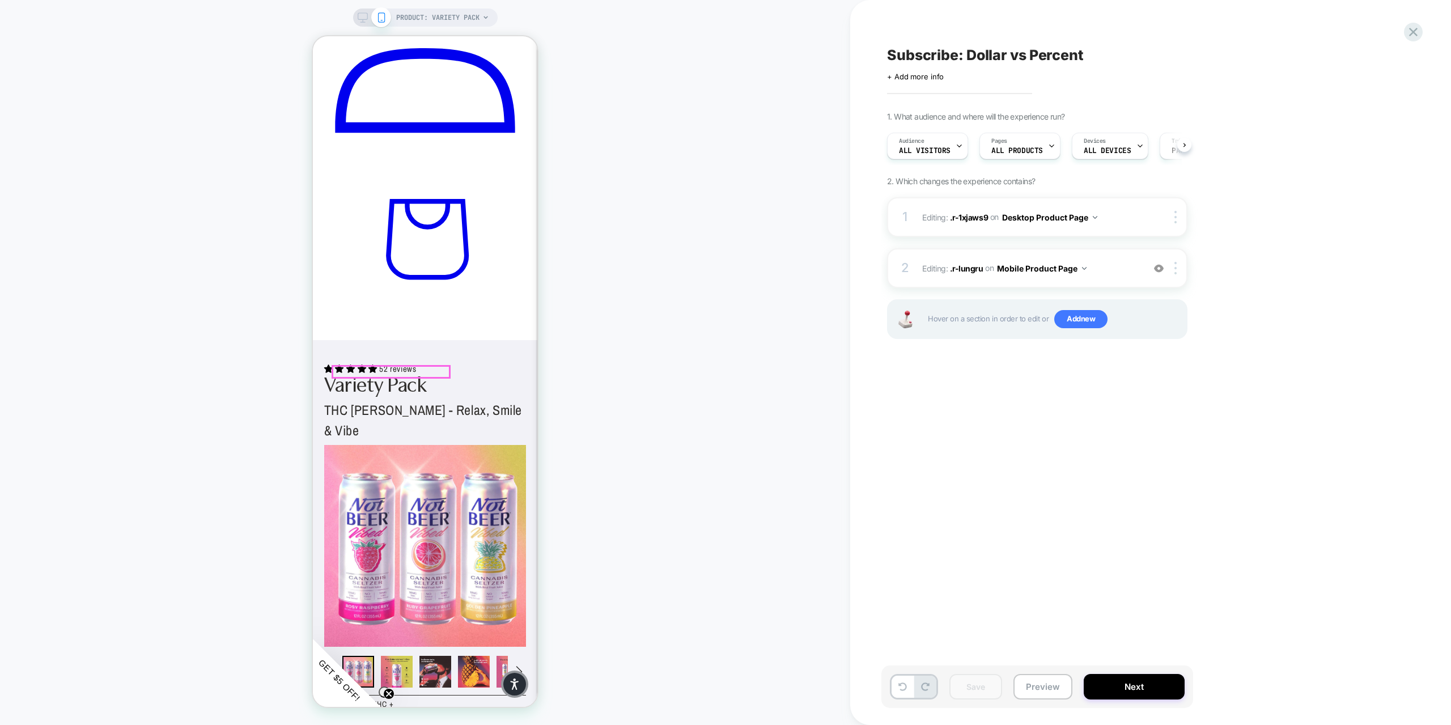
drag, startPoint x: 419, startPoint y: 371, endPoint x: 405, endPoint y: 372, distance: 13.7
click at [405, 372] on div at bounding box center [391, 371] width 116 height 11
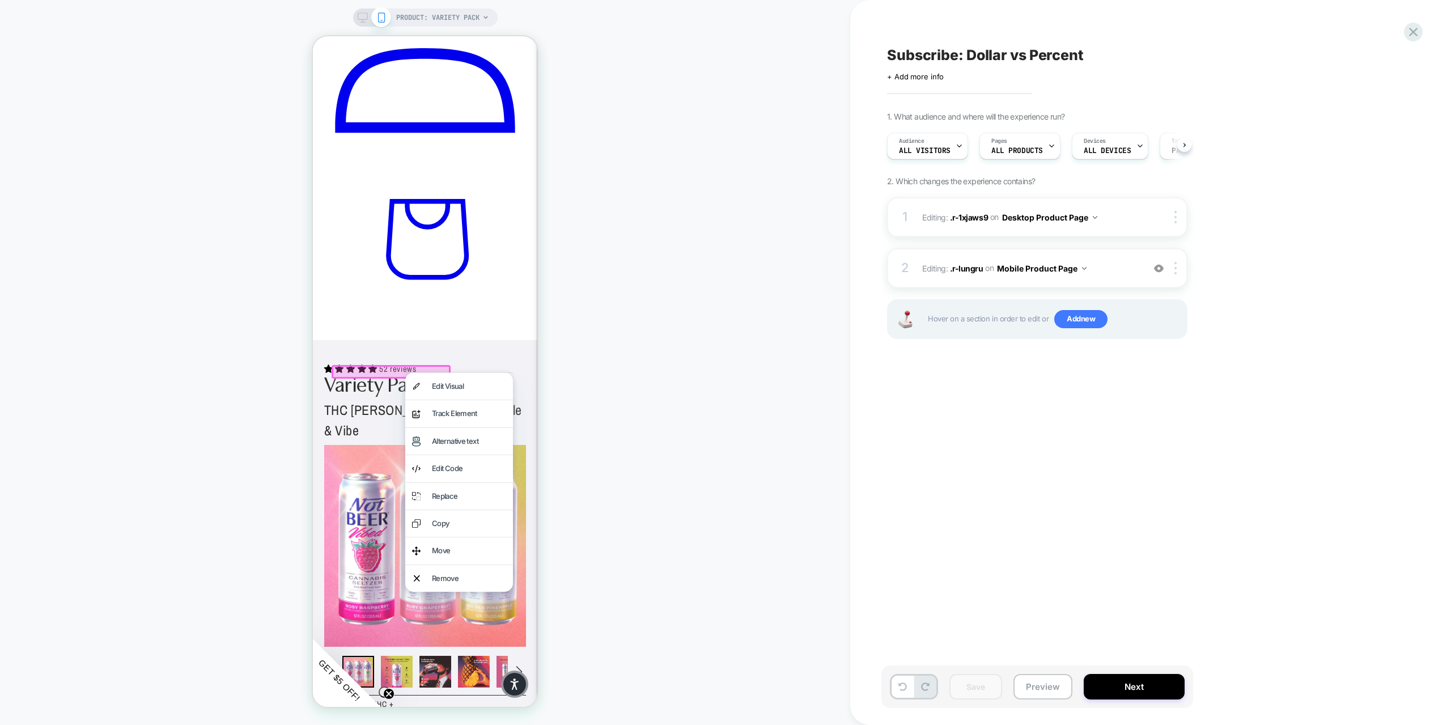
click at [405, 372] on div at bounding box center [391, 372] width 118 height 14
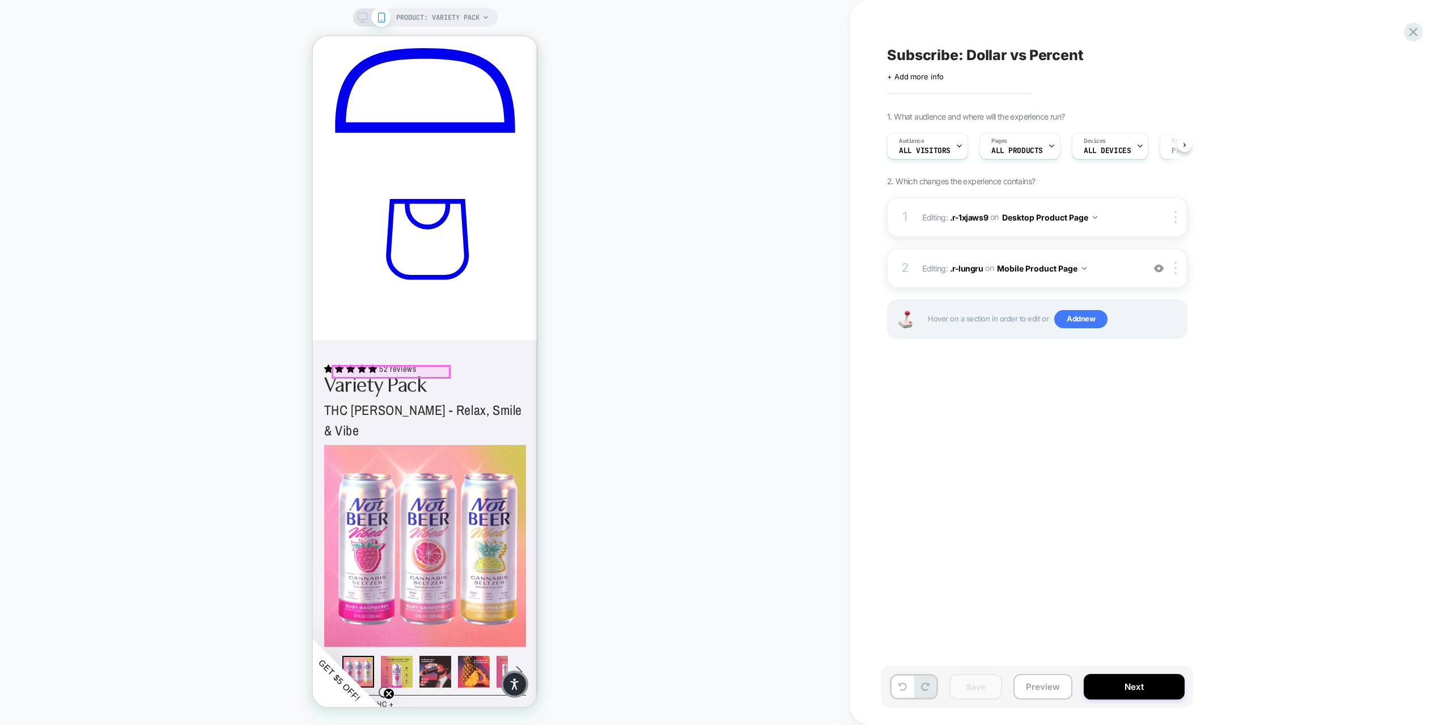
click at [417, 370] on div at bounding box center [391, 371] width 116 height 11
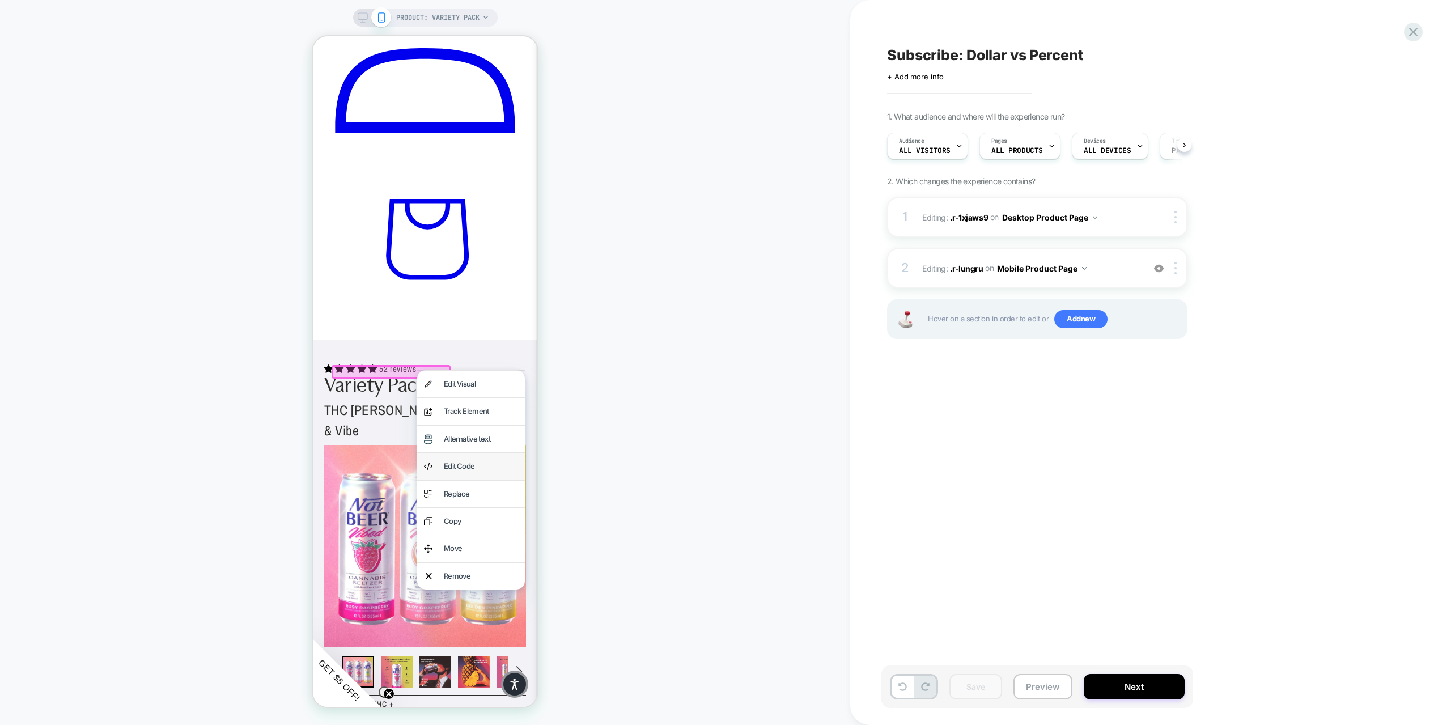
click at [463, 467] on div "Edit Code" at bounding box center [481, 466] width 74 height 13
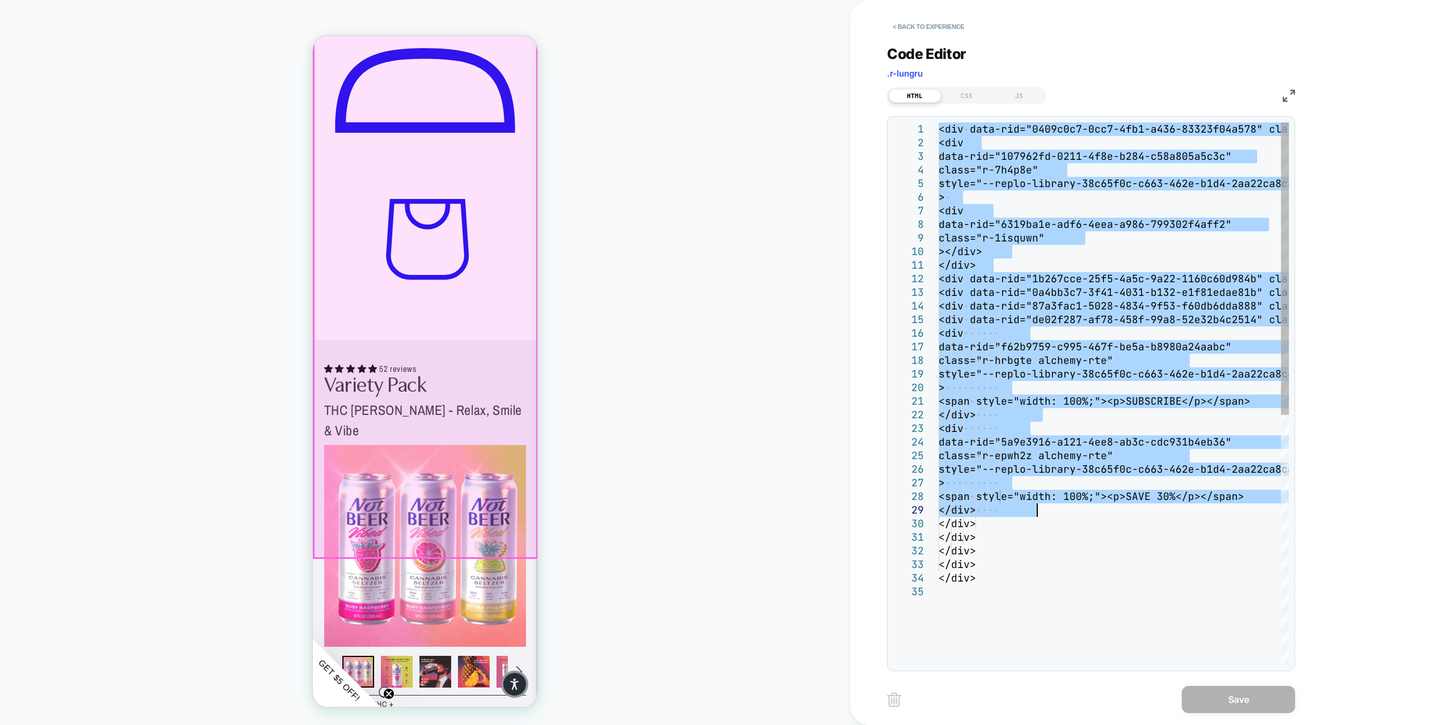
type textarea "**********"
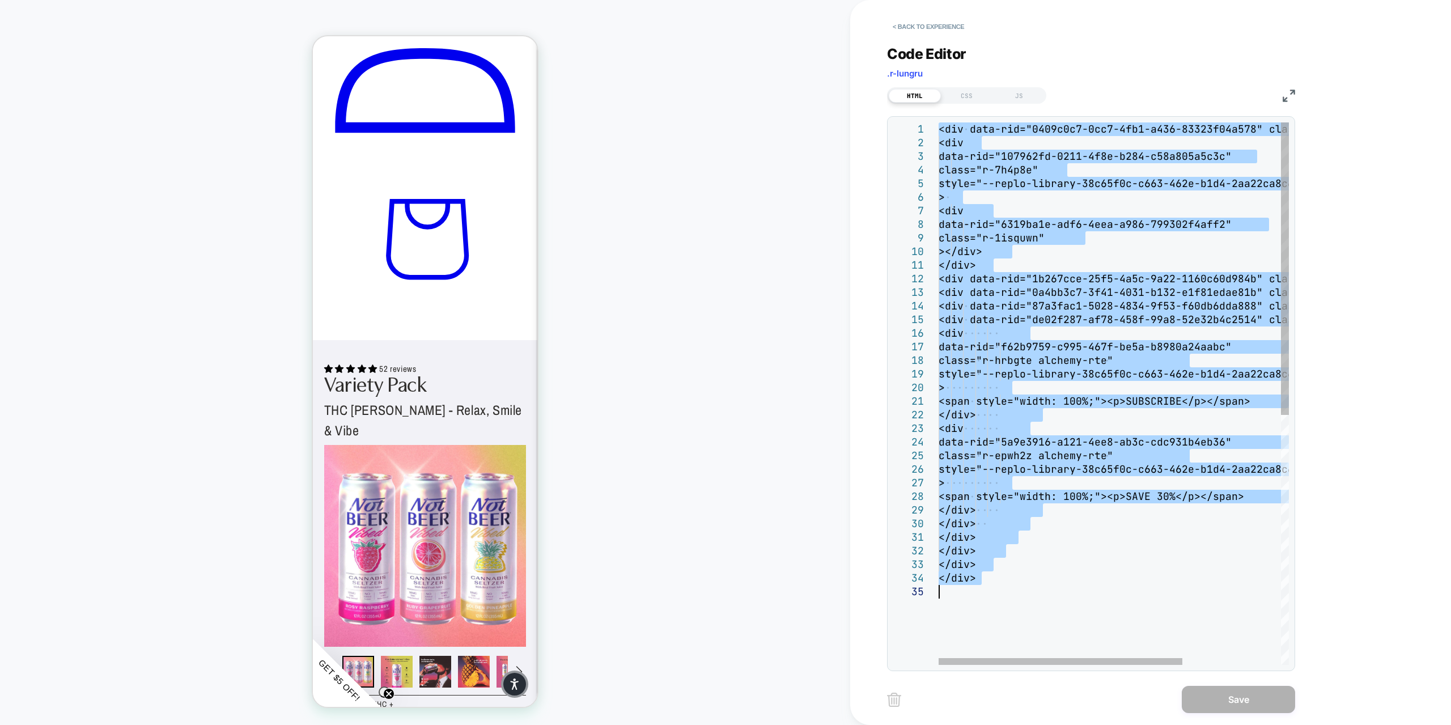
drag, startPoint x: 941, startPoint y: 130, endPoint x: 1088, endPoint y: 586, distance: 478.6
click at [1088, 586] on div "<div data-rid="0409c0c7-0cc7-4fb1-a436-83323f04a57 8" class="r-lungru"> <div da…" at bounding box center [1184, 624] width 491 height 1005
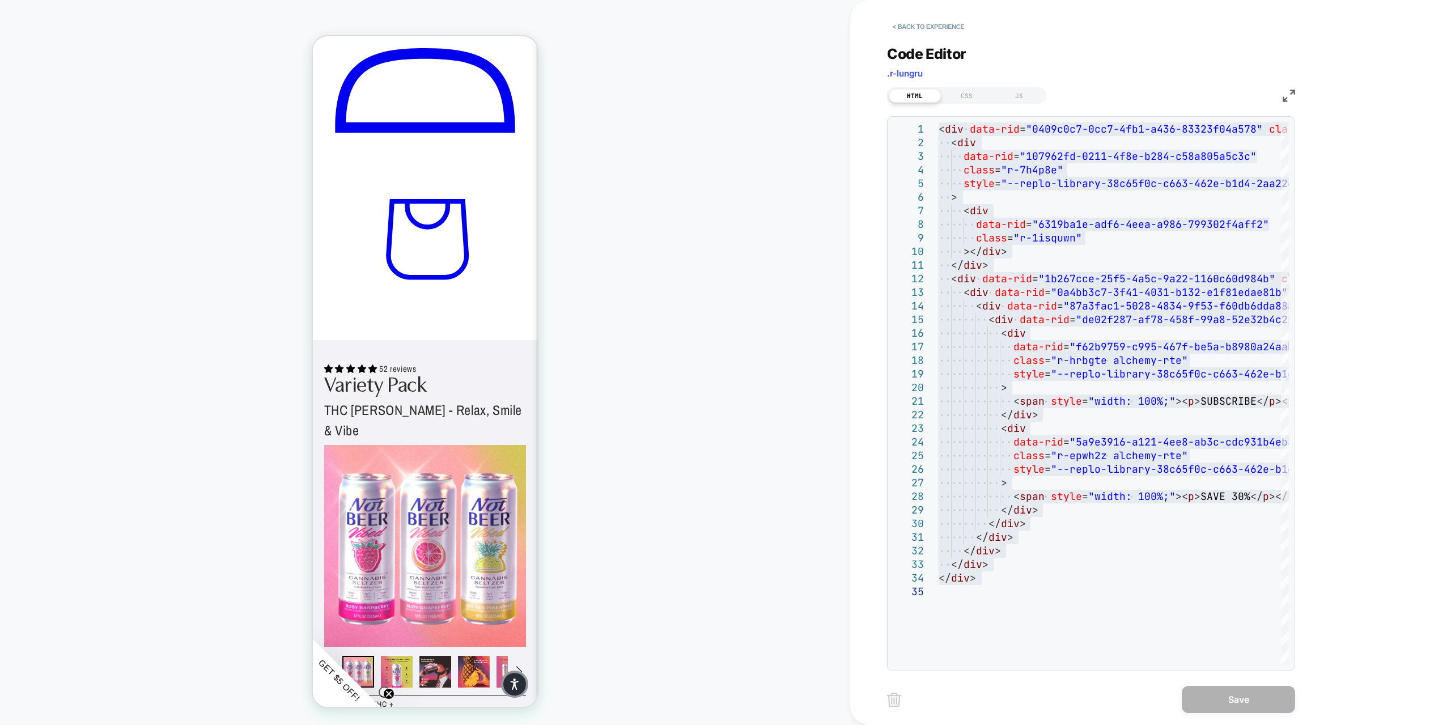
click at [258, 40] on div "PRODUCT: Variety Pack PRODUCT: Variety Pack" at bounding box center [425, 362] width 850 height 702
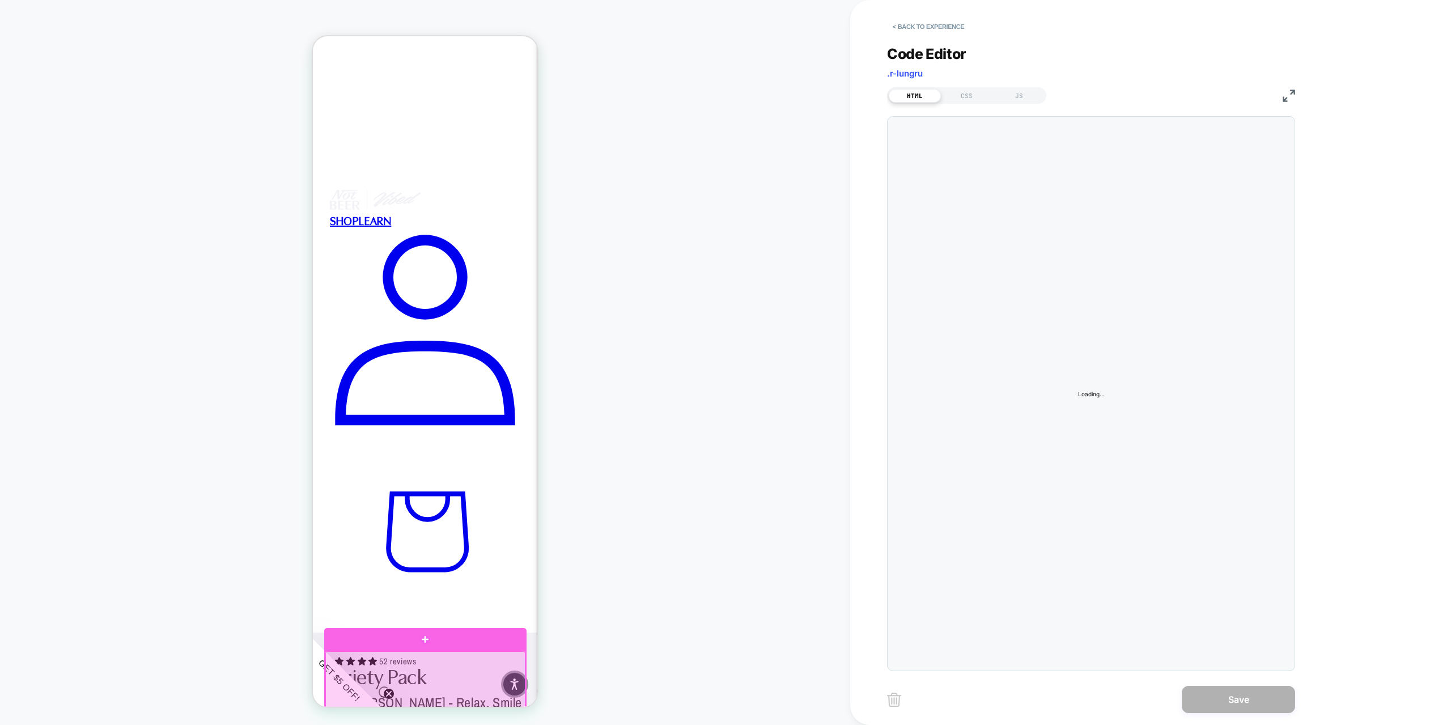
scroll to position [292, 0]
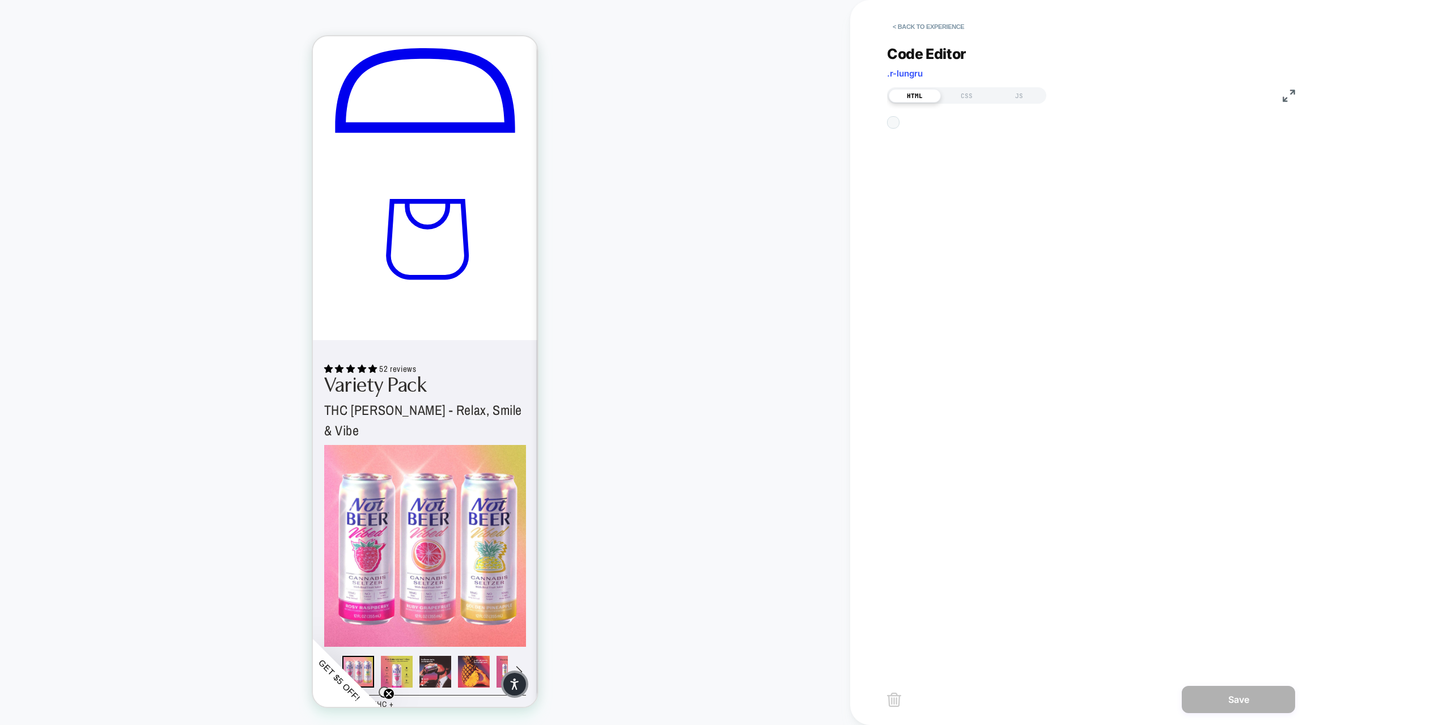
drag, startPoint x: 939, startPoint y: 130, endPoint x: 1057, endPoint y: 642, distance: 525.4
click at [1068, 662] on div "Code Editor .r-lungru HTML CSS JS 1 2 3 4 5 6 7 8 9 10 11 12 13 14 15 16 17 18 …" at bounding box center [1091, 351] width 408 height 640
click at [927, 92] on div "HTML" at bounding box center [915, 96] width 52 height 14
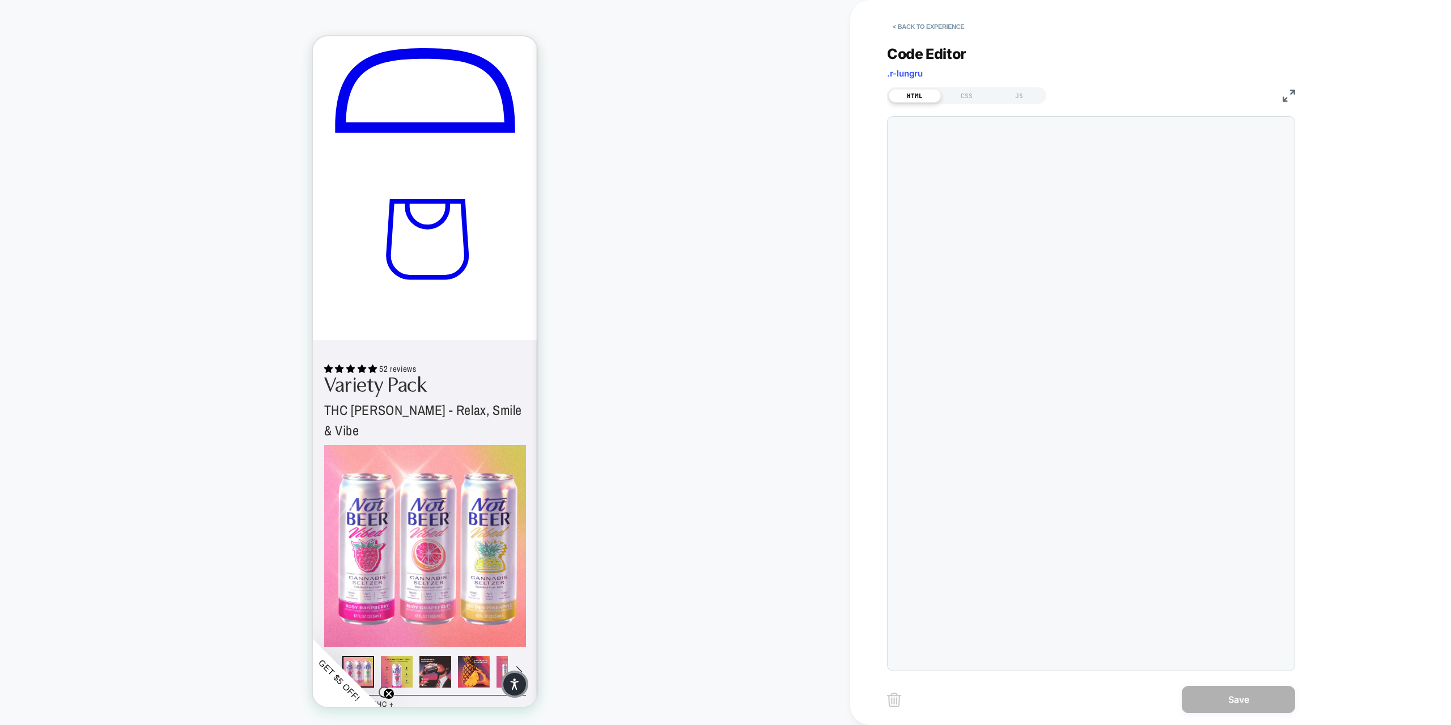
click at [989, 169] on div "<div" at bounding box center [967, 387] width 57 height 531
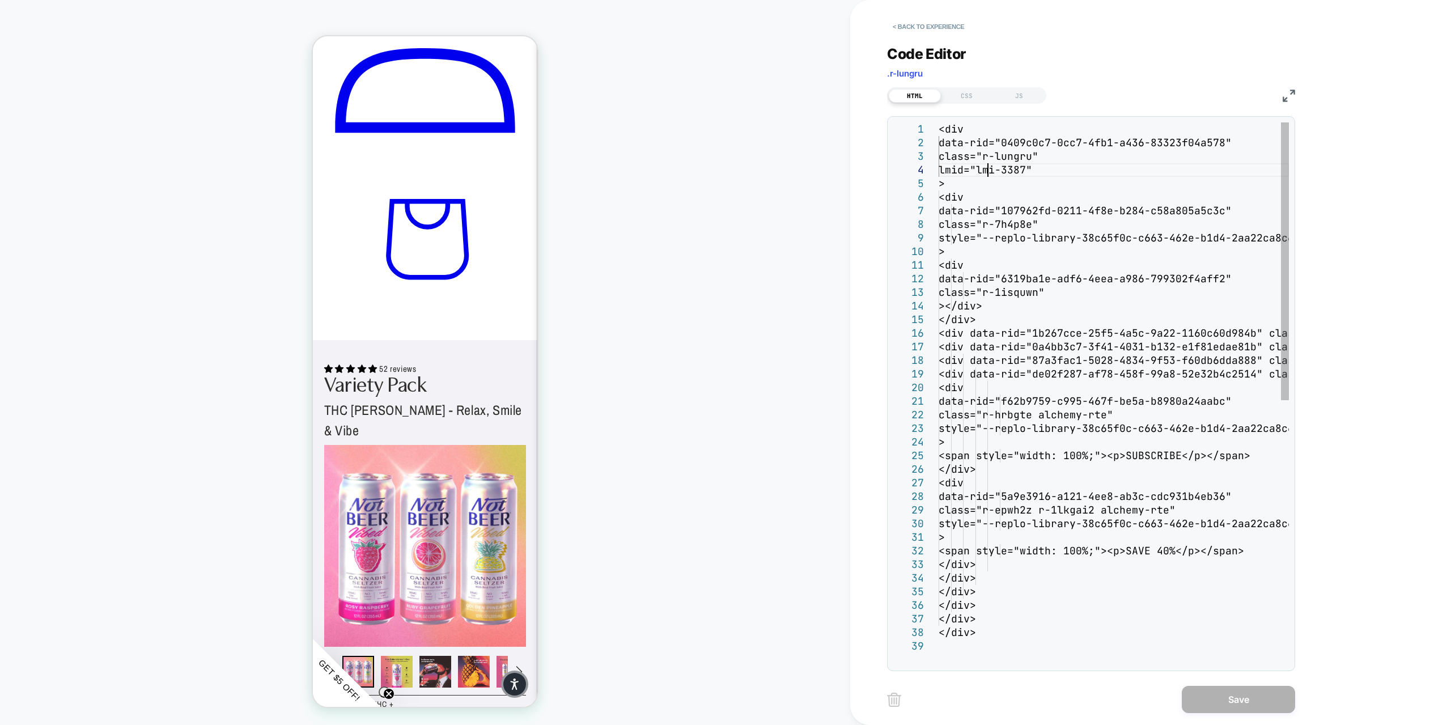
scroll to position [292, 0]
click at [939, 129] on div "<div data-rid="0409c0c7-0cc7-4fb1-a436-83323f04a578" class="r-lungru" lmid="lmi…" at bounding box center [1114, 651] width 350 height 1059
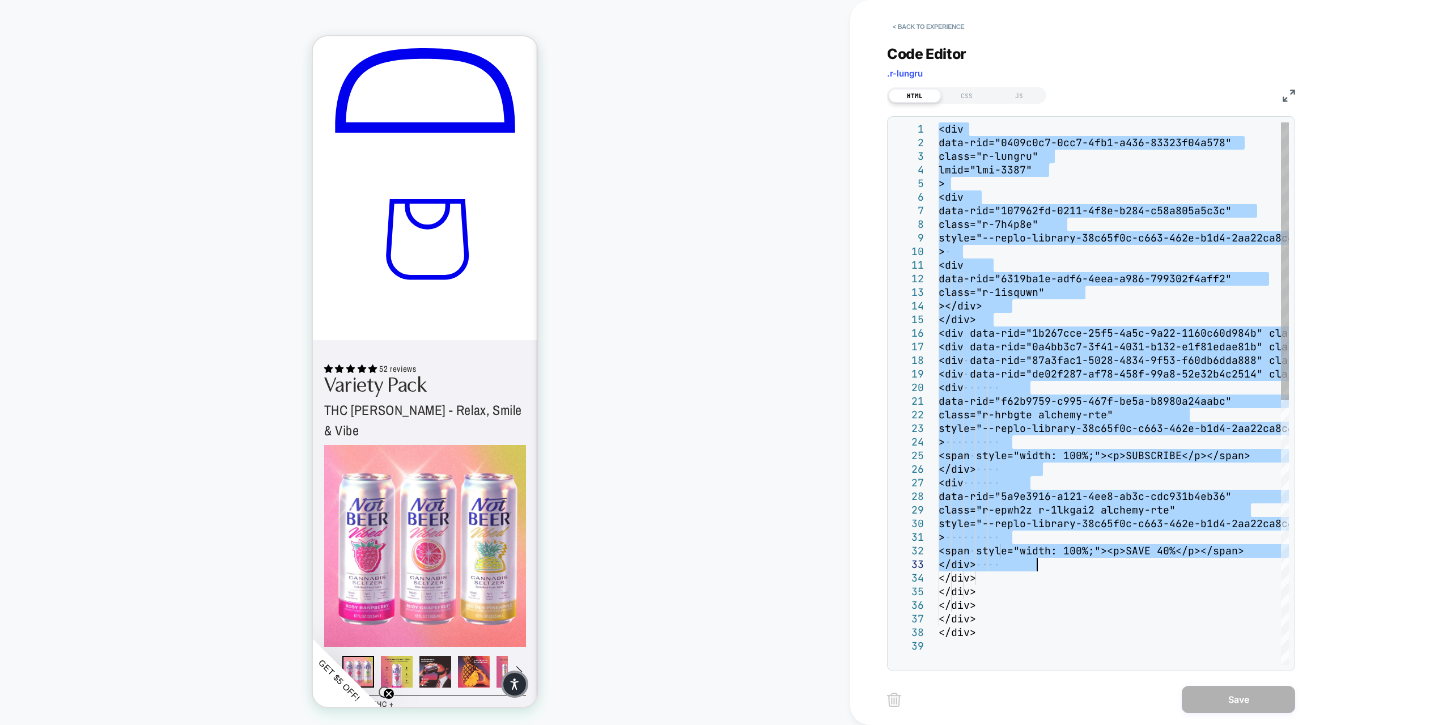
type textarea "**********"
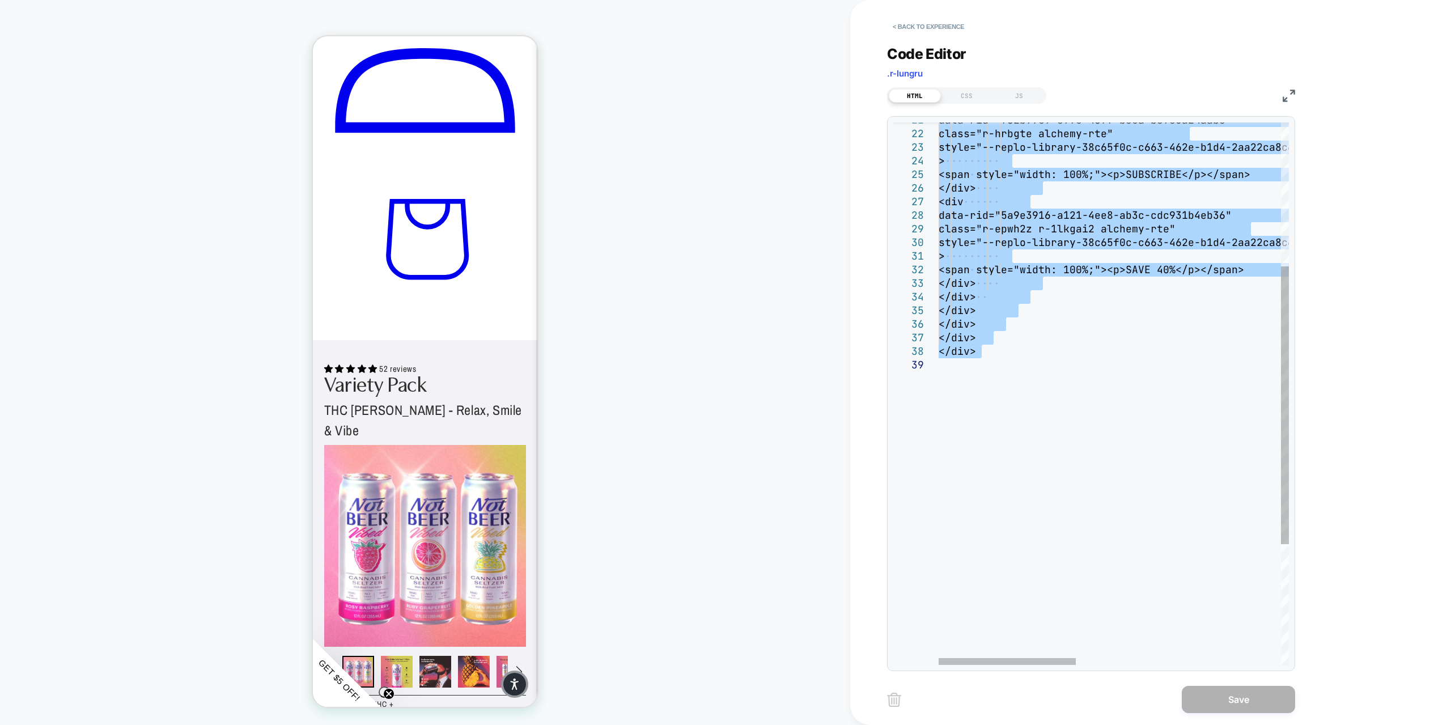
drag, startPoint x: 941, startPoint y: 129, endPoint x: 1043, endPoint y: 419, distance: 306.9
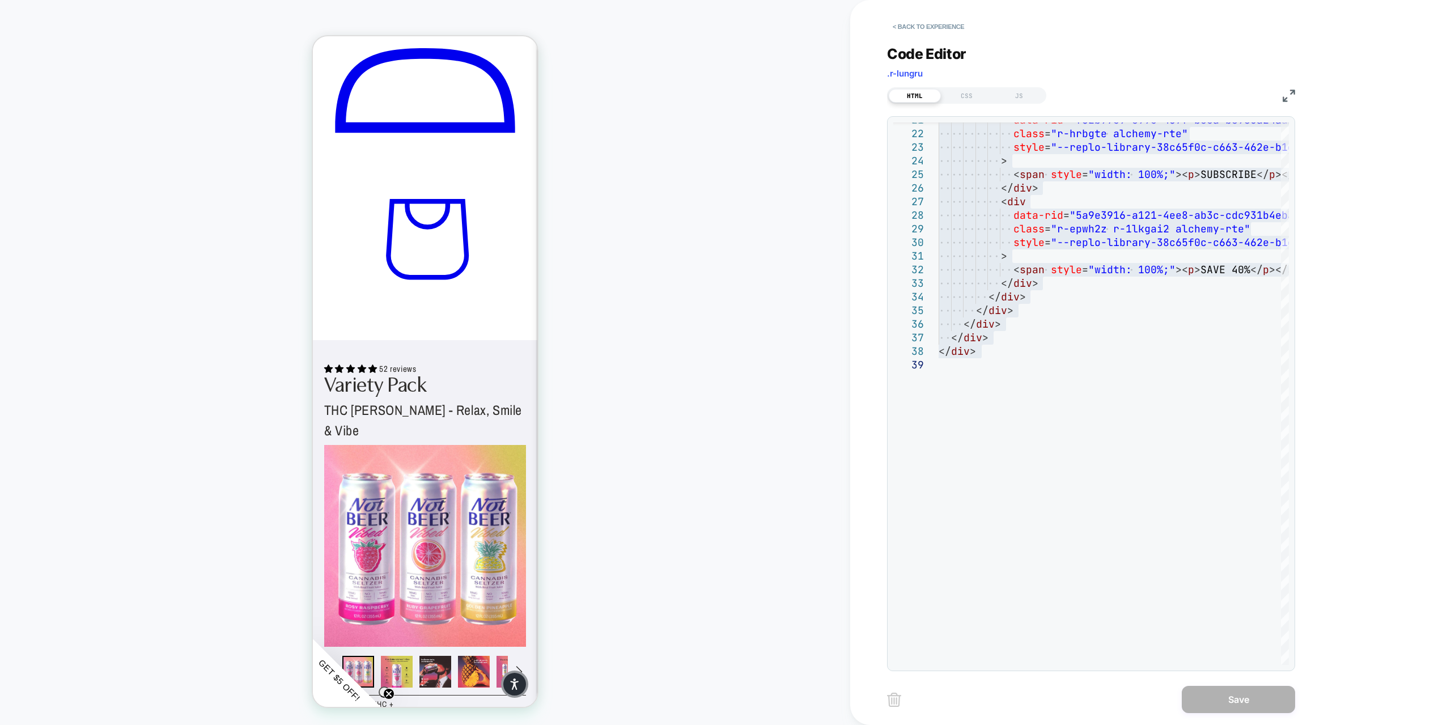
click at [1024, 97] on div "JS" at bounding box center [1019, 96] width 52 height 14
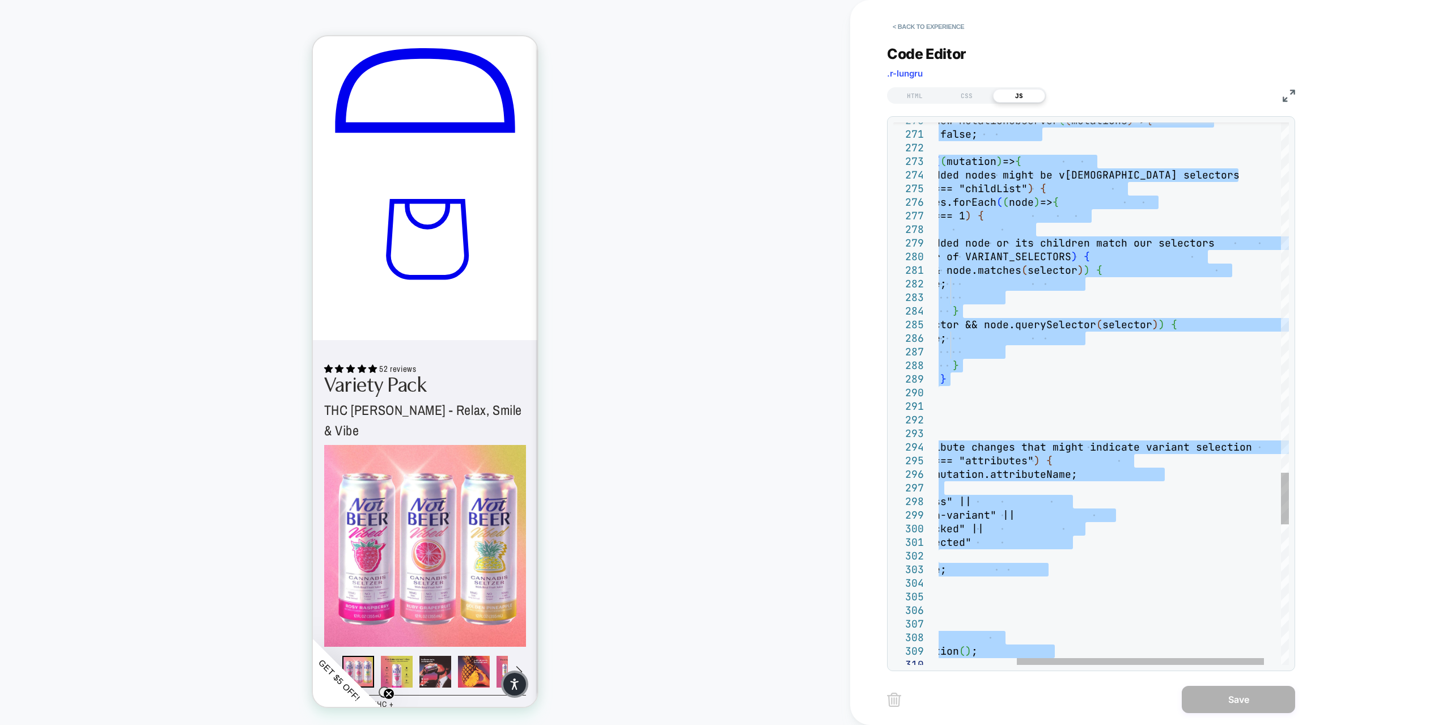
type textarea "**********"
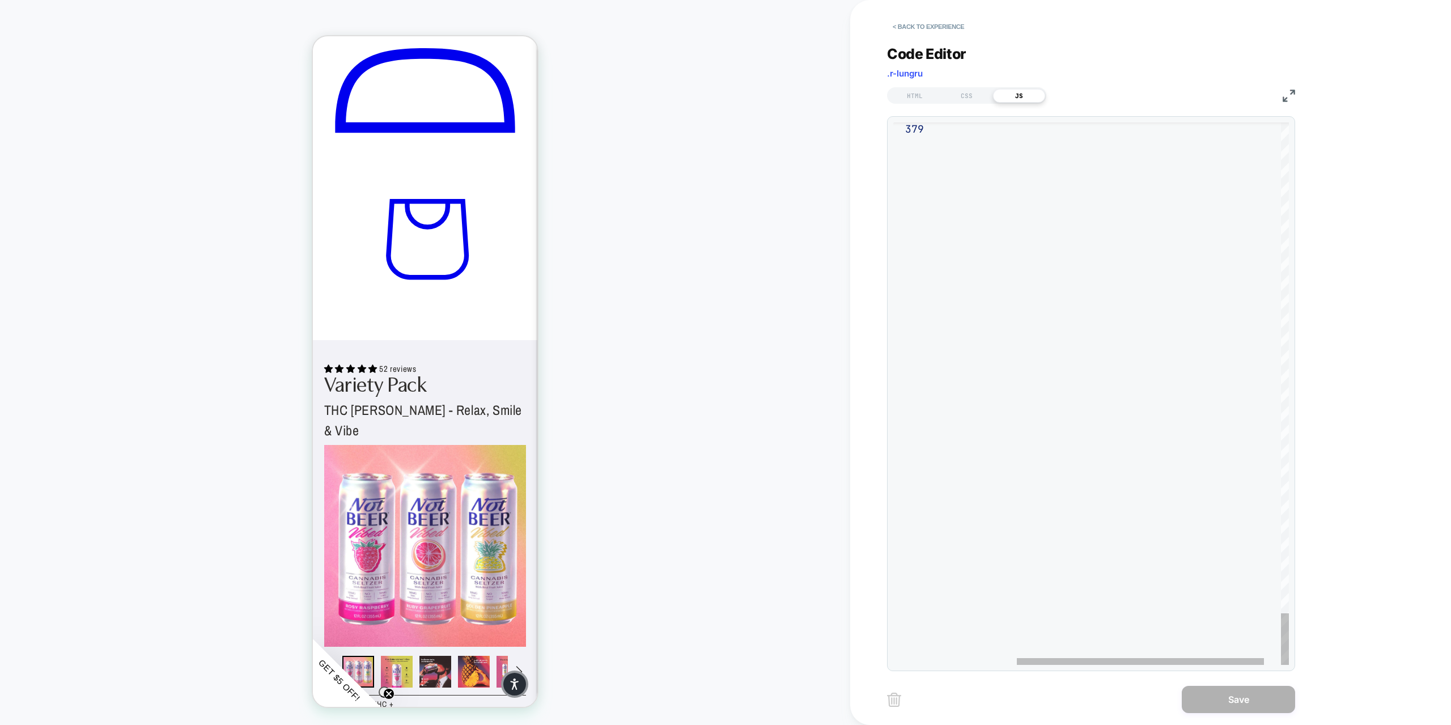
drag, startPoint x: 939, startPoint y: 127, endPoint x: 1147, endPoint y: 706, distance: 615.5
type textarea "**********"
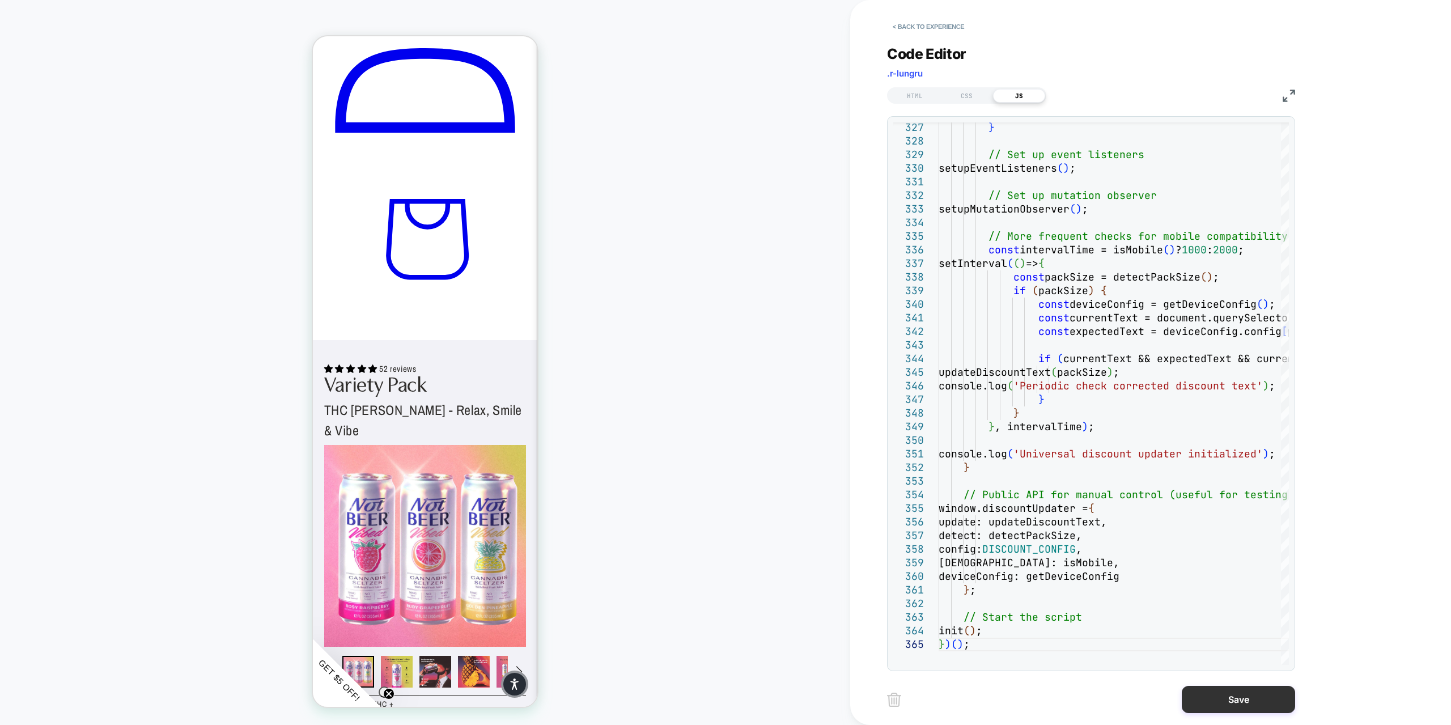
click at [1227, 701] on button "Save" at bounding box center [1238, 699] width 113 height 27
click at [1247, 694] on button "Save" at bounding box center [1238, 699] width 113 height 27
click at [1238, 696] on button "Save" at bounding box center [1238, 699] width 113 height 27
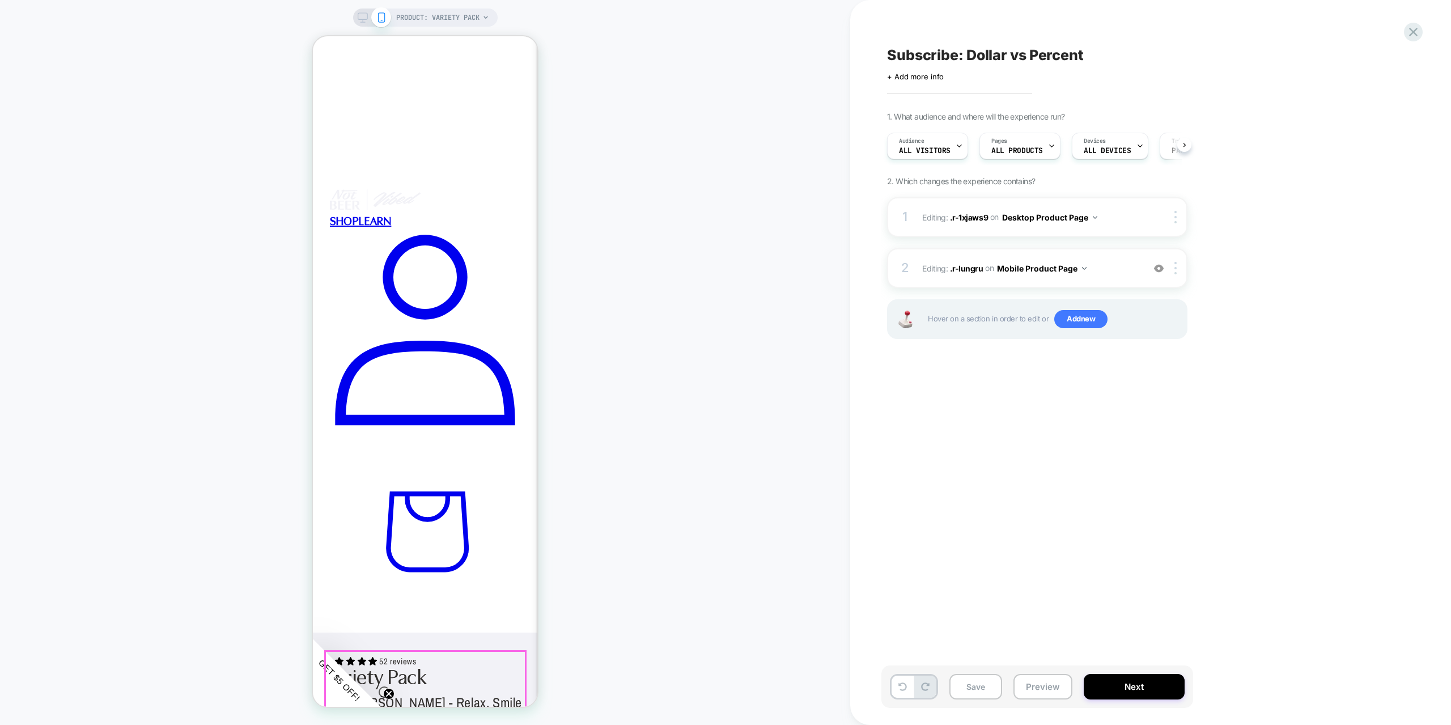
scroll to position [292, 0]
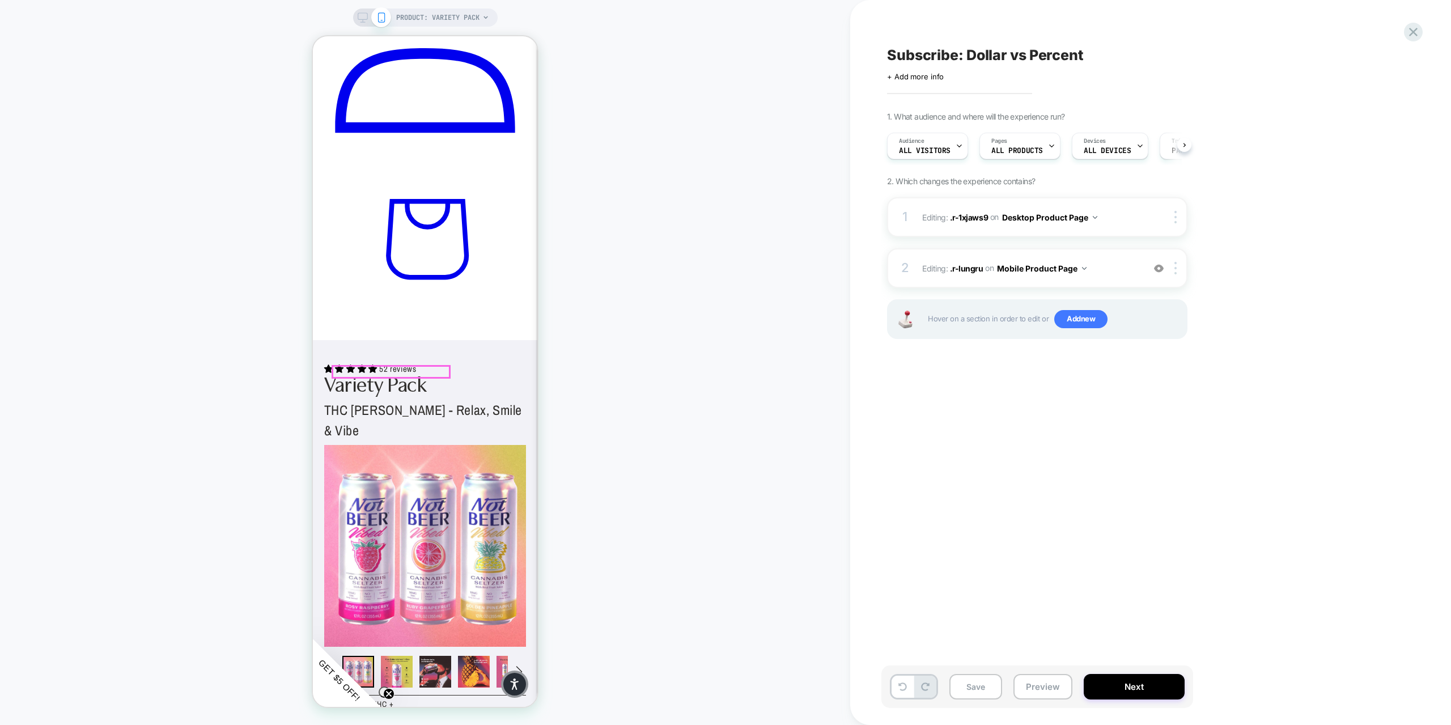
click at [419, 372] on div at bounding box center [391, 371] width 116 height 11
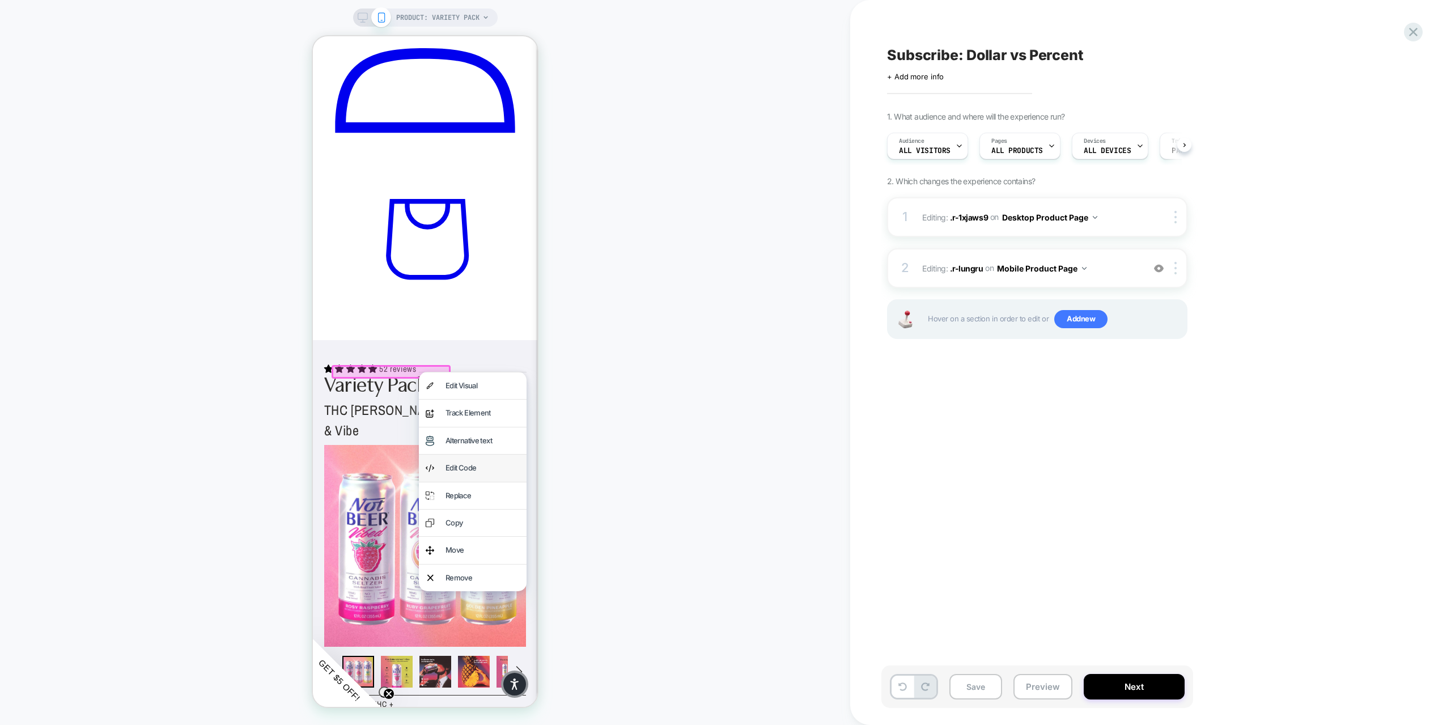
click at [470, 470] on div "Edit Code" at bounding box center [483, 467] width 74 height 13
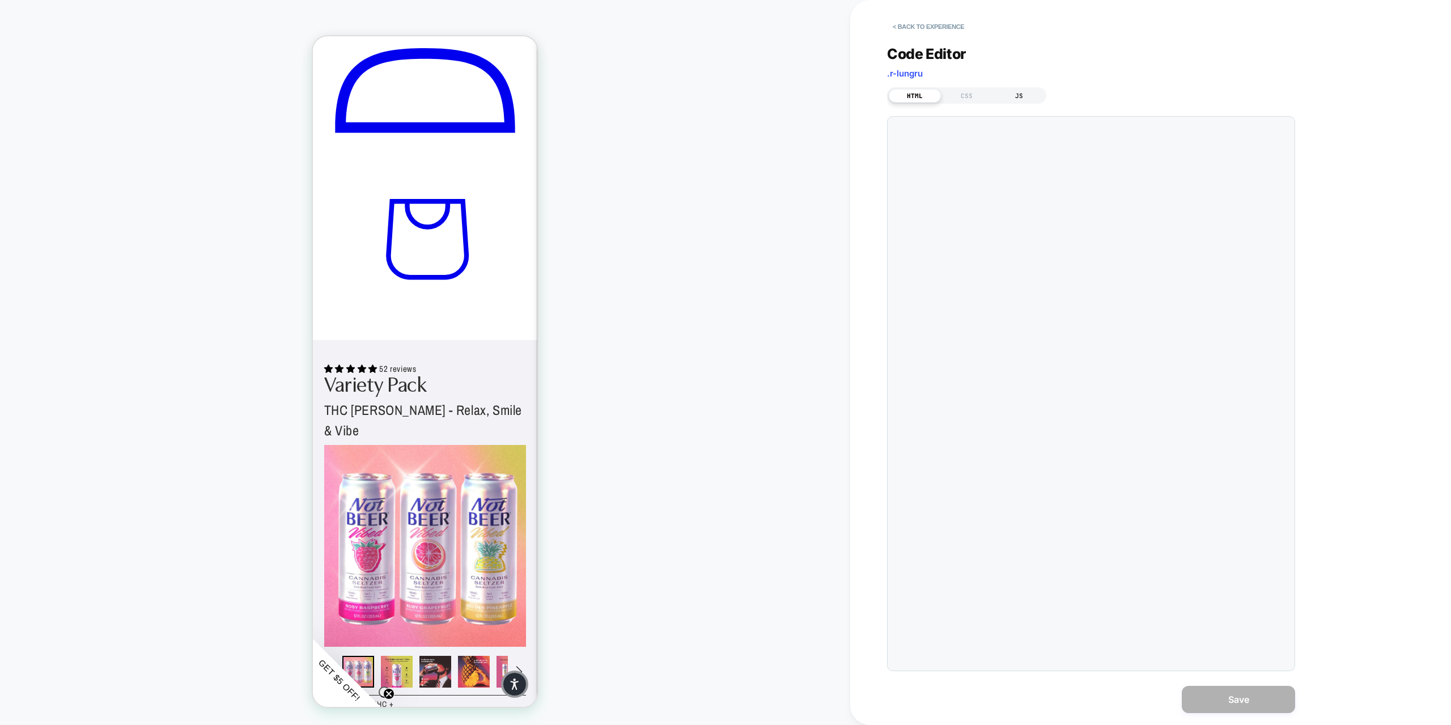
scroll to position [0, 0]
click at [1017, 96] on div "JS" at bounding box center [1019, 96] width 52 height 14
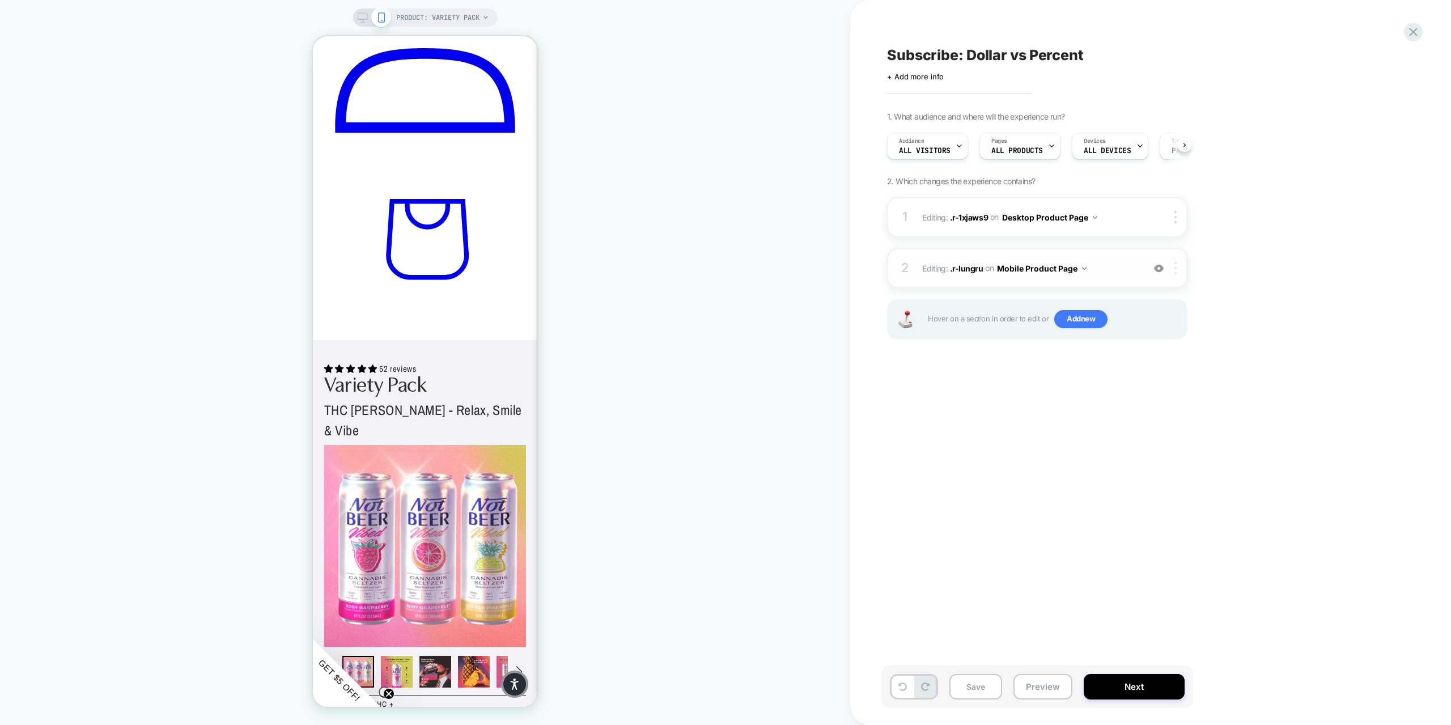
click at [1177, 272] on img at bounding box center [1175, 268] width 2 height 12
click at [1161, 421] on div "Delete" at bounding box center [1176, 421] width 101 height 31
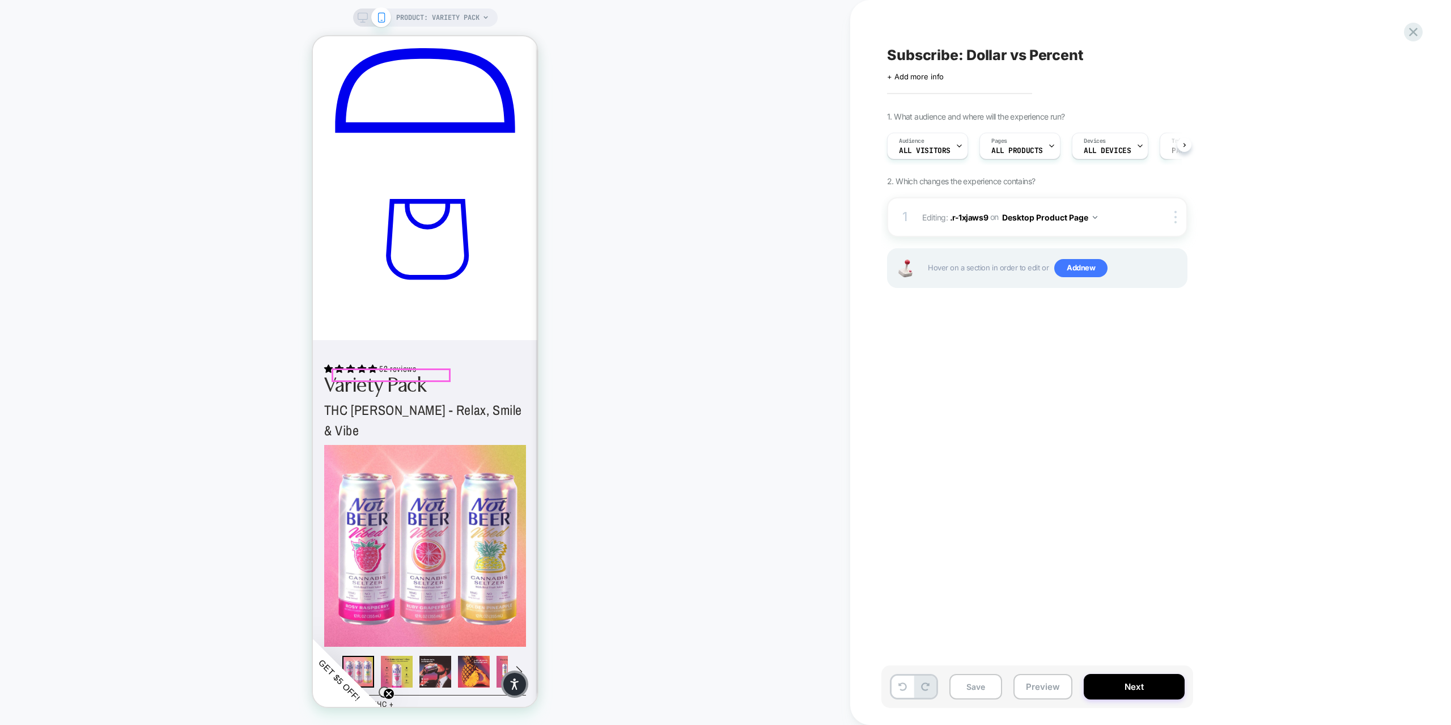
click at [425, 375] on div at bounding box center [391, 375] width 116 height 11
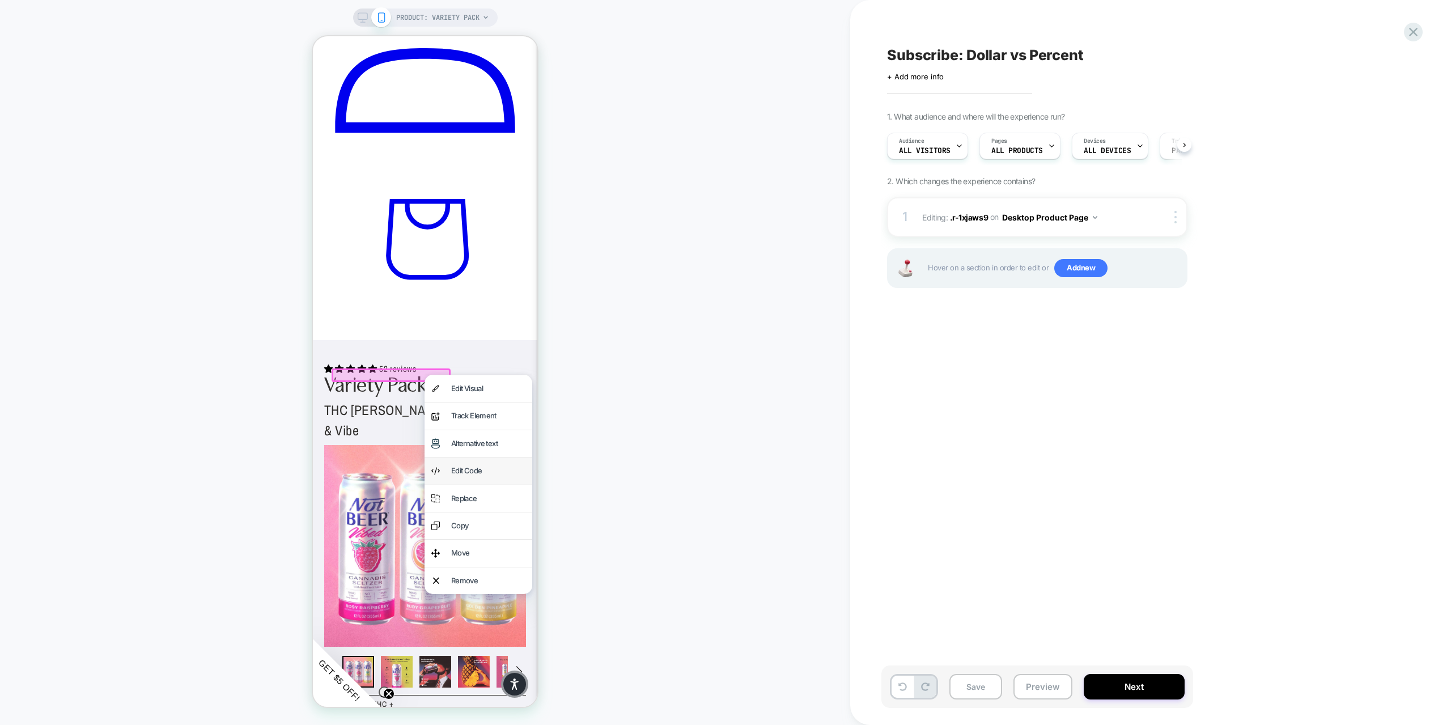
click at [462, 473] on div "Edit Code" at bounding box center [488, 470] width 74 height 13
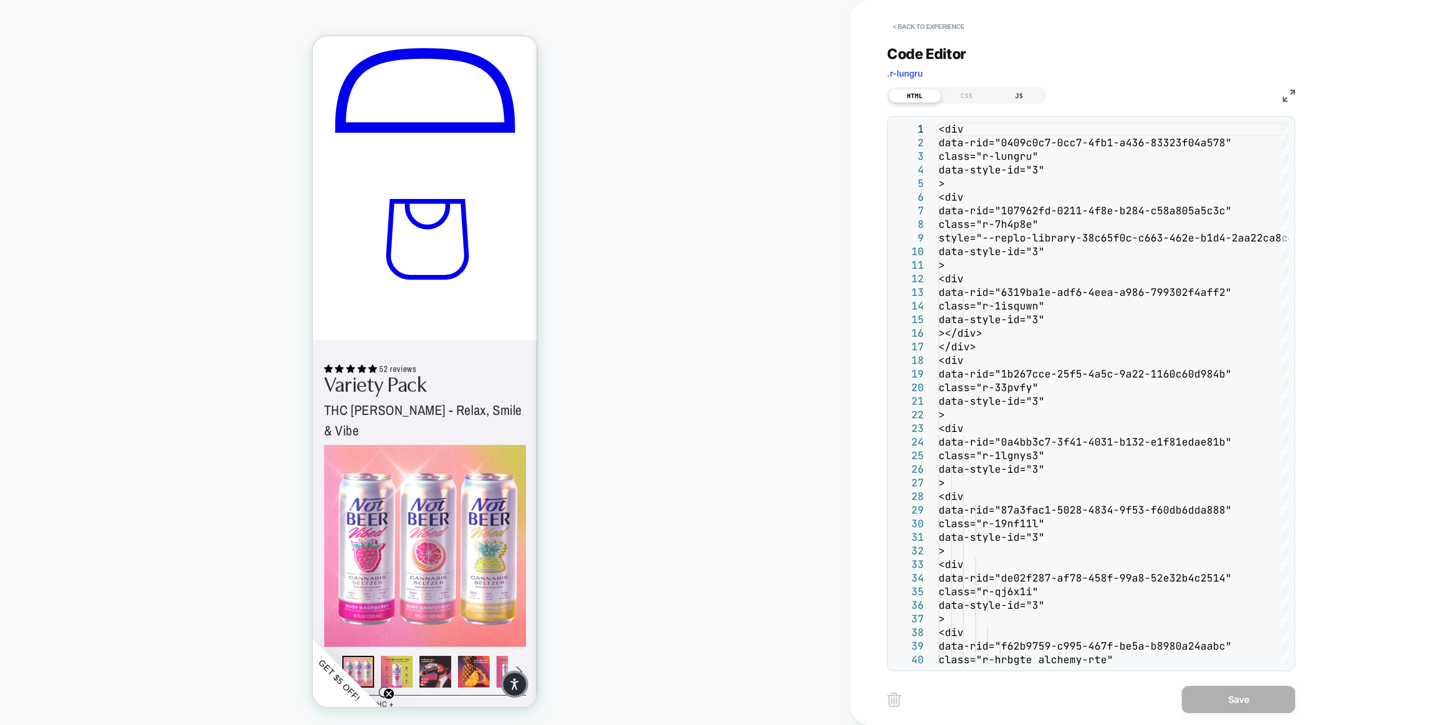
click at [1019, 90] on div "JS" at bounding box center [1019, 96] width 52 height 14
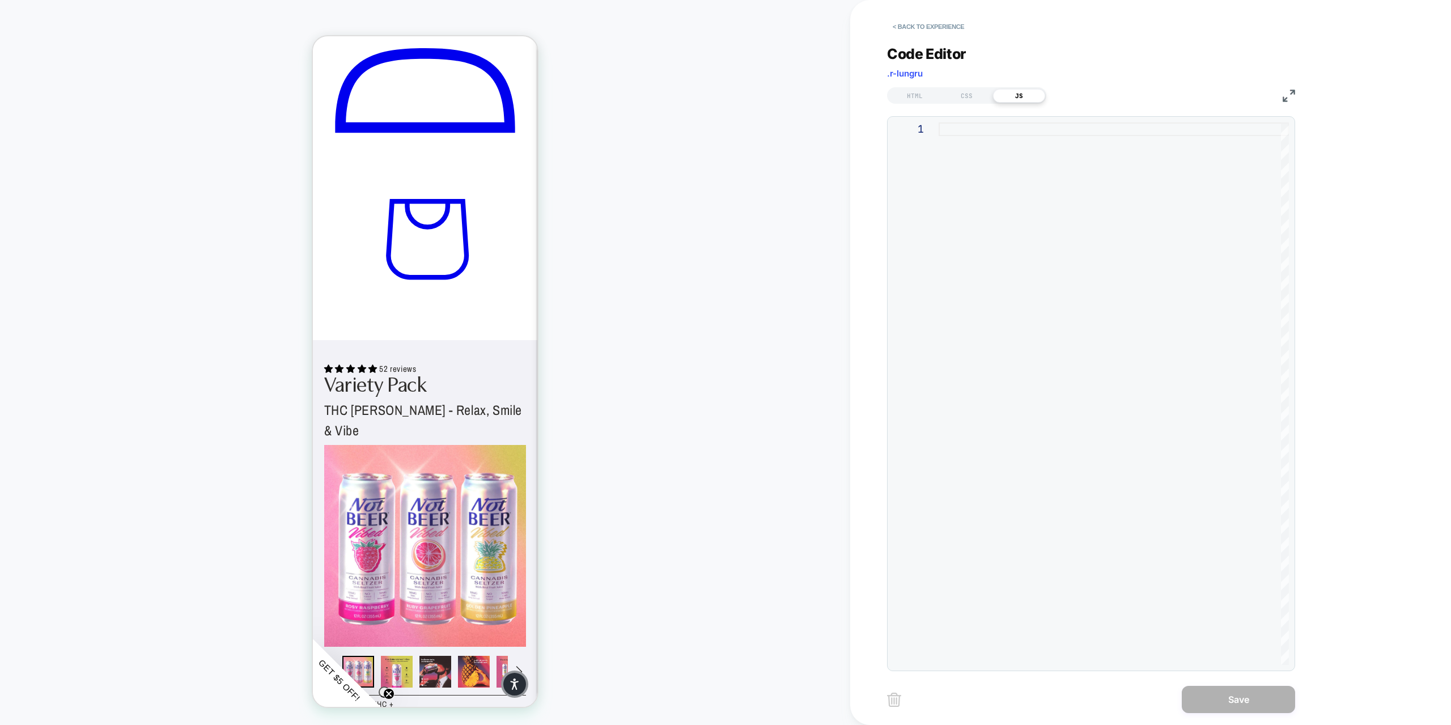
click at [971, 128] on div at bounding box center [1114, 393] width 350 height 542
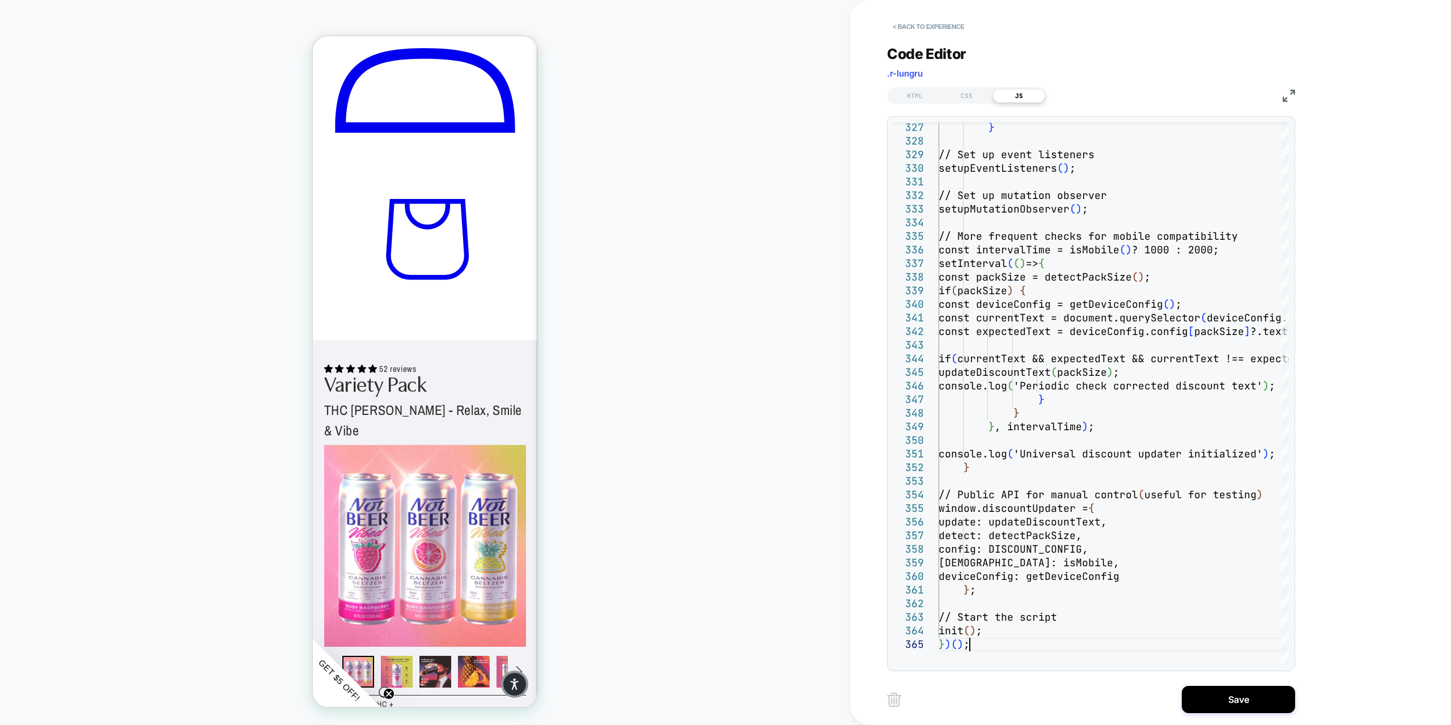
type textarea "**********"
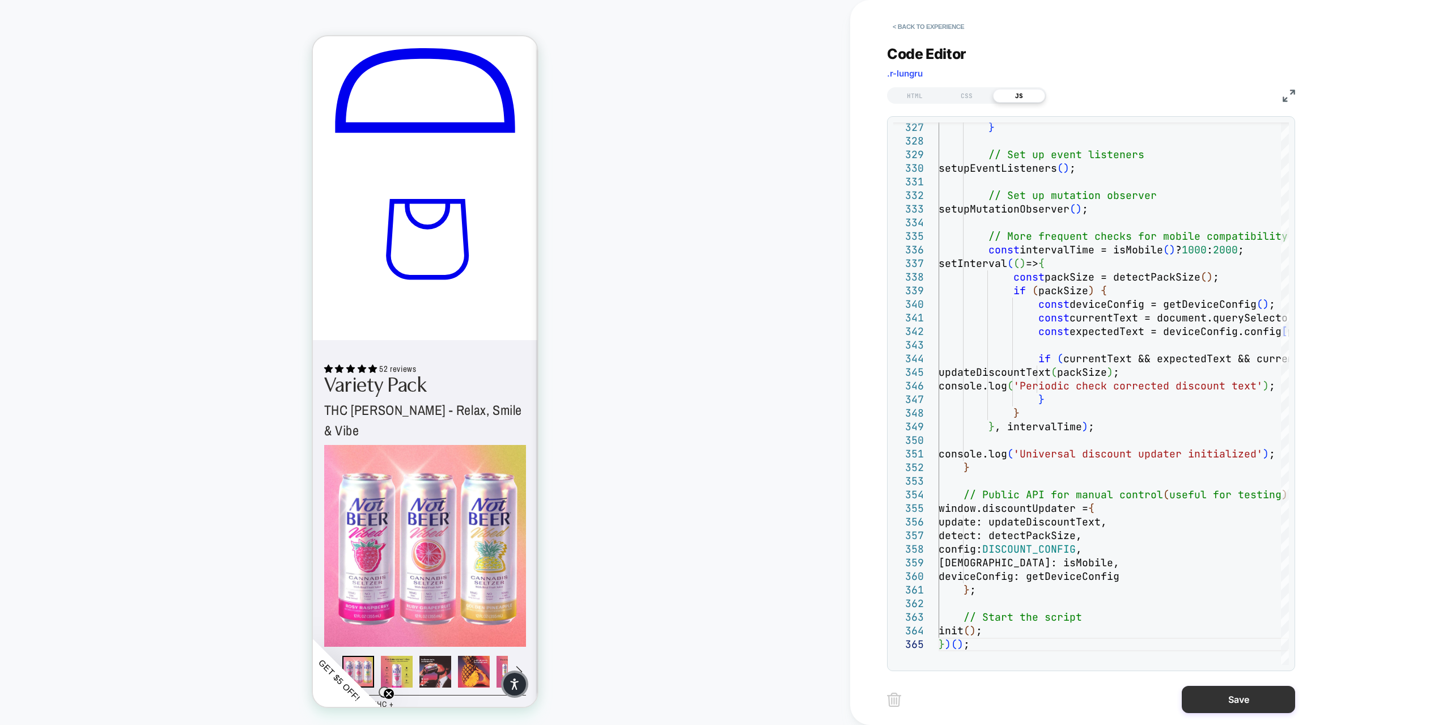
click at [1212, 700] on button "Save" at bounding box center [1238, 699] width 113 height 27
click at [1238, 699] on button "Save" at bounding box center [1238, 699] width 113 height 27
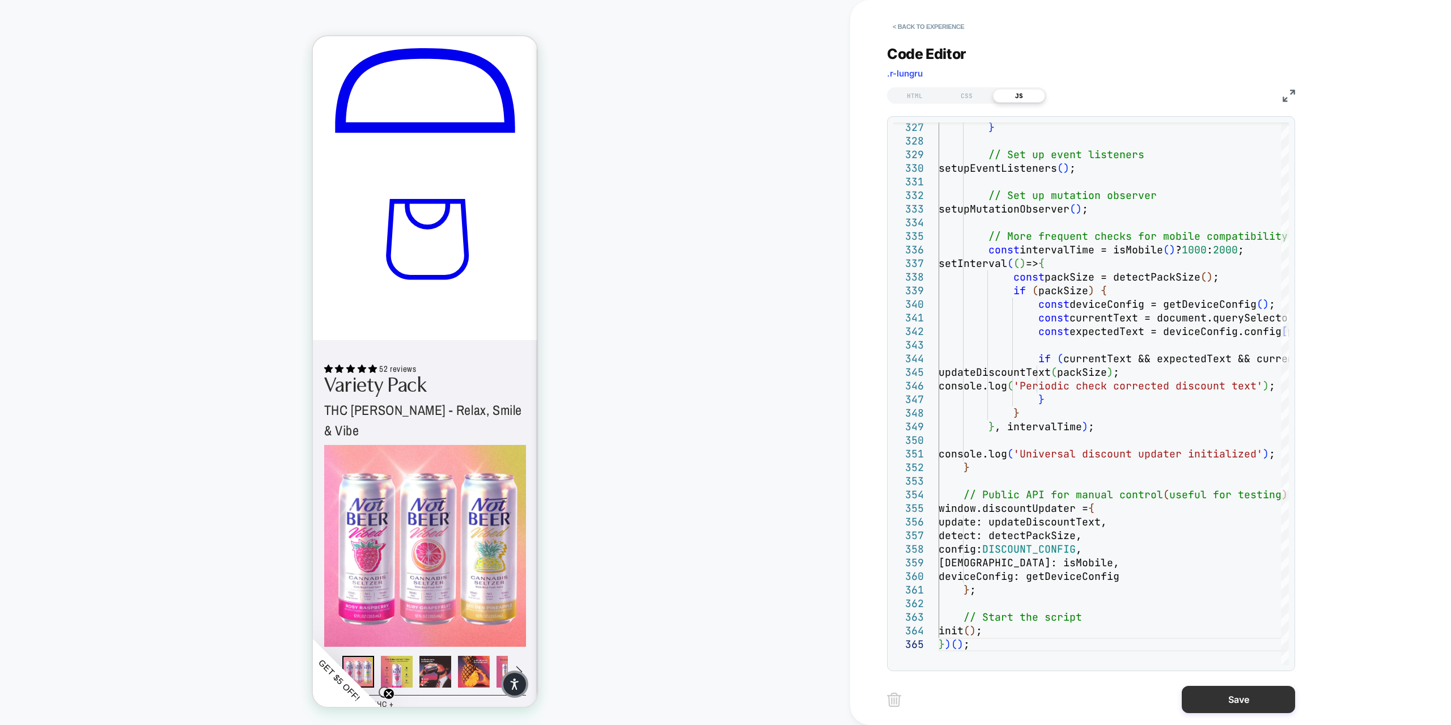
click at [1238, 699] on button "Save" at bounding box center [1238, 699] width 113 height 27
drag, startPoint x: 1238, startPoint y: 699, endPoint x: 160, endPoint y: 257, distance: 1164.5
click at [1238, 699] on button "Save" at bounding box center [1238, 699] width 113 height 27
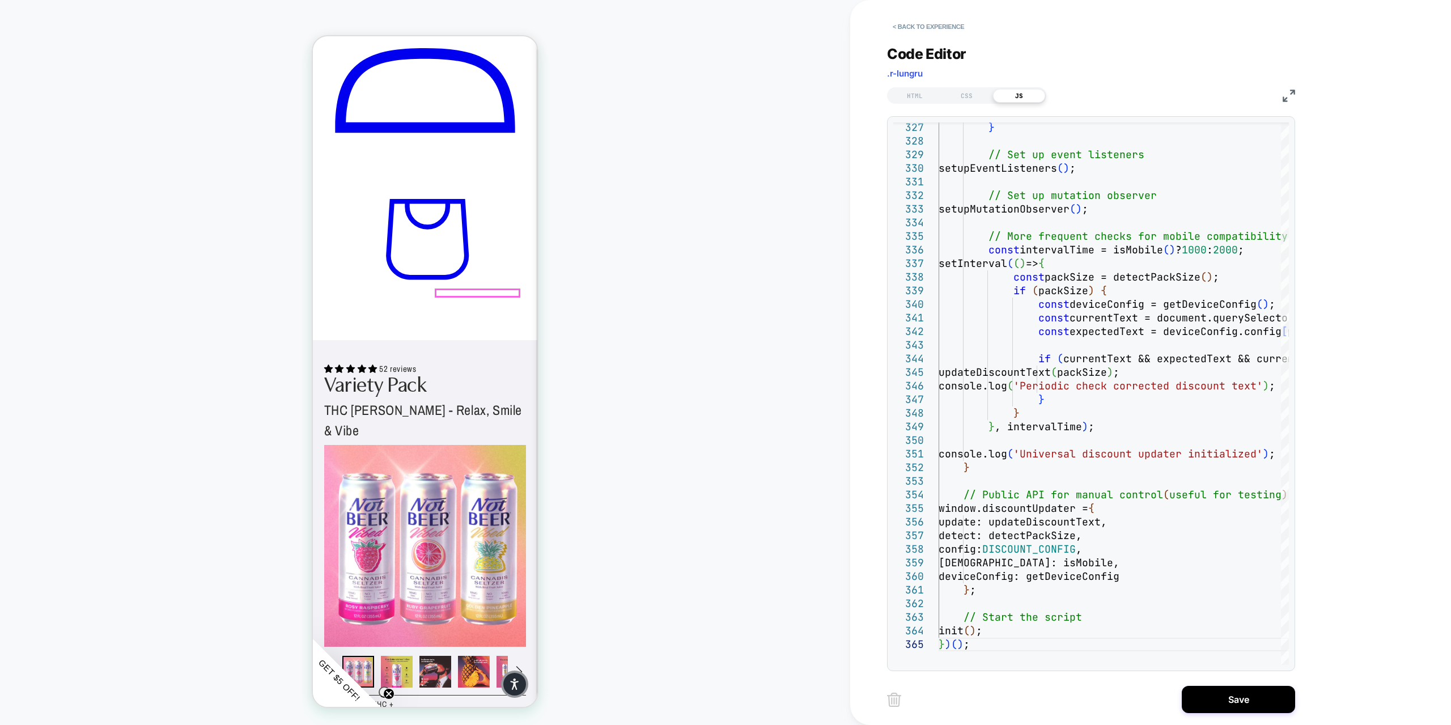
click at [421, 372] on div at bounding box center [391, 371] width 116 height 11
click at [1235, 697] on button "Save" at bounding box center [1238, 699] width 113 height 27
click at [1233, 698] on button "Save" at bounding box center [1238, 699] width 113 height 27
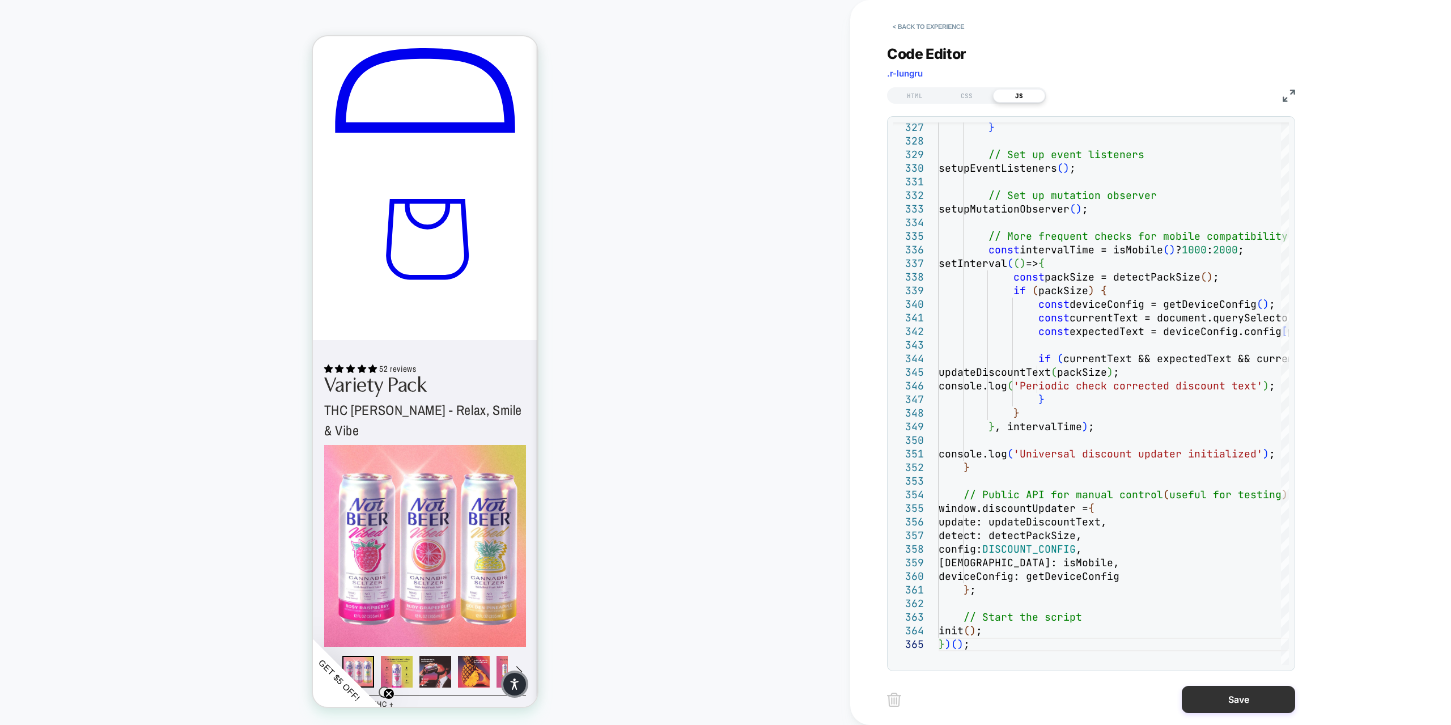
click at [1233, 698] on button "Save" at bounding box center [1238, 699] width 113 height 27
click at [1234, 698] on button "Save" at bounding box center [1238, 699] width 113 height 27
click at [1233, 697] on button "Save" at bounding box center [1238, 699] width 113 height 27
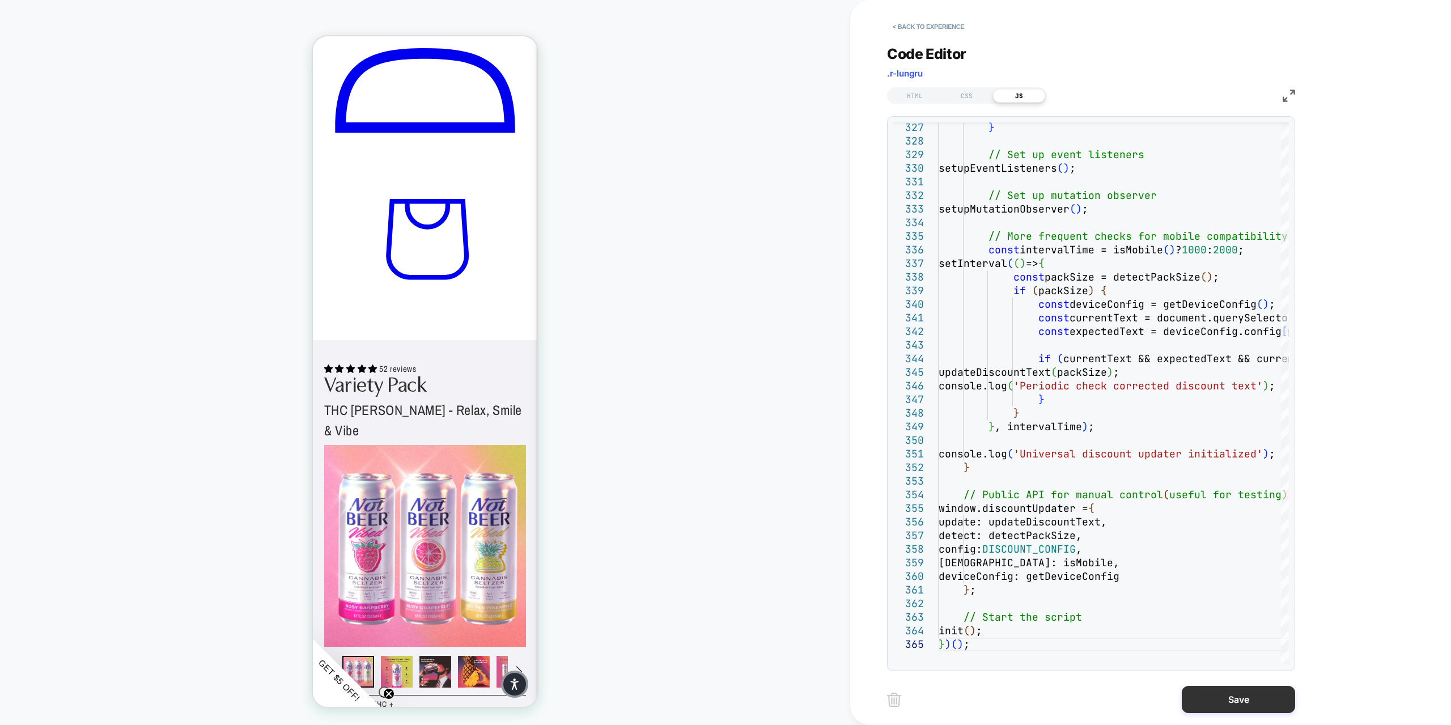
click at [1233, 697] on button "Save" at bounding box center [1238, 699] width 113 height 27
click button "Save"
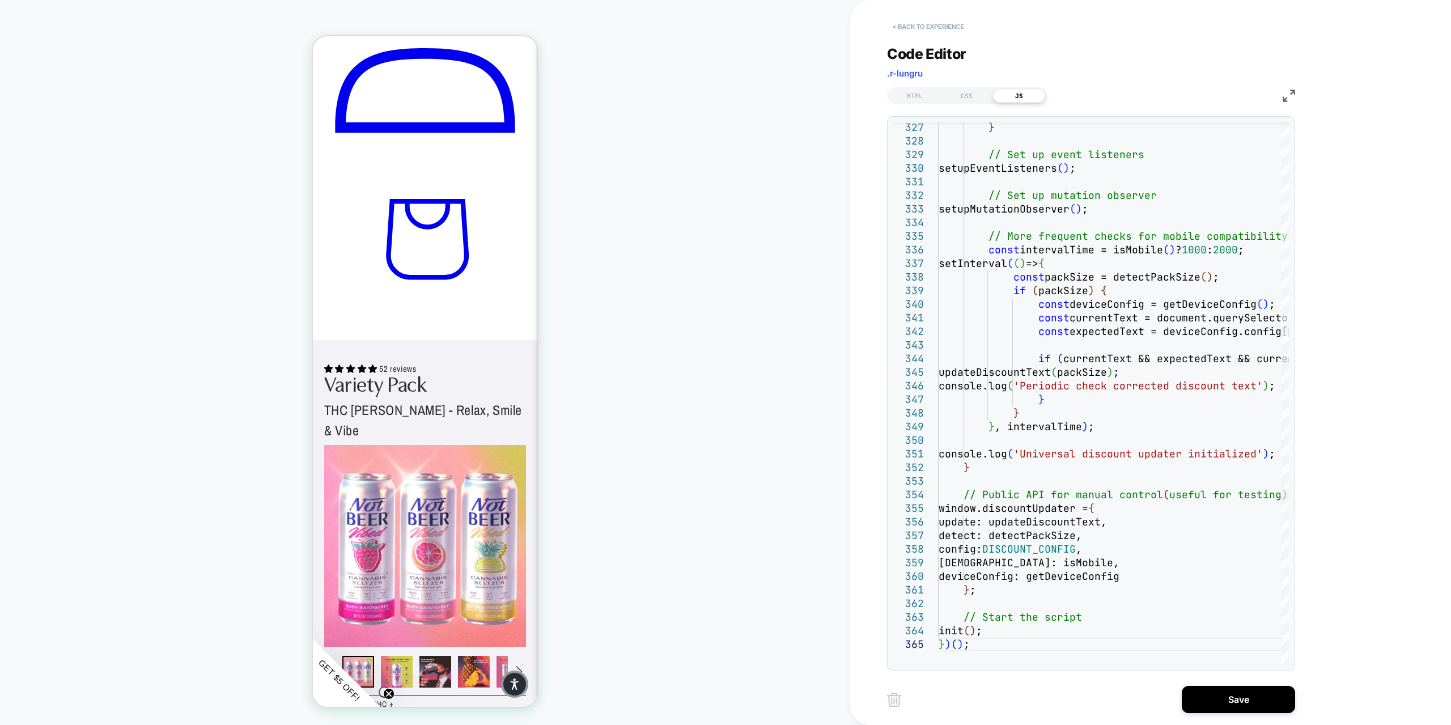
click button "< Back to experience"
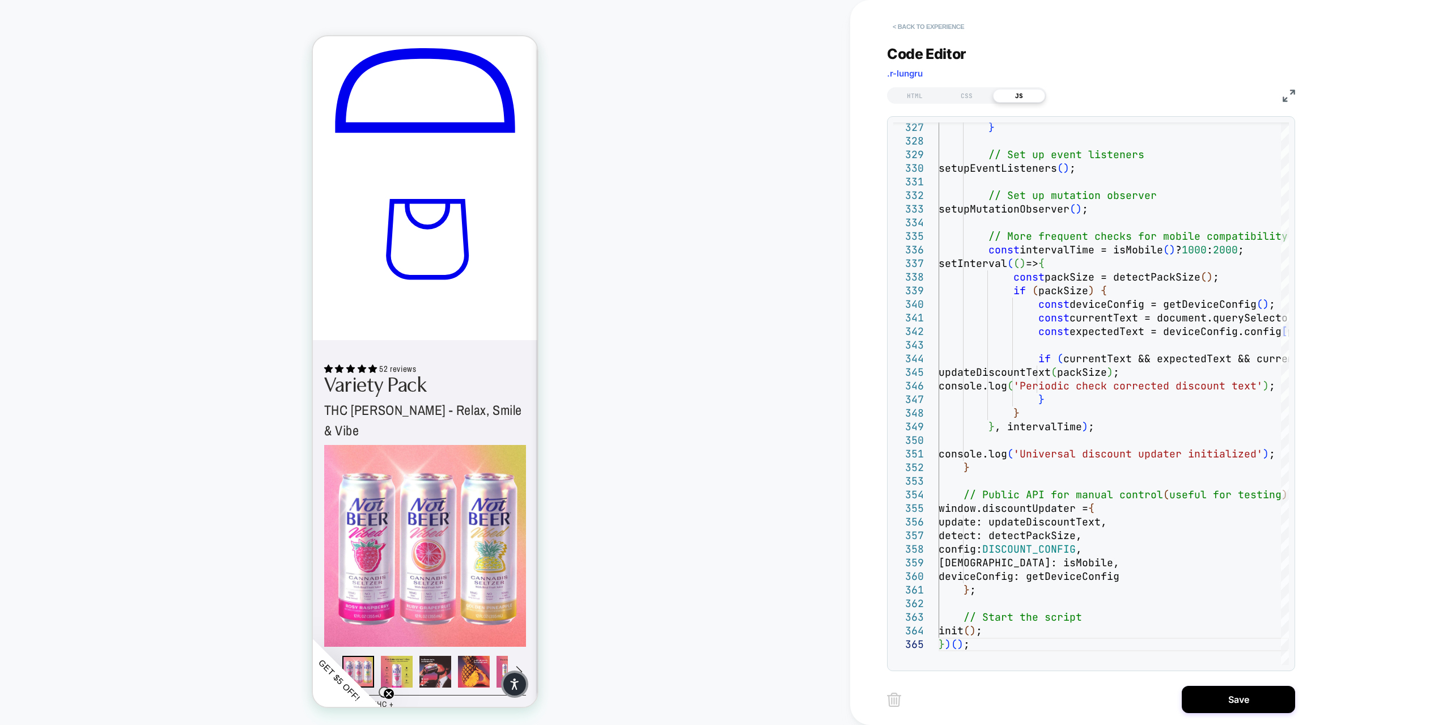
click button "< Back to experience"
